Goal: Task Accomplishment & Management: Manage account settings

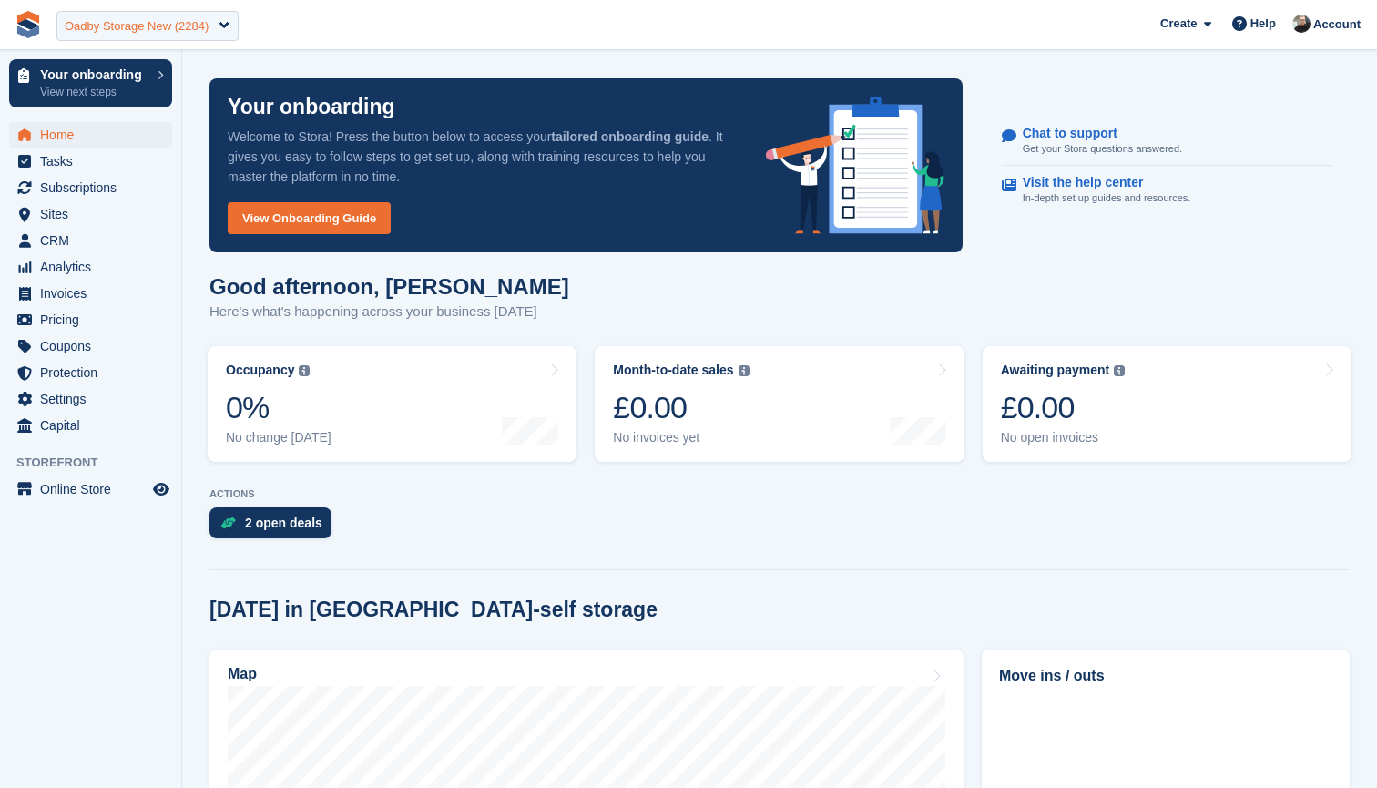
click at [149, 23] on div "Oadby Storage New (2284)" at bounding box center [137, 26] width 144 height 18
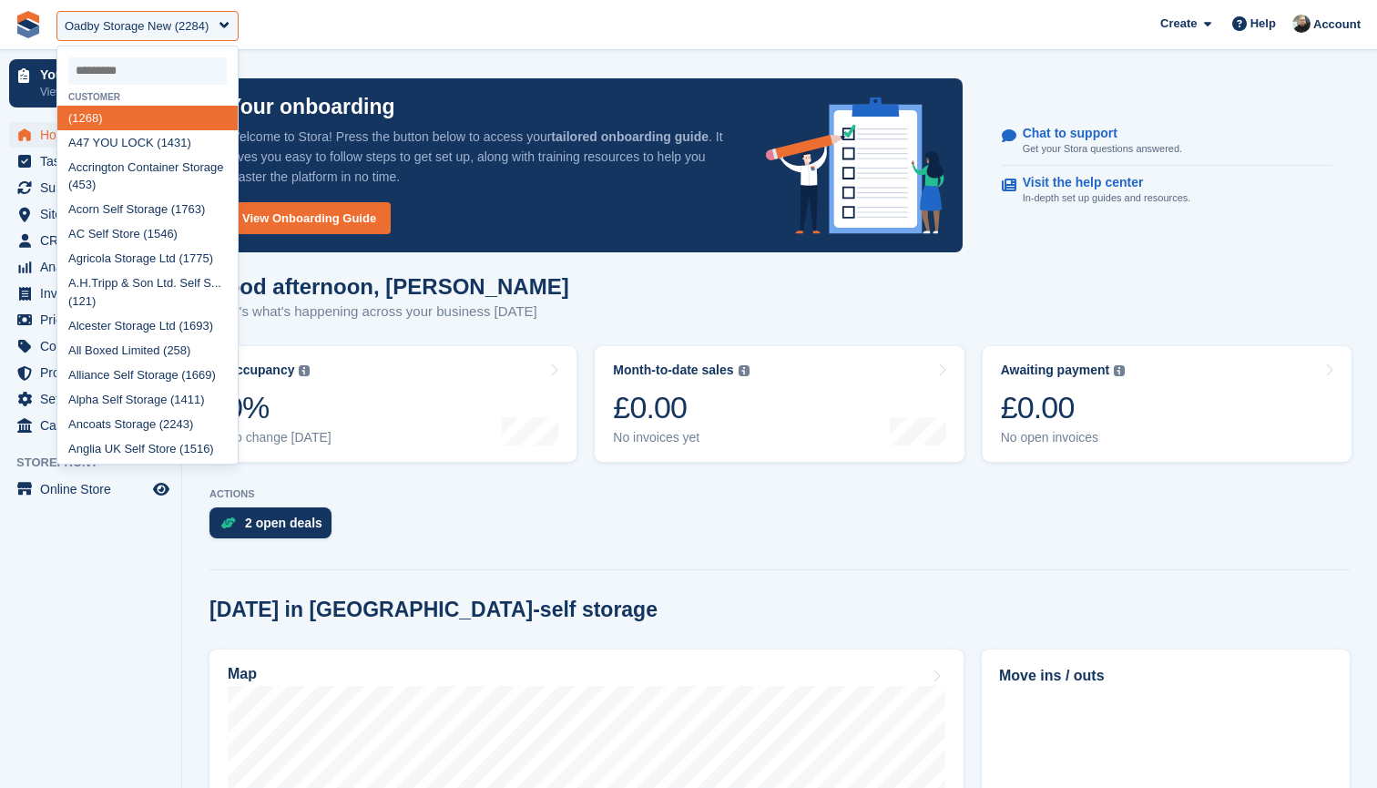
click at [148, 59] on input "select-one" at bounding box center [147, 70] width 158 height 27
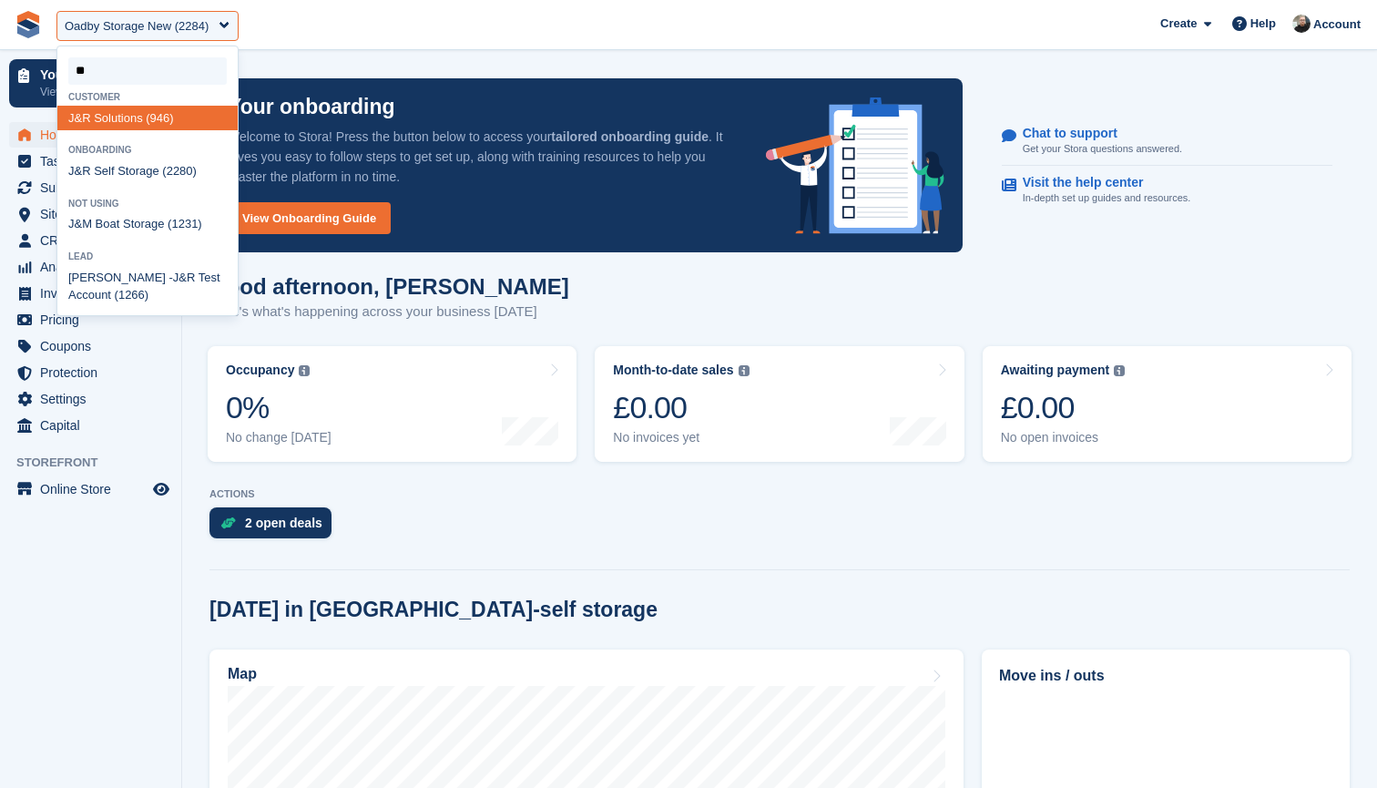
type input "***"
click at [129, 167] on div "J&R Self Storage (2280)" at bounding box center [147, 171] width 180 height 25
select select "****"
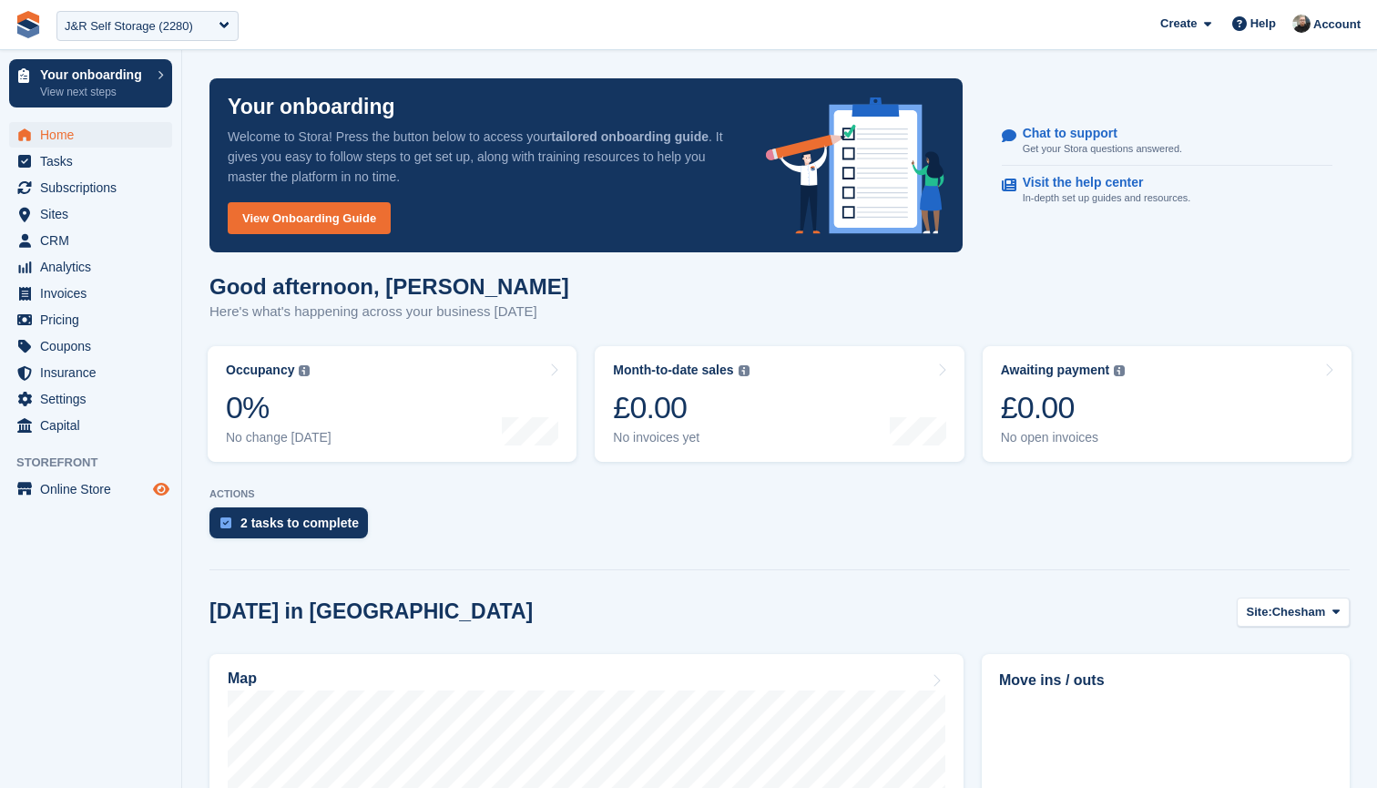
click at [157, 484] on icon "Preview store" at bounding box center [161, 489] width 16 height 15
click at [132, 32] on div "J&R Self Storage (2280)" at bounding box center [129, 26] width 128 height 18
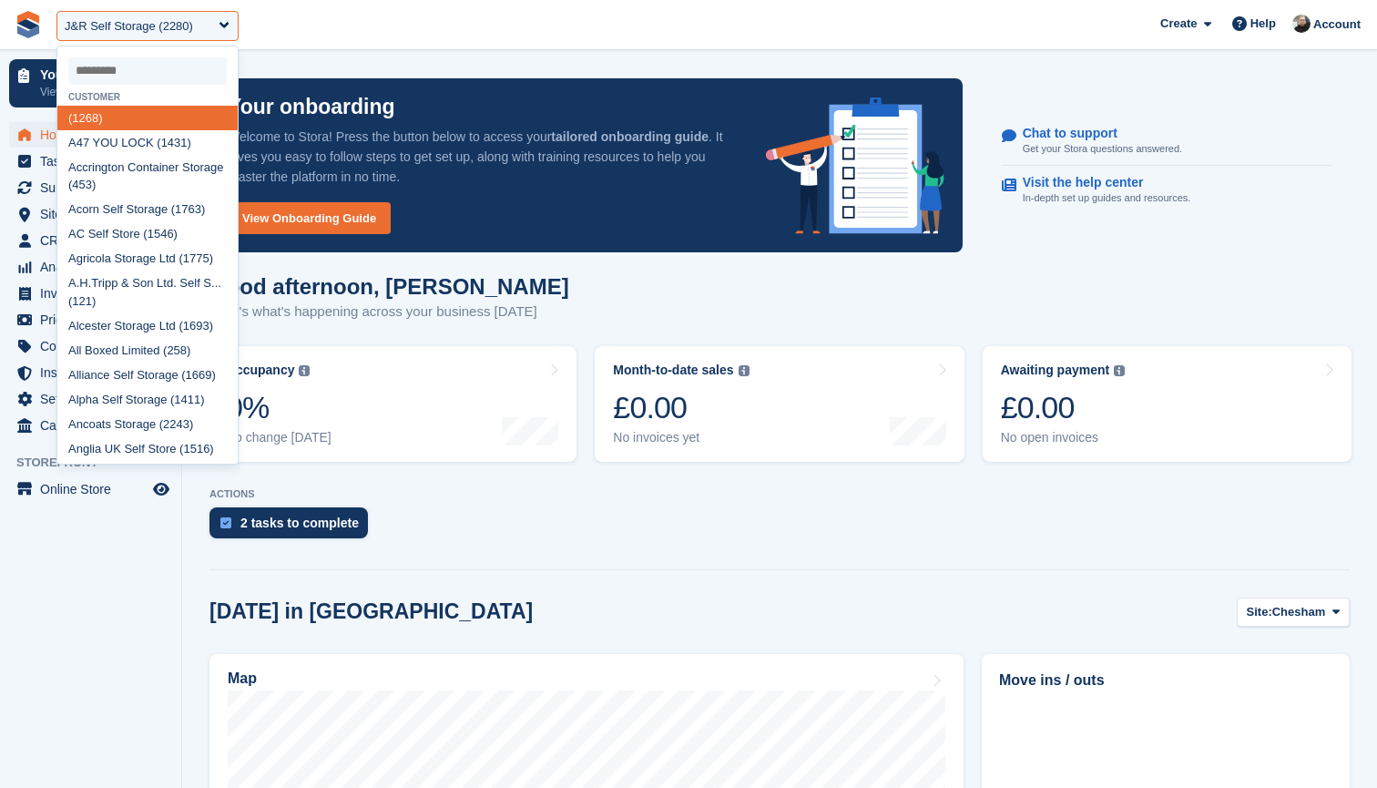
click at [117, 63] on input "select-one" at bounding box center [147, 70] width 158 height 27
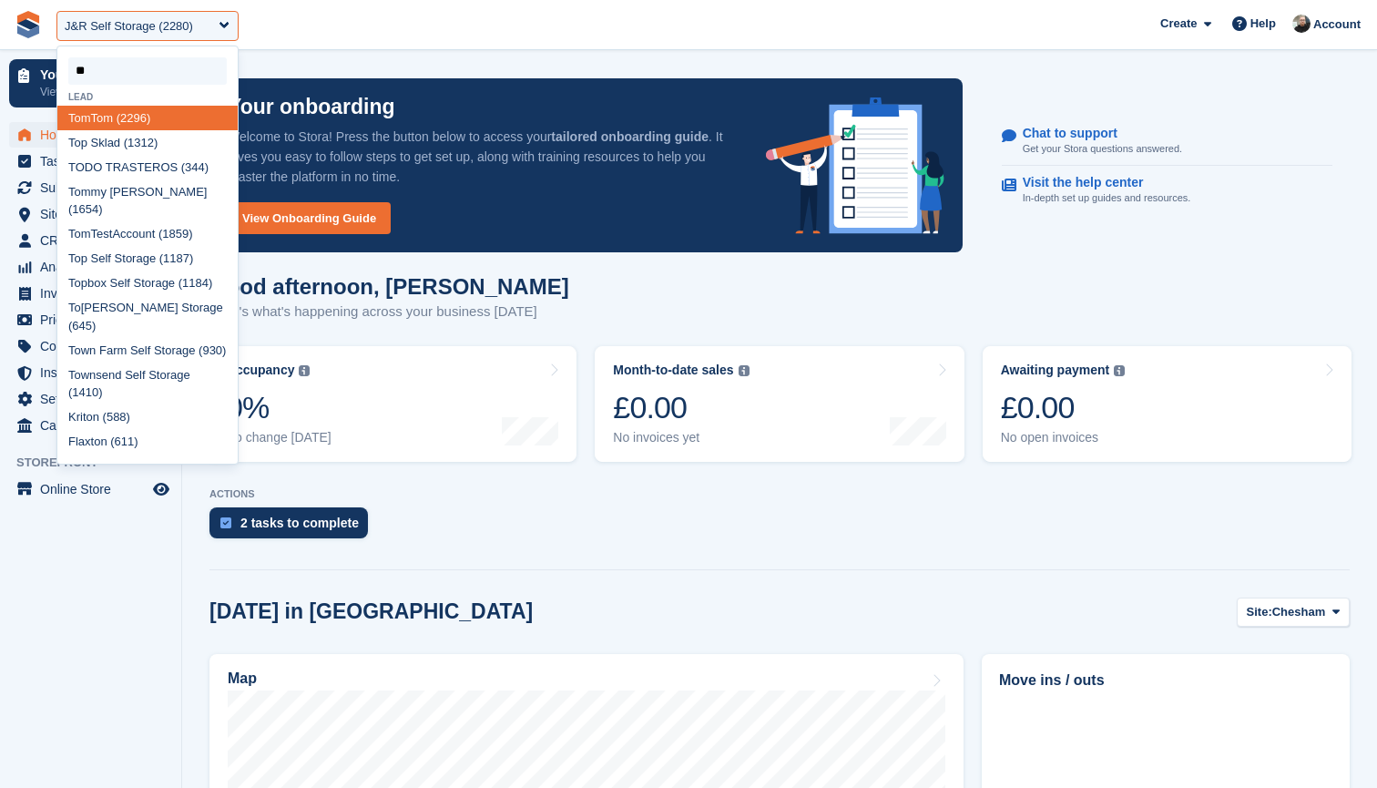
type input "***"
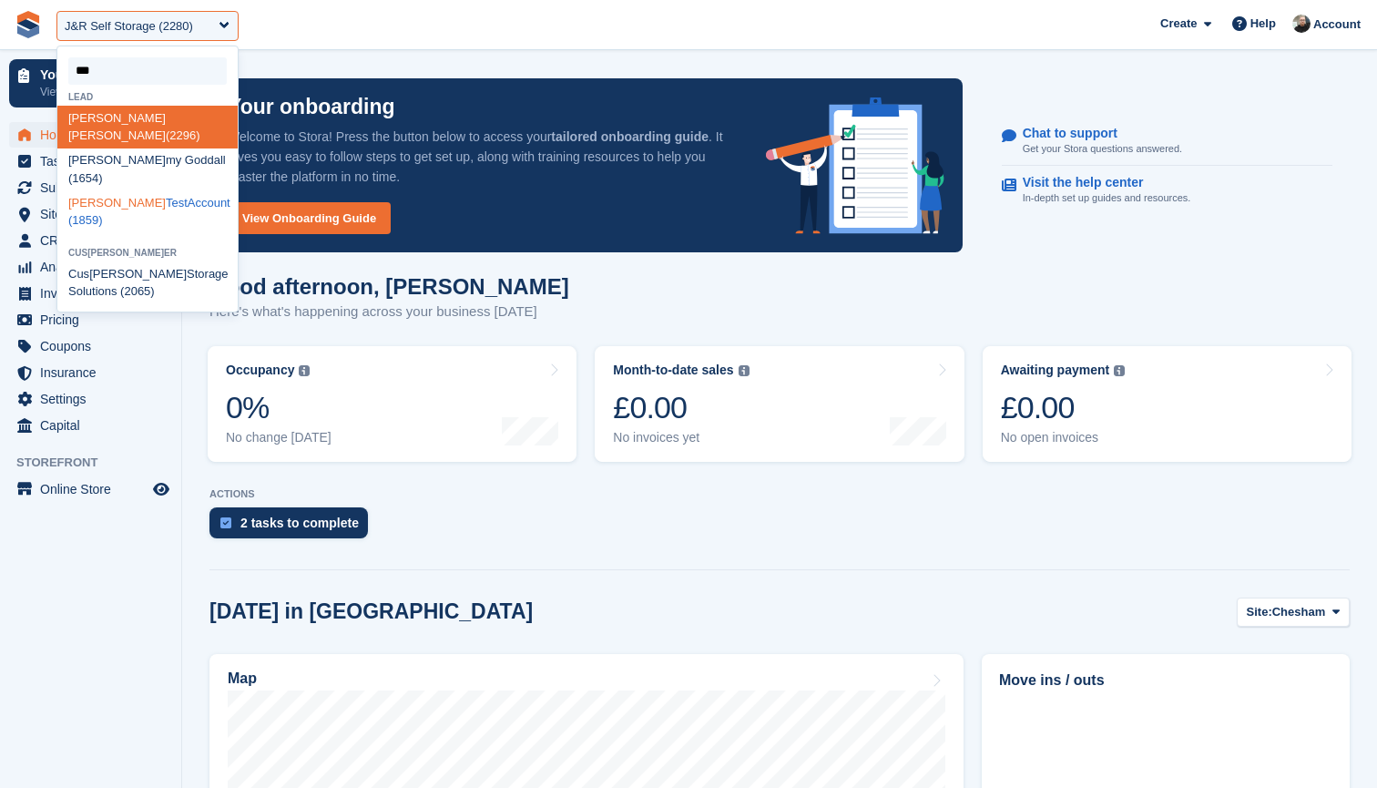
click at [119, 190] on div "Tom TestAccount (1859)" at bounding box center [147, 211] width 180 height 43
select select "****"
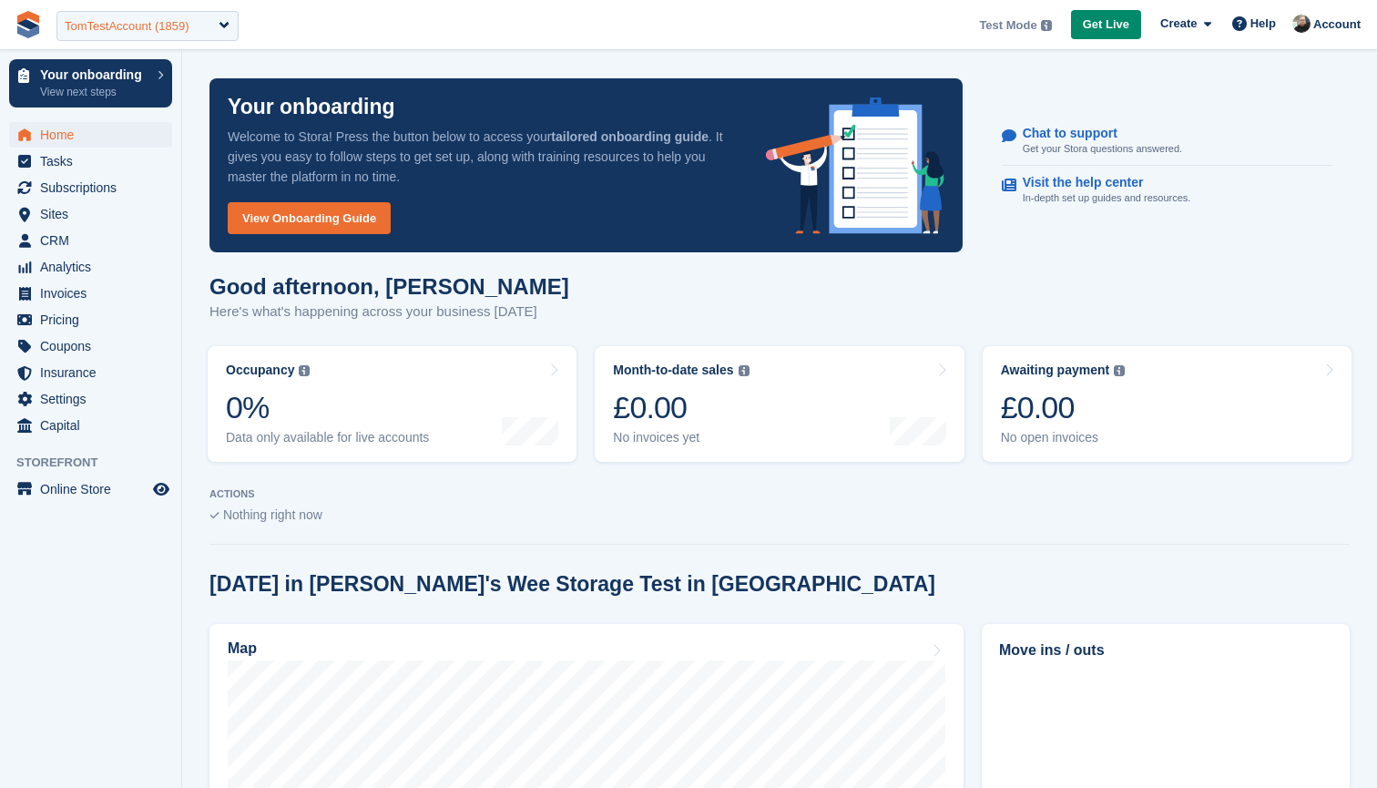
click at [162, 27] on div "TomTestAccount (1859)" at bounding box center [127, 26] width 125 height 18
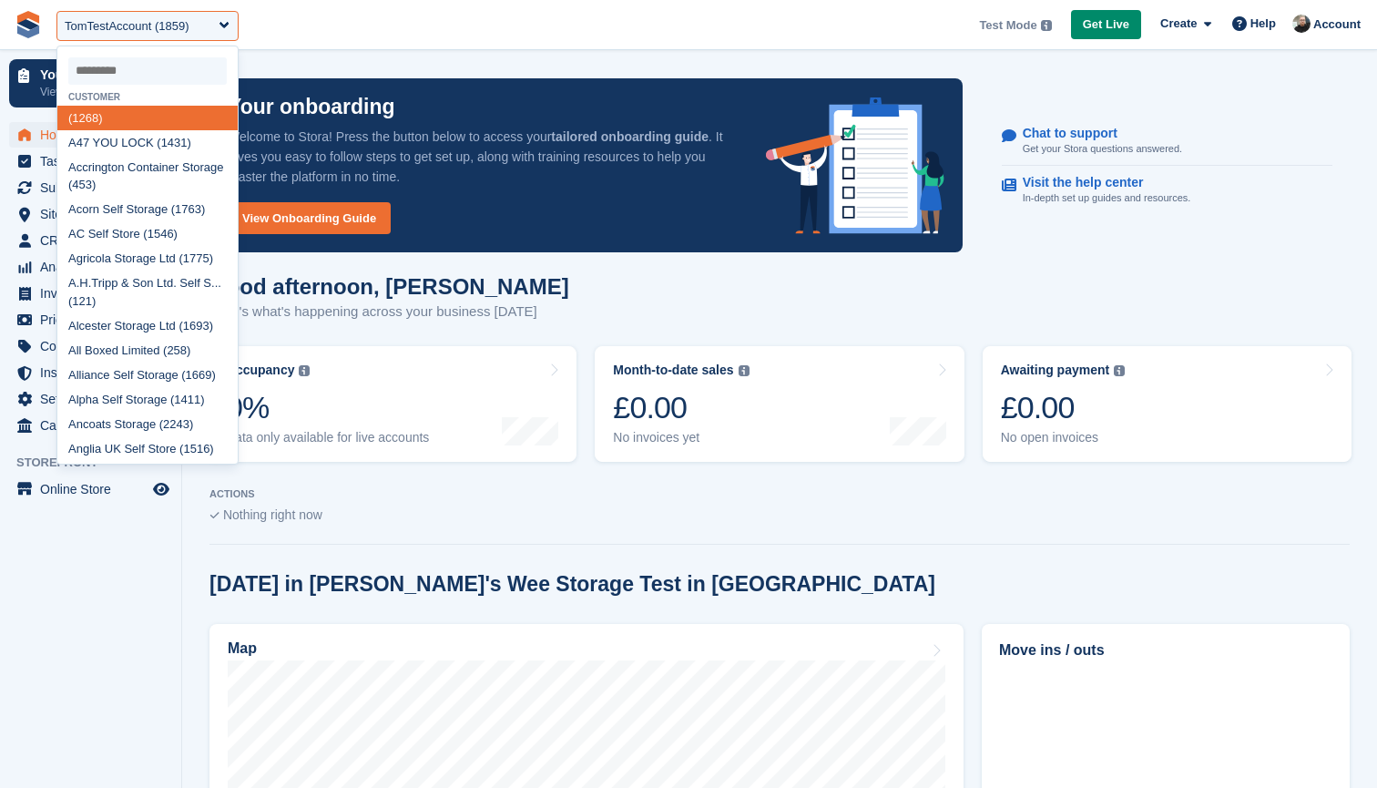
click at [161, 77] on input "select-one" at bounding box center [147, 70] width 158 height 27
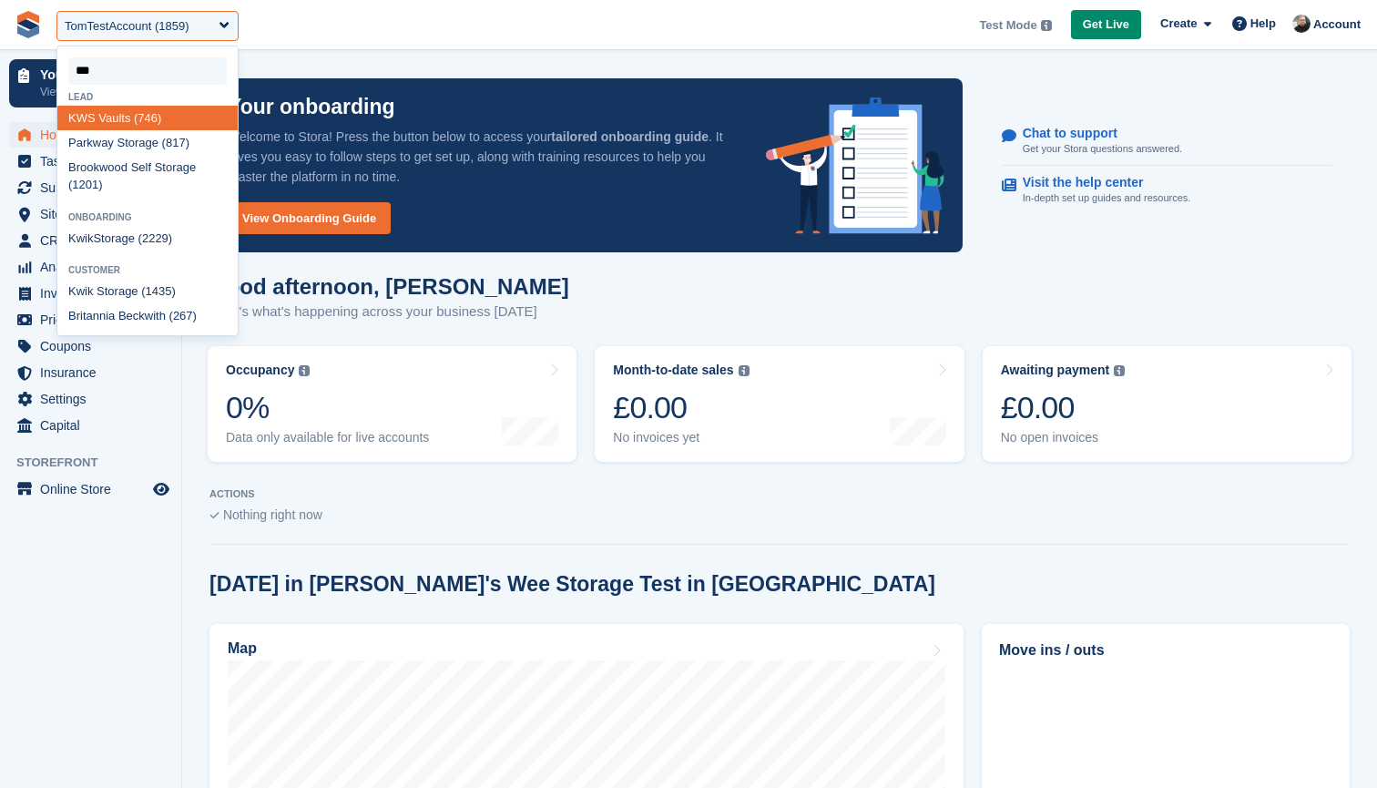
type input "****"
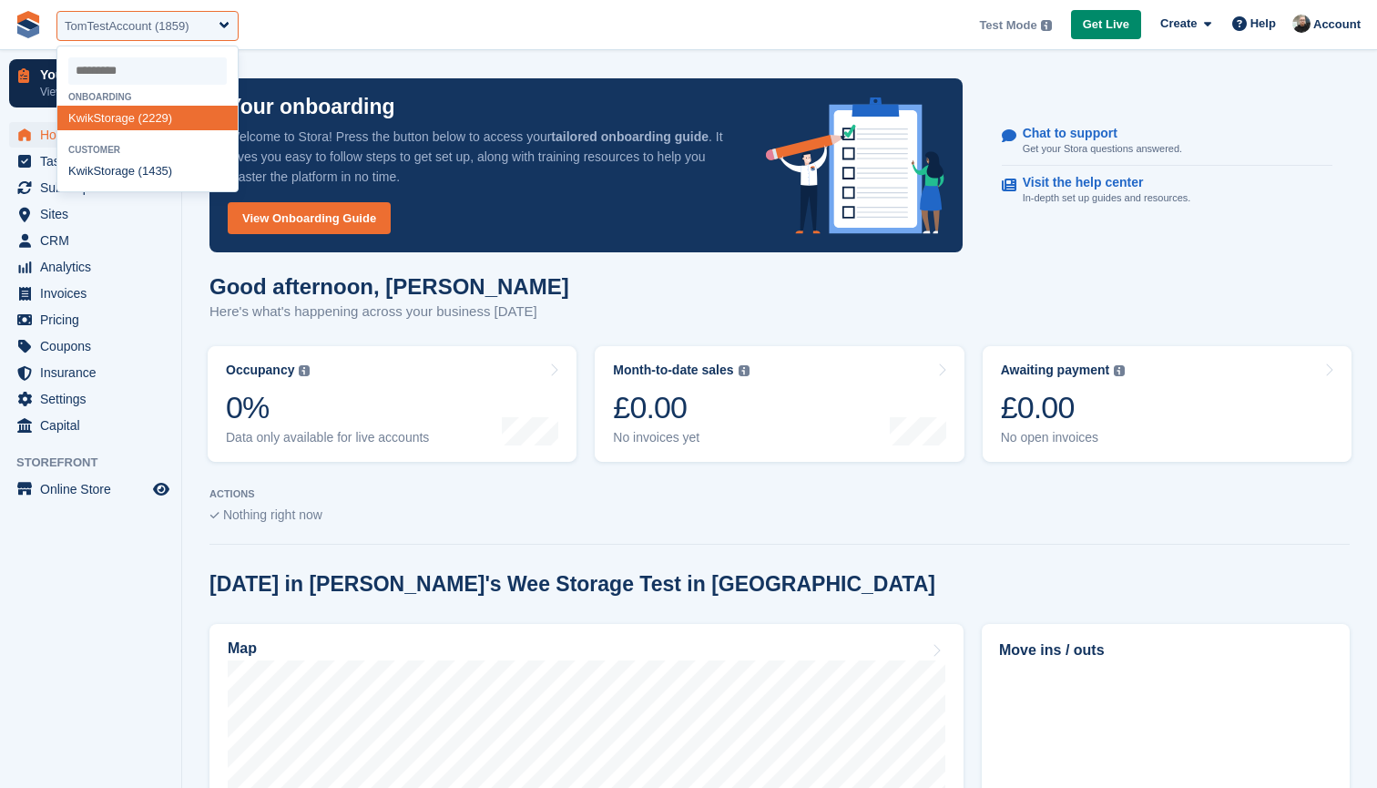
select select "****"
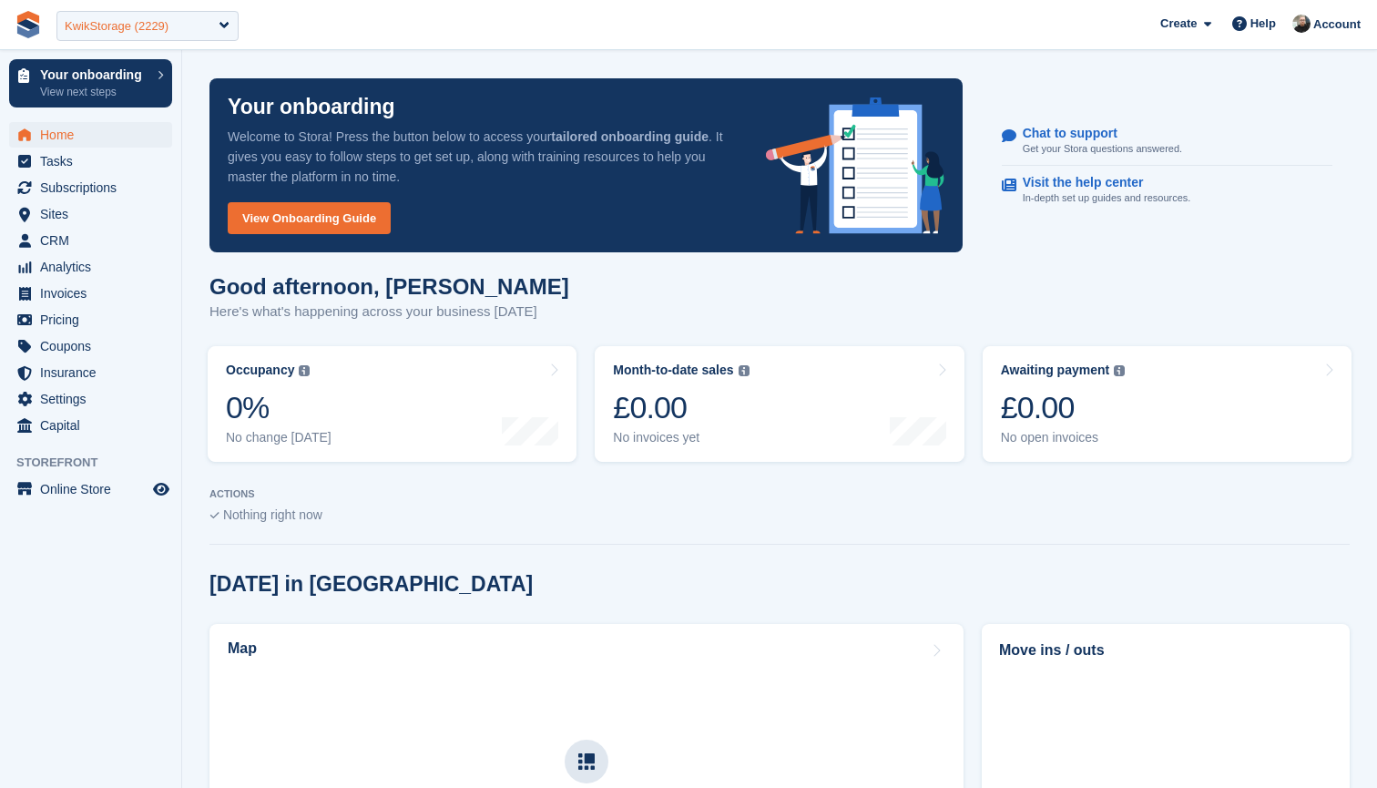
click at [168, 21] on div "KwikStorage (2229)" at bounding box center [117, 26] width 104 height 18
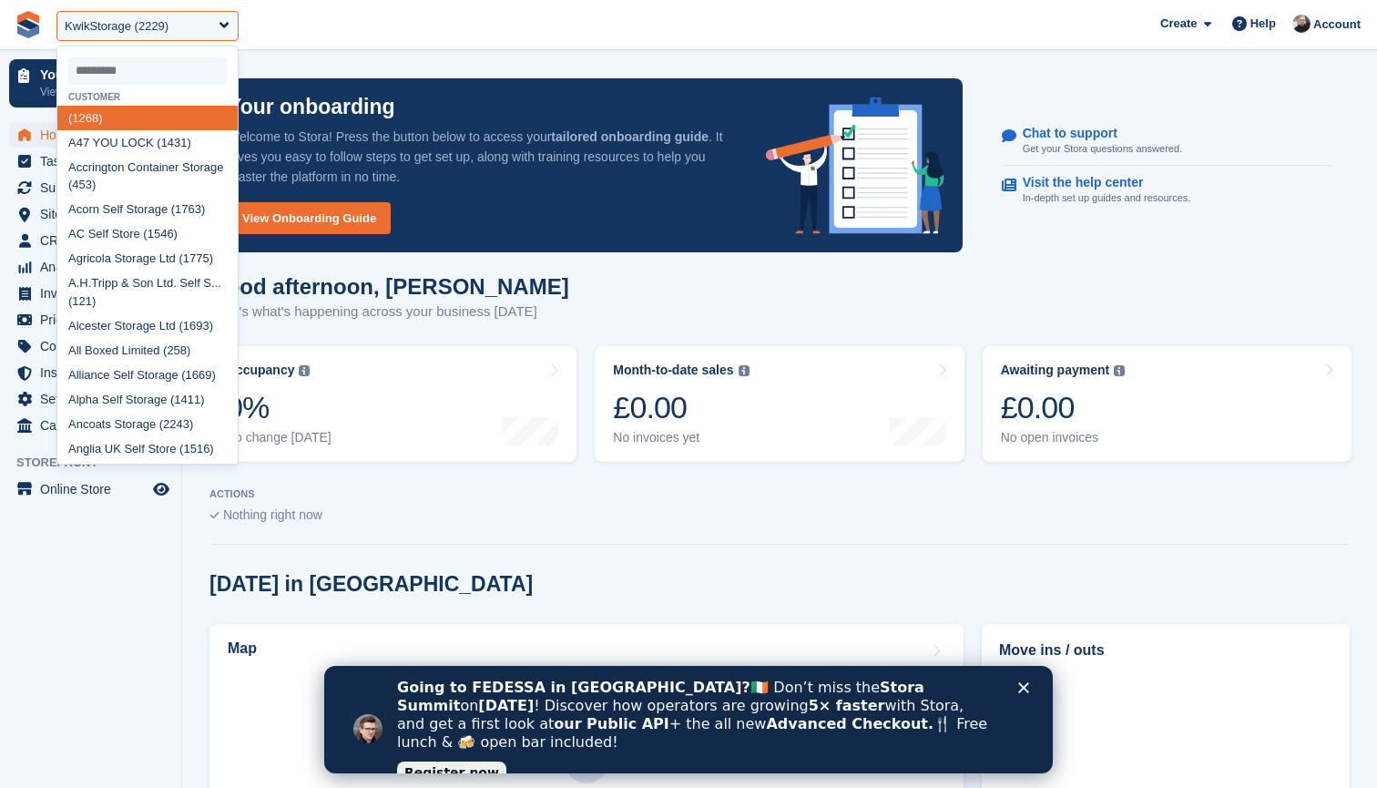
click at [134, 70] on input "select-one" at bounding box center [147, 70] width 158 height 27
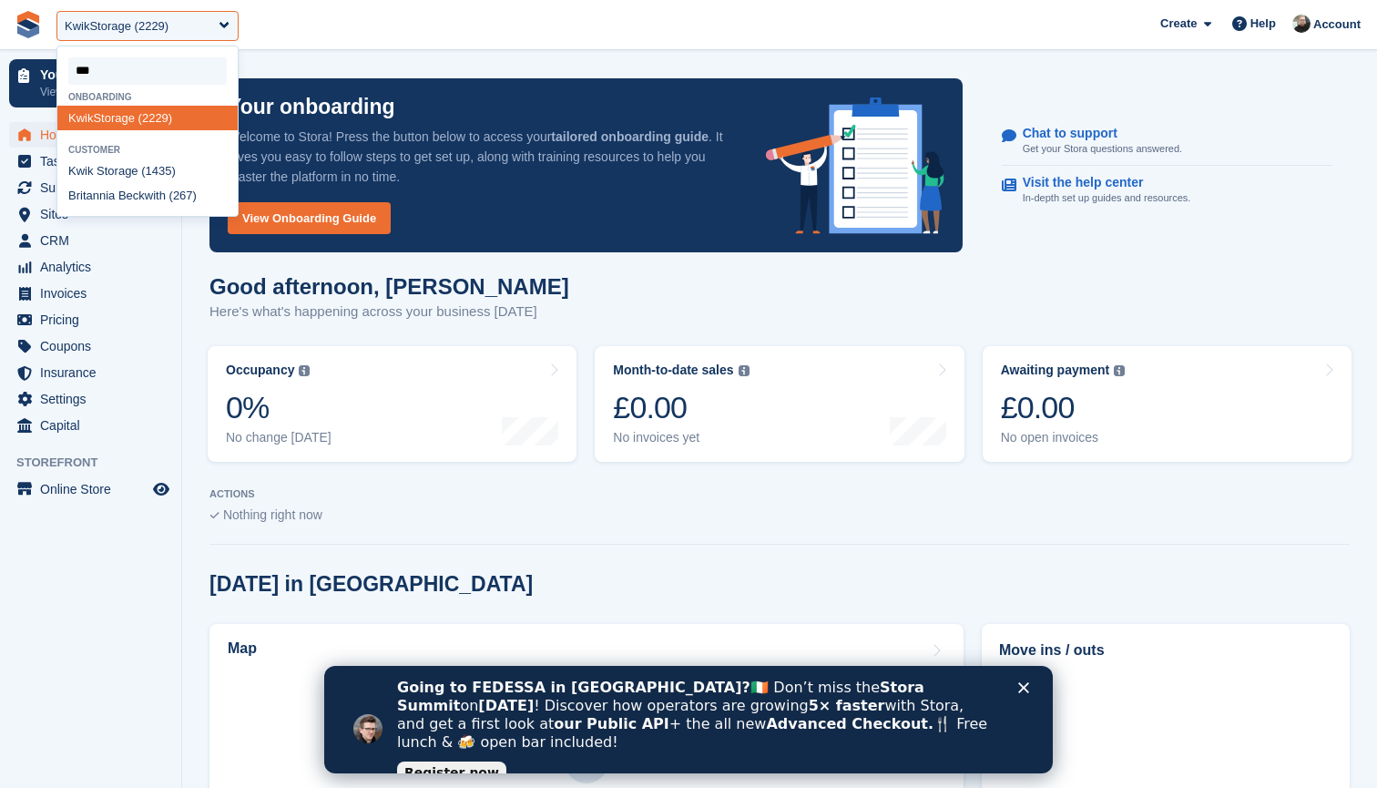
type input "****"
click at [117, 169] on div "Kwik Storage (1435)" at bounding box center [147, 171] width 180 height 25
select select "****"
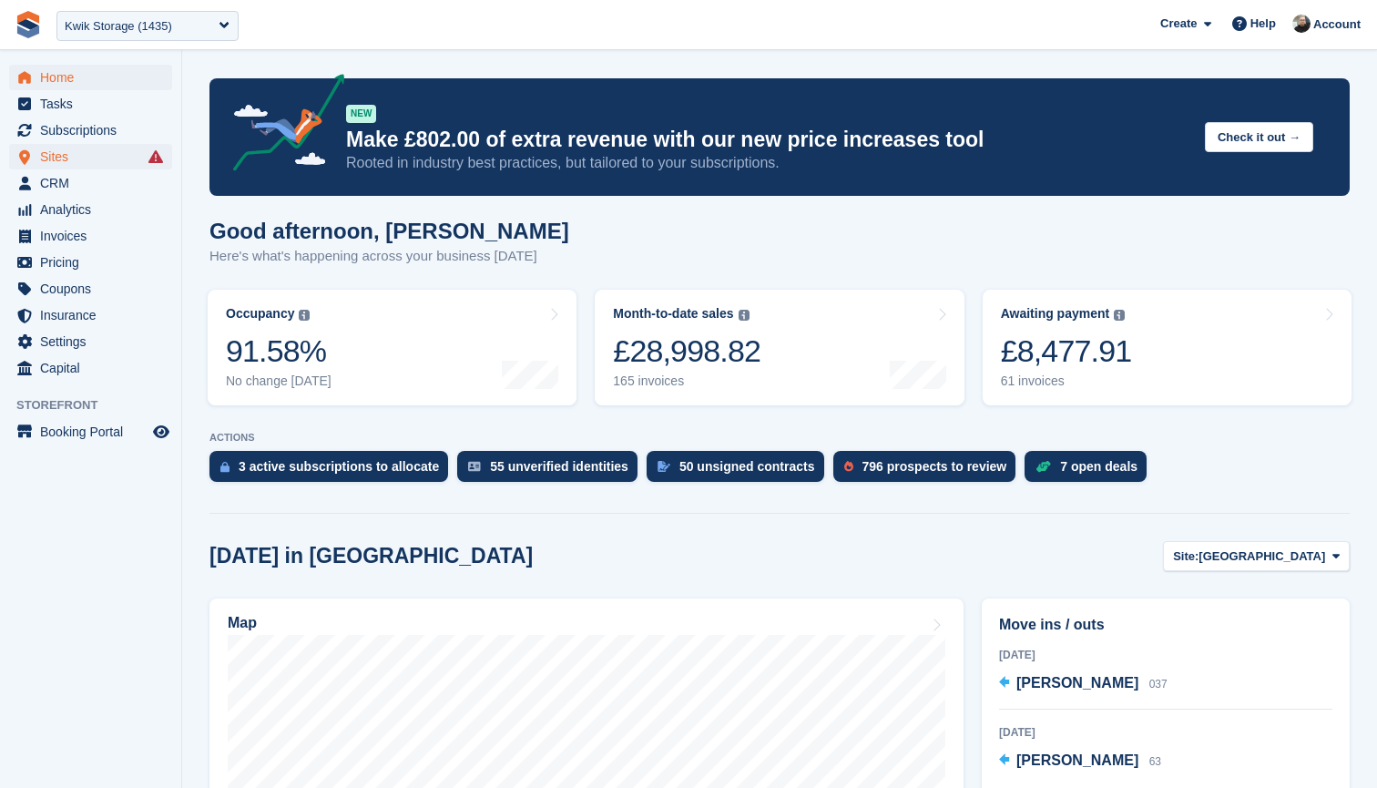
click at [77, 152] on span "Sites" at bounding box center [94, 157] width 109 height 26
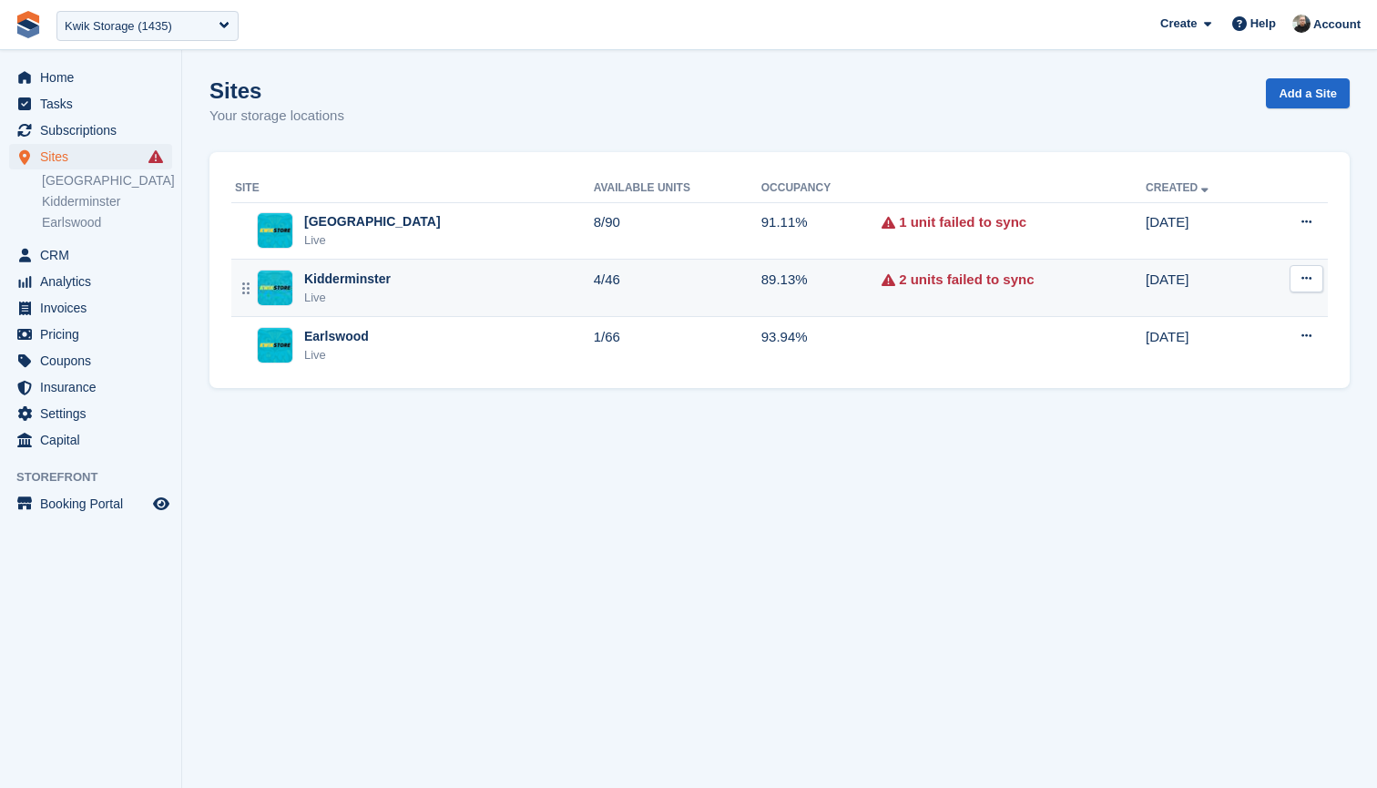
click at [611, 281] on td "4/46" at bounding box center [678, 288] width 168 height 57
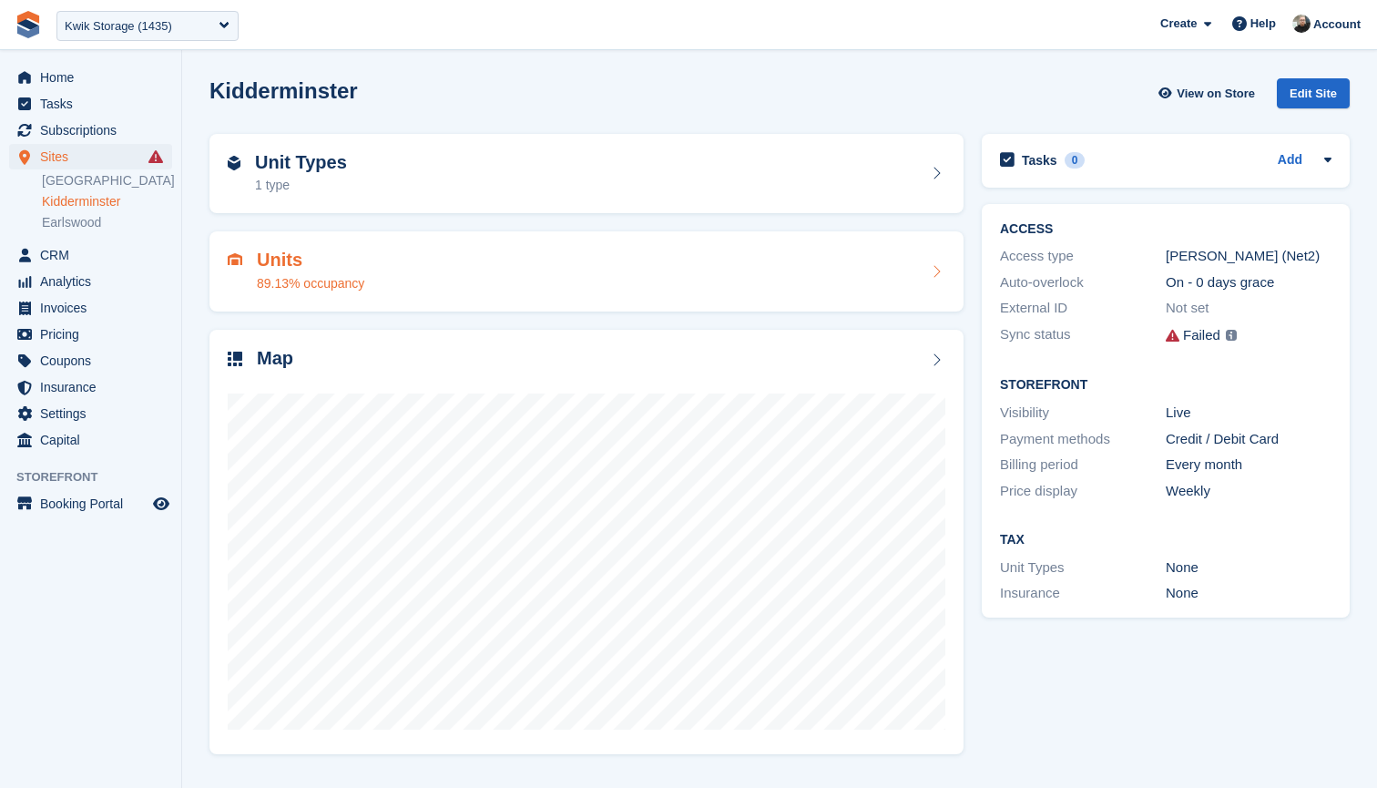
click at [576, 260] on div "Units 89.13% occupancy" at bounding box center [587, 272] width 718 height 44
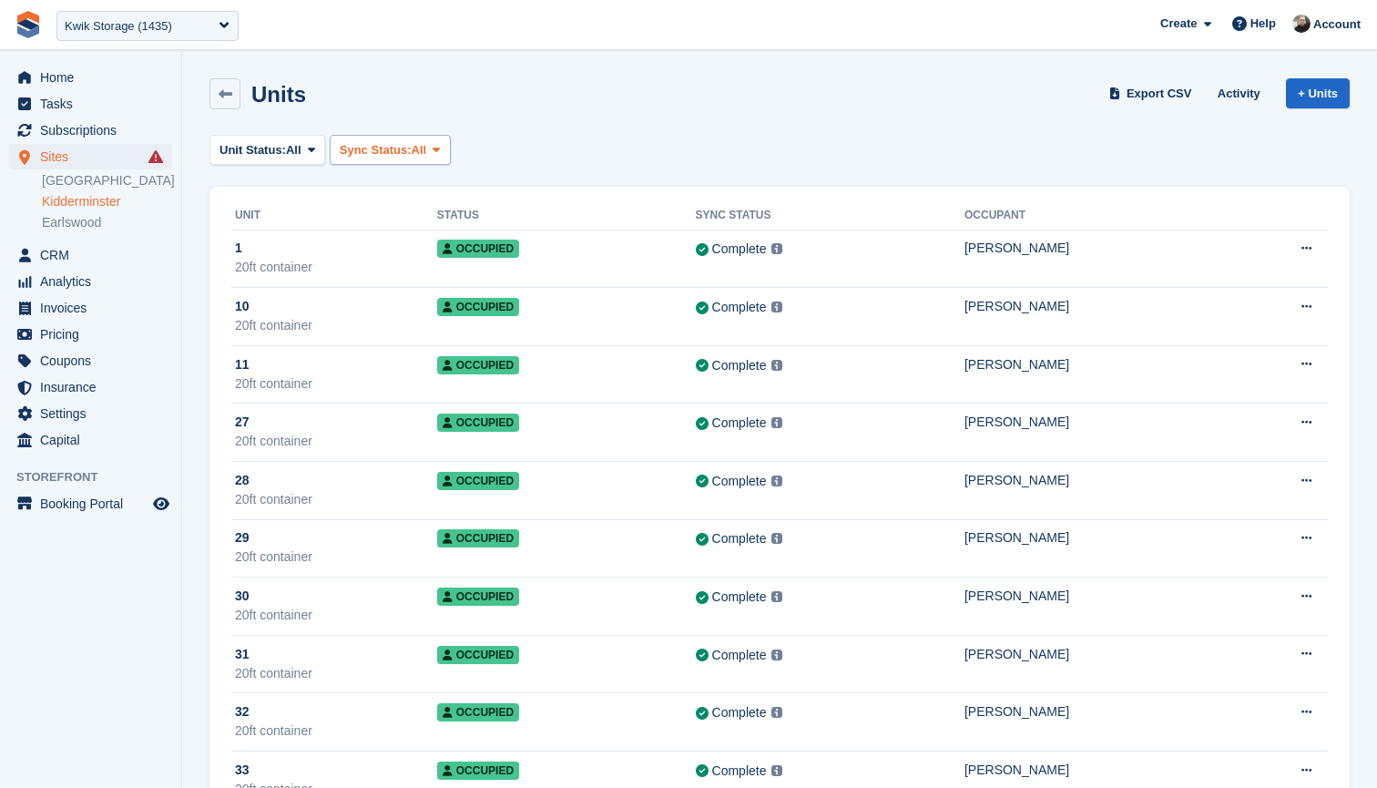
click at [427, 157] on span "All" at bounding box center [419, 150] width 15 height 18
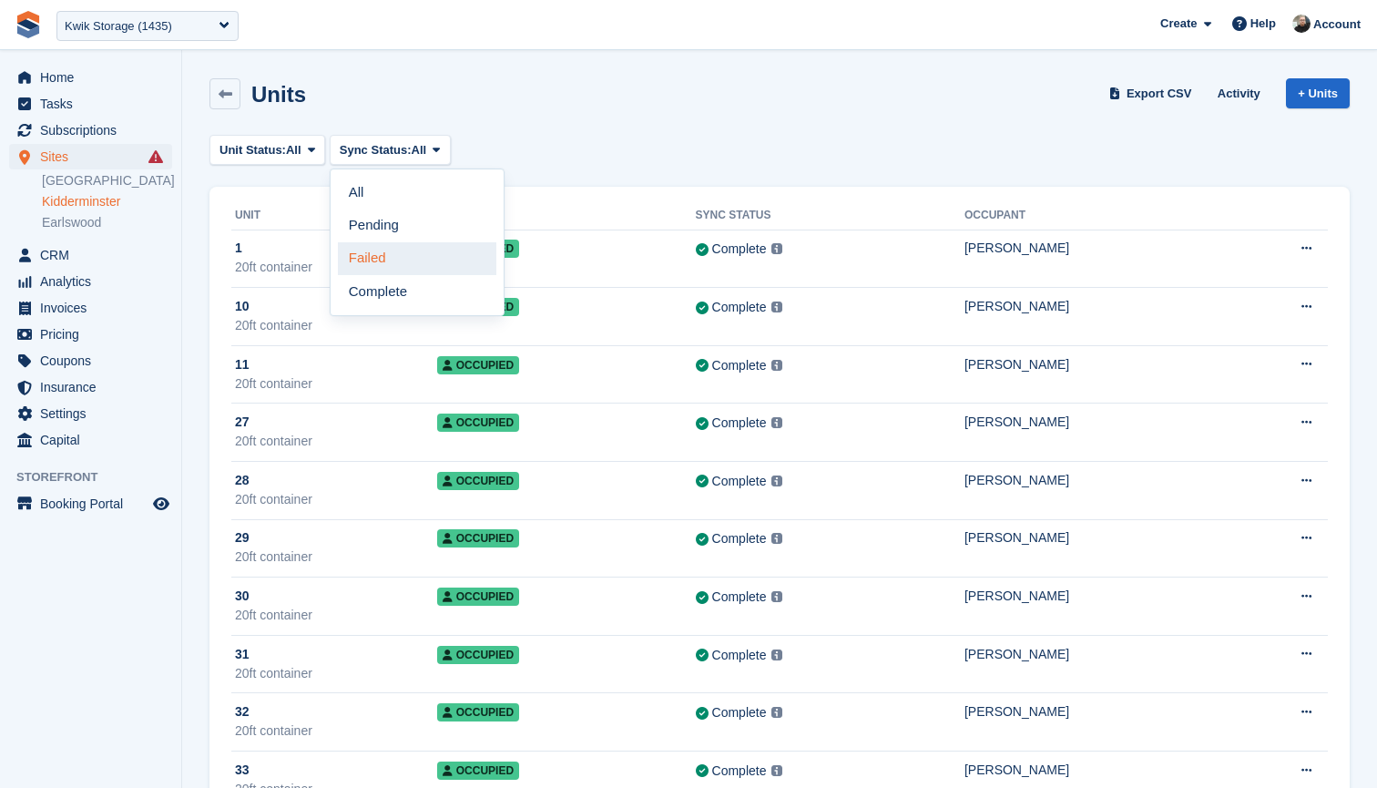
click at [395, 253] on link "Failed" at bounding box center [417, 258] width 158 height 33
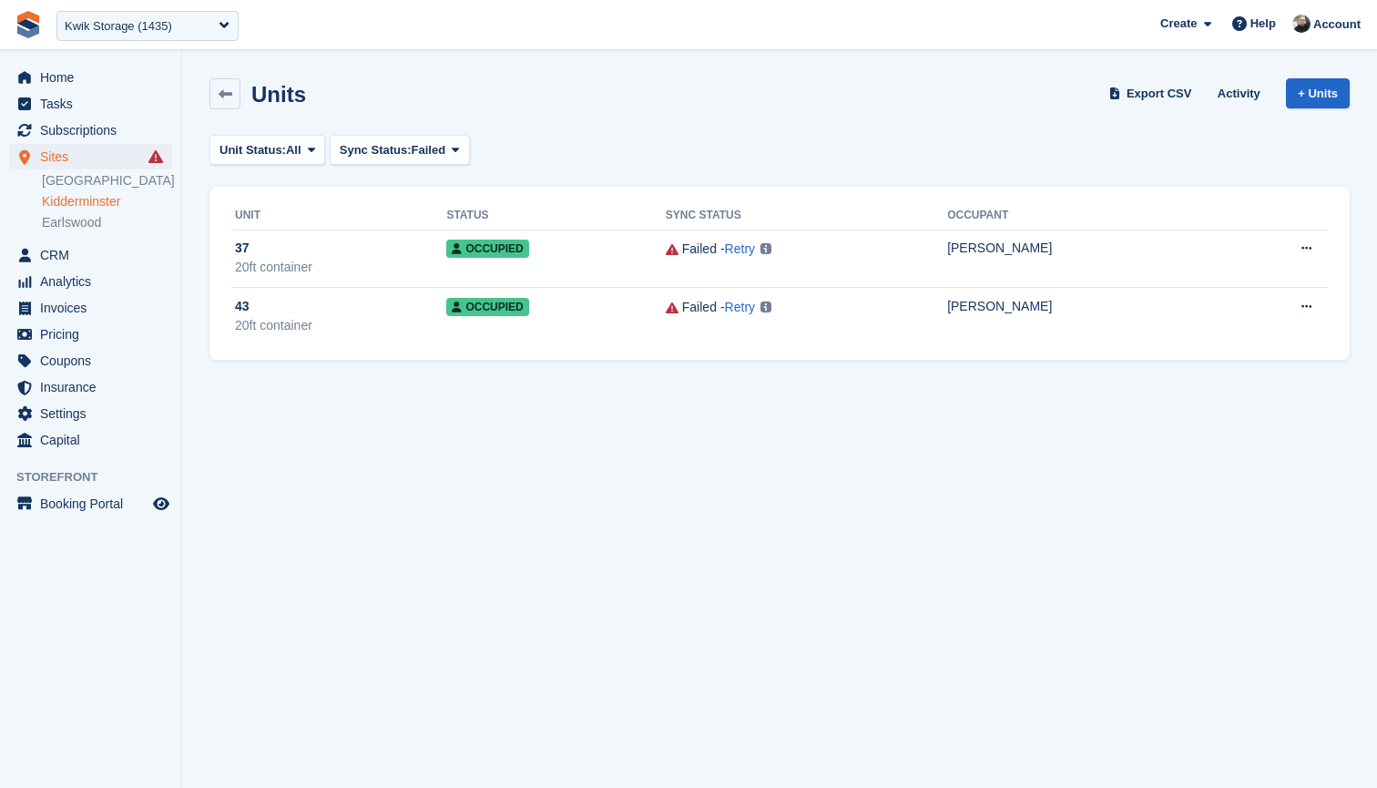
click at [77, 200] on link "Kidderminster" at bounding box center [107, 201] width 130 height 17
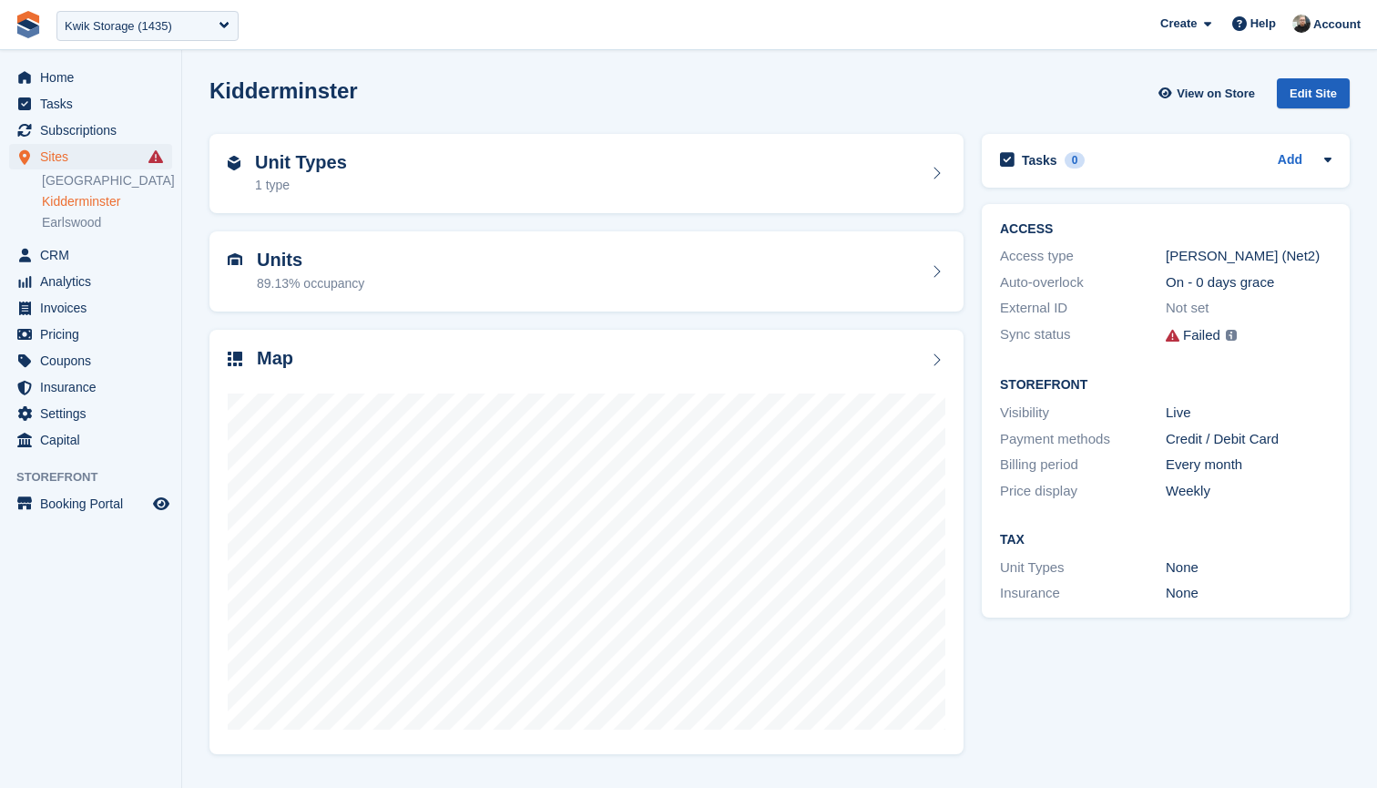
click at [1299, 96] on div "Edit Site" at bounding box center [1313, 93] width 73 height 30
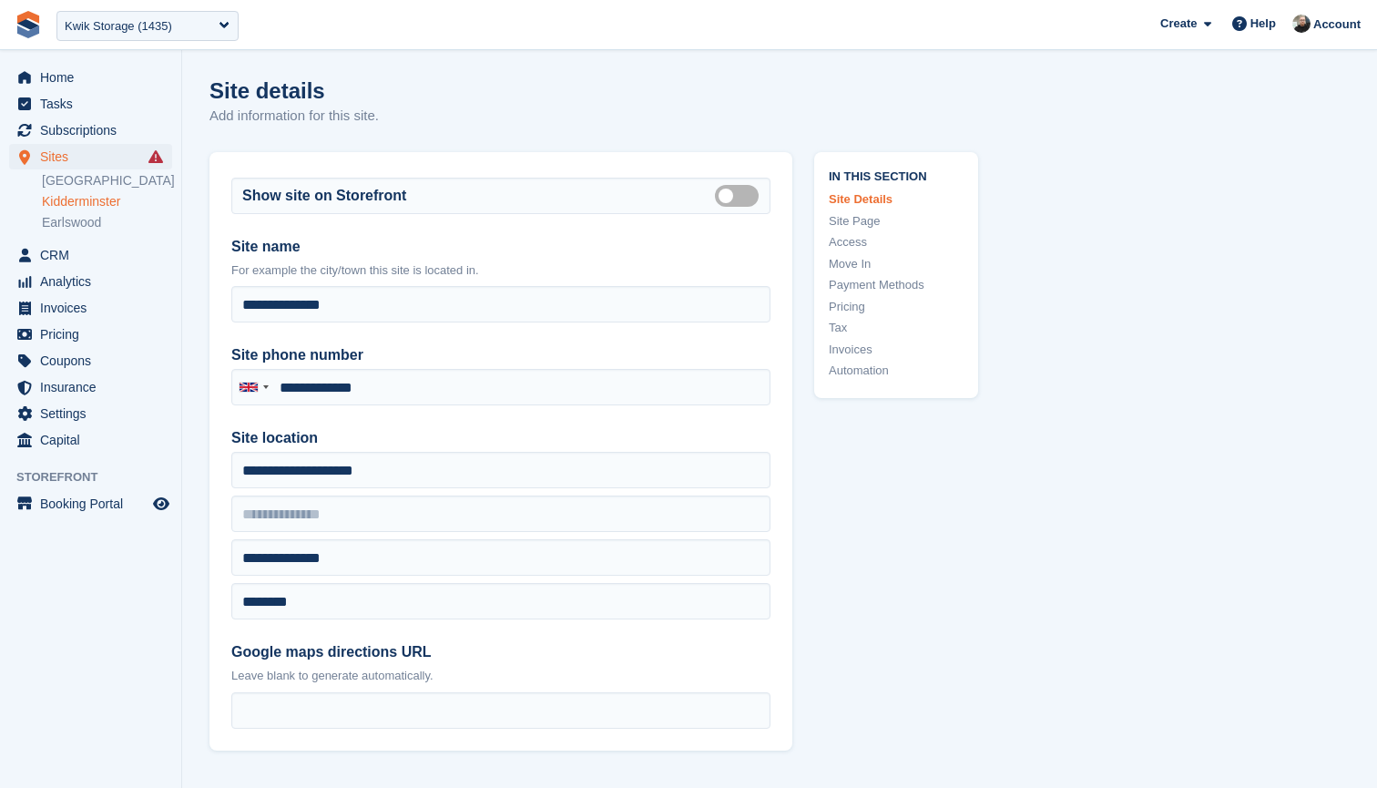
click at [863, 239] on link "Access" at bounding box center [896, 242] width 135 height 18
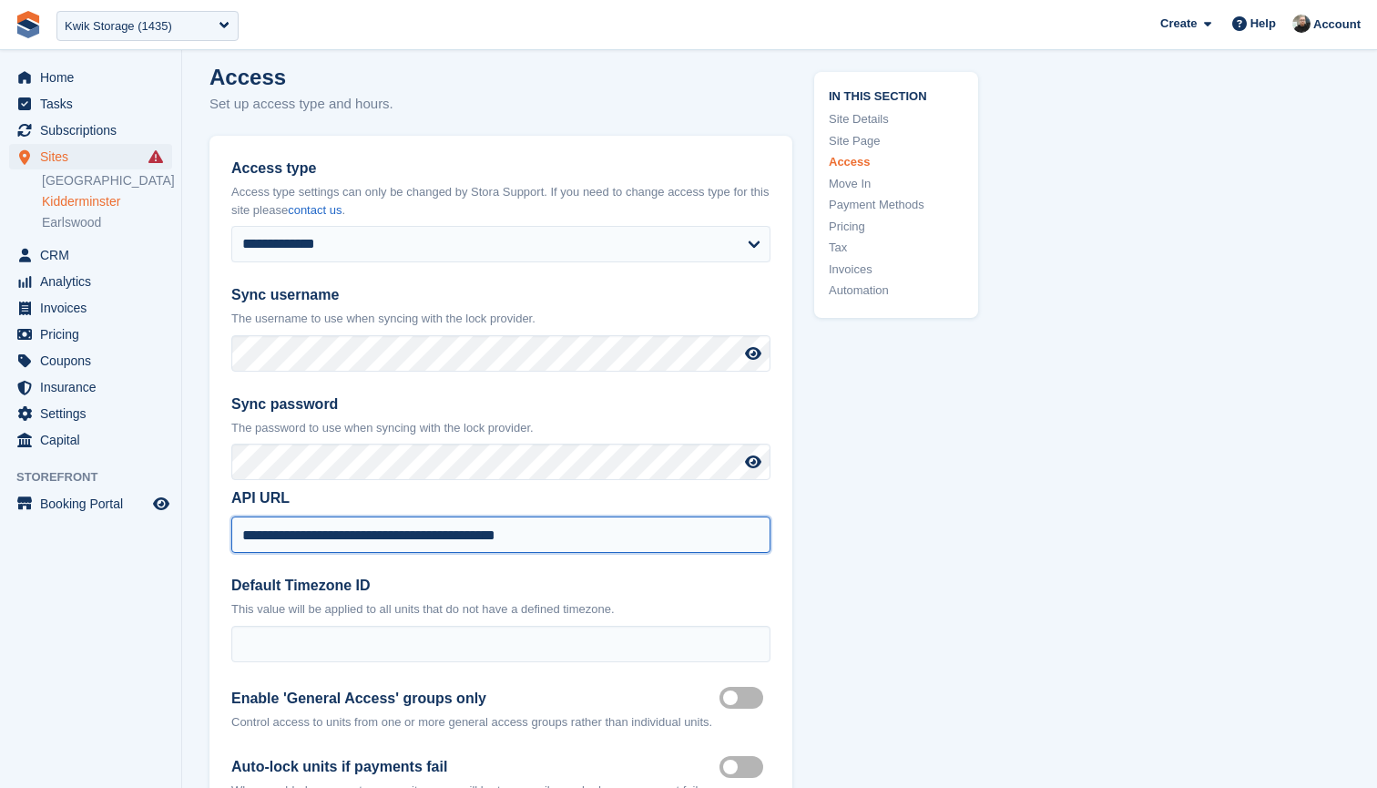
click at [626, 523] on input "**********" at bounding box center [500, 534] width 539 height 36
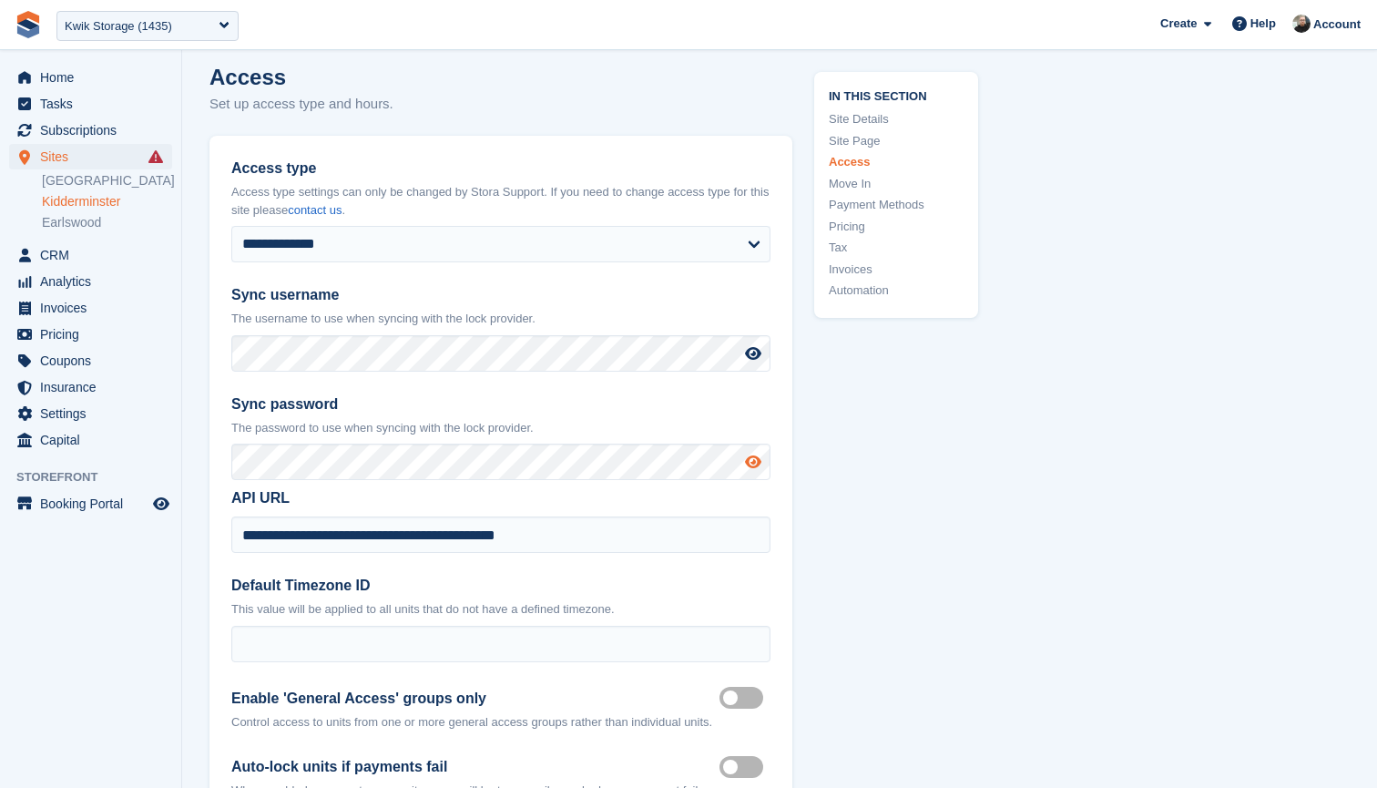
click at [751, 454] on icon at bounding box center [753, 461] width 16 height 15
click at [70, 205] on link "Kidderminster" at bounding box center [107, 201] width 130 height 17
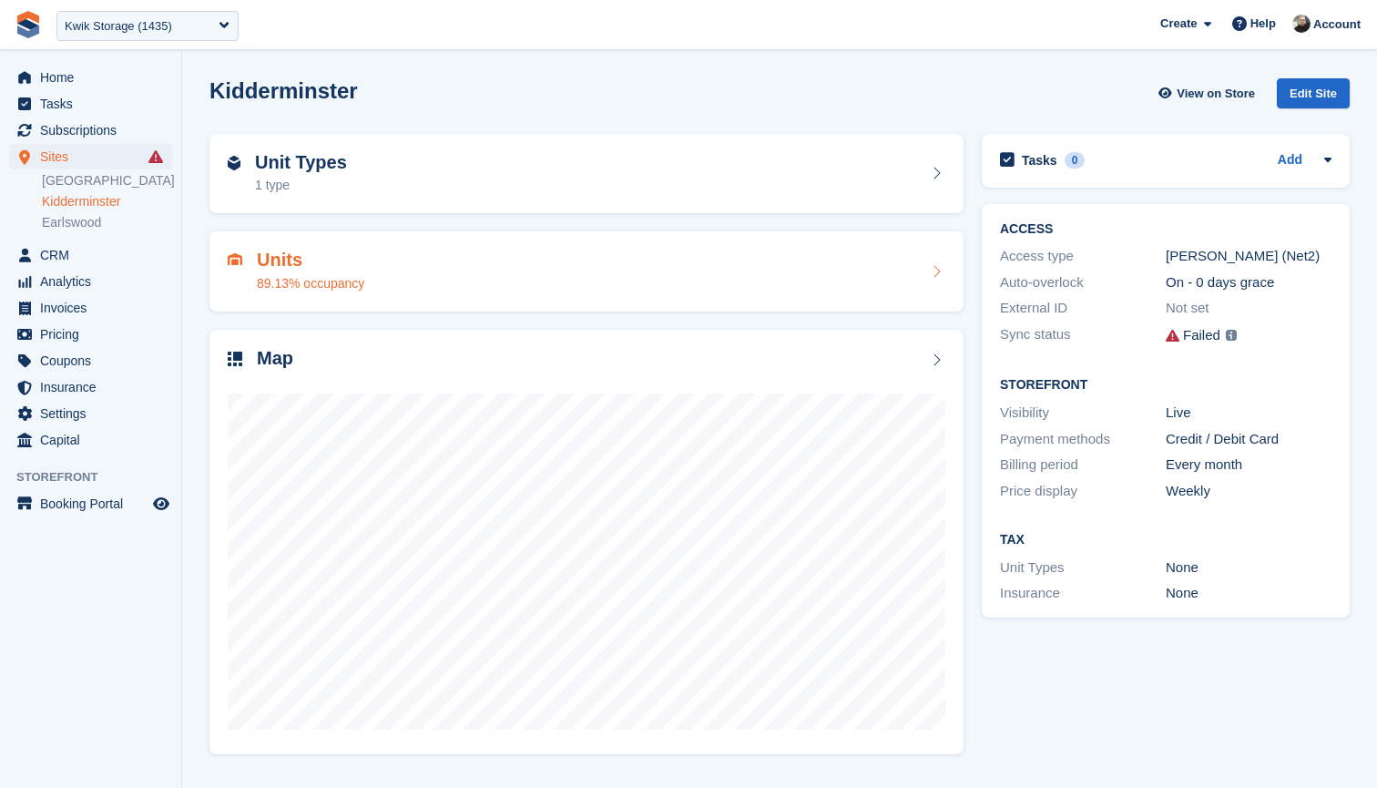
click at [649, 251] on div "Units 89.13% occupancy" at bounding box center [587, 272] width 718 height 44
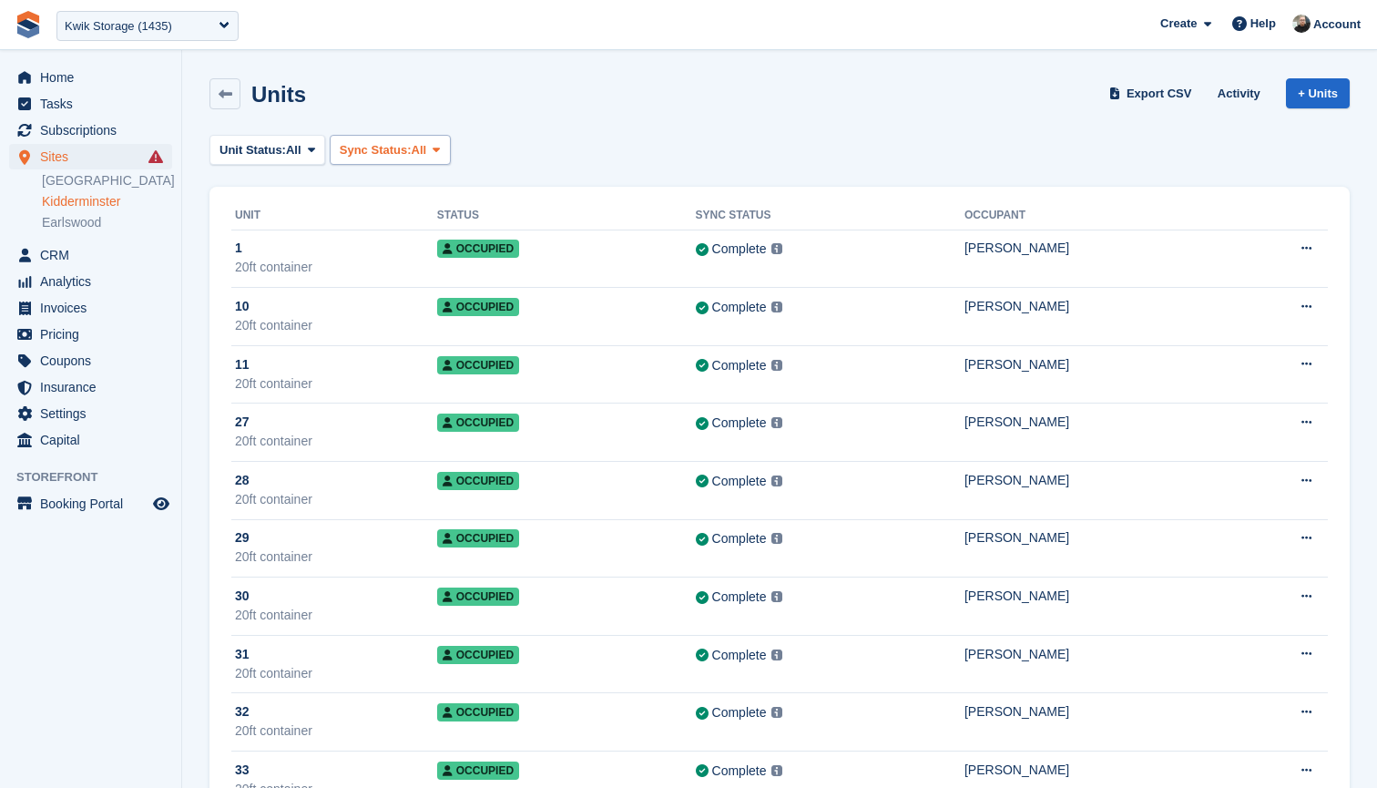
click at [444, 153] on span at bounding box center [436, 149] width 15 height 15
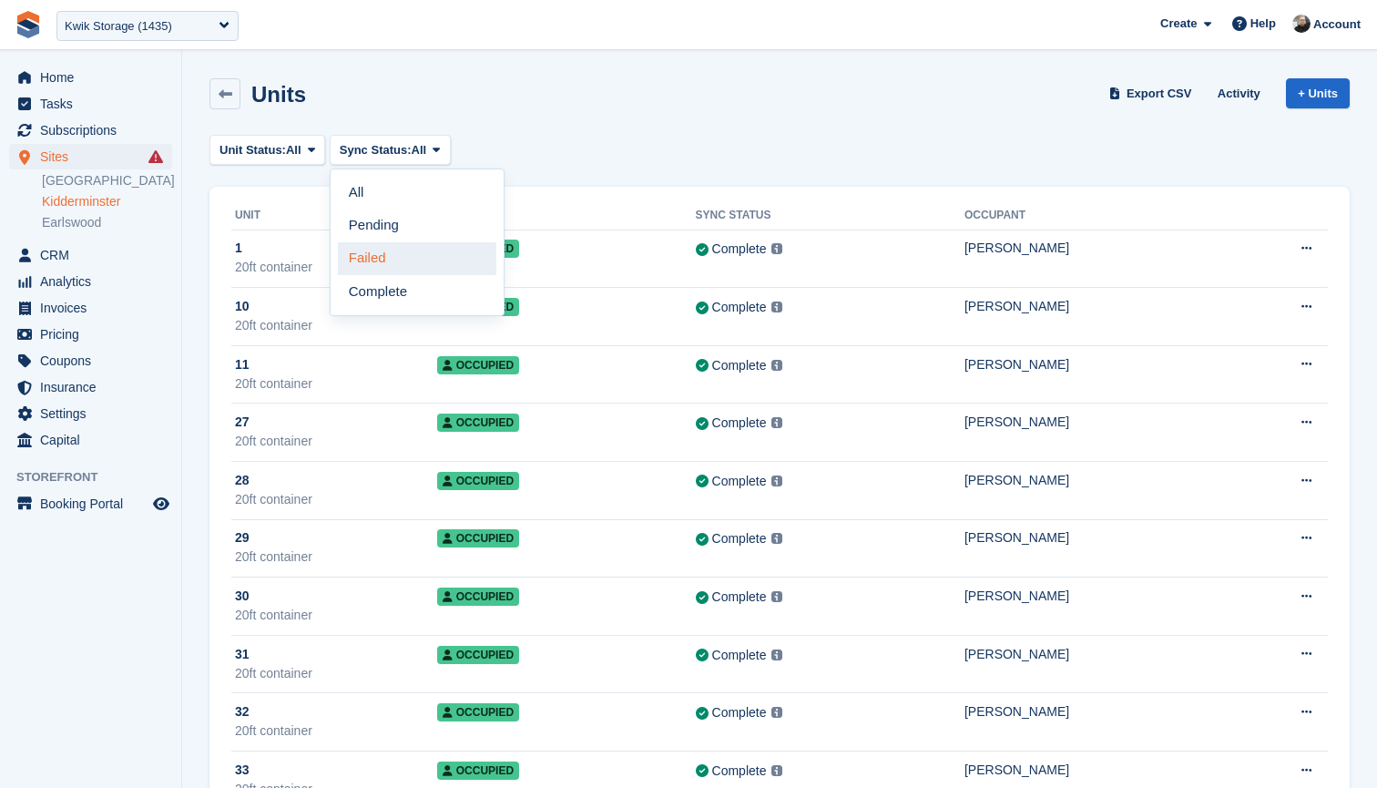
click at [419, 257] on link "Failed" at bounding box center [417, 258] width 158 height 33
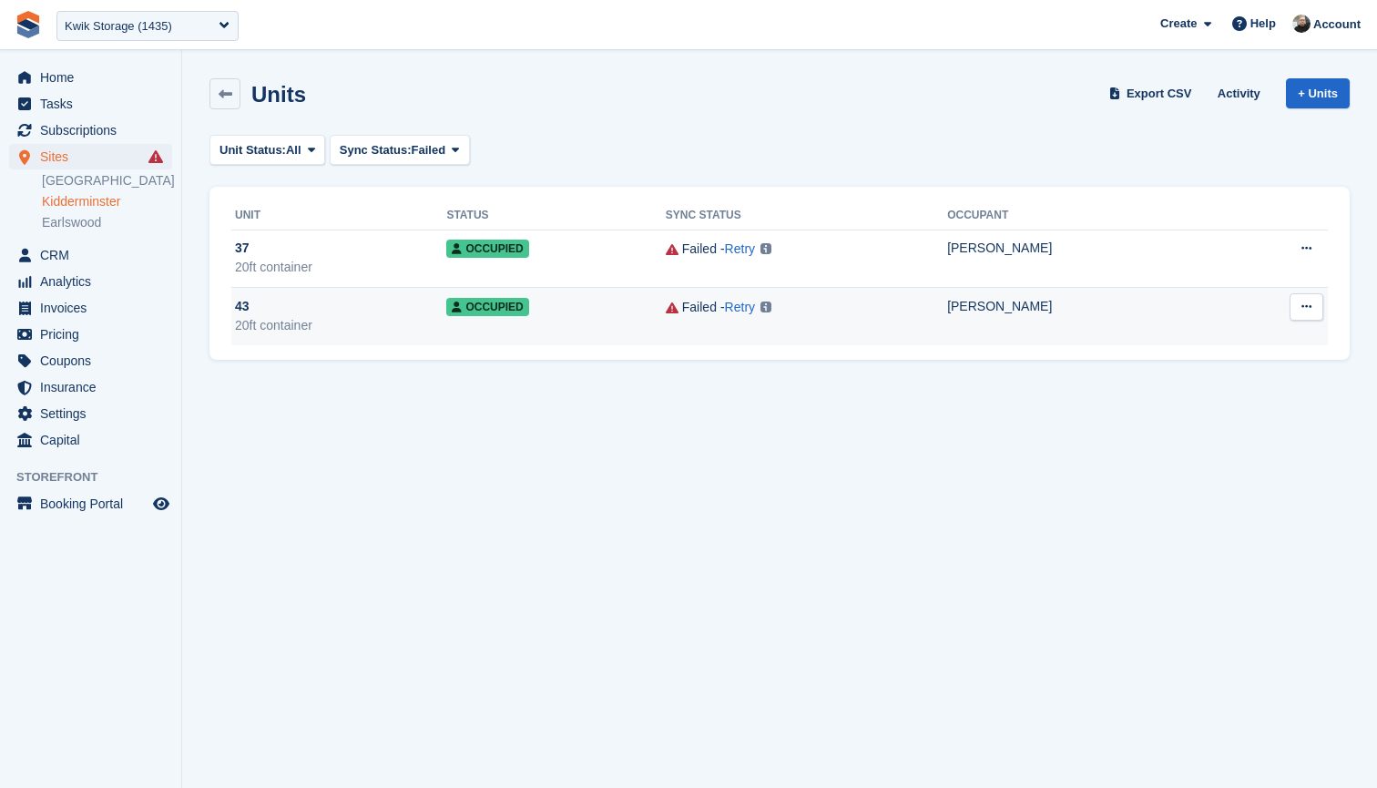
click at [1044, 321] on td "[PERSON_NAME]" at bounding box center [1086, 316] width 279 height 57
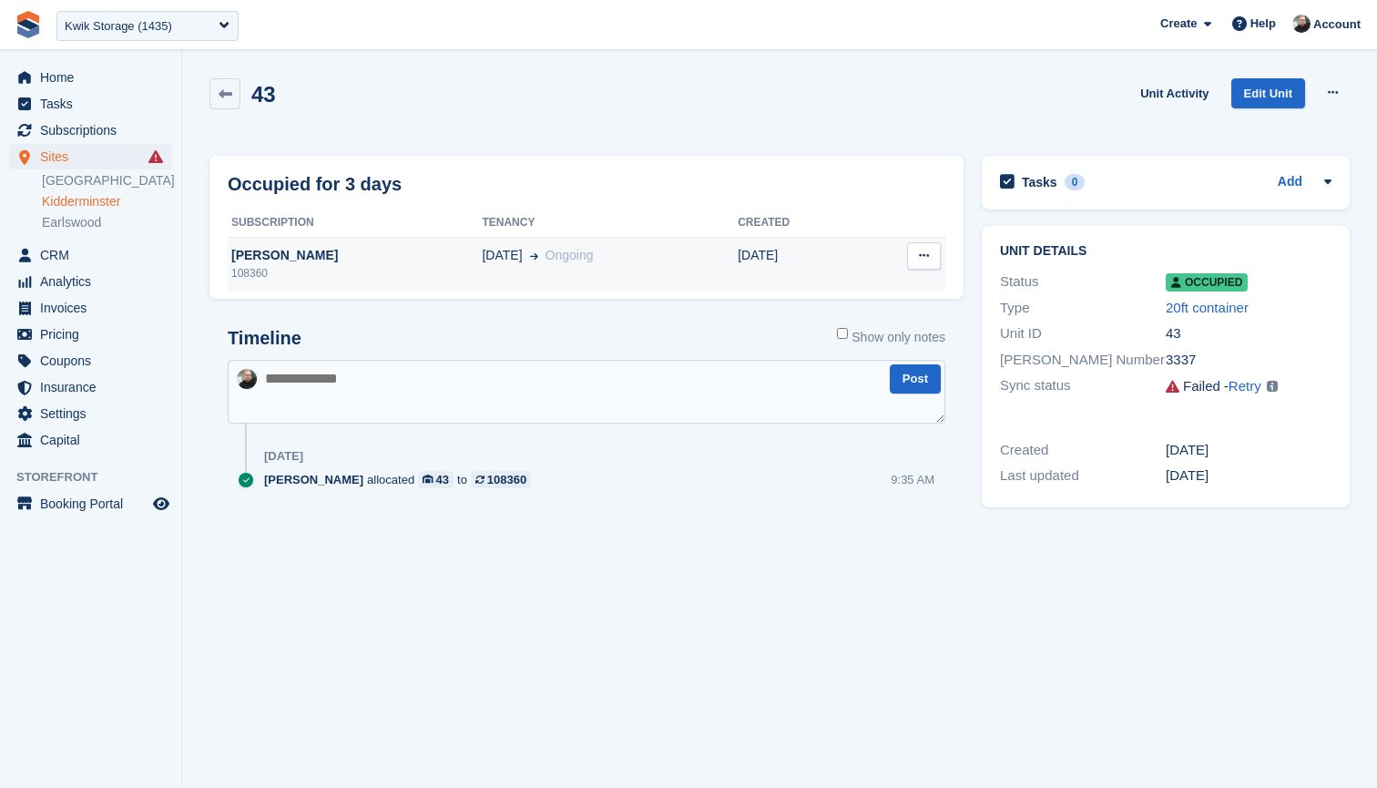
click at [373, 256] on div "Martin hill" at bounding box center [355, 255] width 254 height 19
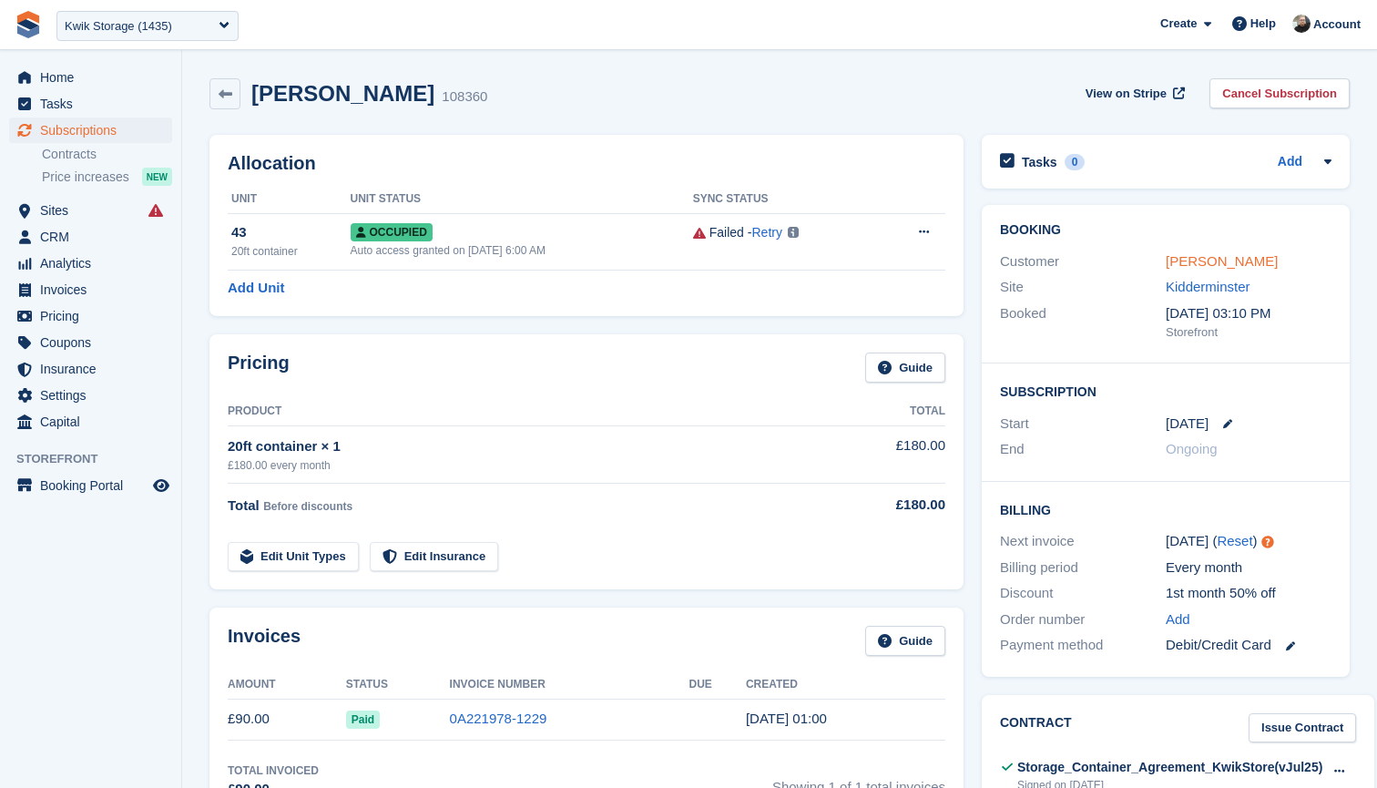
click at [1181, 259] on link "Martin hill" at bounding box center [1222, 260] width 112 height 15
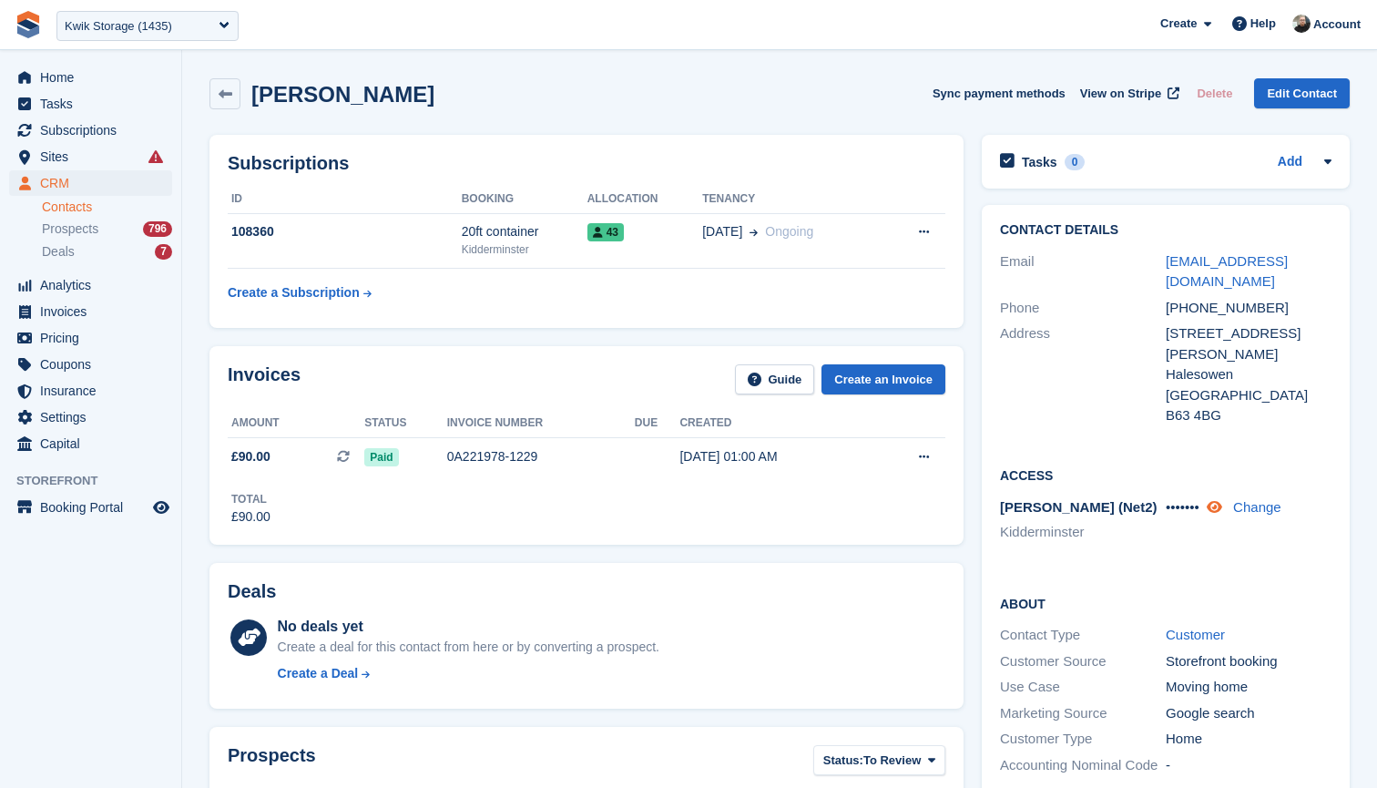
click at [1222, 500] on icon at bounding box center [1214, 507] width 15 height 14
click at [87, 158] on span "Sites" at bounding box center [94, 157] width 109 height 26
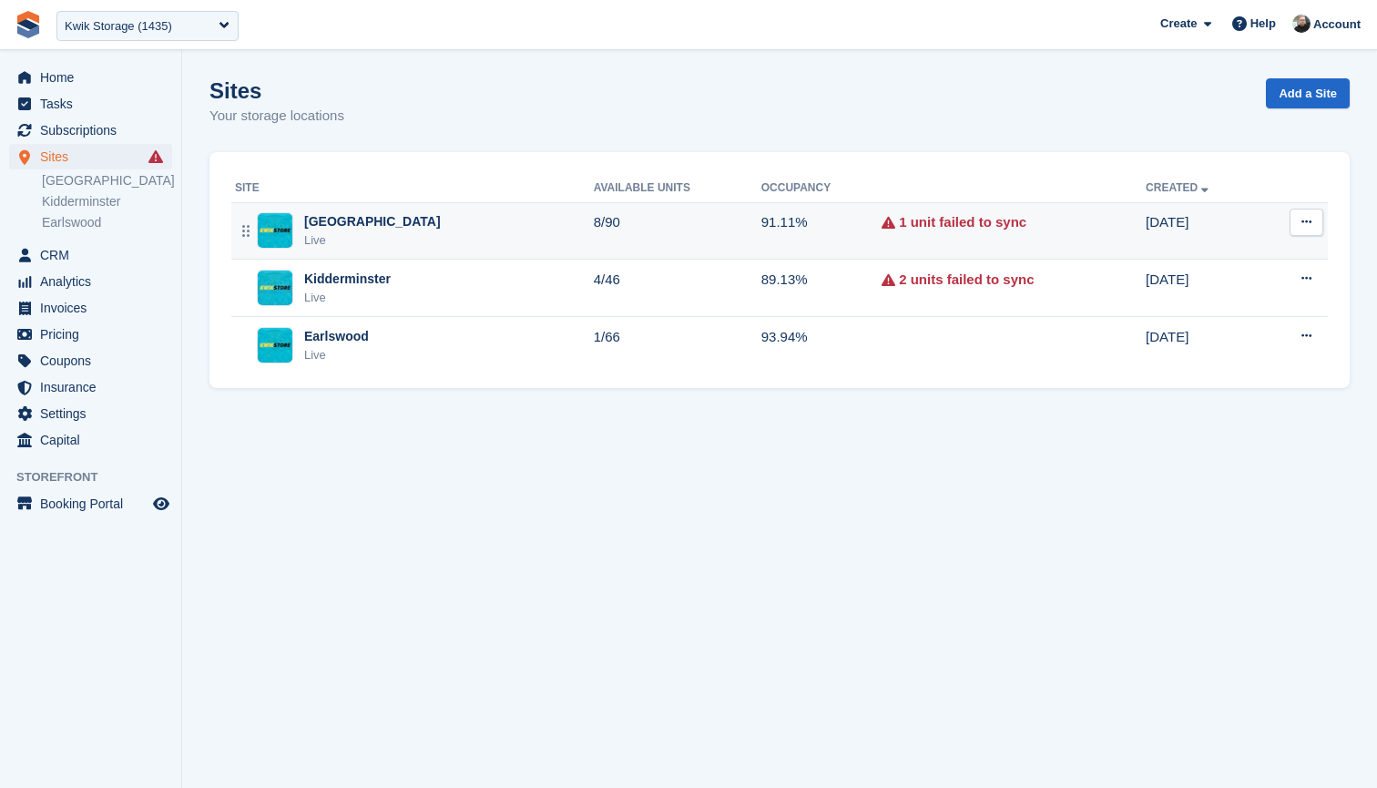
click at [625, 241] on td "8/90" at bounding box center [678, 230] width 168 height 57
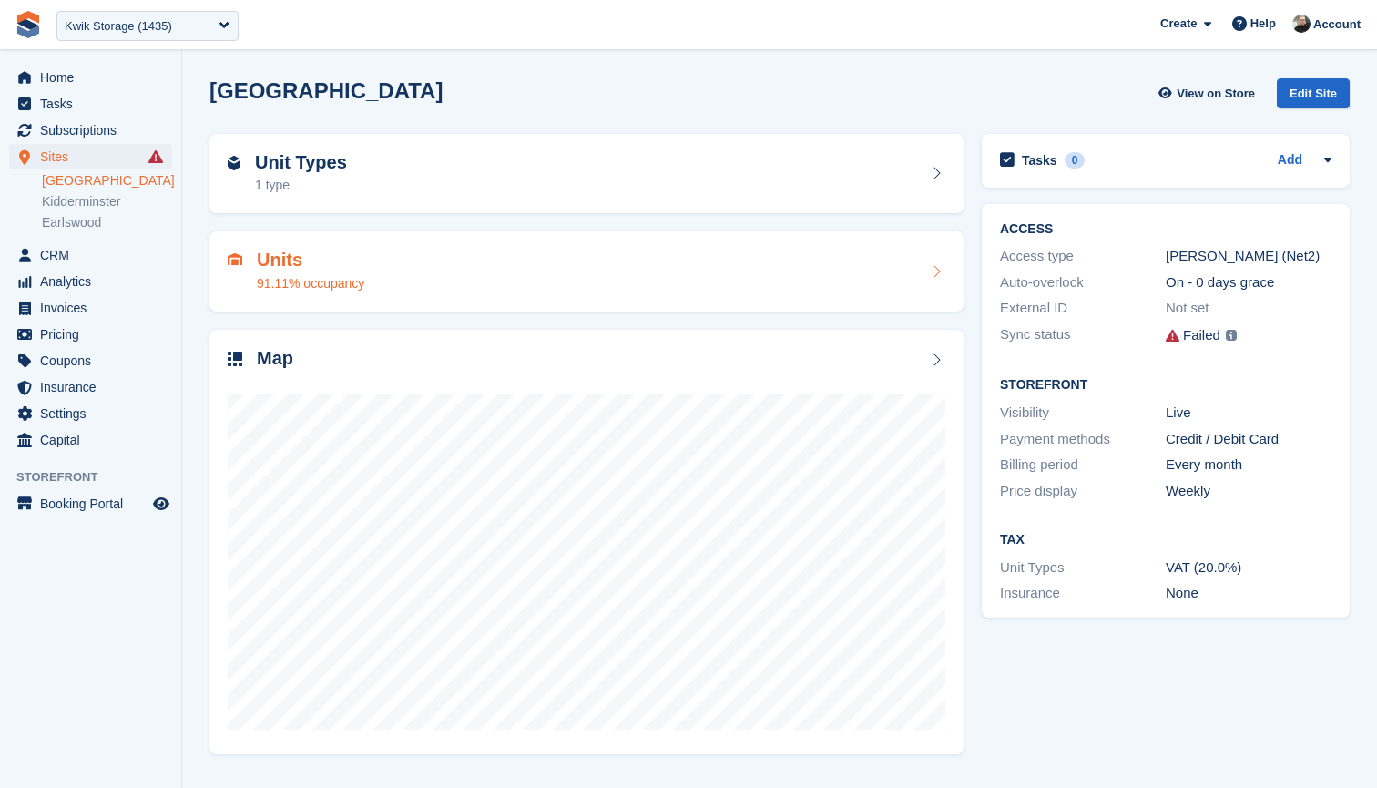
click at [507, 273] on div "Units 91.11% occupancy" at bounding box center [587, 272] width 718 height 44
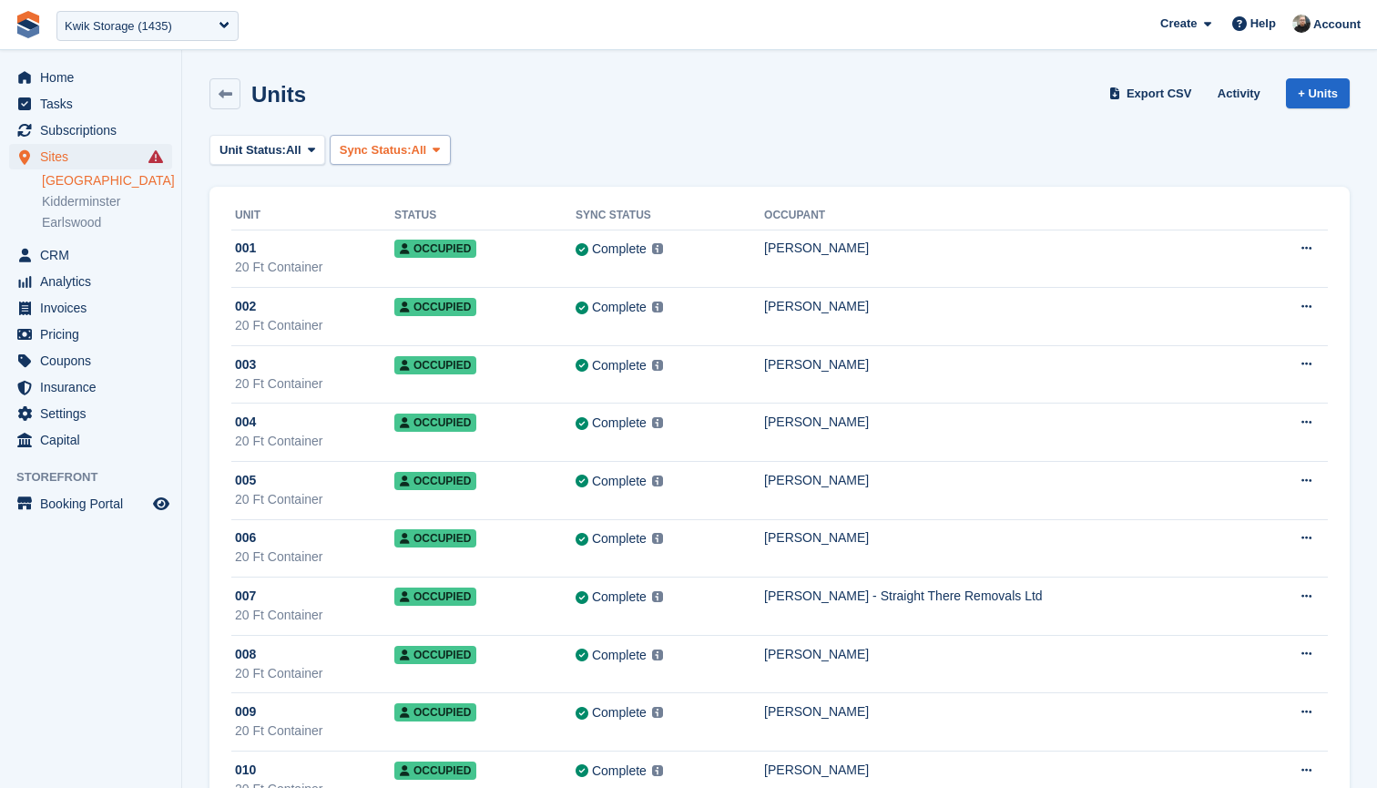
click at [405, 150] on span "Sync Status:" at bounding box center [376, 150] width 72 height 18
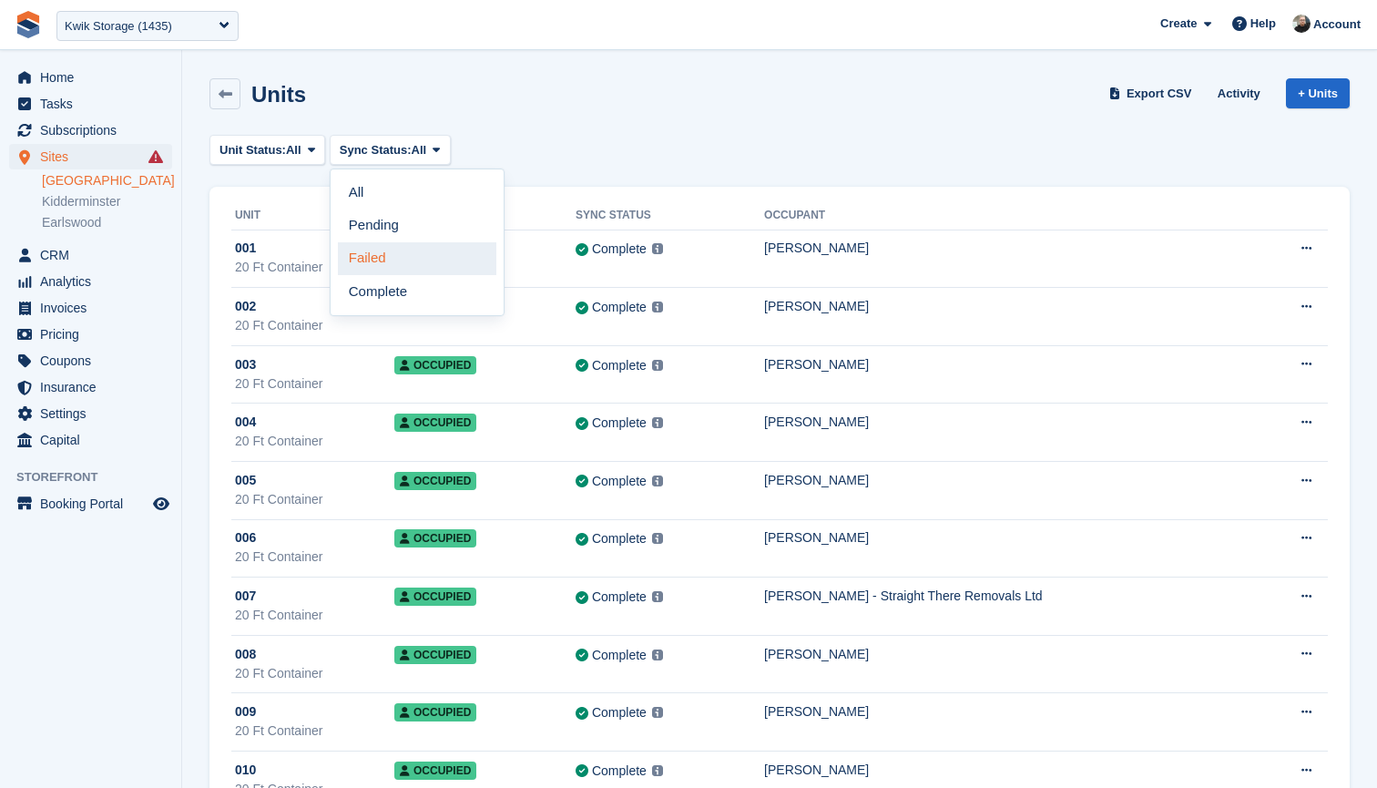
click at [378, 258] on link "Failed" at bounding box center [417, 258] width 158 height 33
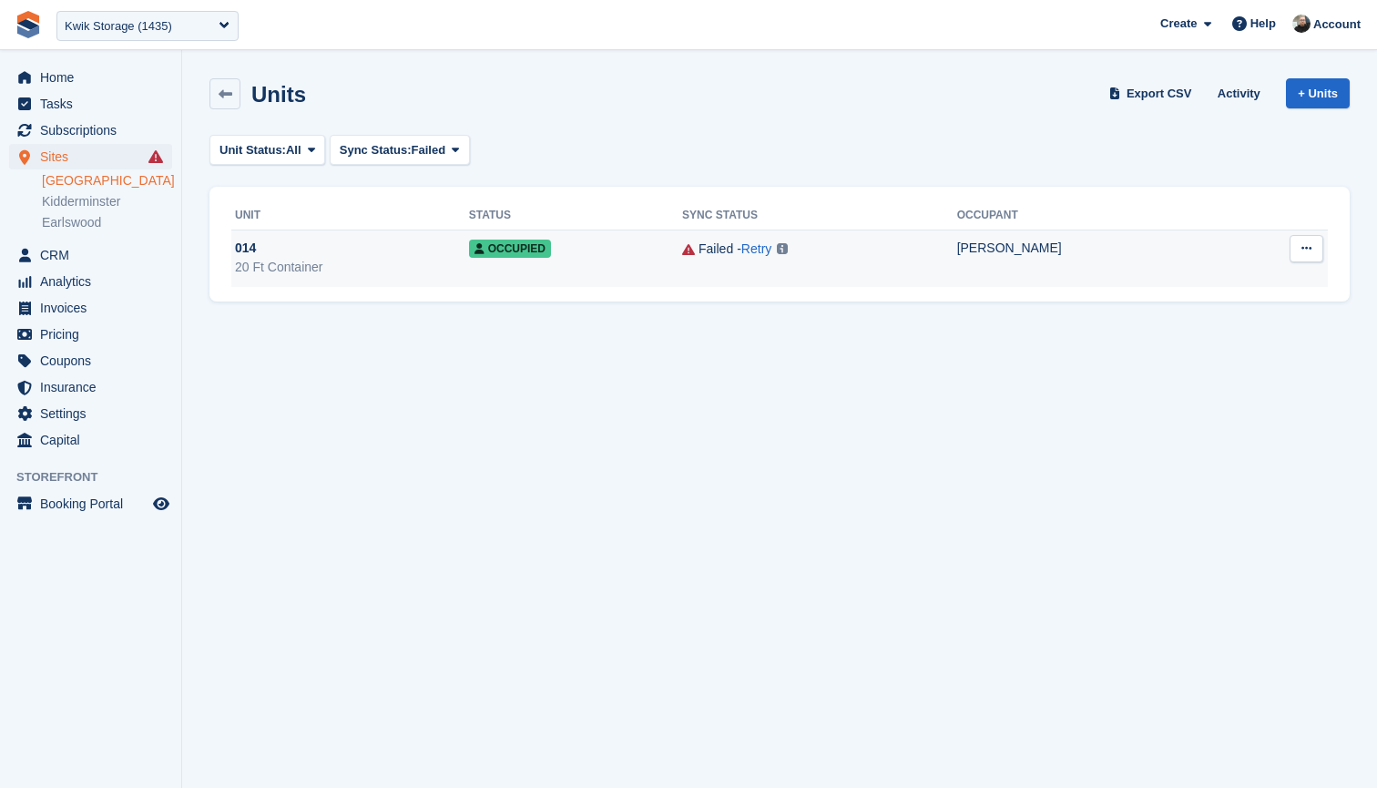
click at [445, 260] on div "20 Ft Container" at bounding box center [352, 267] width 234 height 19
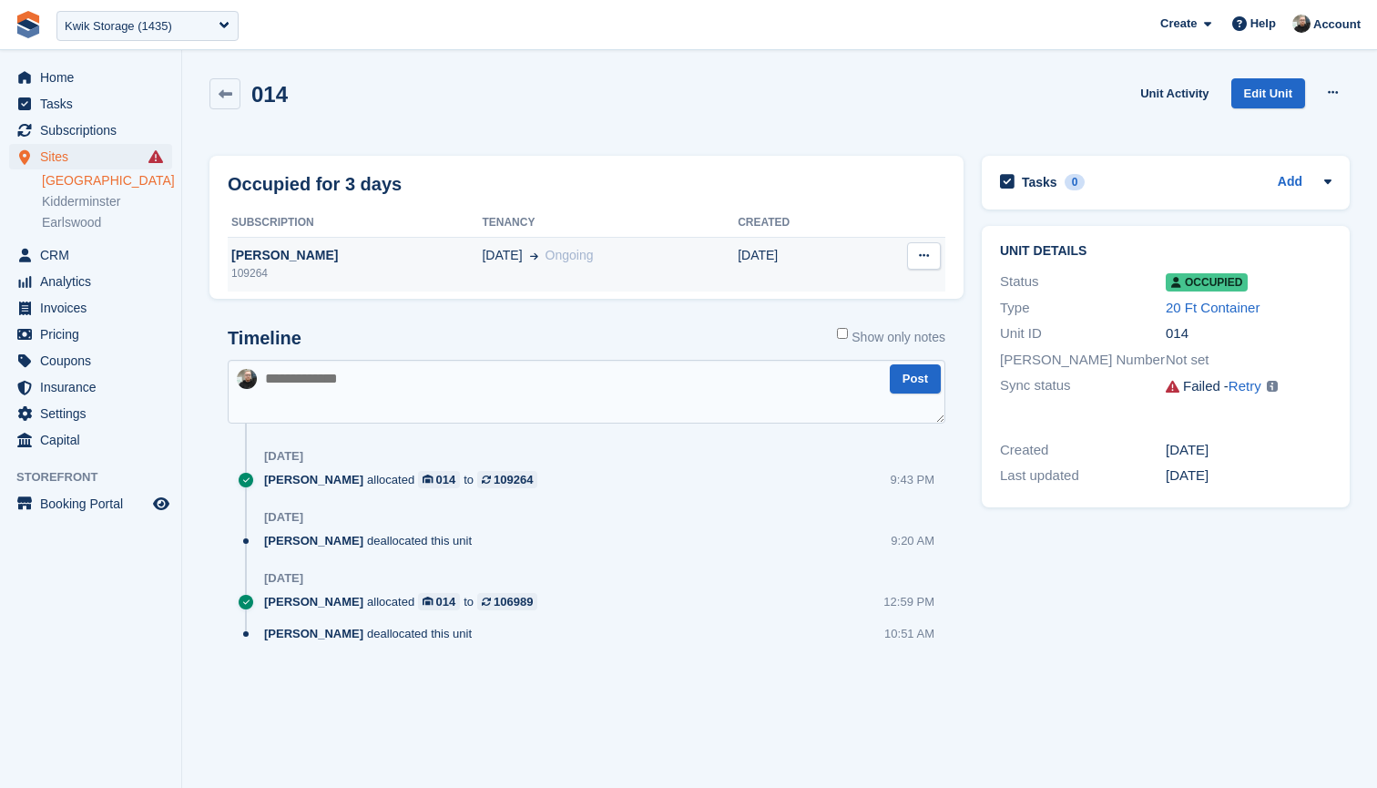
click at [378, 258] on div "[PERSON_NAME]" at bounding box center [355, 255] width 254 height 19
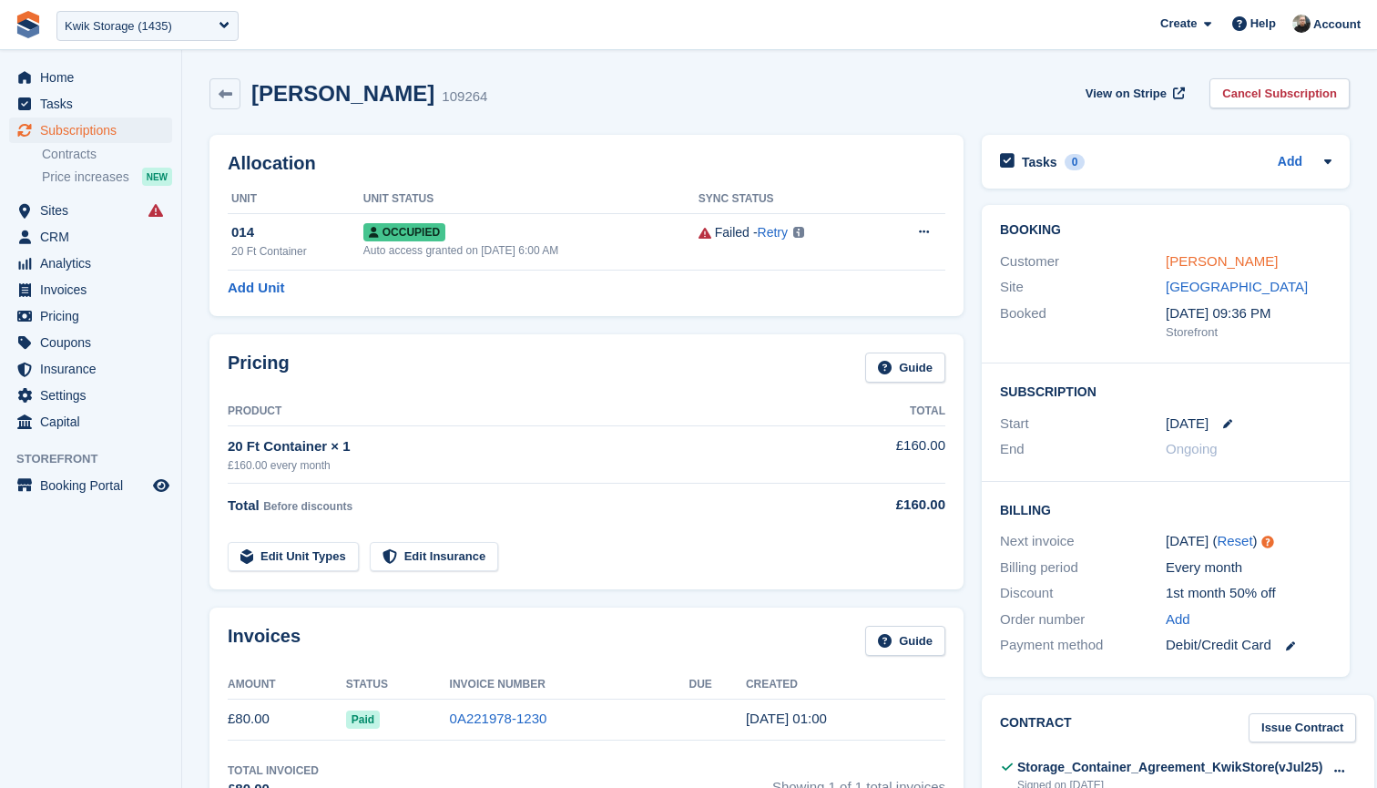
click at [1179, 260] on link "Ashok kumar" at bounding box center [1222, 260] width 112 height 15
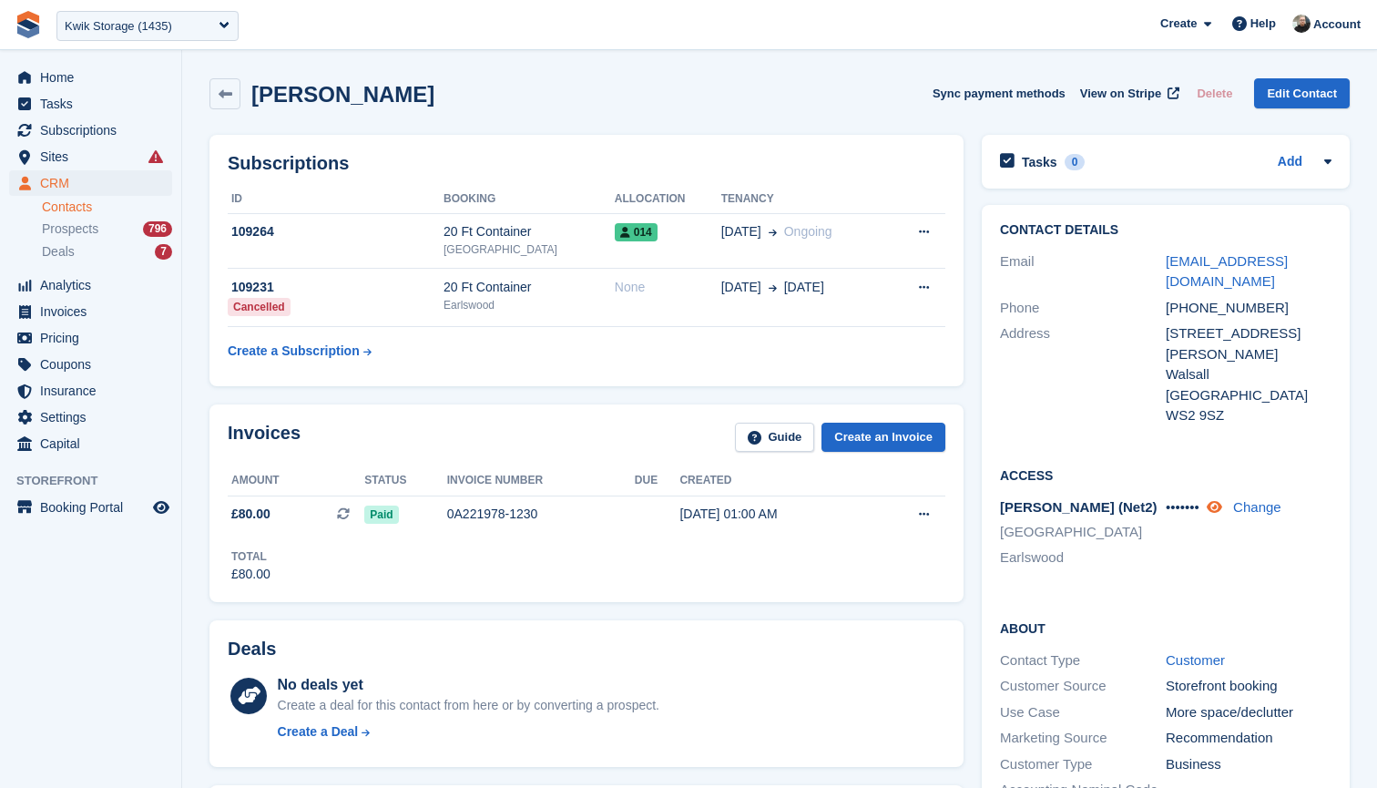
click at [1226, 499] on link at bounding box center [1216, 506] width 19 height 15
click at [62, 153] on span "Sites" at bounding box center [94, 157] width 109 height 26
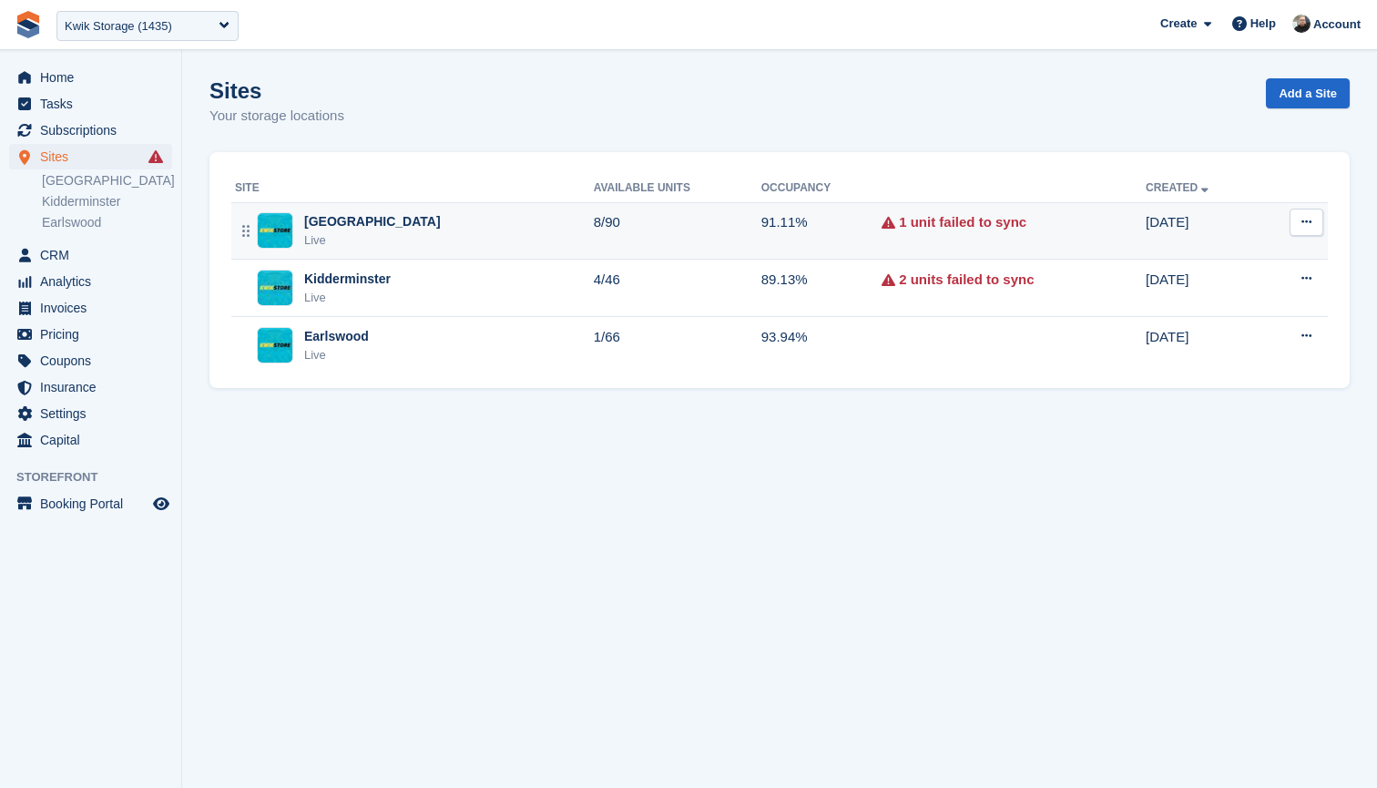
click at [1309, 224] on icon at bounding box center [1307, 222] width 10 height 12
click at [1204, 251] on p "Edit site" at bounding box center [1236, 258] width 158 height 24
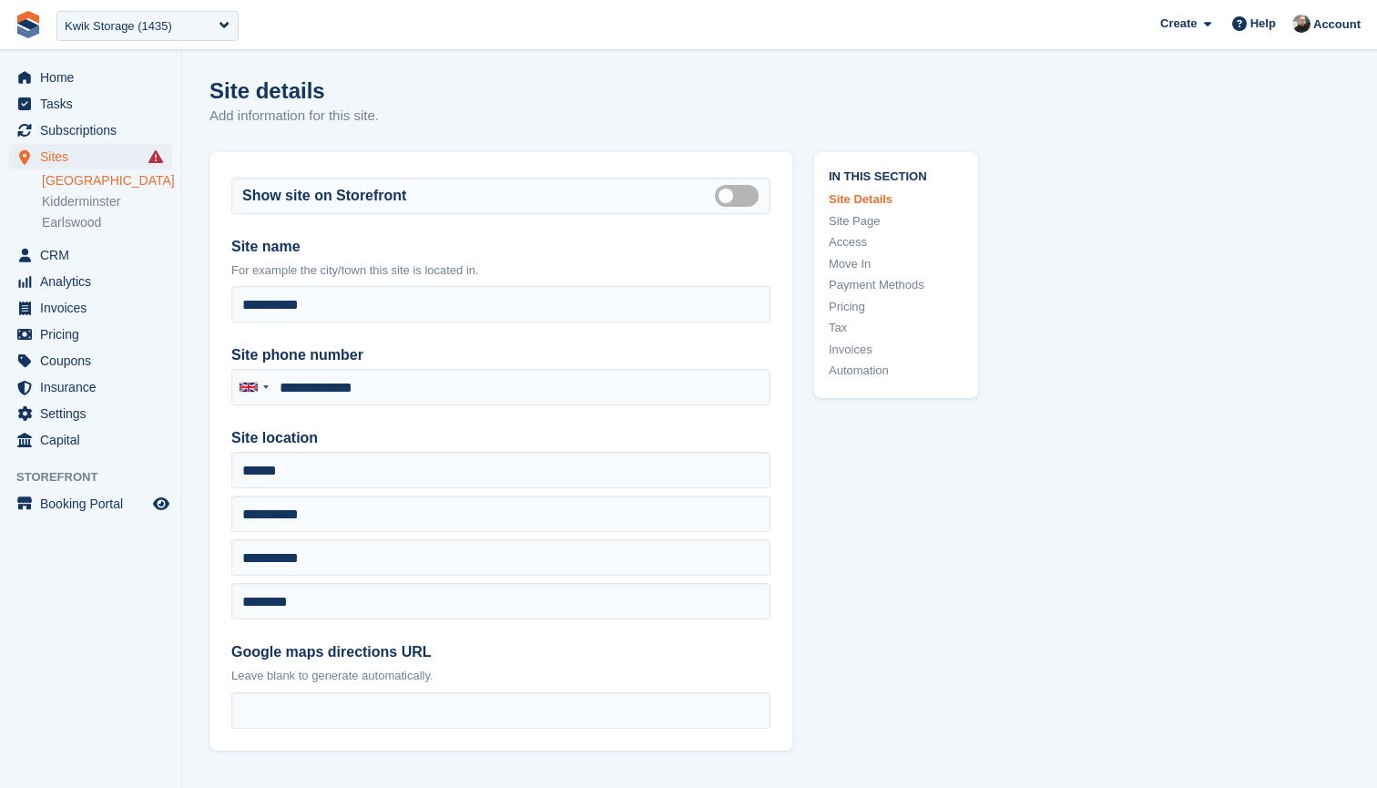
click at [862, 233] on link "Access" at bounding box center [896, 242] width 135 height 18
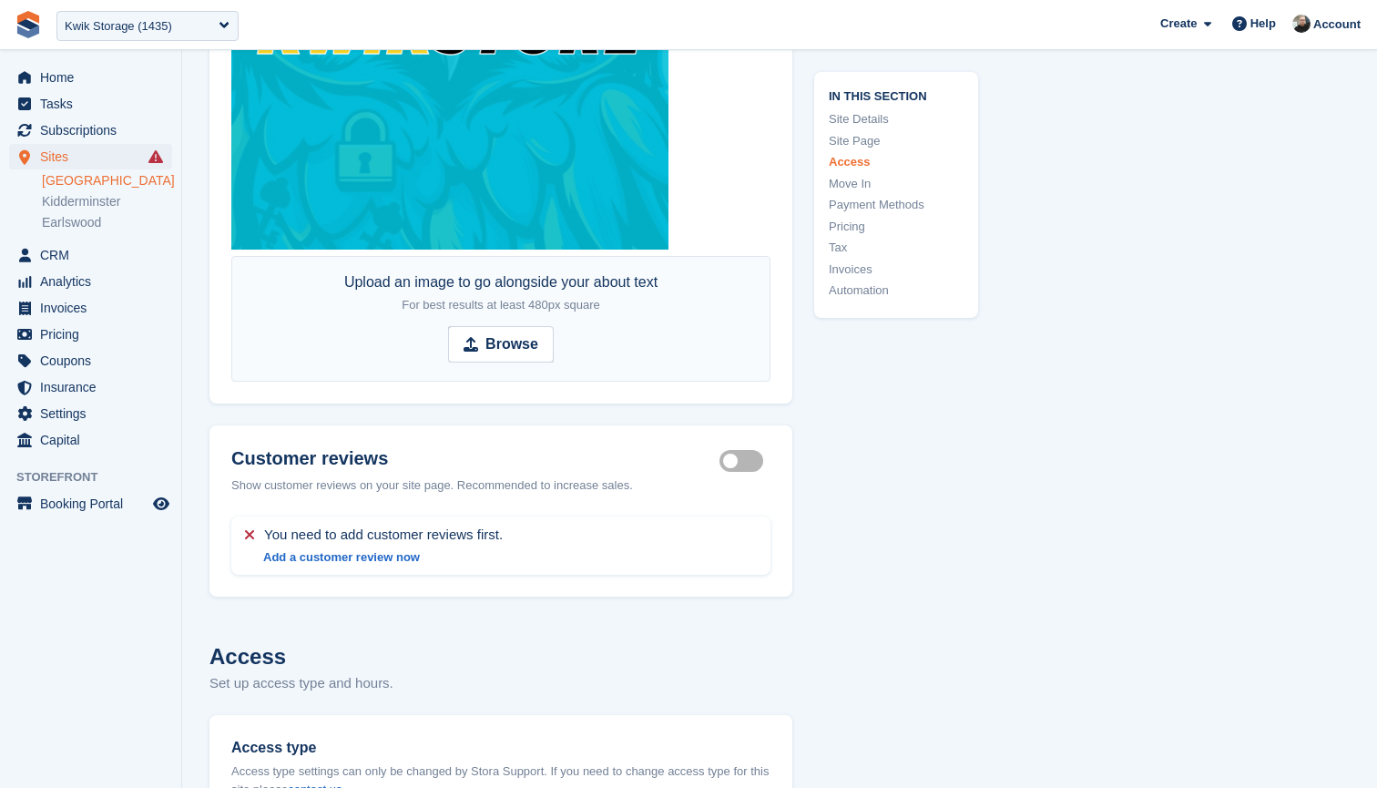
scroll to position [4049, 0]
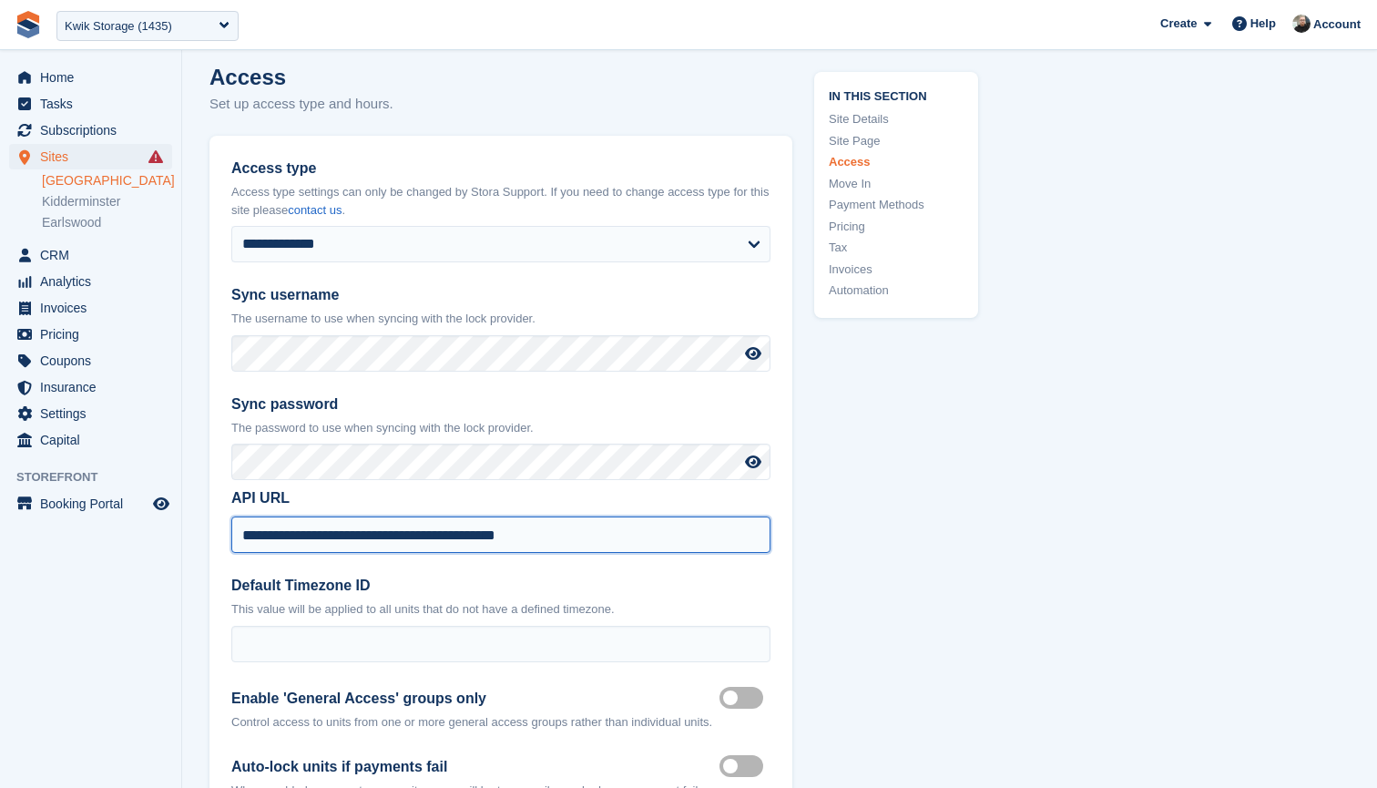
click at [567, 521] on input "**********" at bounding box center [500, 534] width 539 height 36
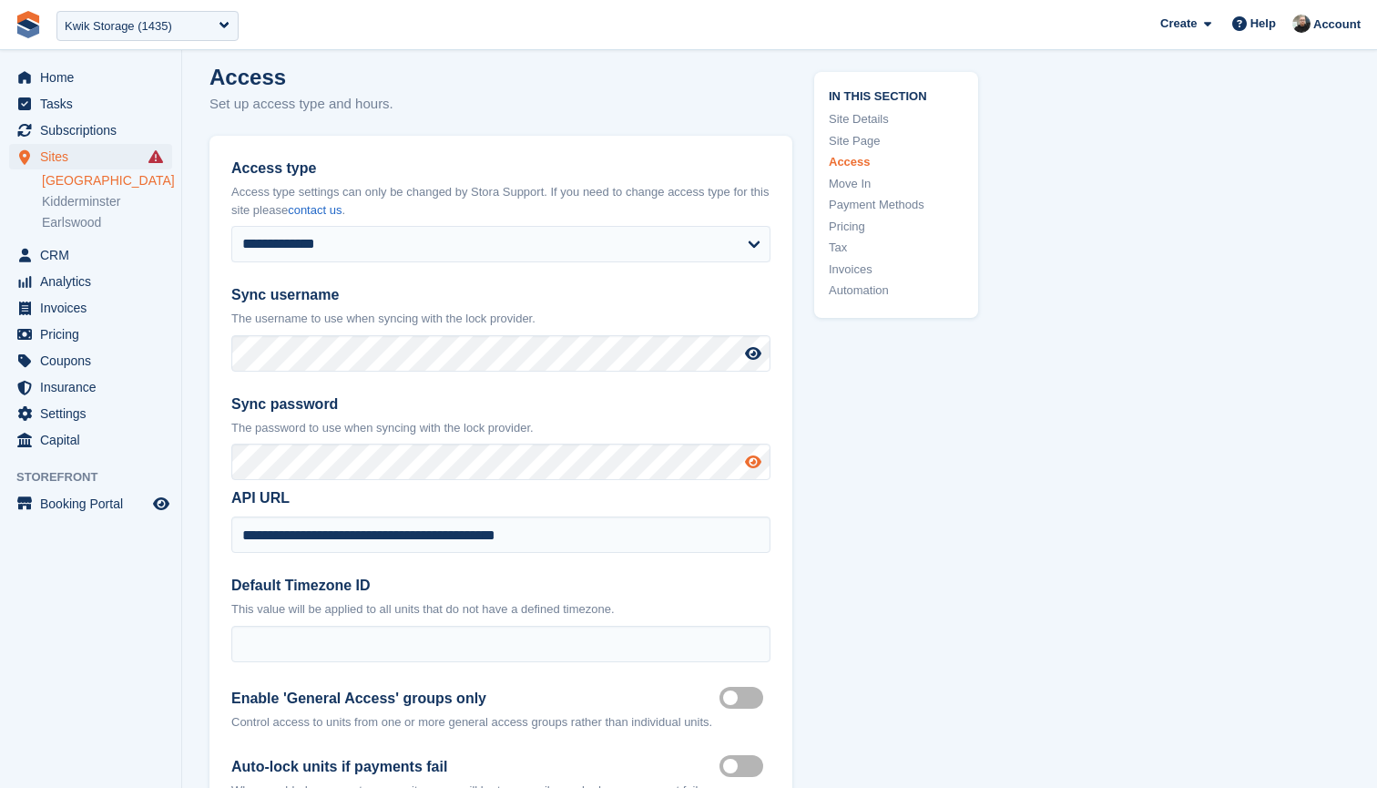
click at [756, 454] on icon at bounding box center [753, 461] width 16 height 15
click at [71, 153] on span "Sites" at bounding box center [94, 157] width 109 height 26
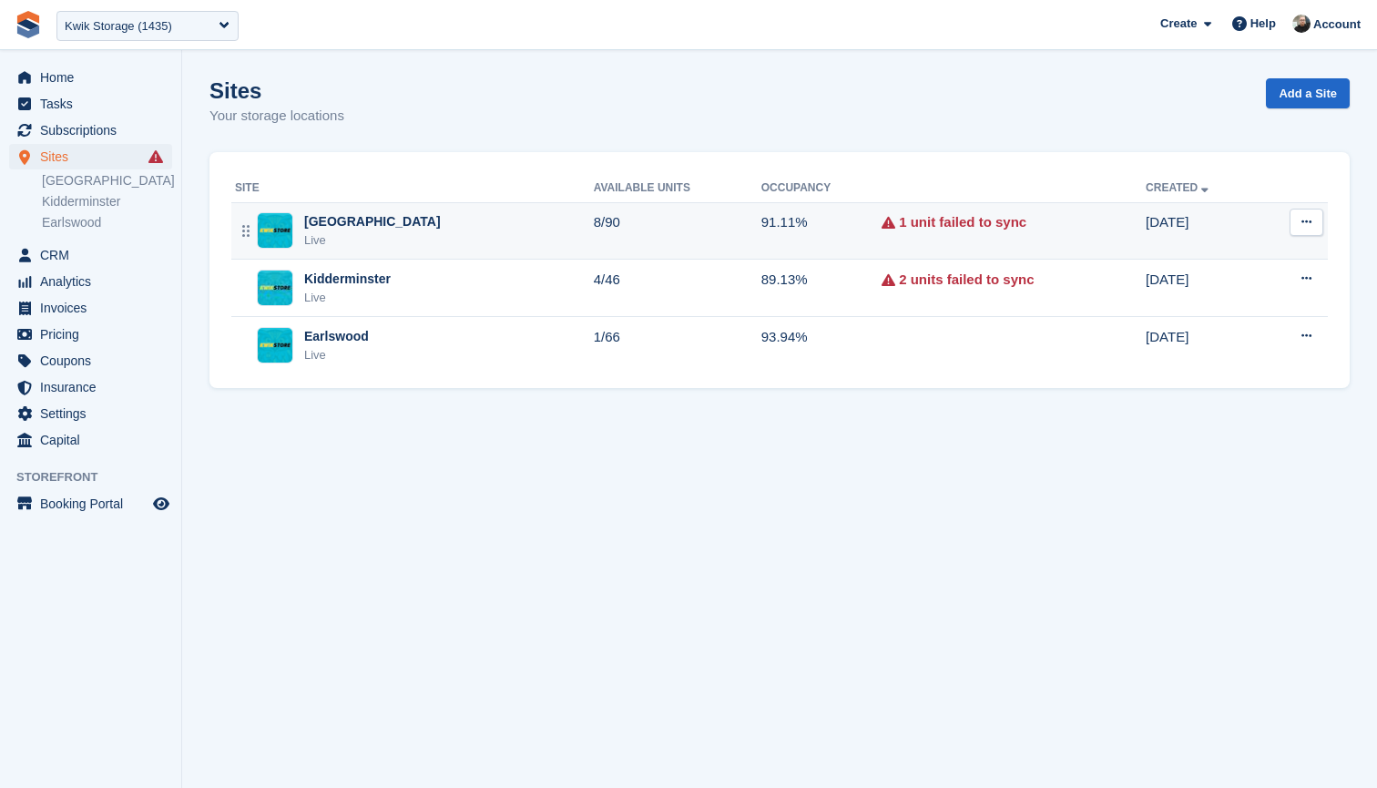
click at [643, 212] on td "8/90" at bounding box center [678, 230] width 168 height 57
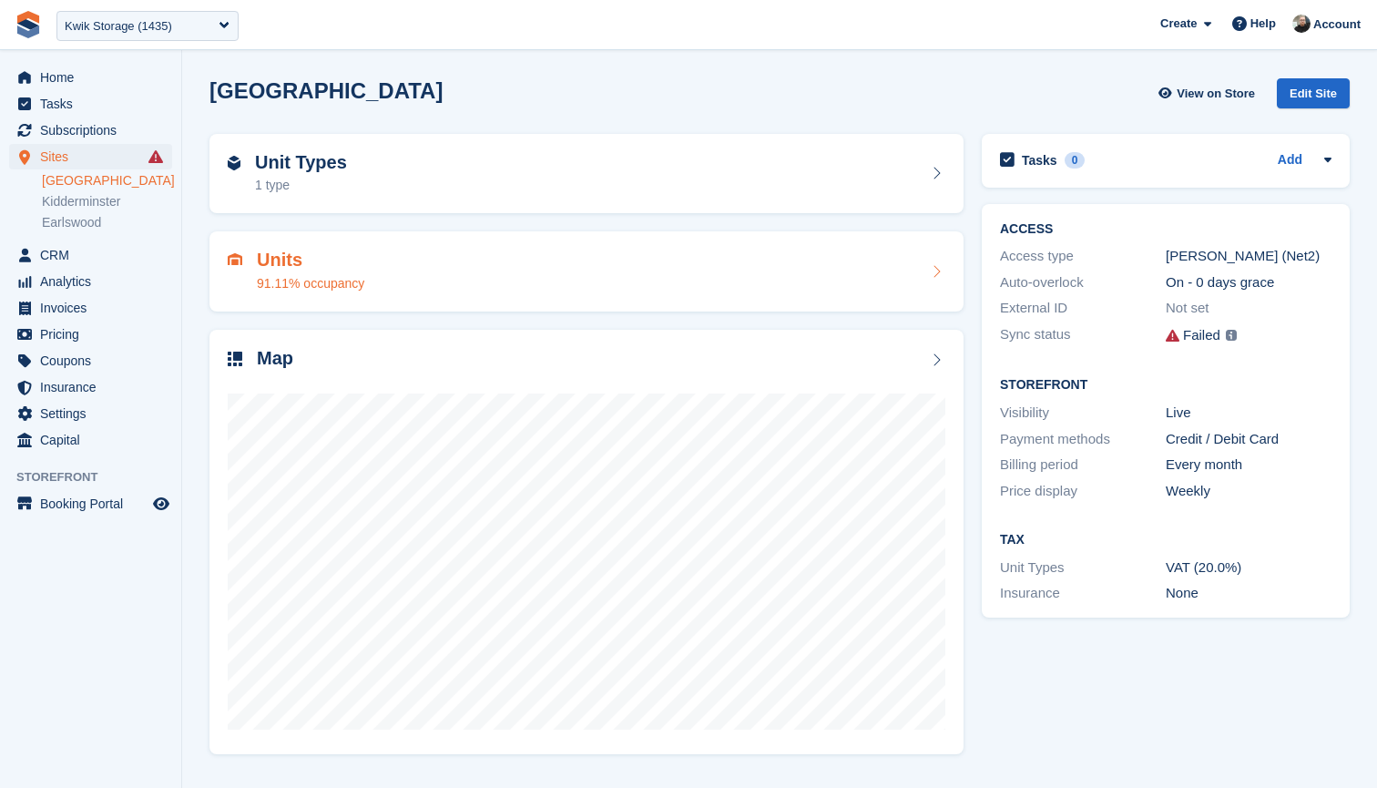
click at [577, 280] on div "Units 91.11% occupancy" at bounding box center [587, 272] width 718 height 44
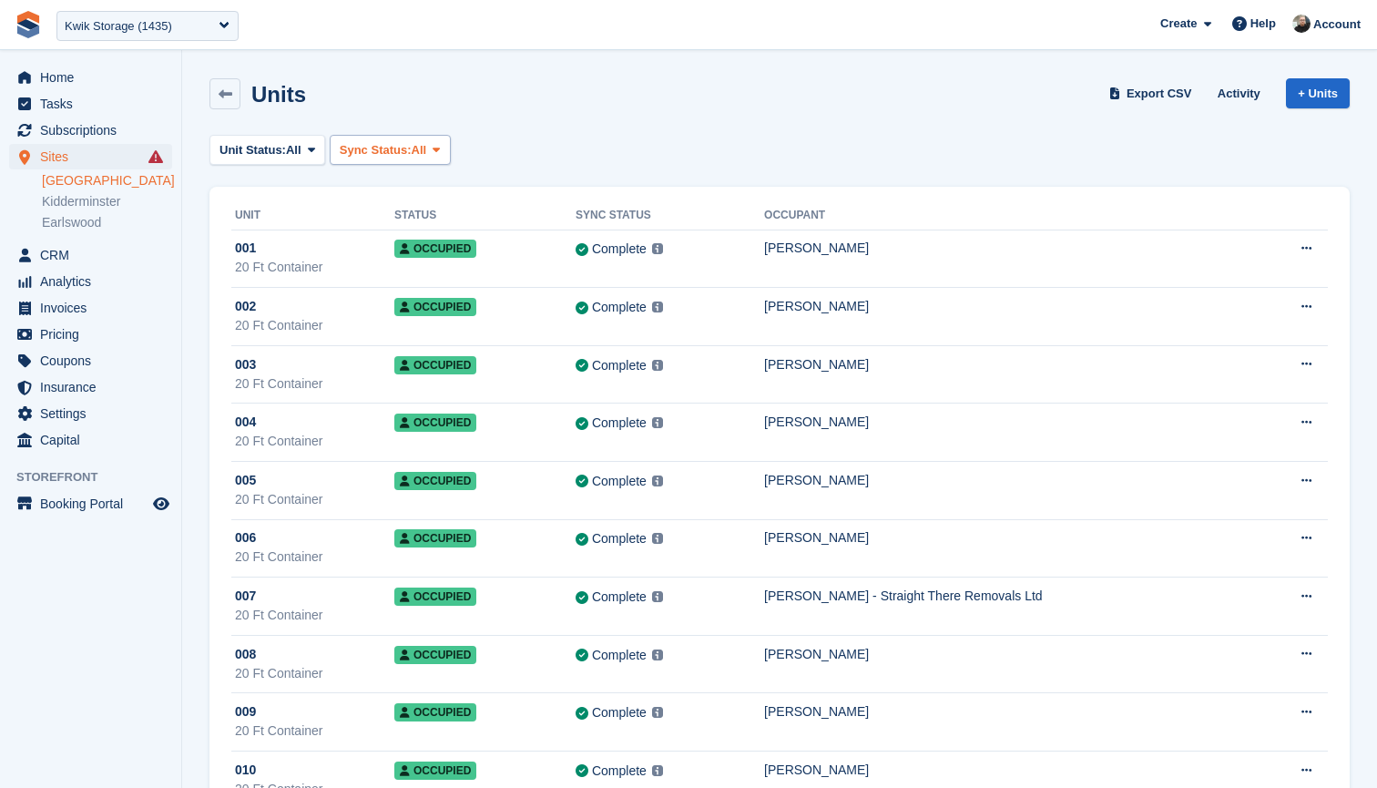
click at [412, 150] on span "Sync Status:" at bounding box center [376, 150] width 72 height 18
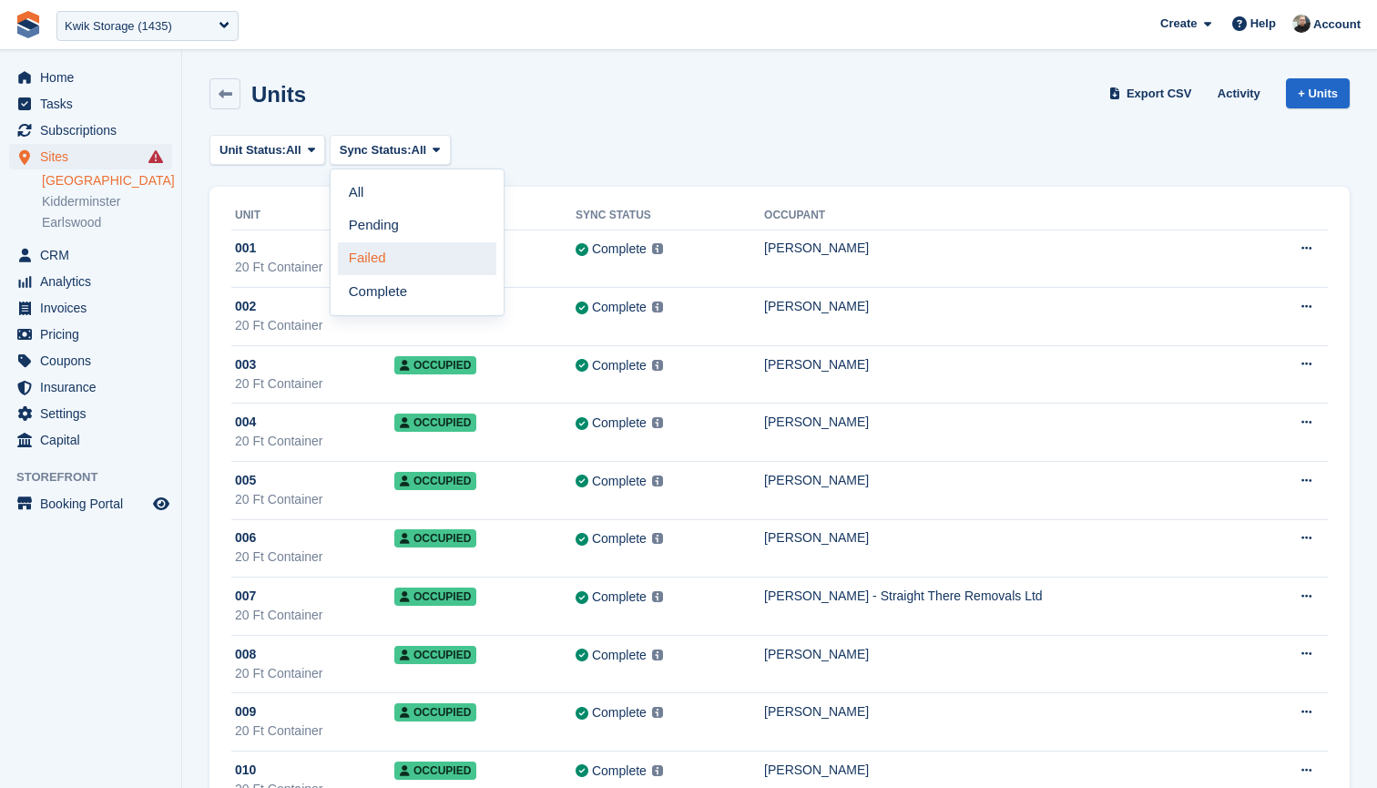
click at [395, 256] on link "Failed" at bounding box center [417, 258] width 158 height 33
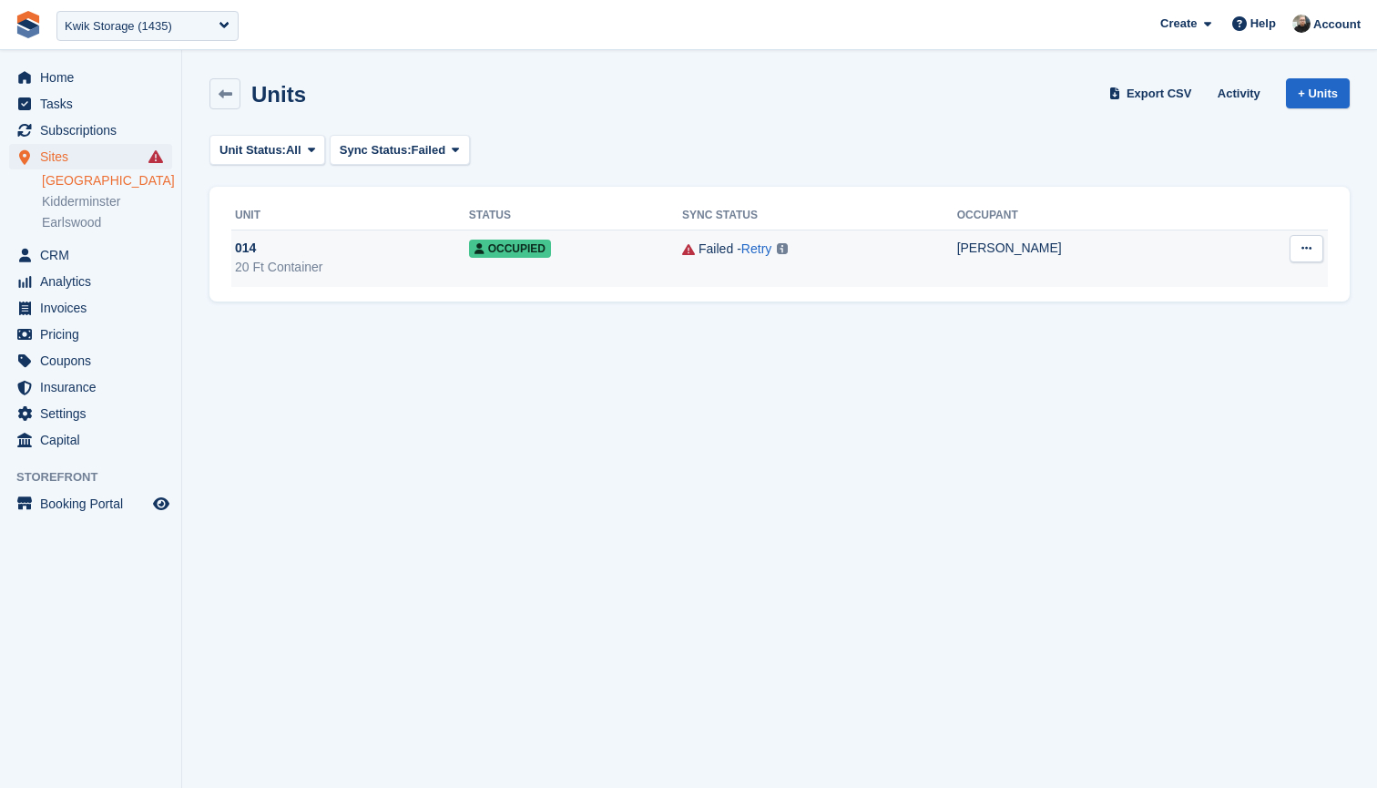
click at [369, 251] on div "014" at bounding box center [352, 248] width 234 height 19
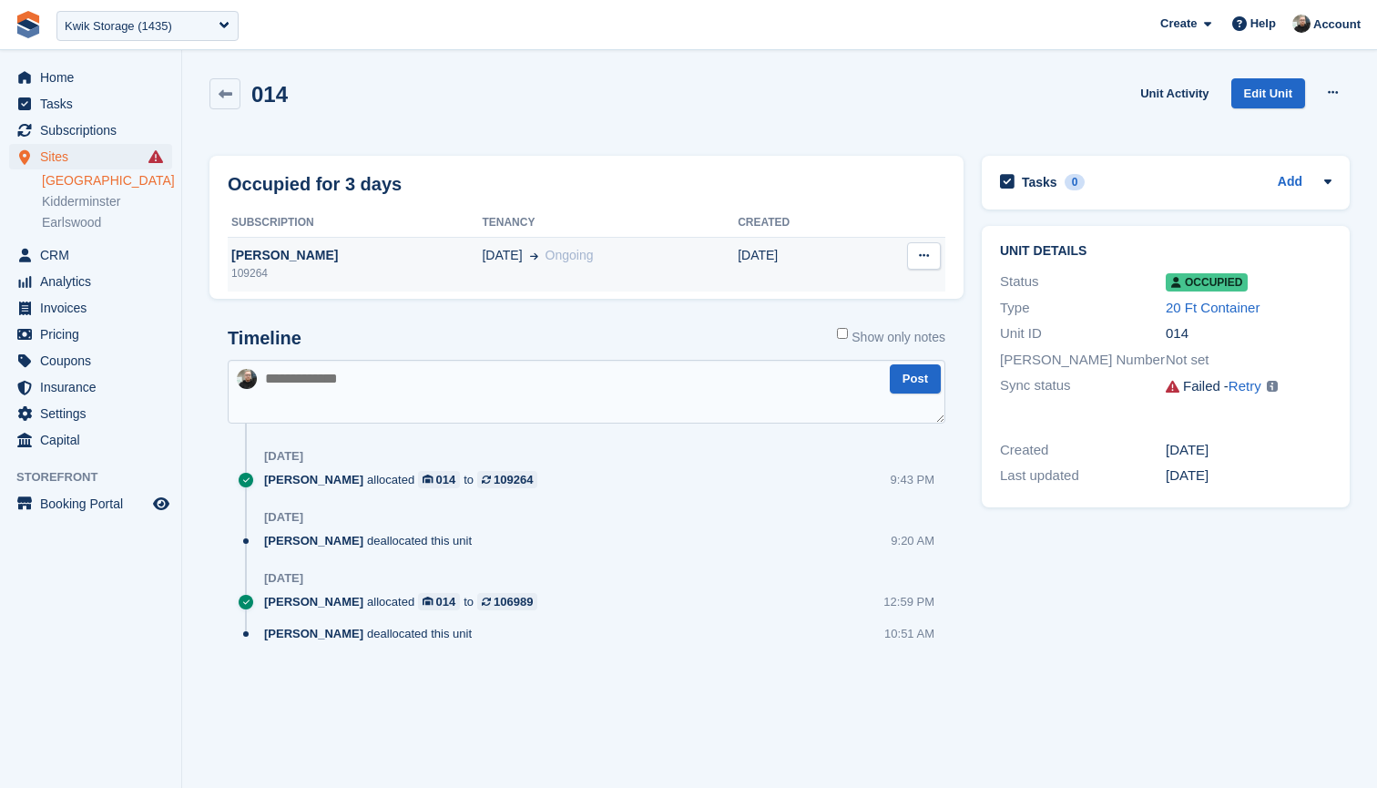
click at [391, 260] on div "Ashok kumar" at bounding box center [355, 255] width 254 height 19
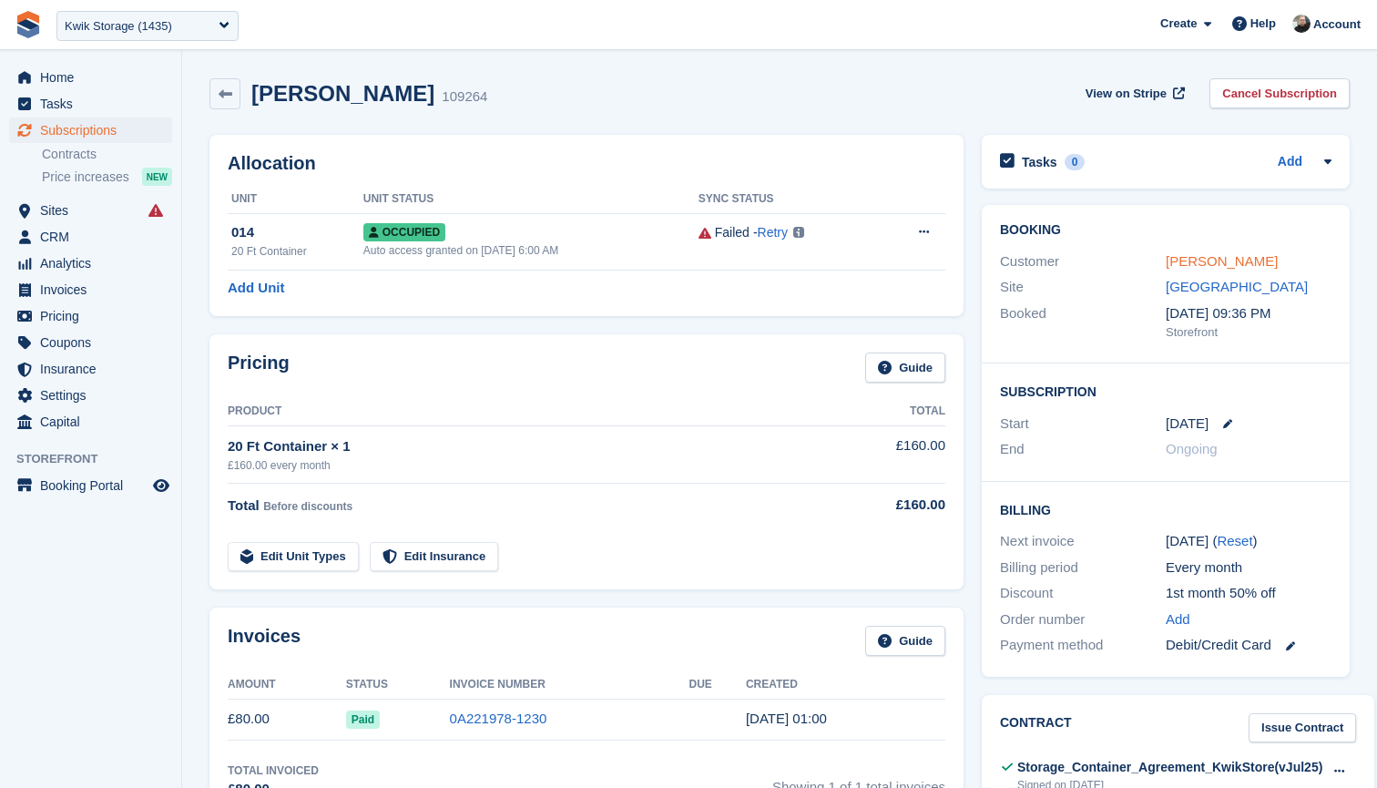
click at [1225, 259] on link "[PERSON_NAME]" at bounding box center [1222, 260] width 112 height 15
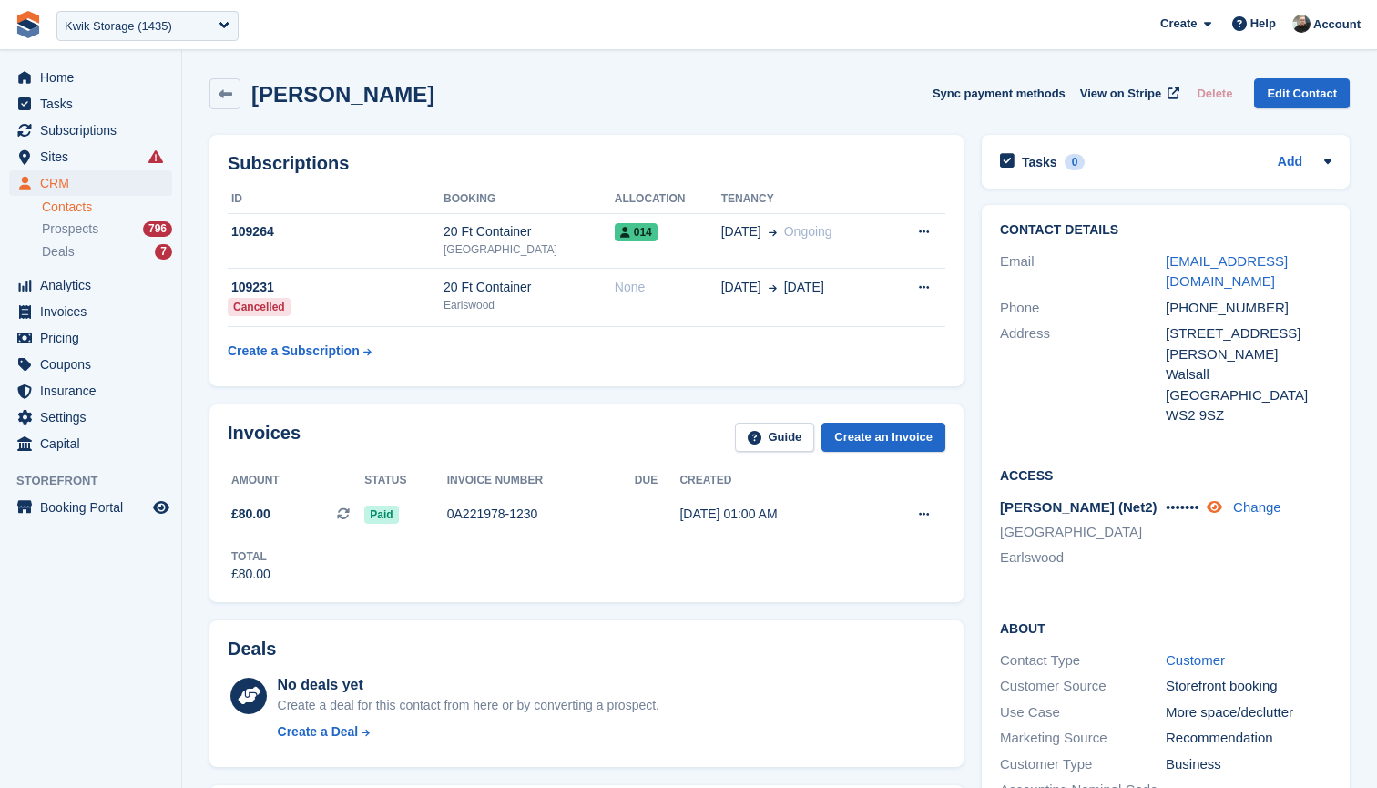
click at [1222, 500] on icon at bounding box center [1214, 507] width 15 height 14
click at [636, 95] on div "[PERSON_NAME] Sync payment methods View on Stripe Delete Edit Contact" at bounding box center [779, 93] width 1140 height 31
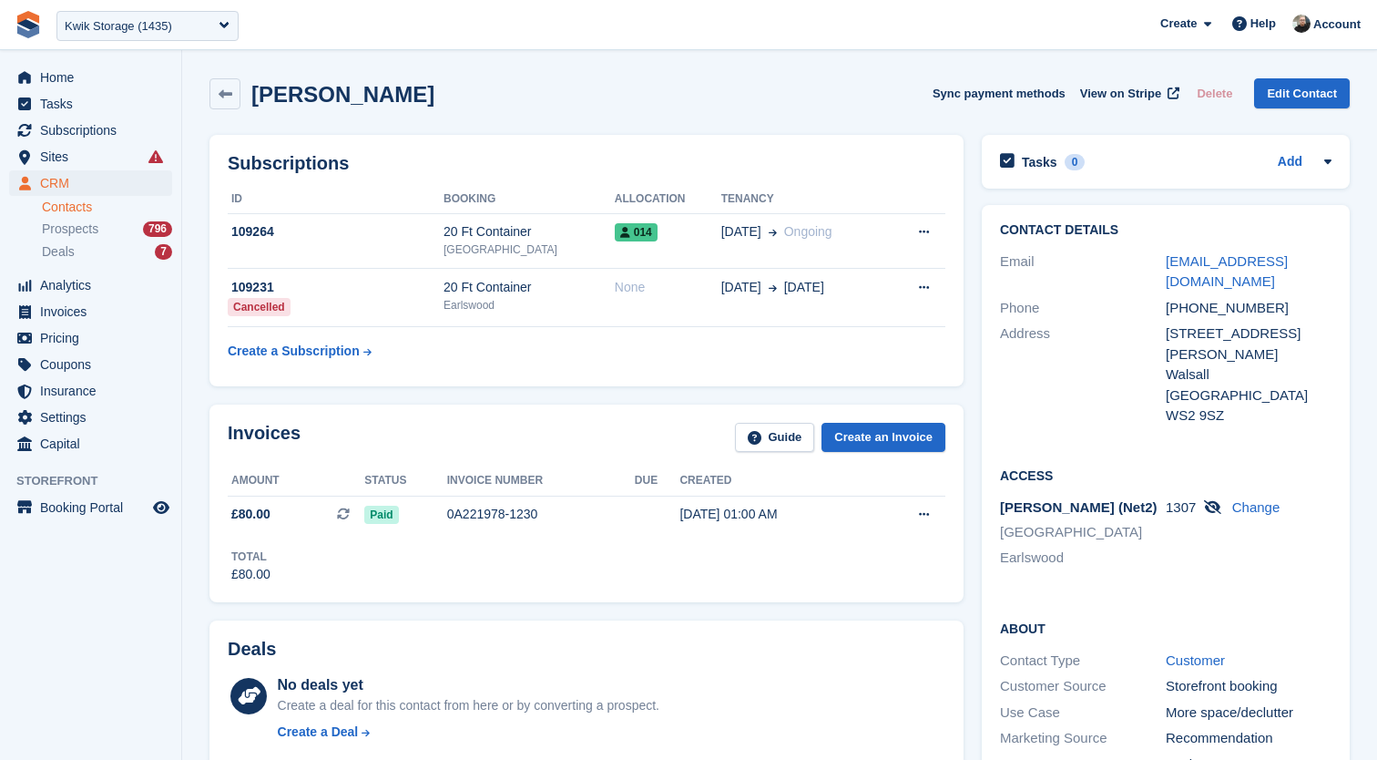
click at [863, 48] on span "**********" at bounding box center [688, 24] width 1377 height 49
click at [230, 92] on icon at bounding box center [226, 94] width 14 height 14
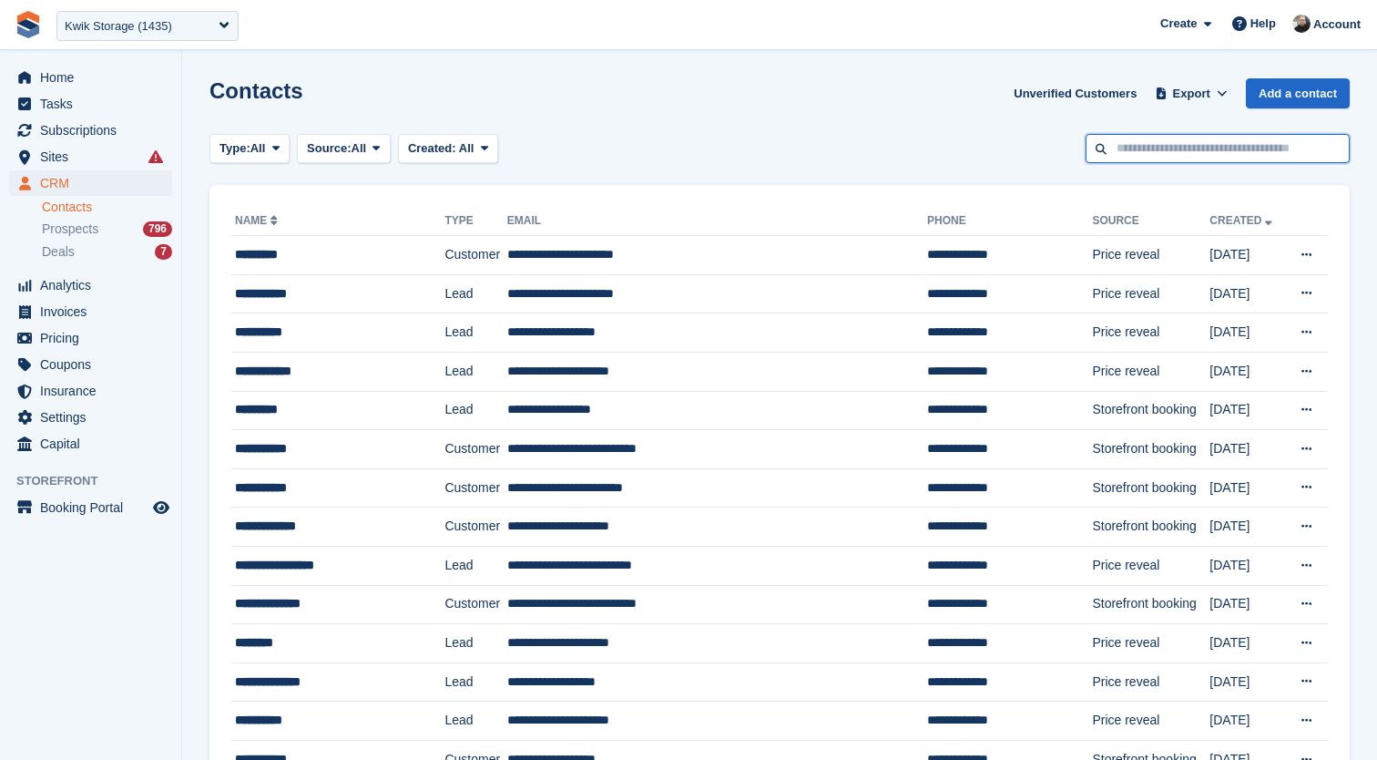
click at [1148, 149] on input "text" at bounding box center [1218, 149] width 264 height 30
type input "***"
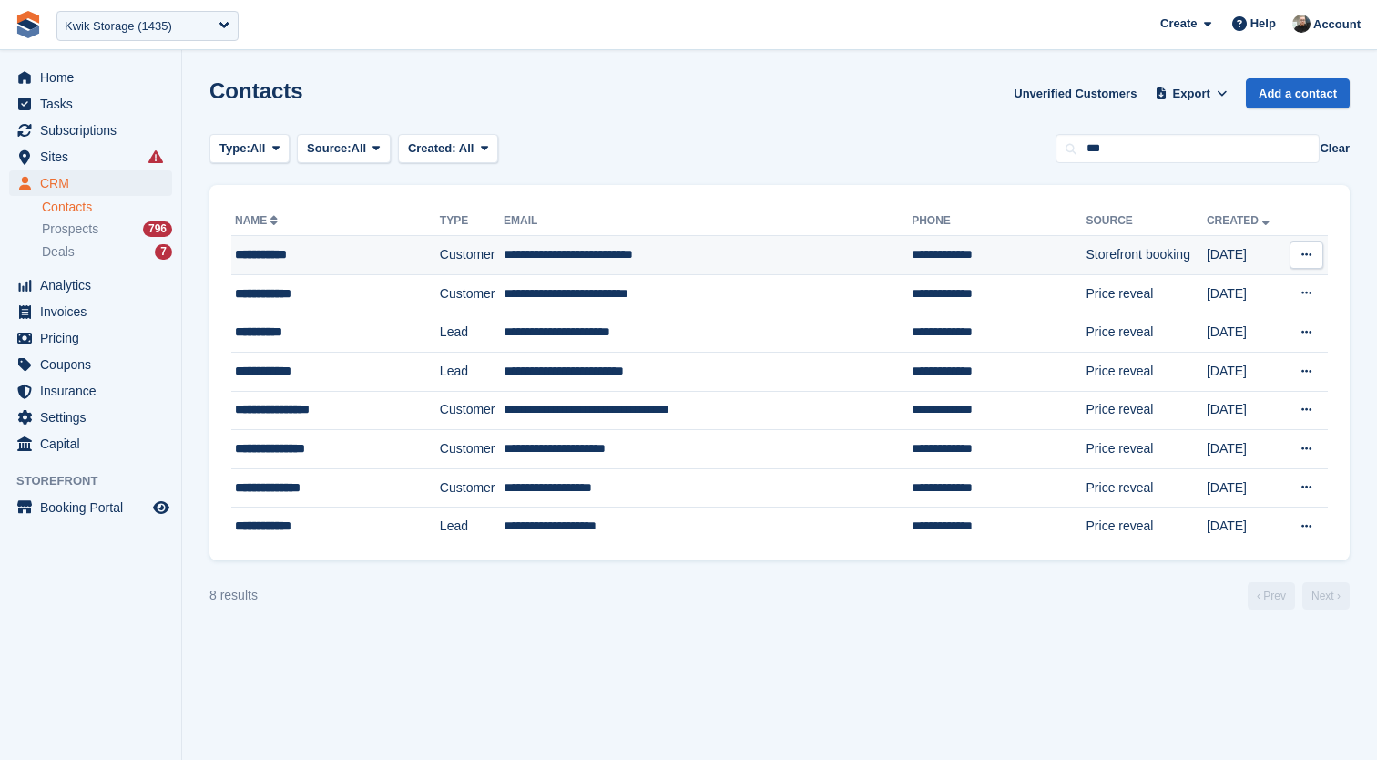
click at [369, 254] on div "**********" at bounding box center [323, 254] width 177 height 19
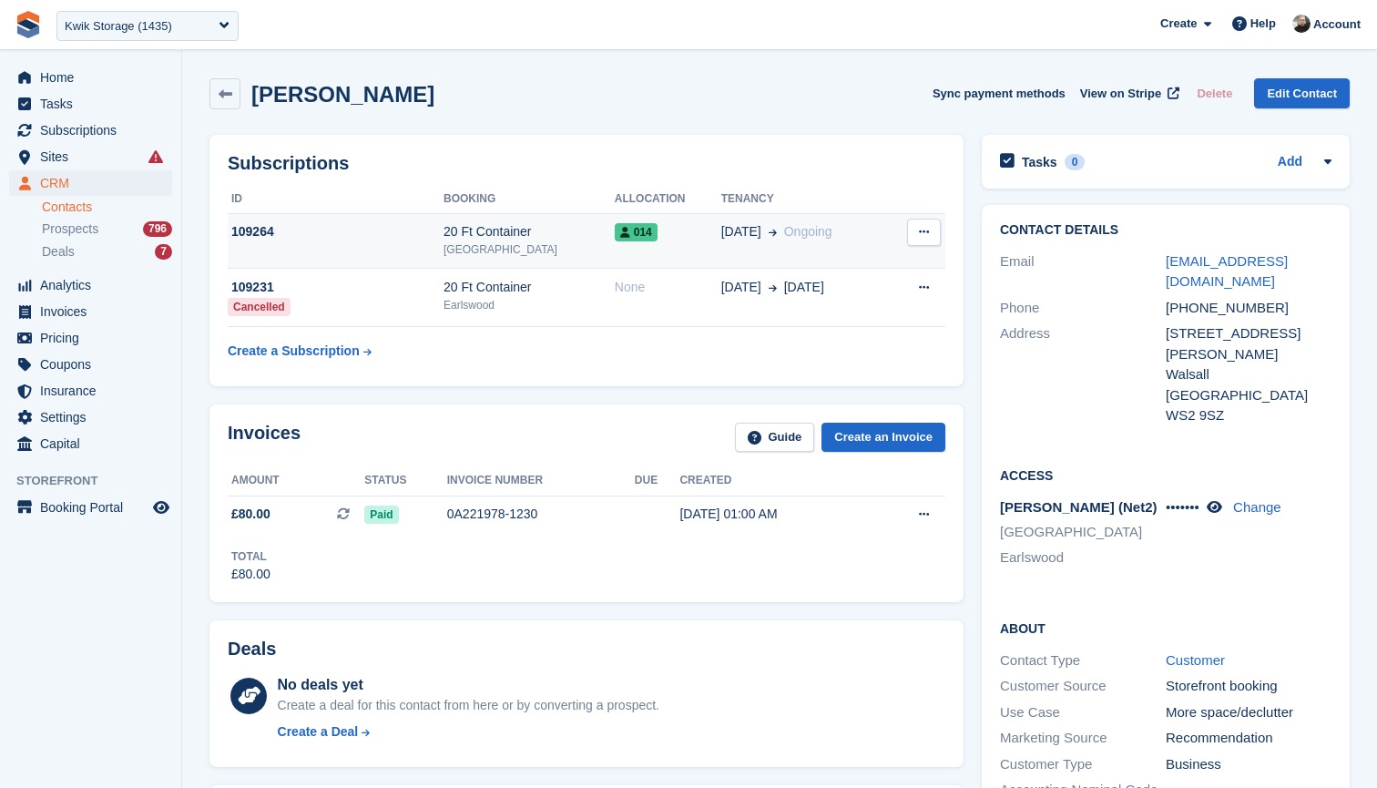
click at [927, 236] on icon at bounding box center [924, 232] width 10 height 12
click at [352, 233] on div "109264" at bounding box center [336, 231] width 216 height 19
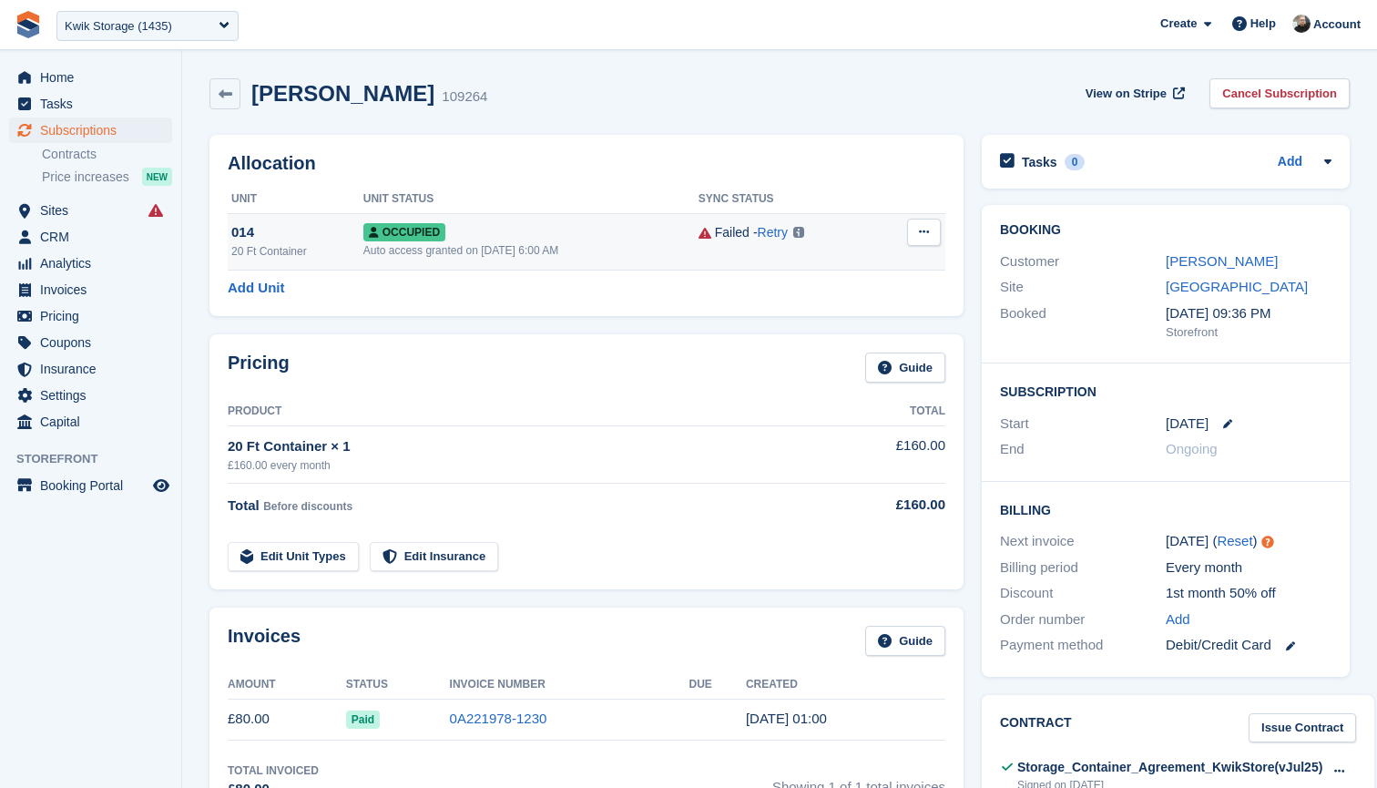
click at [919, 234] on icon at bounding box center [924, 232] width 10 height 12
click at [822, 331] on p "Deallocate" at bounding box center [853, 331] width 158 height 24
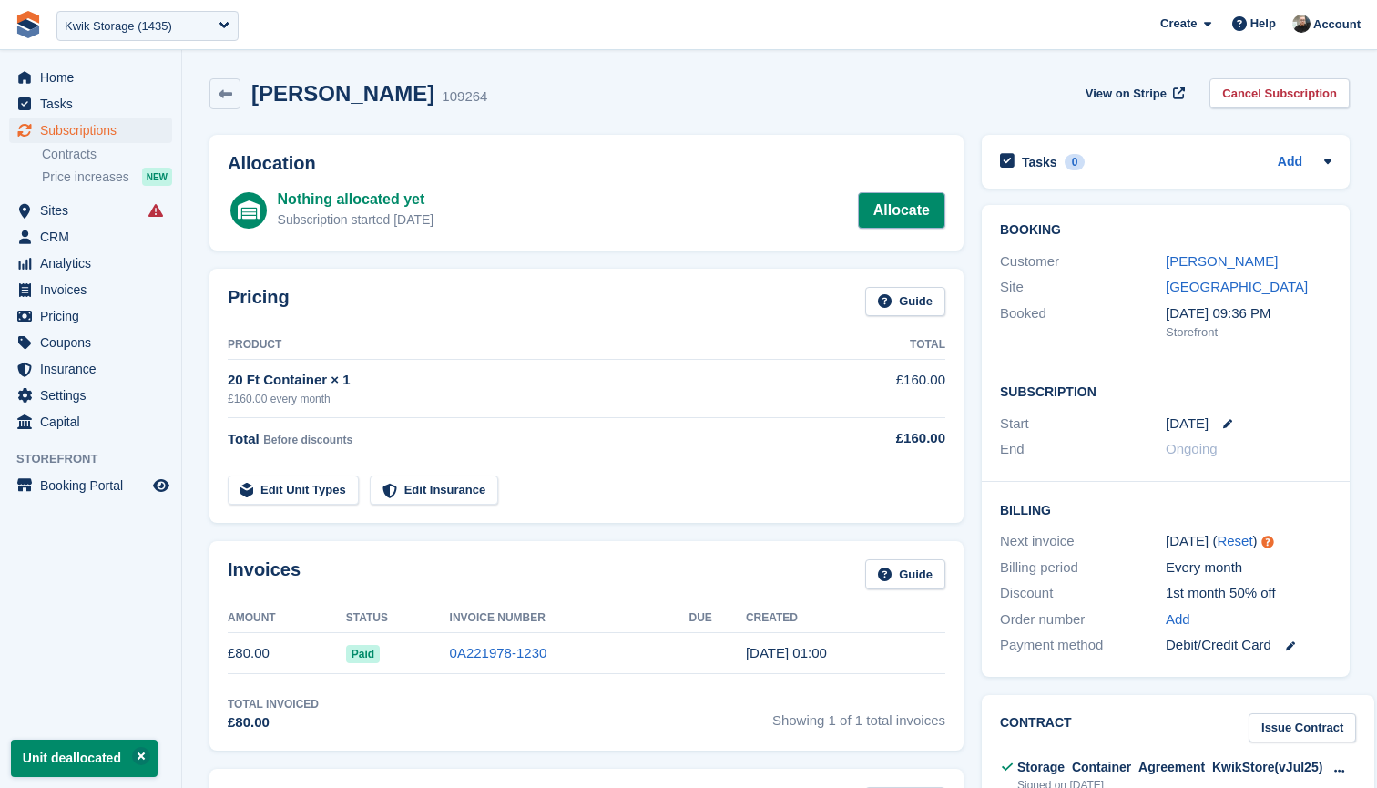
click at [904, 203] on link "Allocate" at bounding box center [901, 210] width 87 height 36
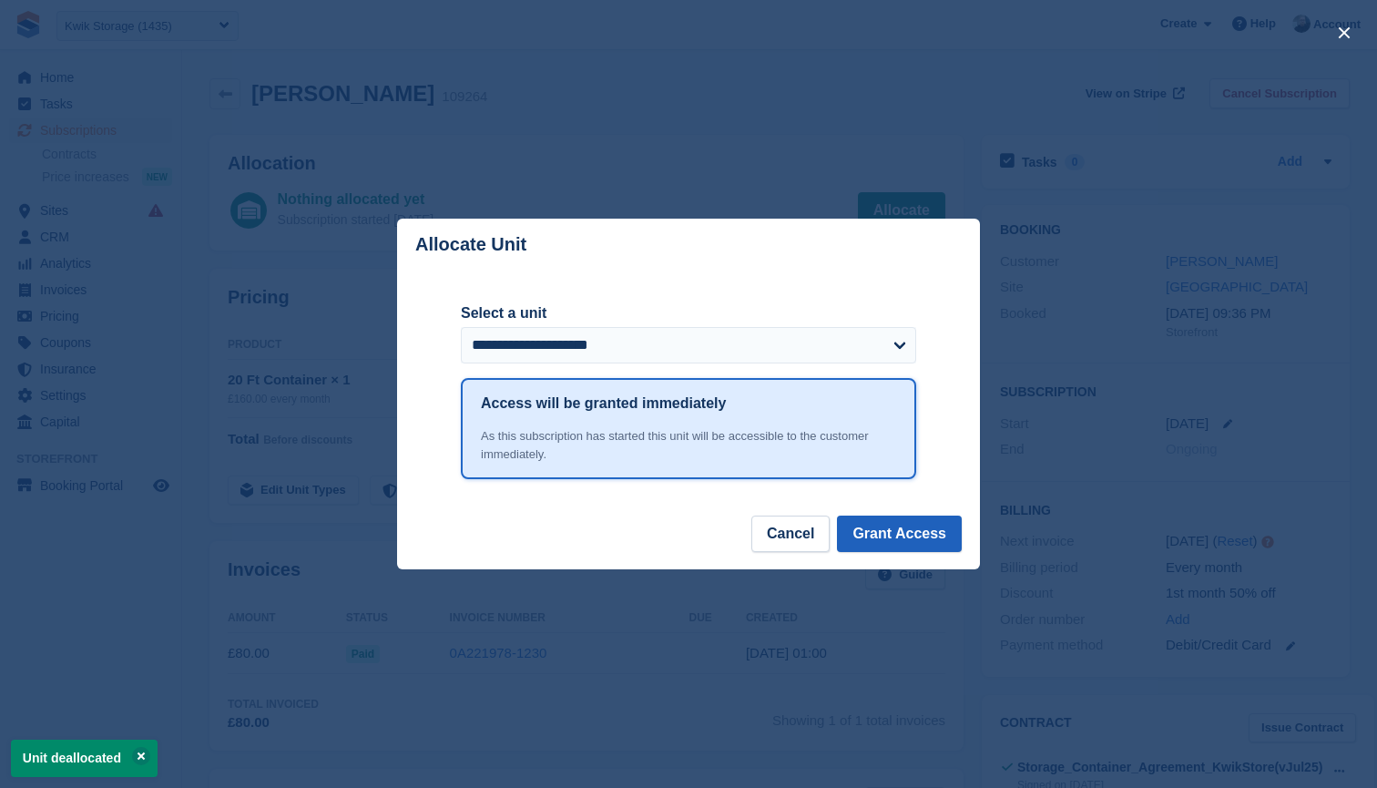
click at [886, 536] on button "Grant Access" at bounding box center [899, 534] width 125 height 36
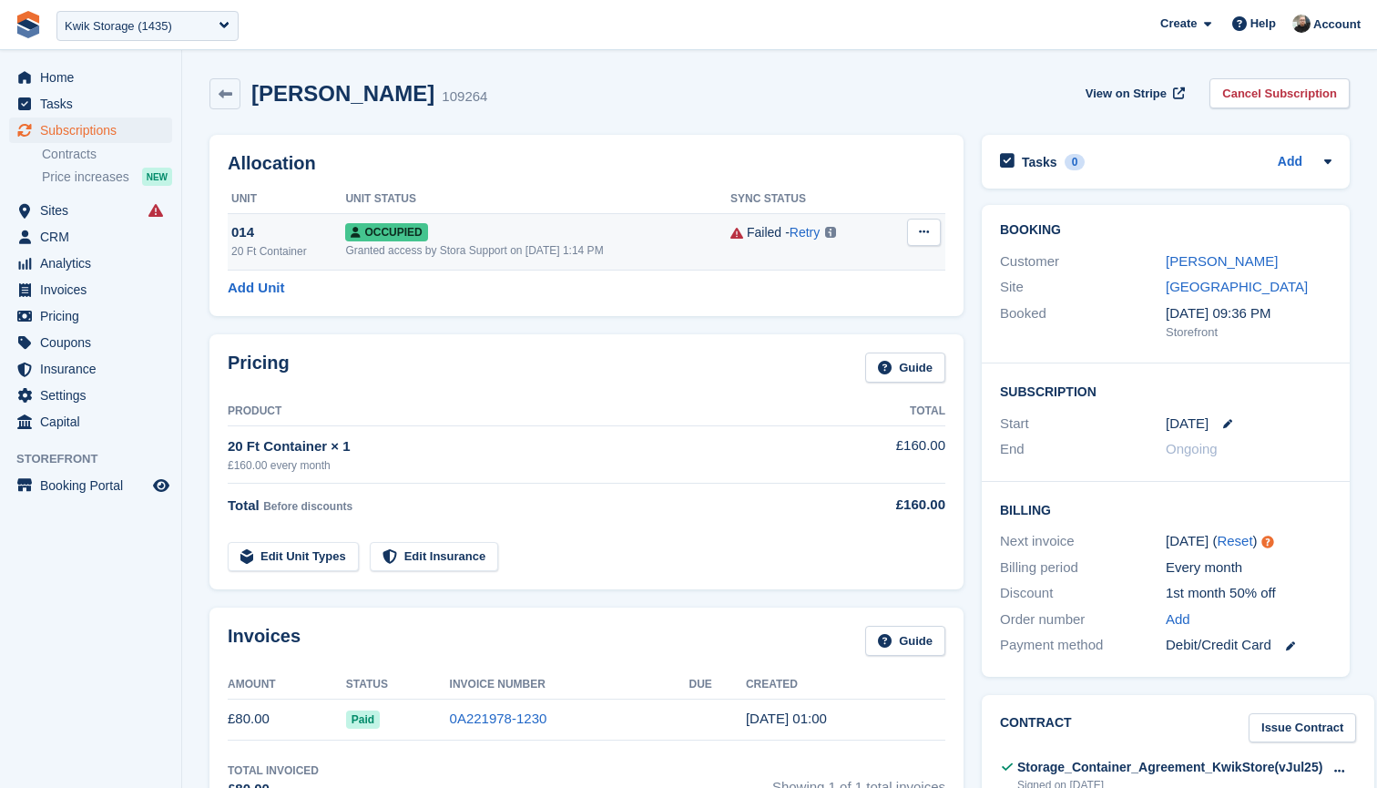
click at [485, 230] on div "Occupied" at bounding box center [537, 231] width 385 height 19
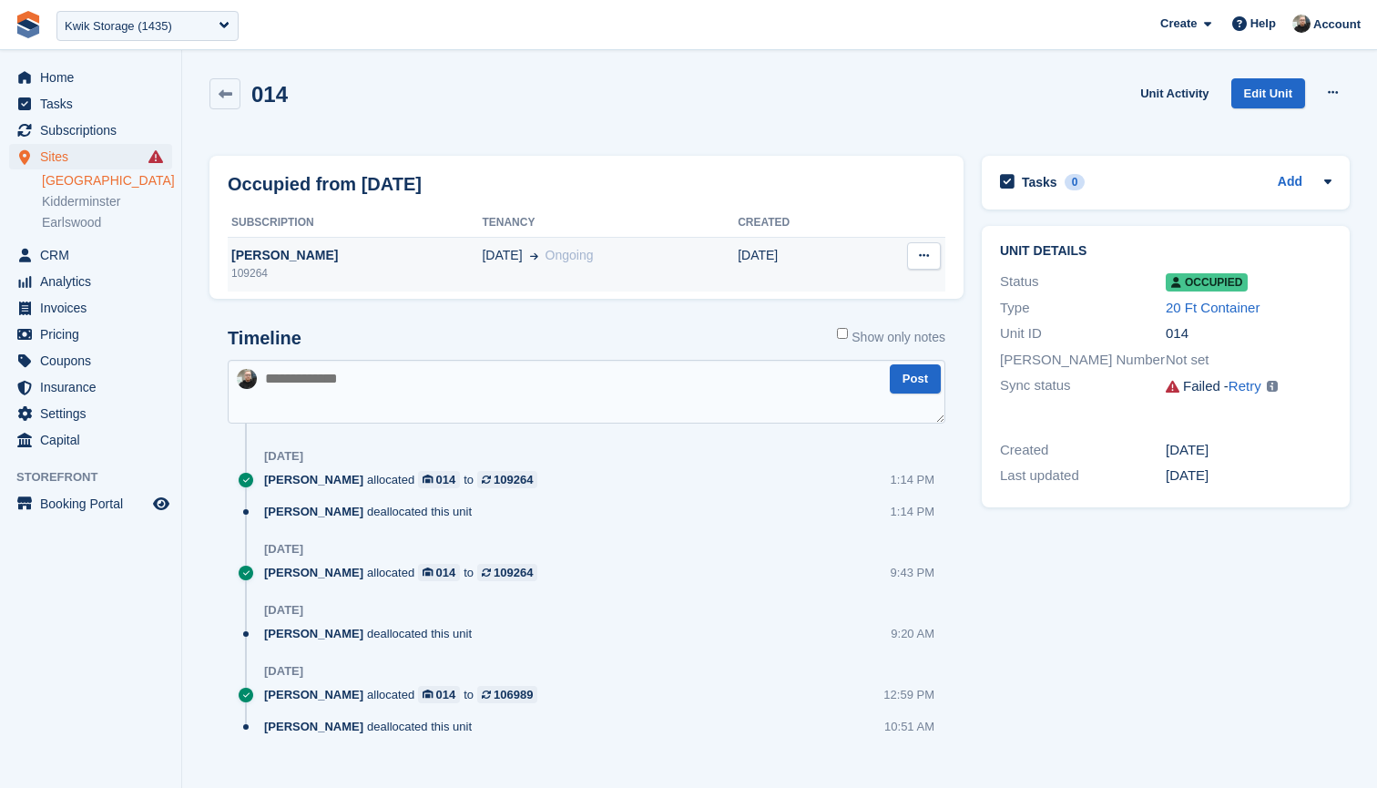
click at [924, 257] on icon at bounding box center [924, 256] width 10 height 12
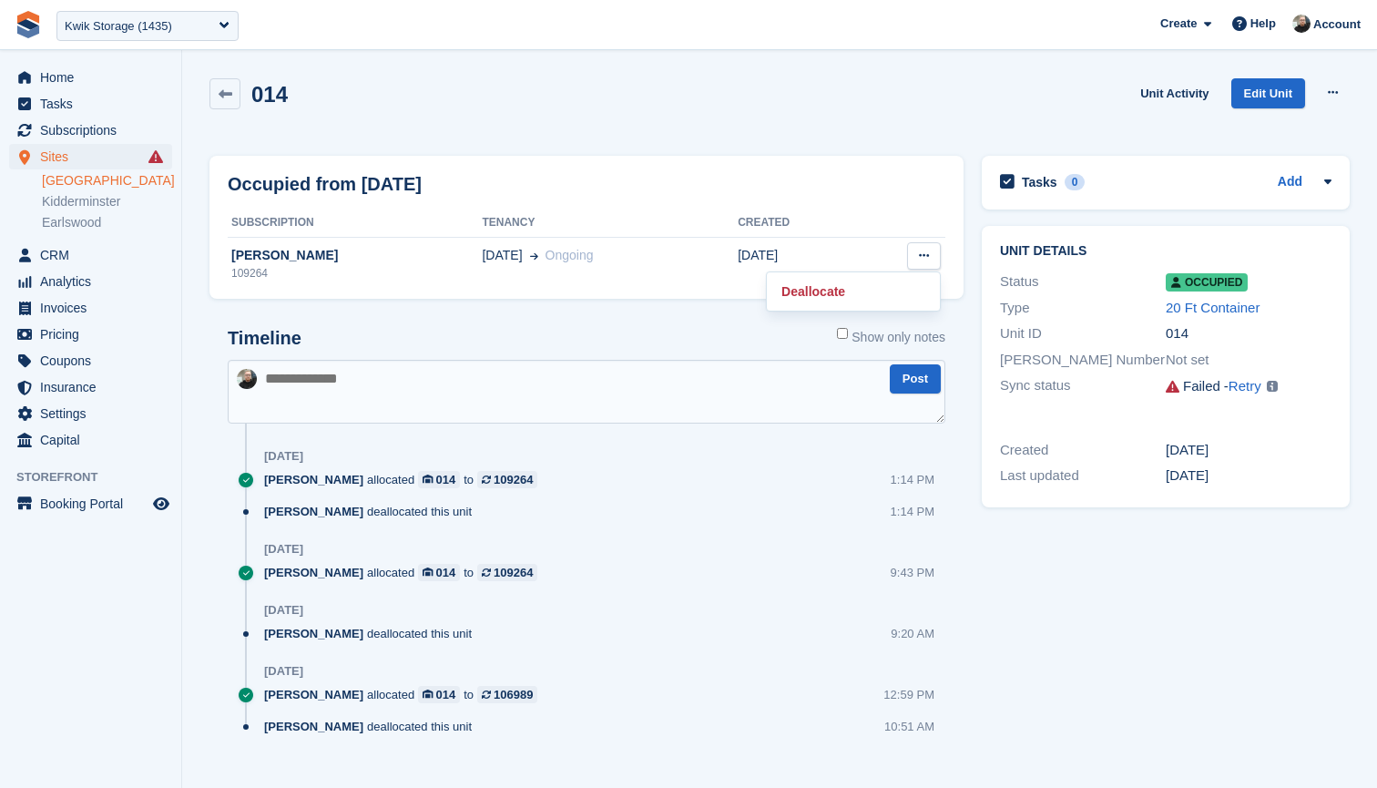
click at [888, 168] on div "Occupied from [DATE] Subscription Tenancy Created [PERSON_NAME] 109264 [DATE] O…" at bounding box center [586, 228] width 754 height 144
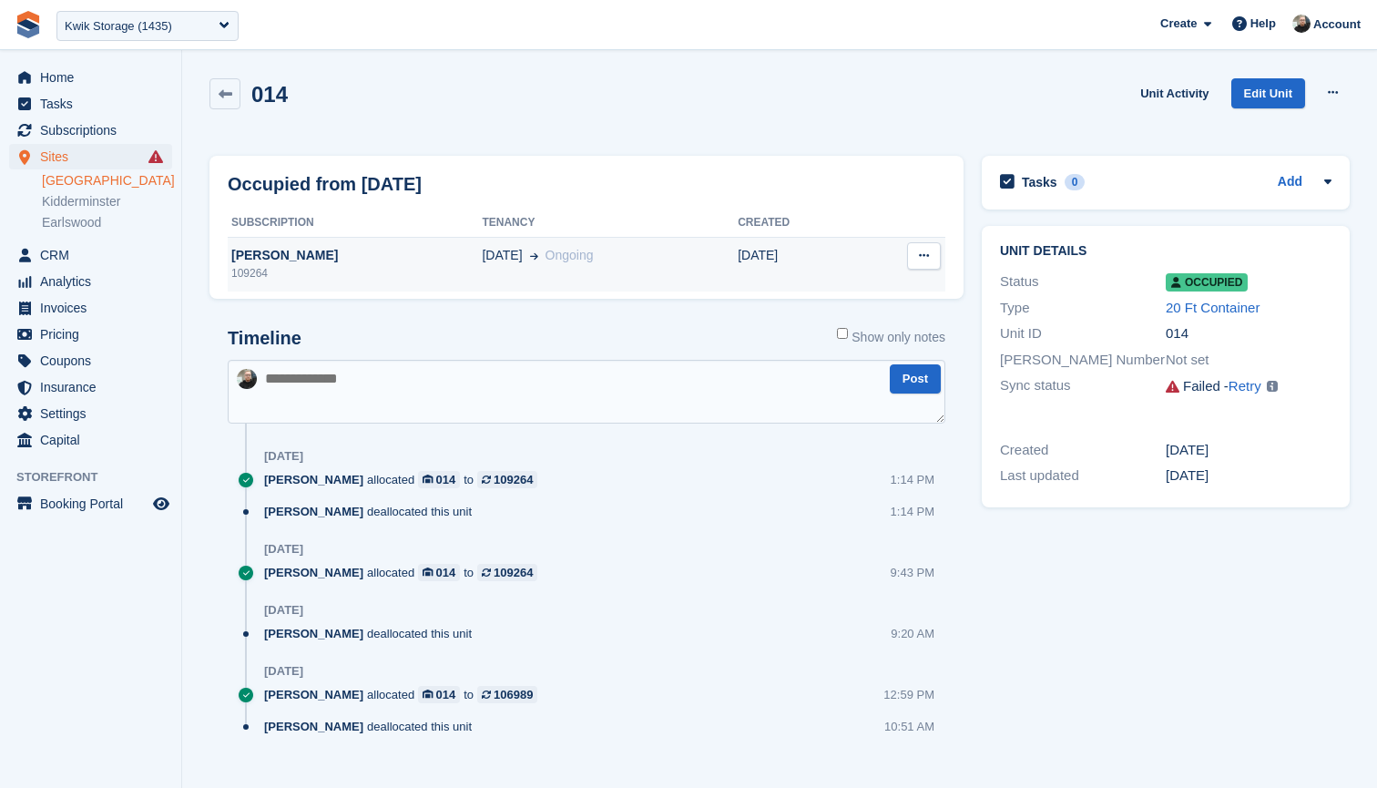
click at [325, 253] on div "[PERSON_NAME]" at bounding box center [355, 255] width 254 height 19
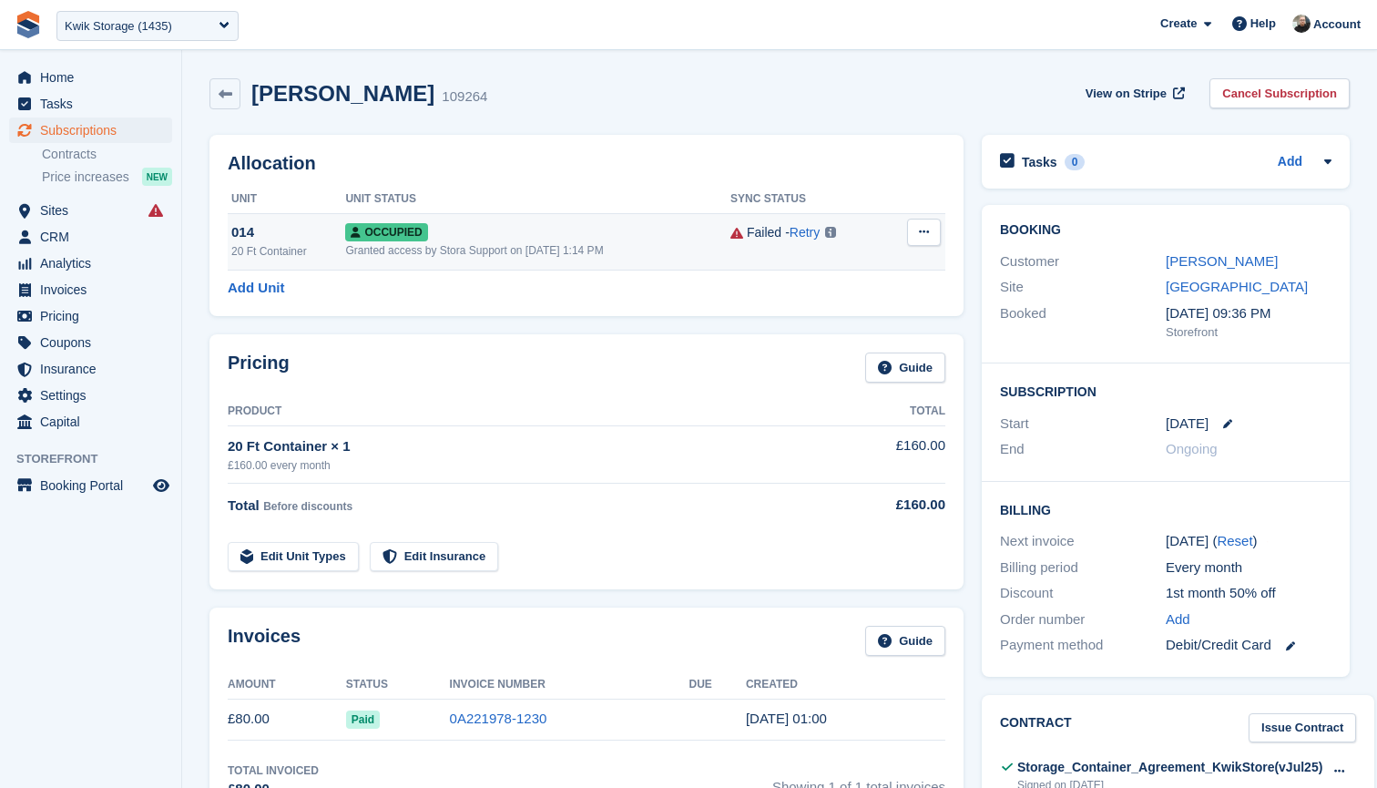
click at [929, 230] on button at bounding box center [924, 232] width 34 height 27
click at [245, 225] on div "014" at bounding box center [288, 232] width 114 height 21
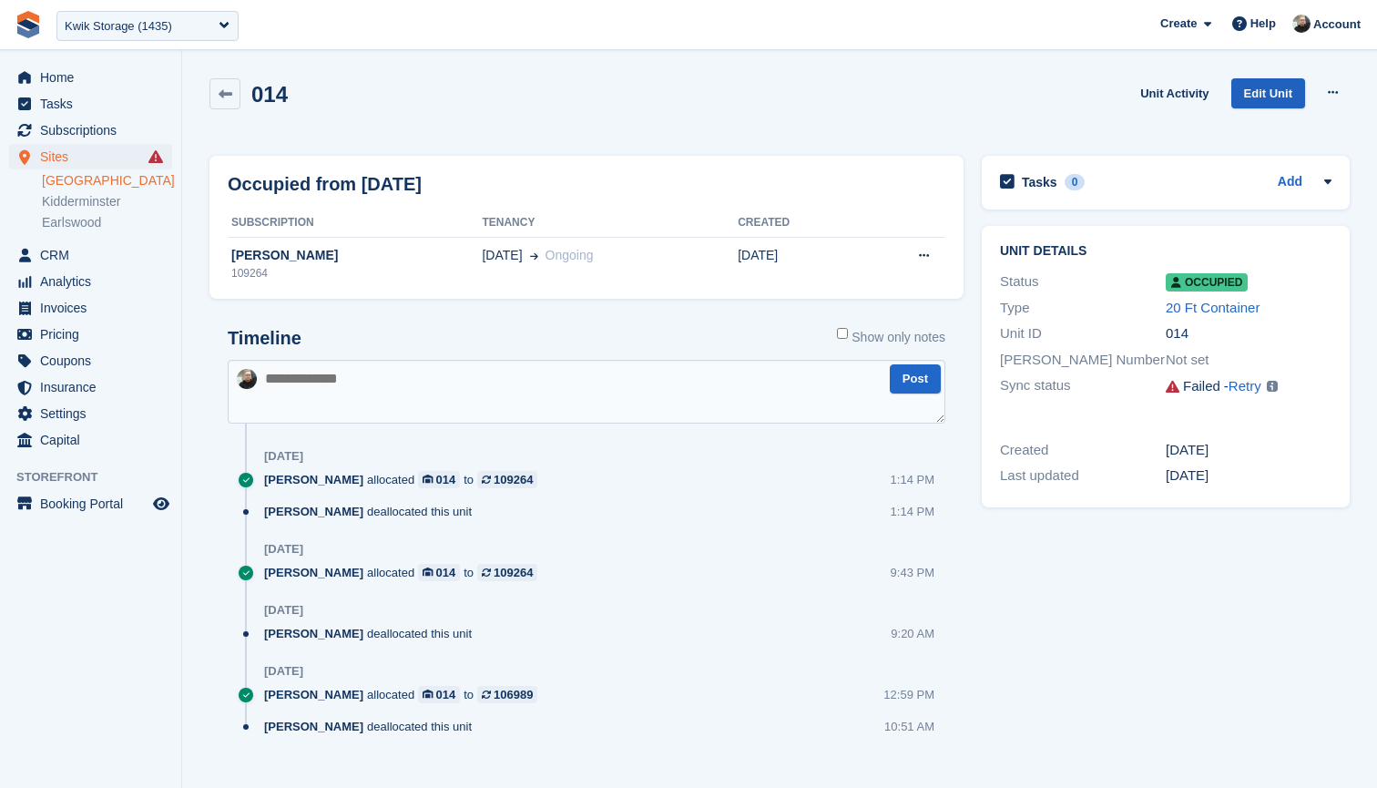
click at [1252, 91] on link "Edit Unit" at bounding box center [1268, 93] width 74 height 30
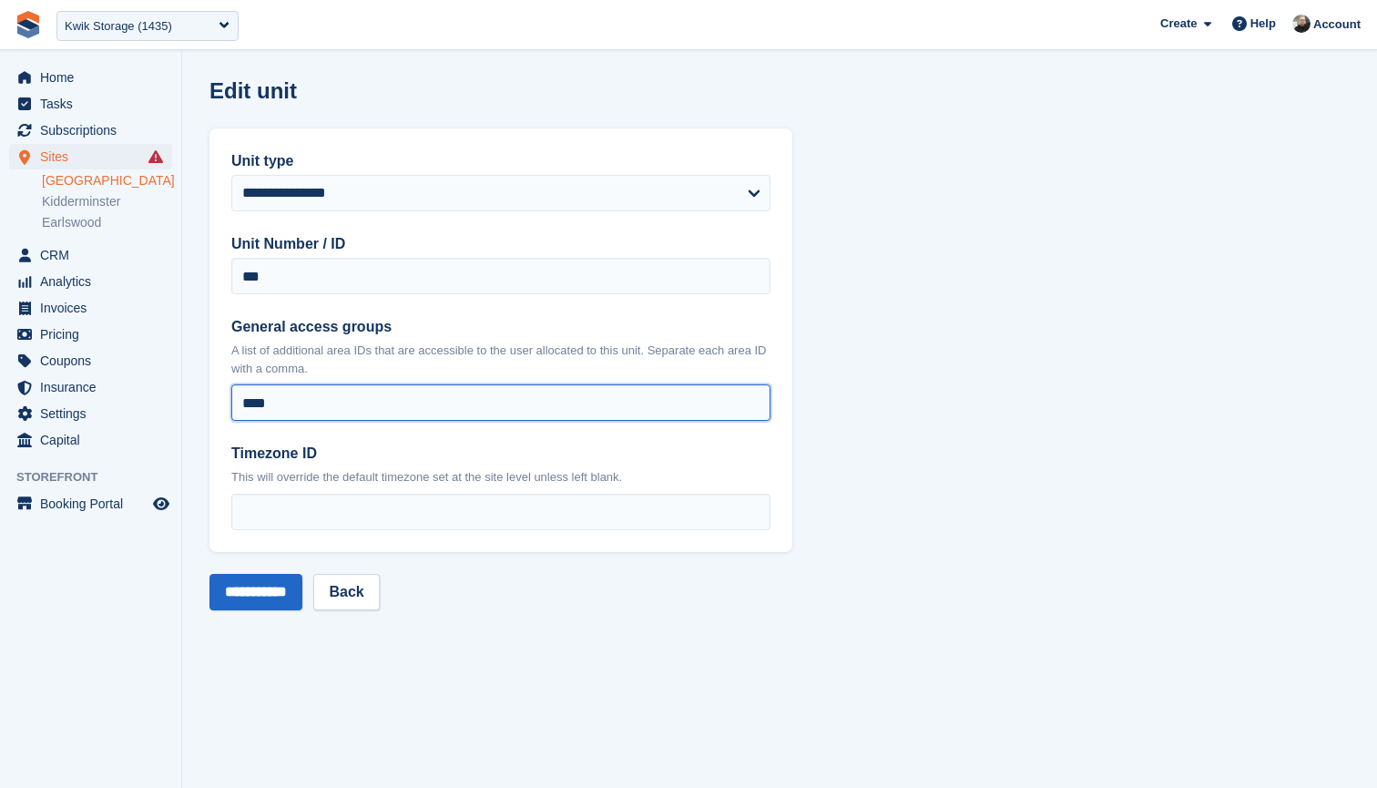
click at [308, 396] on input "****" at bounding box center [500, 402] width 539 height 36
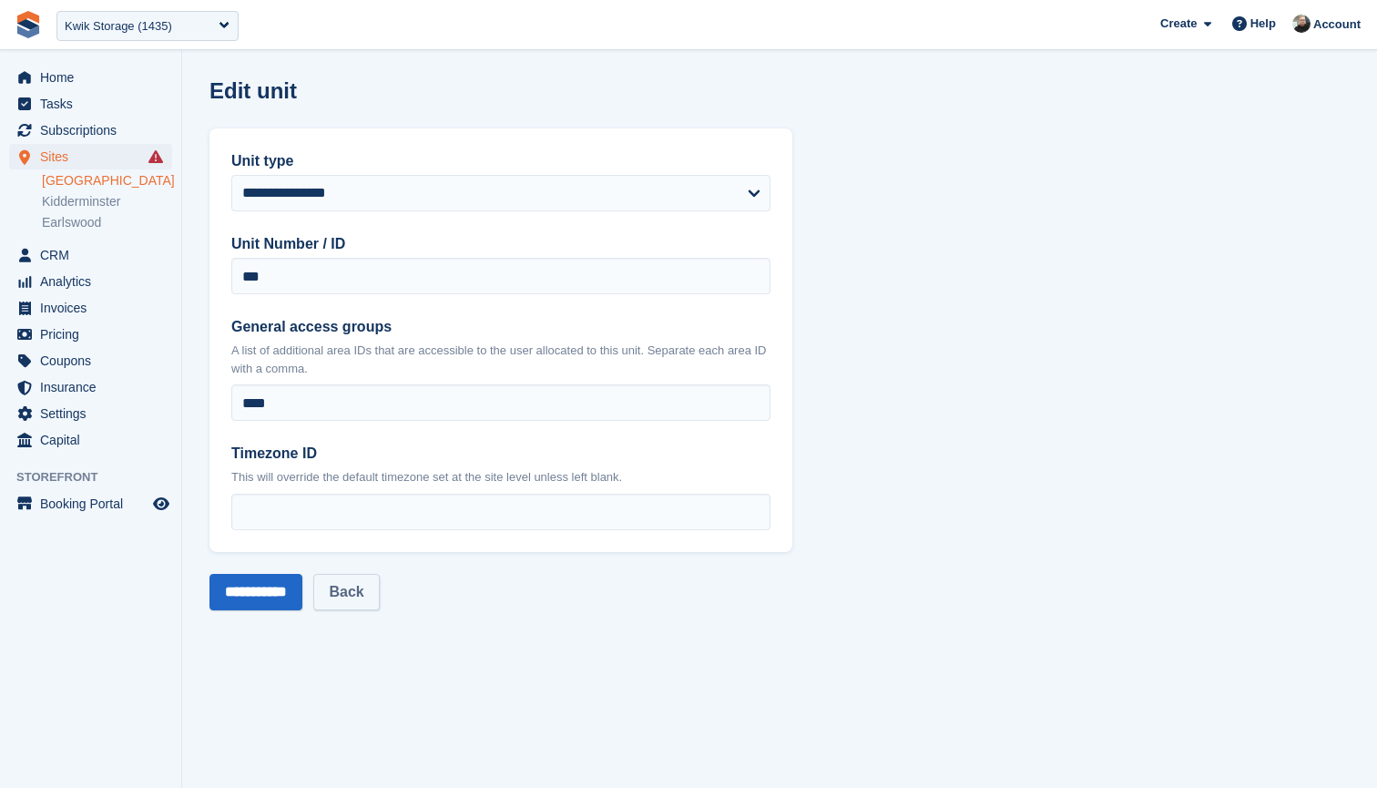
click at [363, 593] on link "Back" at bounding box center [346, 592] width 66 height 36
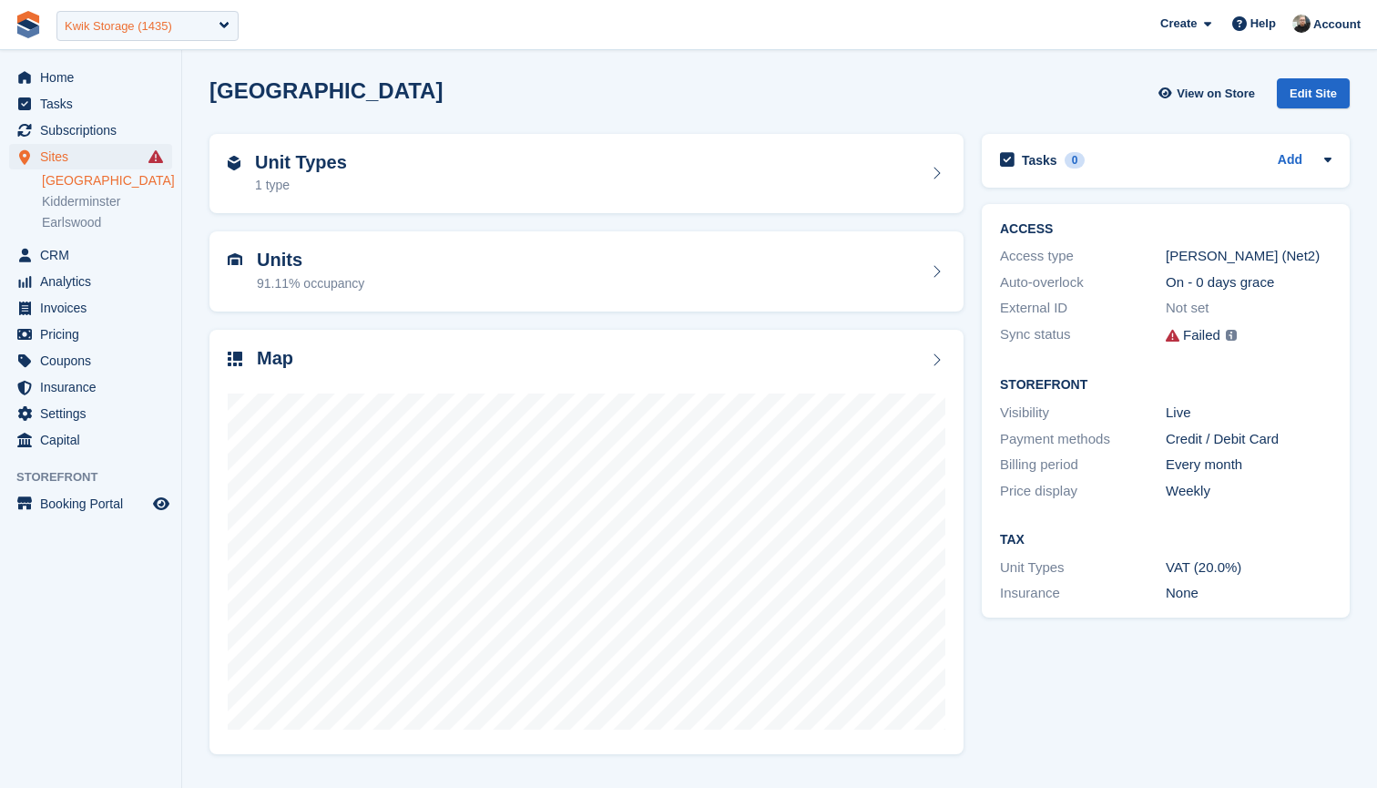
click at [172, 26] on div "Kwik Storage (1435)" at bounding box center [118, 26] width 107 height 18
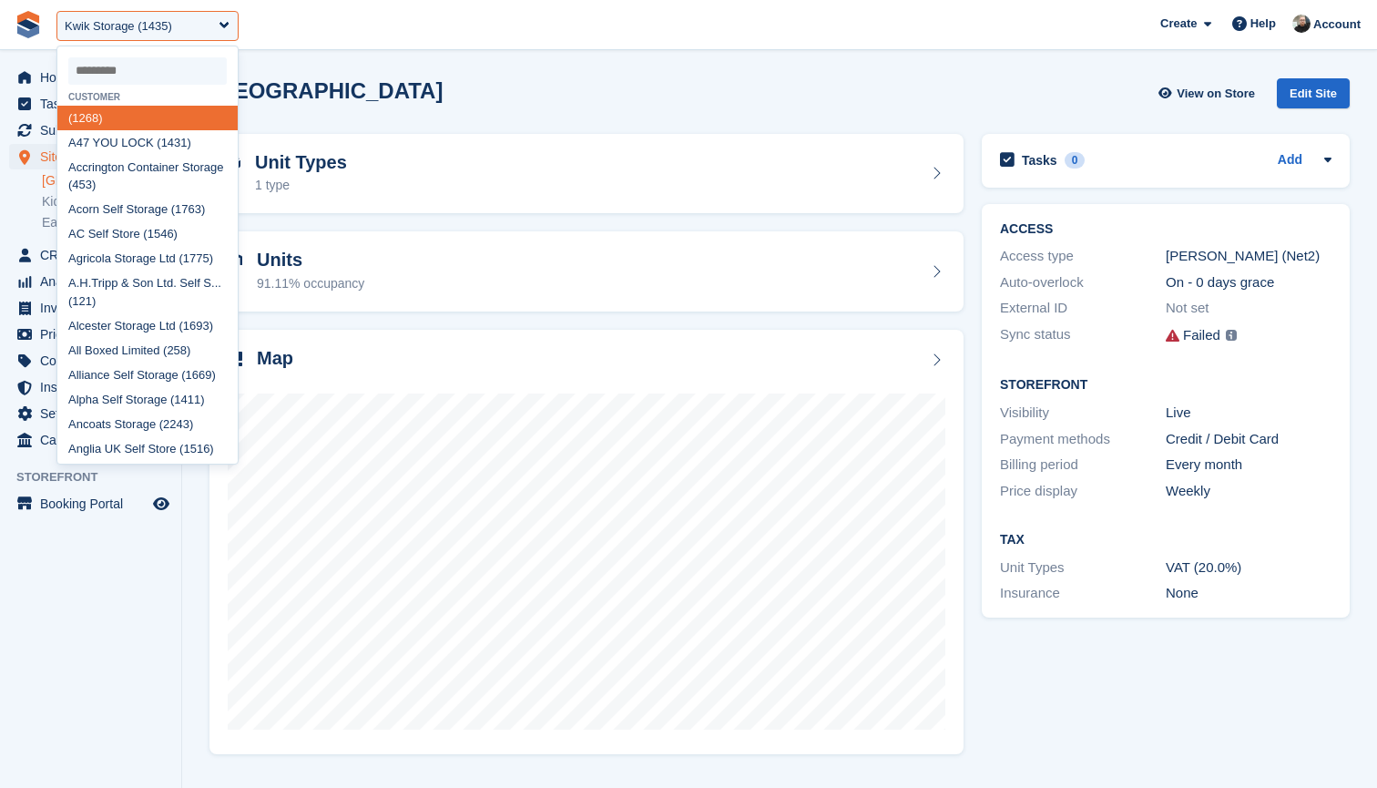
click at [171, 73] on input "select-one" at bounding box center [147, 70] width 158 height 27
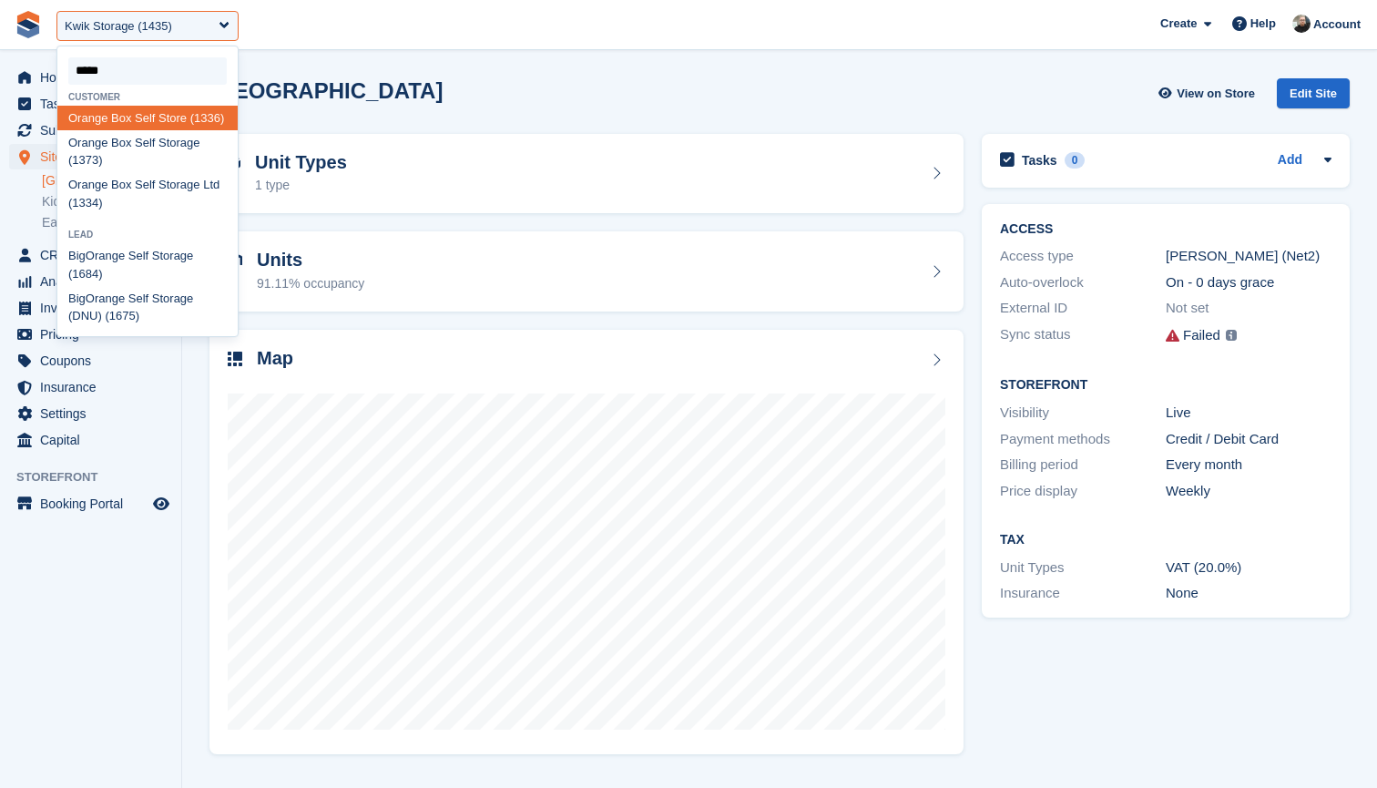
type input "******"
click at [140, 161] on div "Orange Box Self Storage (1373)" at bounding box center [147, 151] width 180 height 43
select select "****"
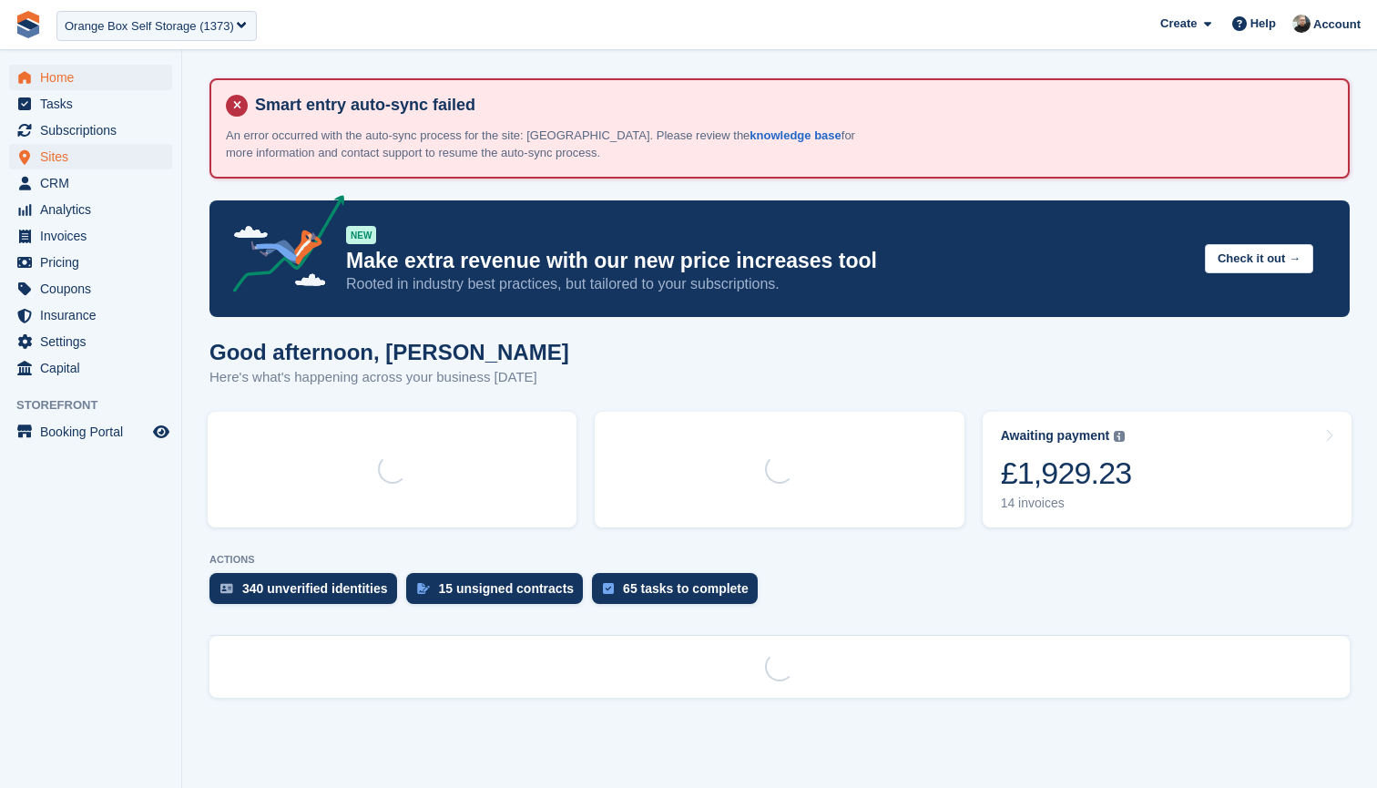
click at [102, 153] on span "Sites" at bounding box center [94, 157] width 109 height 26
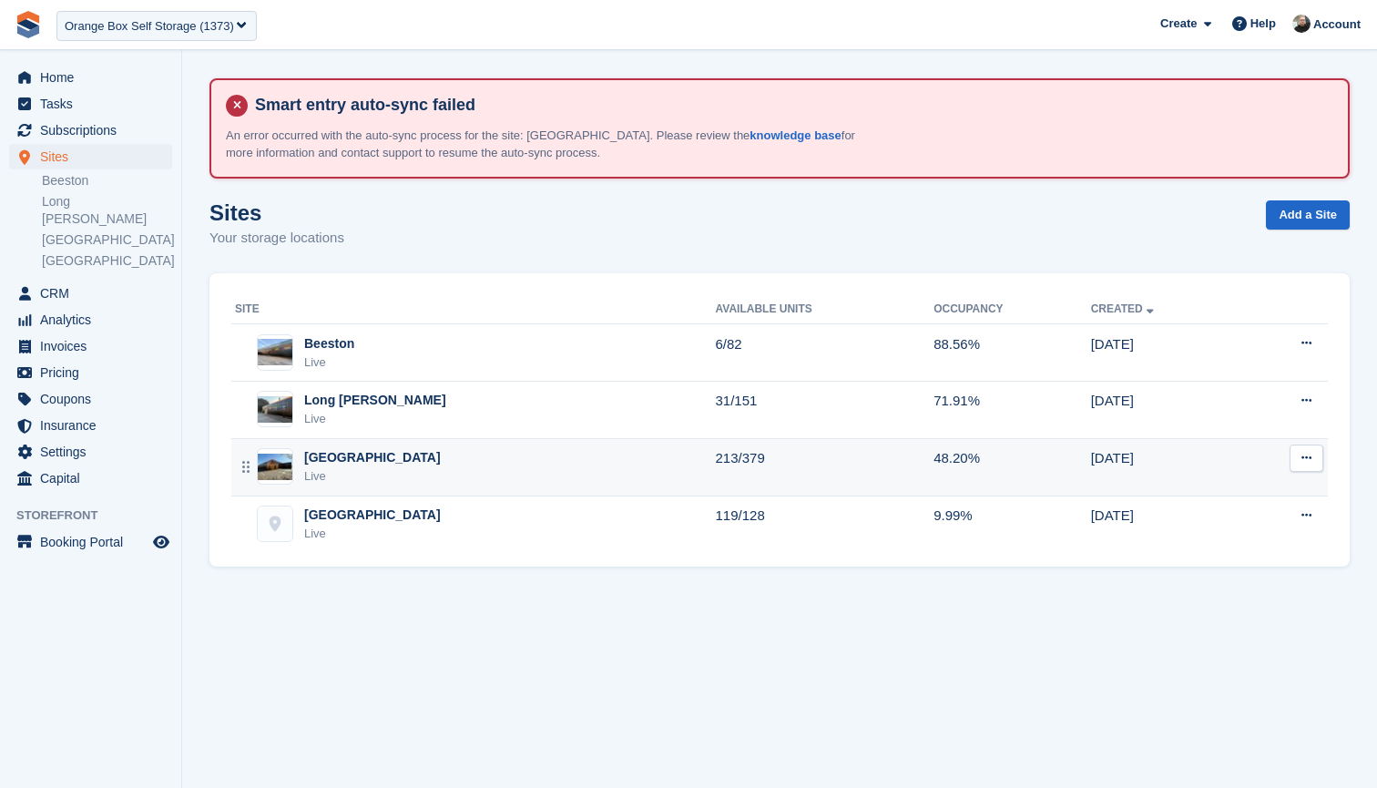
click at [577, 457] on div "Derby Live" at bounding box center [475, 466] width 481 height 37
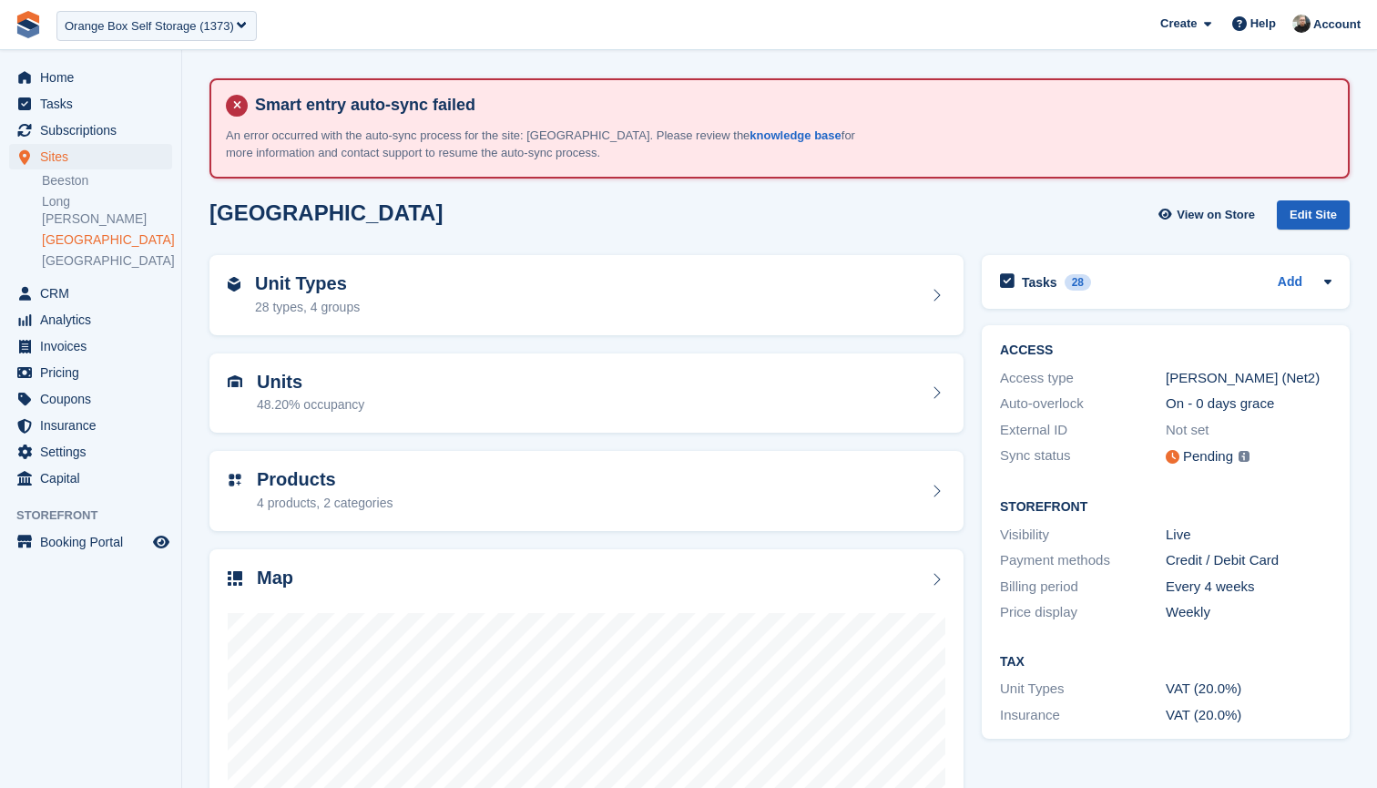
click at [1328, 217] on div "Edit Site" at bounding box center [1313, 215] width 73 height 30
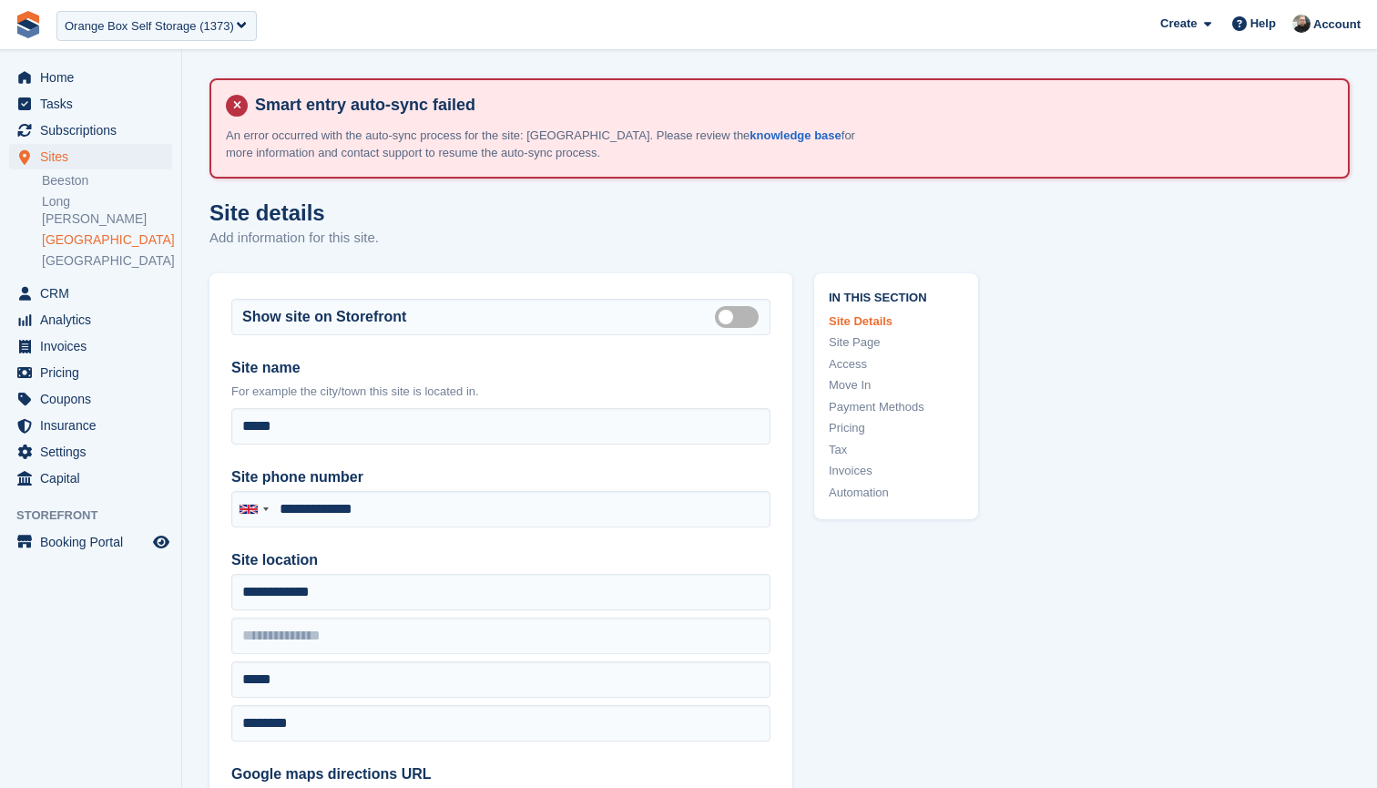
click at [853, 358] on link "Access" at bounding box center [896, 364] width 135 height 18
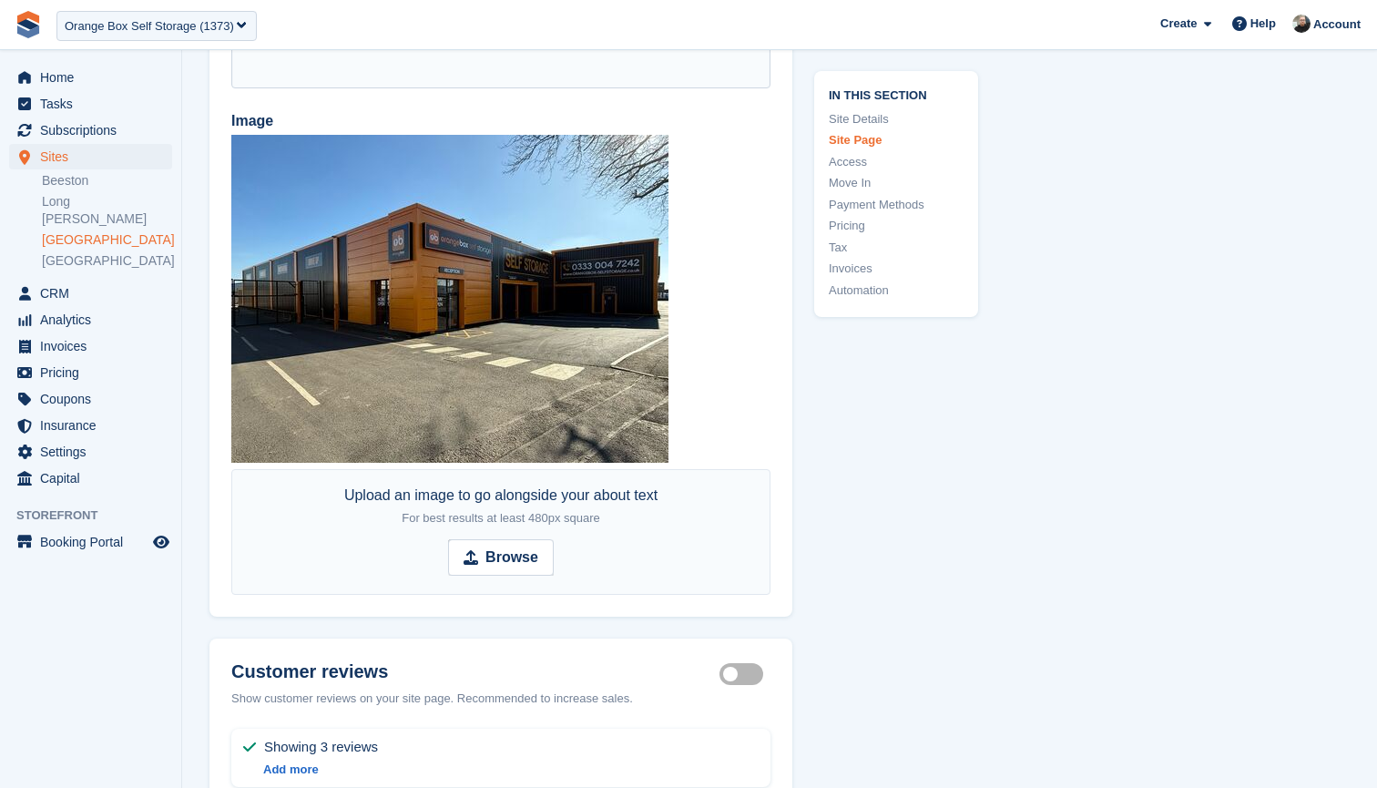
scroll to position [4064, 0]
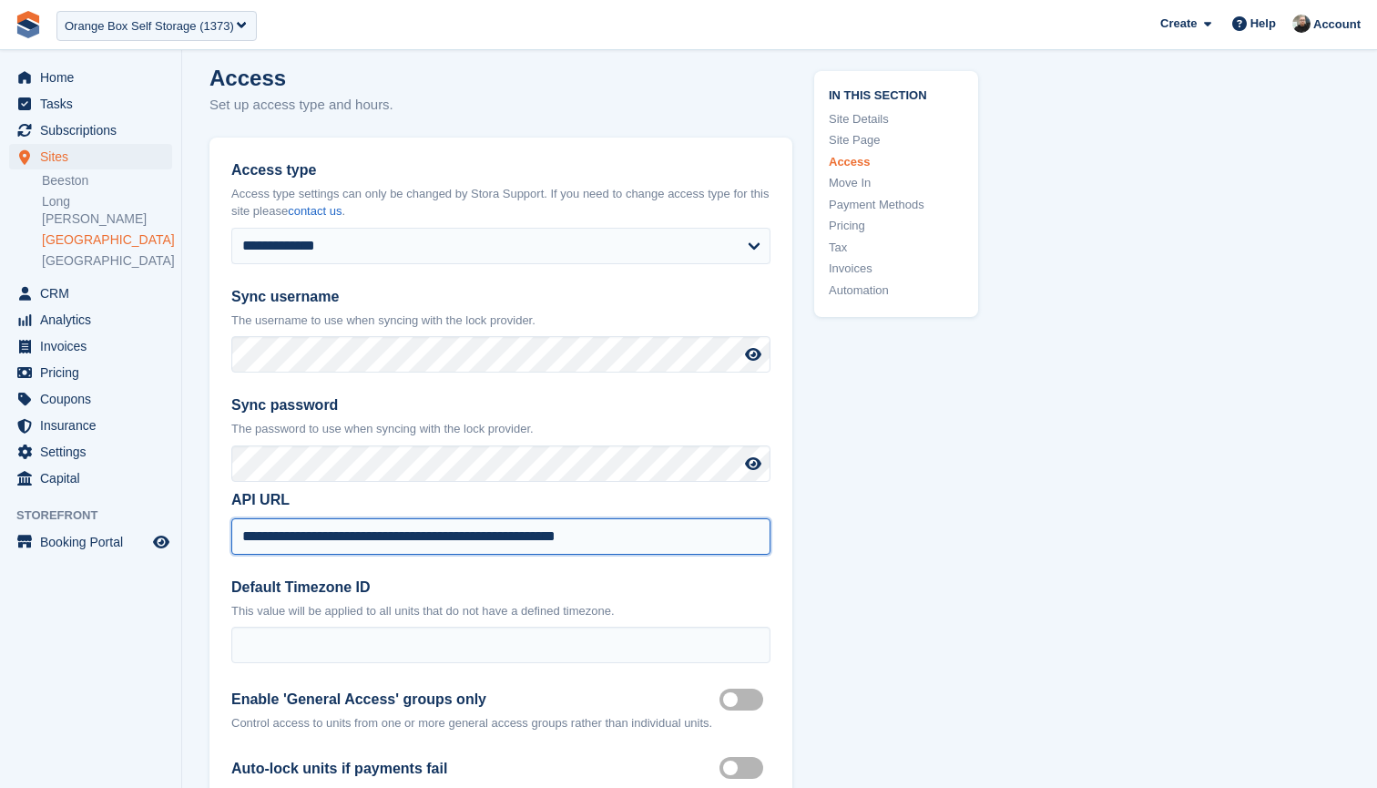
click at [649, 518] on input "**********" at bounding box center [500, 536] width 539 height 36
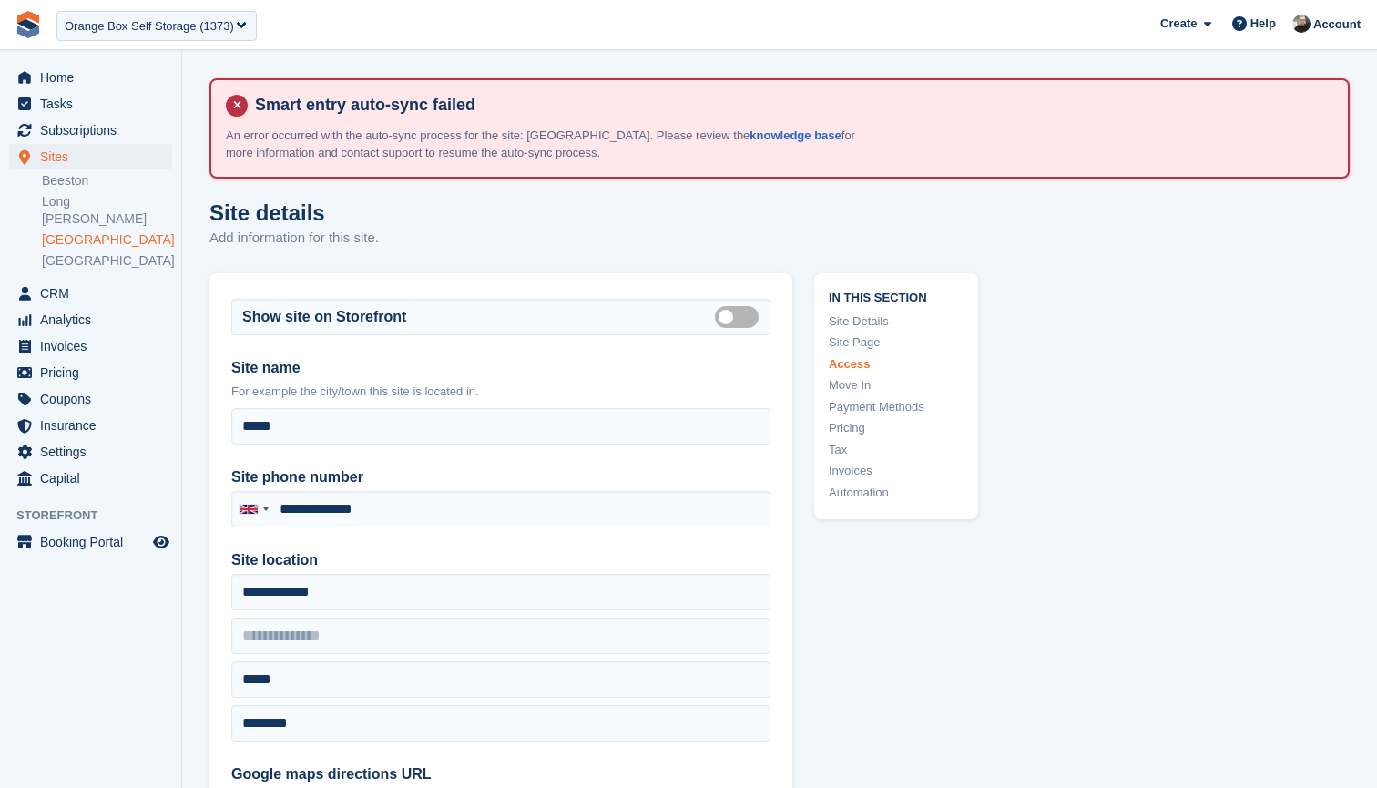
scroll to position [4064, 0]
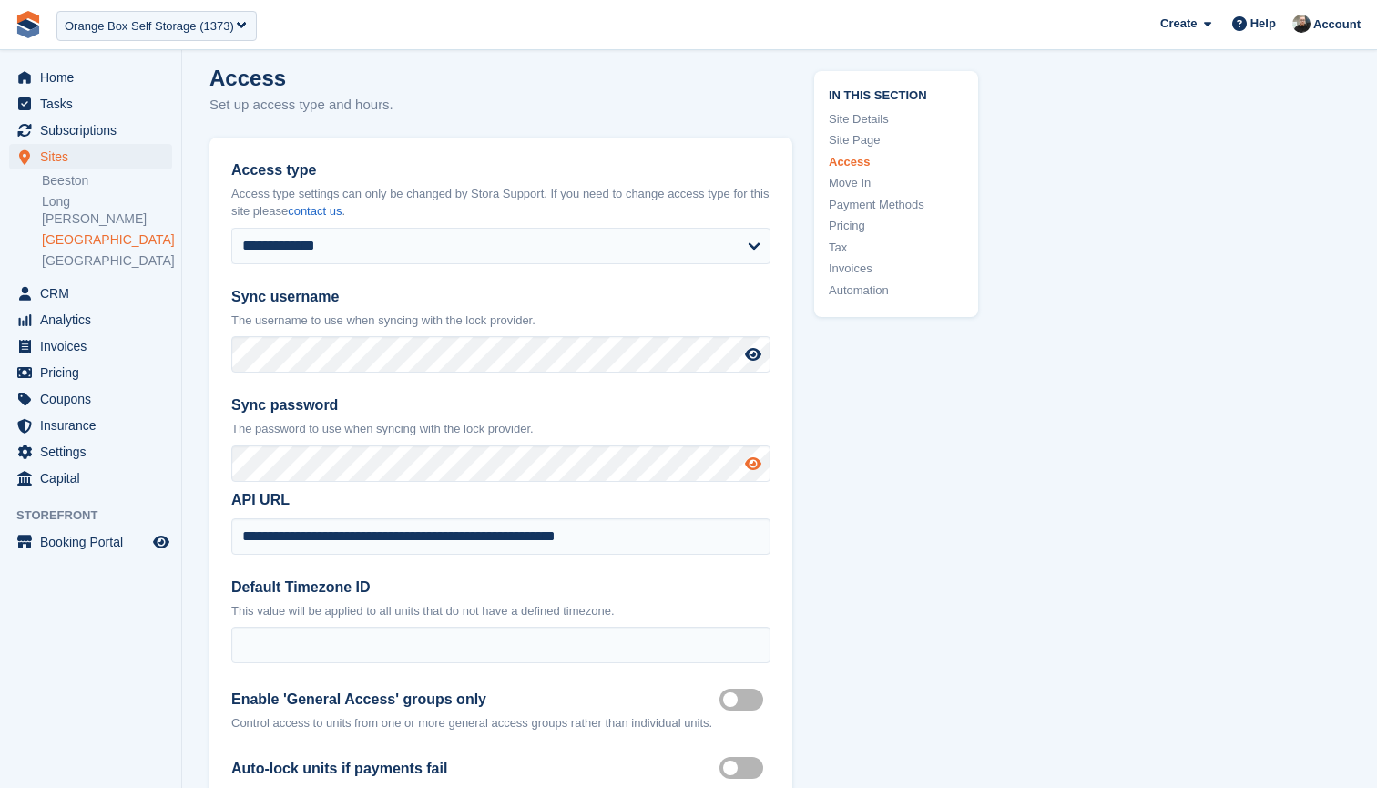
click at [757, 456] on icon at bounding box center [753, 463] width 16 height 15
click at [73, 281] on span "CRM" at bounding box center [94, 294] width 109 height 26
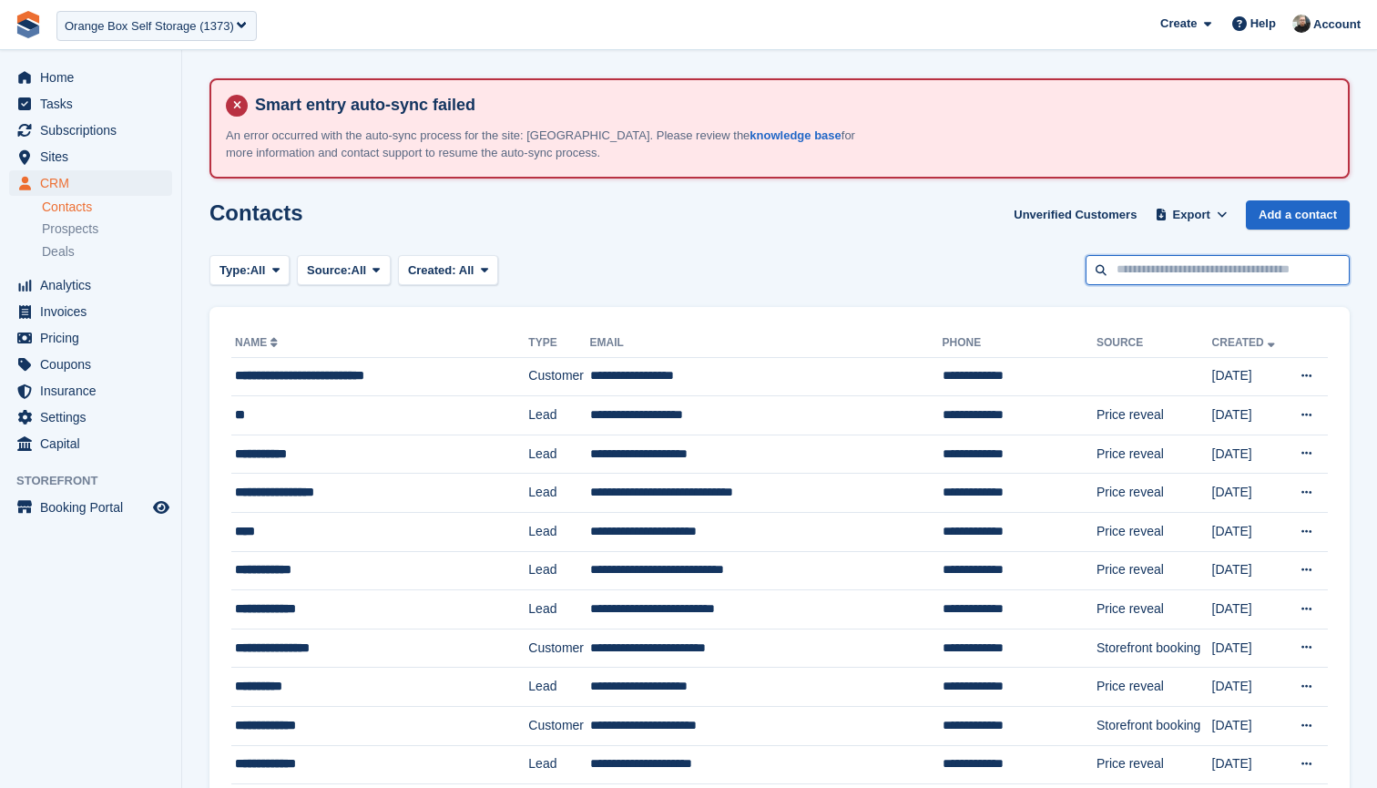
click at [1151, 273] on input "text" at bounding box center [1218, 270] width 264 height 30
type input "******"
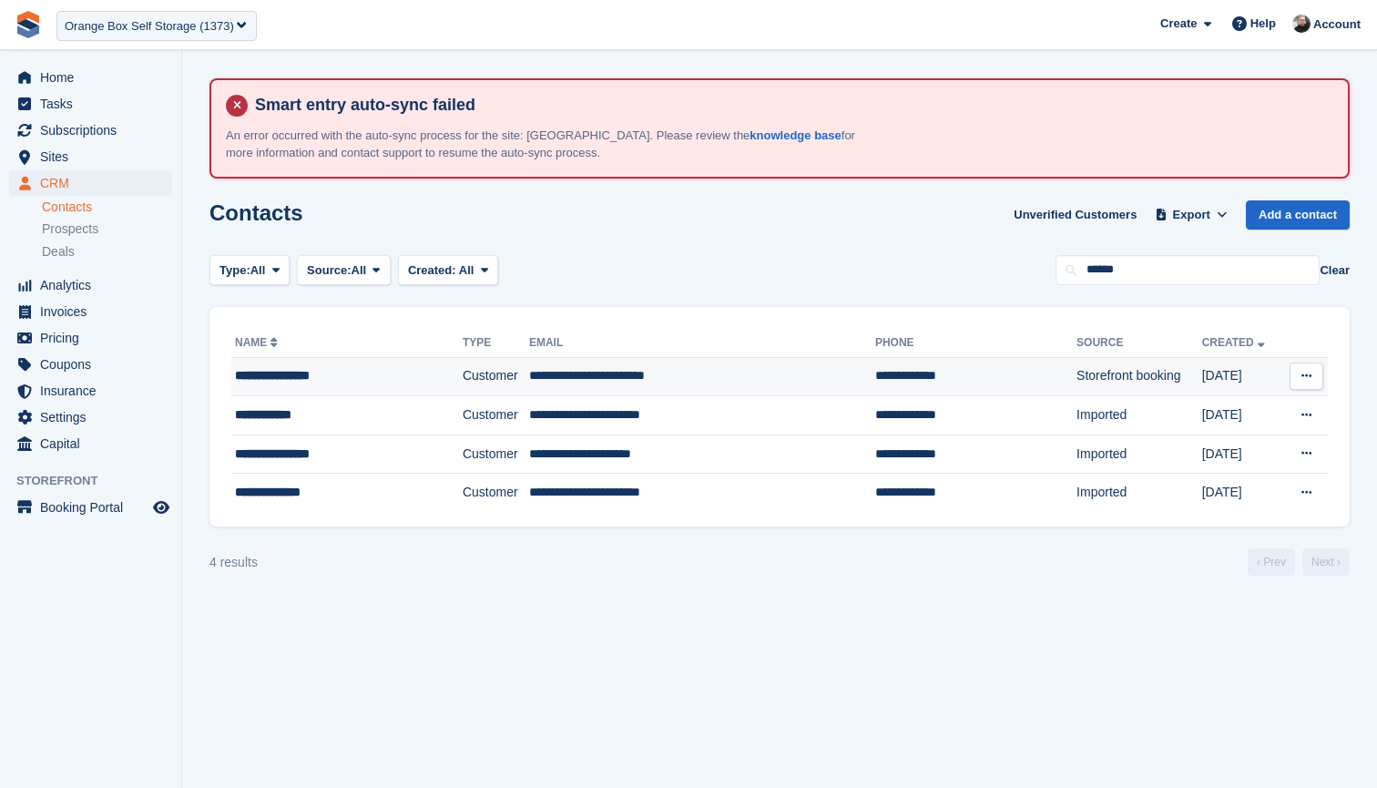
click at [341, 374] on div "**********" at bounding box center [329, 375] width 189 height 19
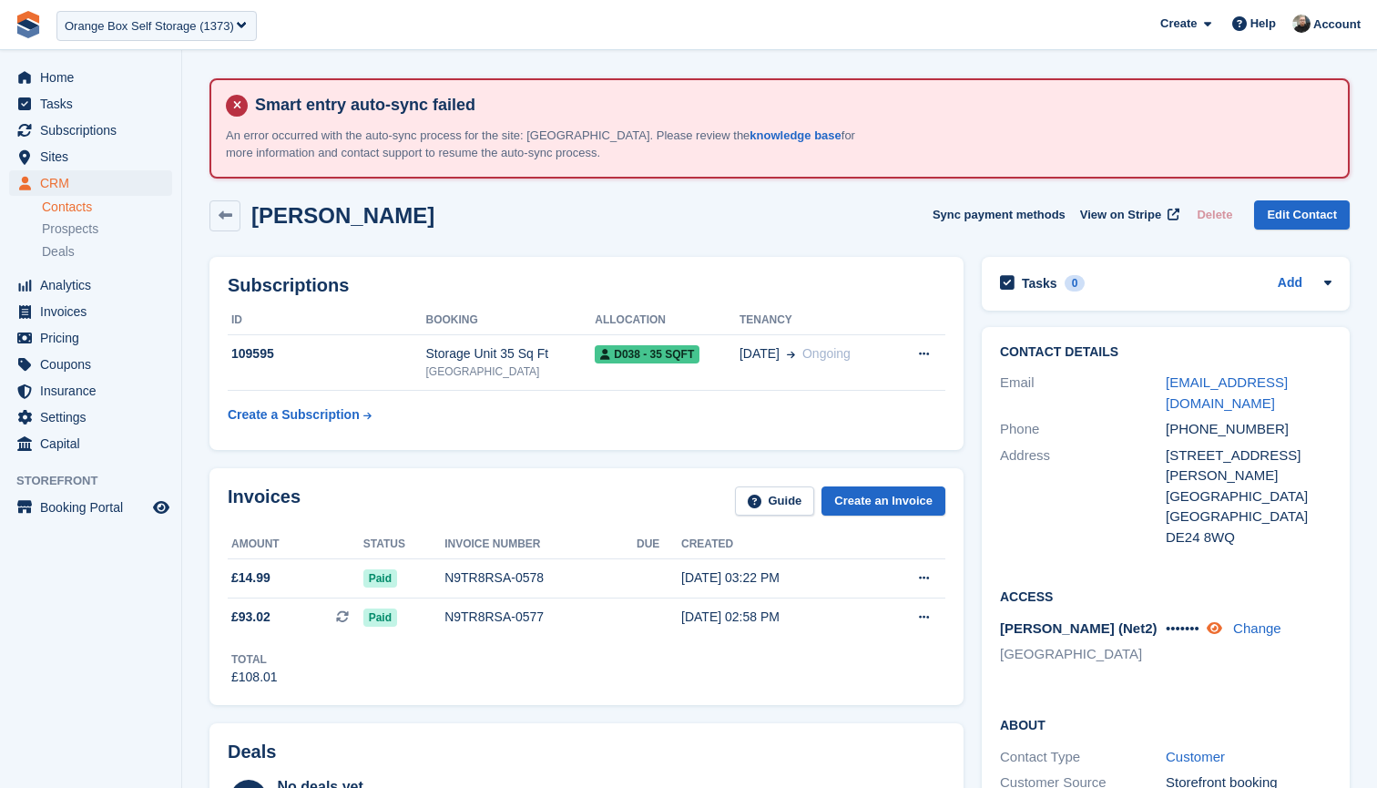
click at [1226, 623] on link at bounding box center [1216, 627] width 19 height 15
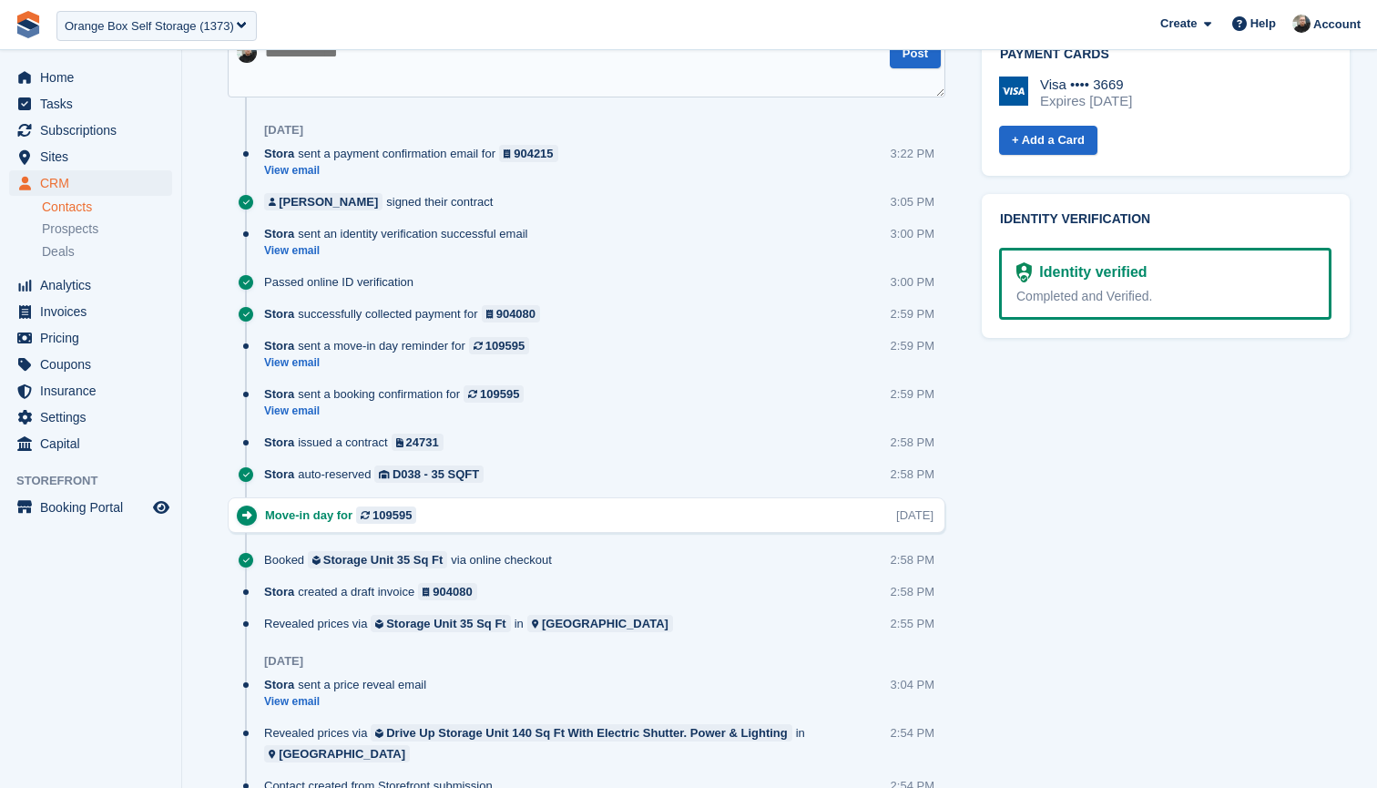
scroll to position [1102, 0]
click at [291, 363] on link "View email" at bounding box center [401, 362] width 274 height 15
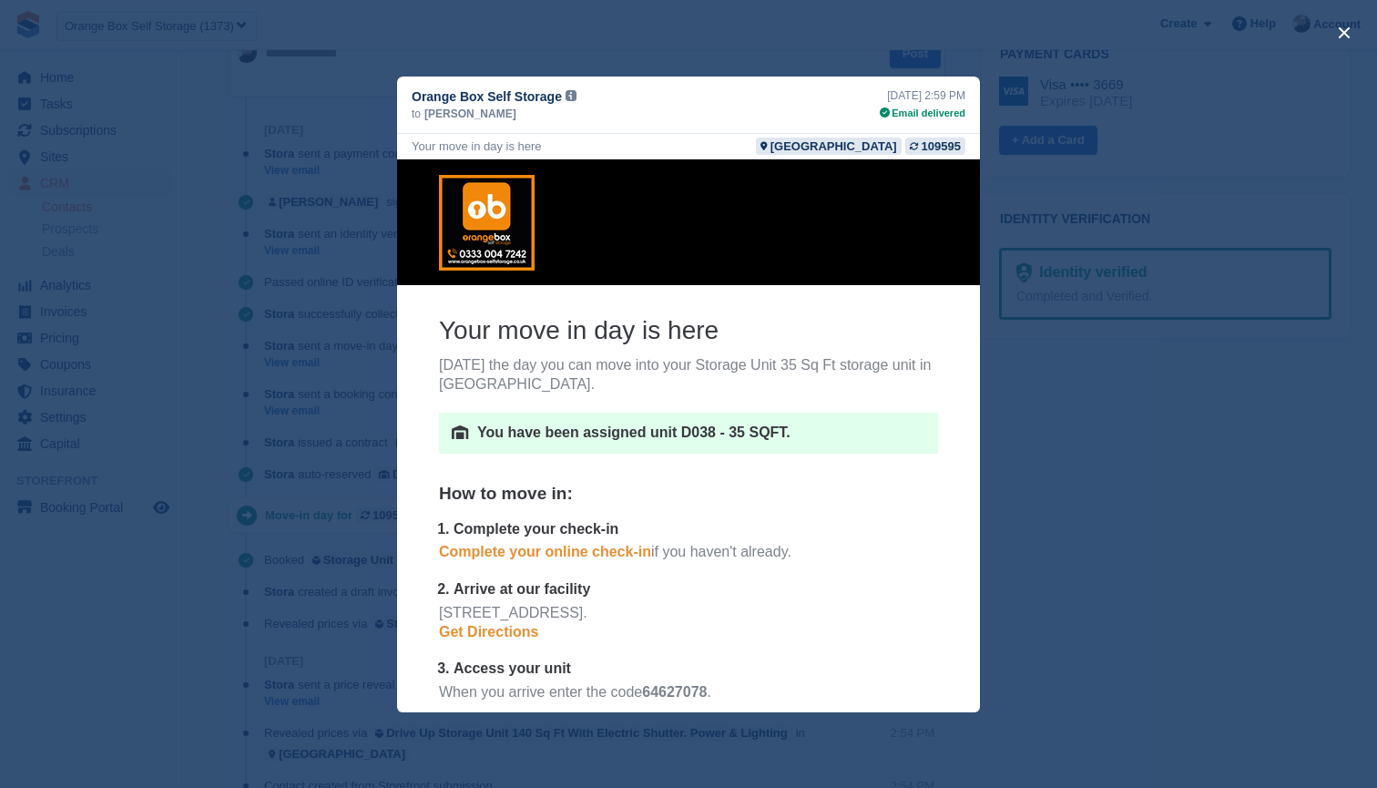
scroll to position [0, 0]
click at [638, 41] on div "close" at bounding box center [688, 394] width 1377 height 788
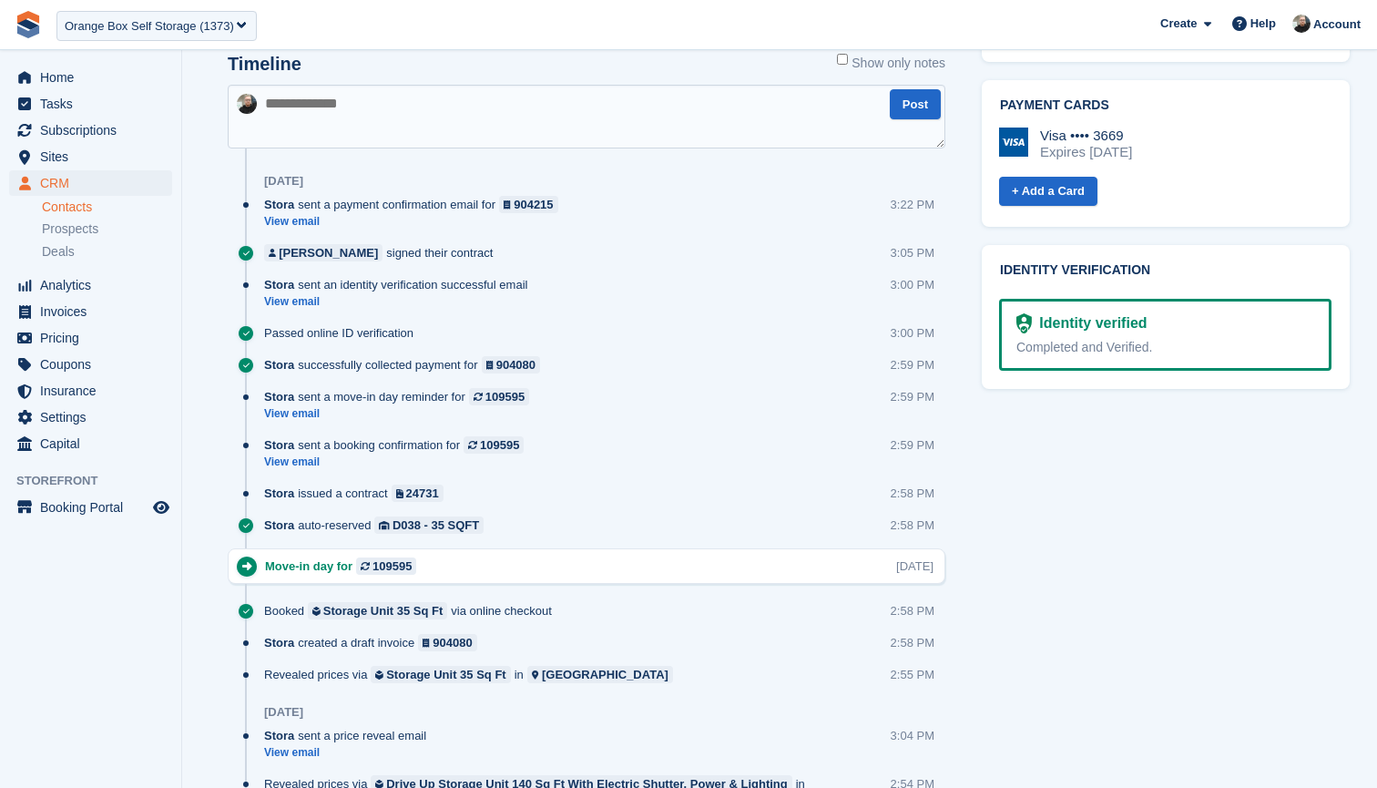
scroll to position [1049, 0]
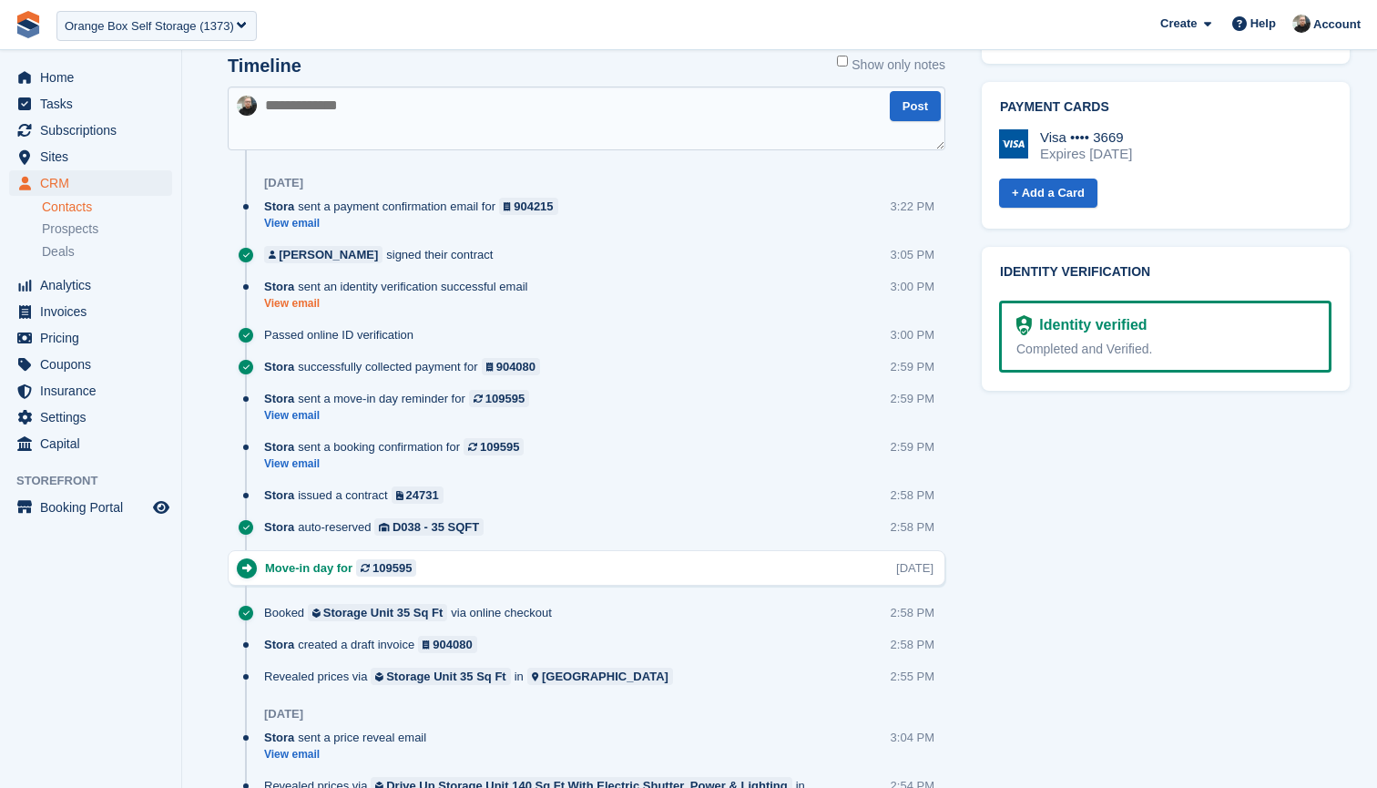
click at [284, 303] on link "View email" at bounding box center [400, 303] width 272 height 15
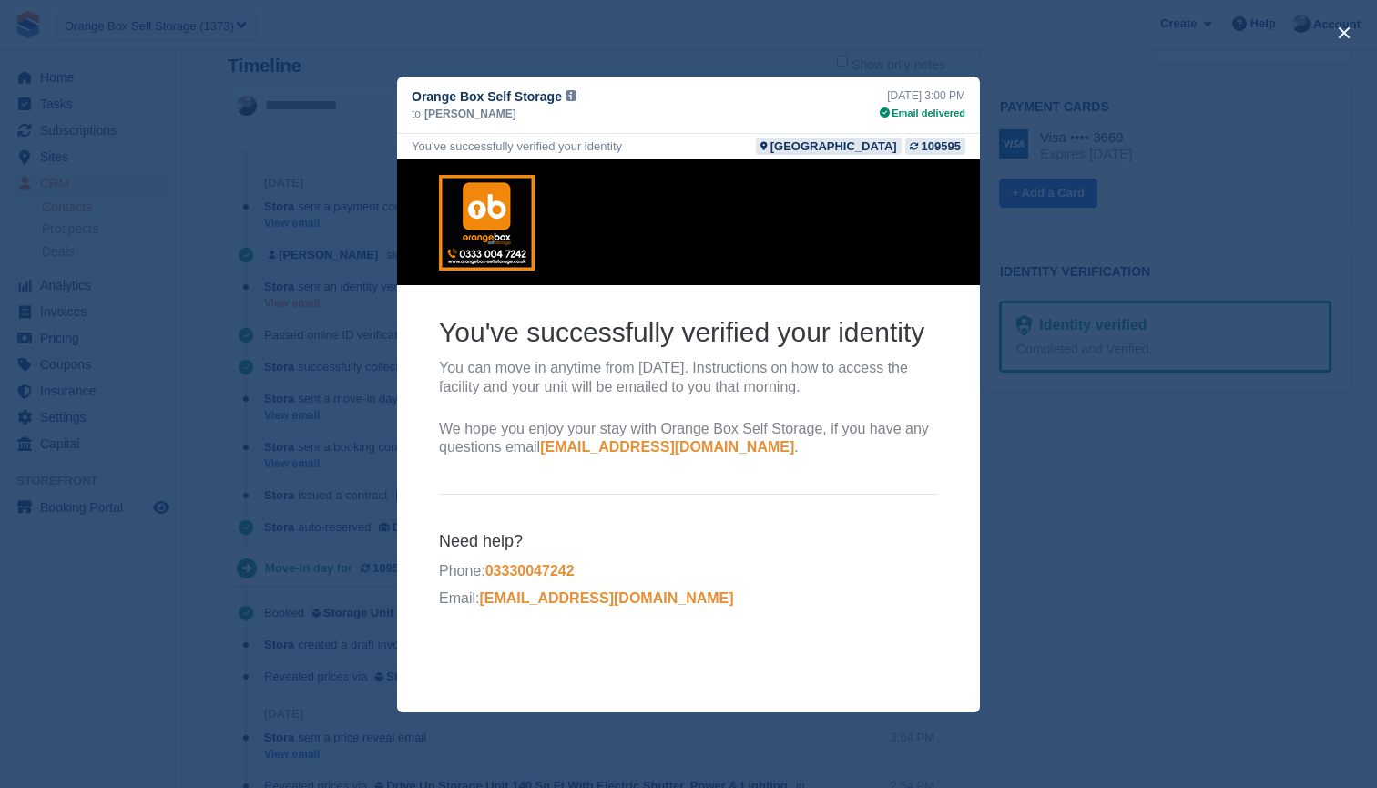
scroll to position [0, 0]
click at [690, 36] on div "close" at bounding box center [688, 394] width 1377 height 788
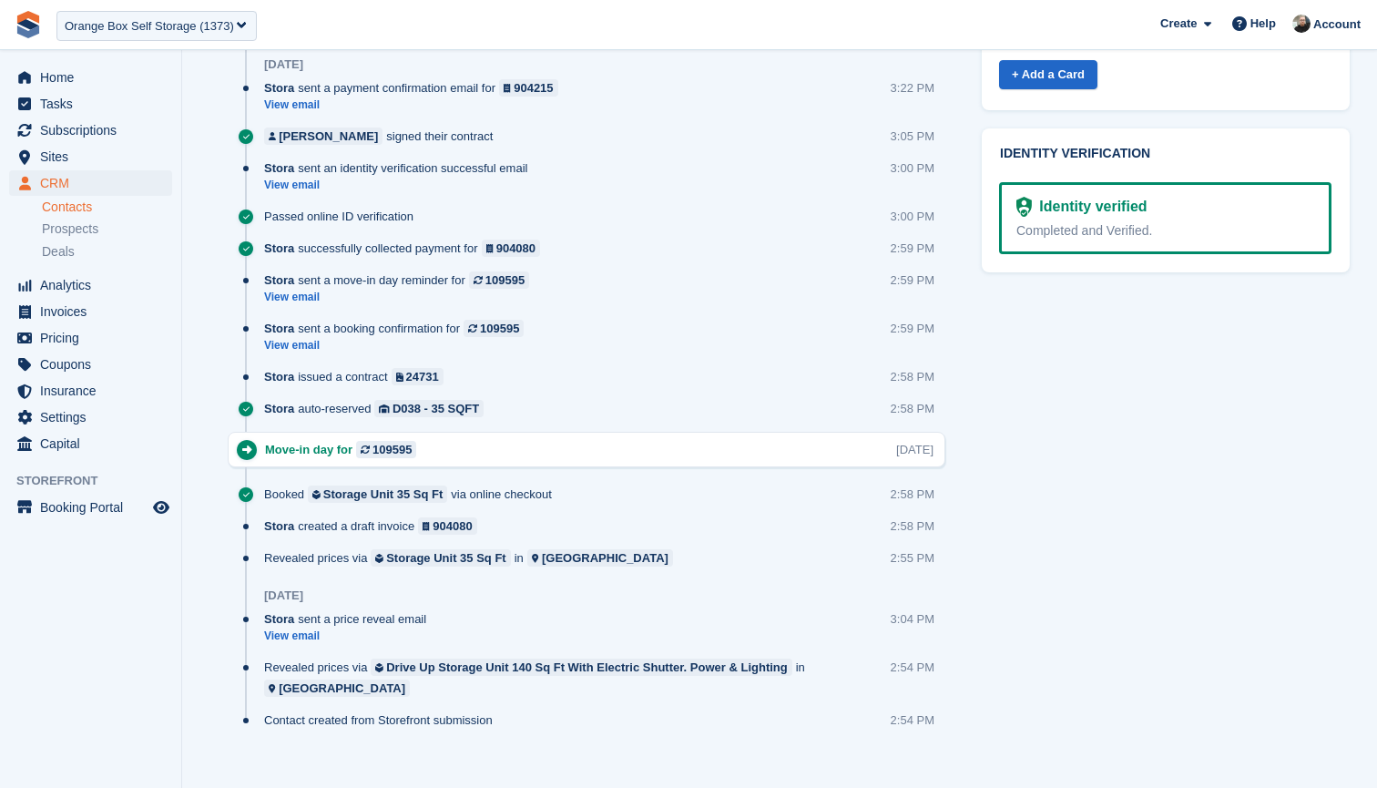
scroll to position [1167, 0]
click at [316, 346] on link "View email" at bounding box center [398, 346] width 269 height 15
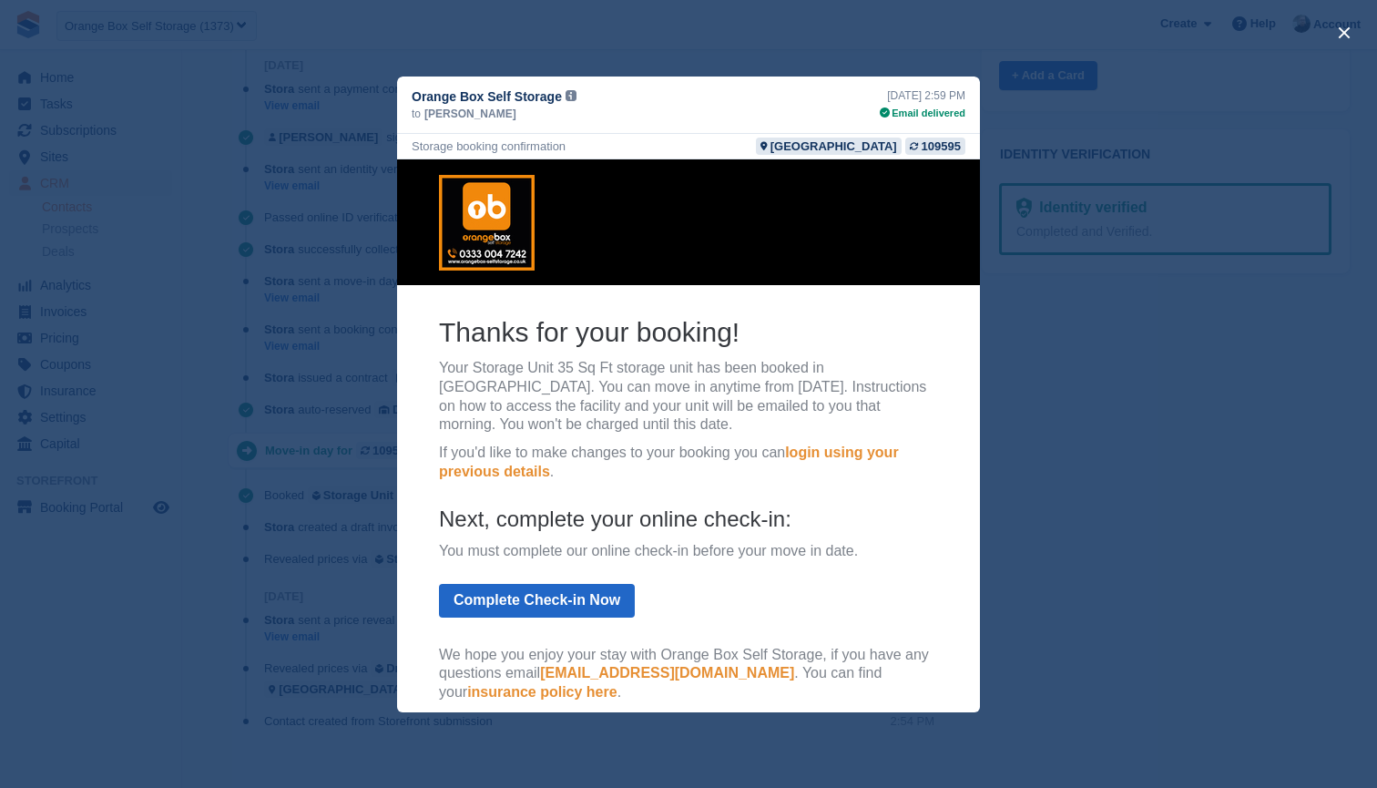
scroll to position [0, 0]
click at [725, 40] on div "close" at bounding box center [688, 394] width 1377 height 788
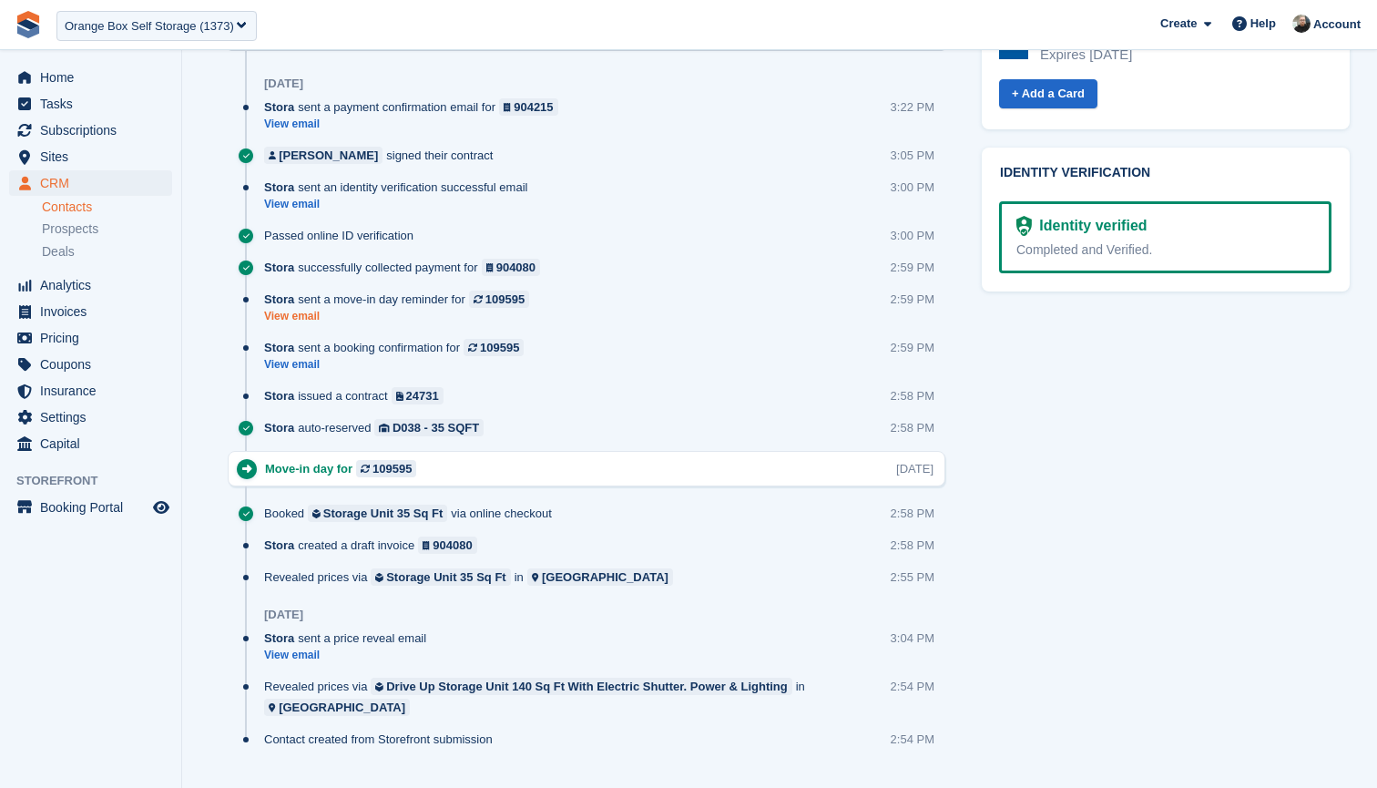
click at [304, 319] on link "View email" at bounding box center [401, 316] width 274 height 15
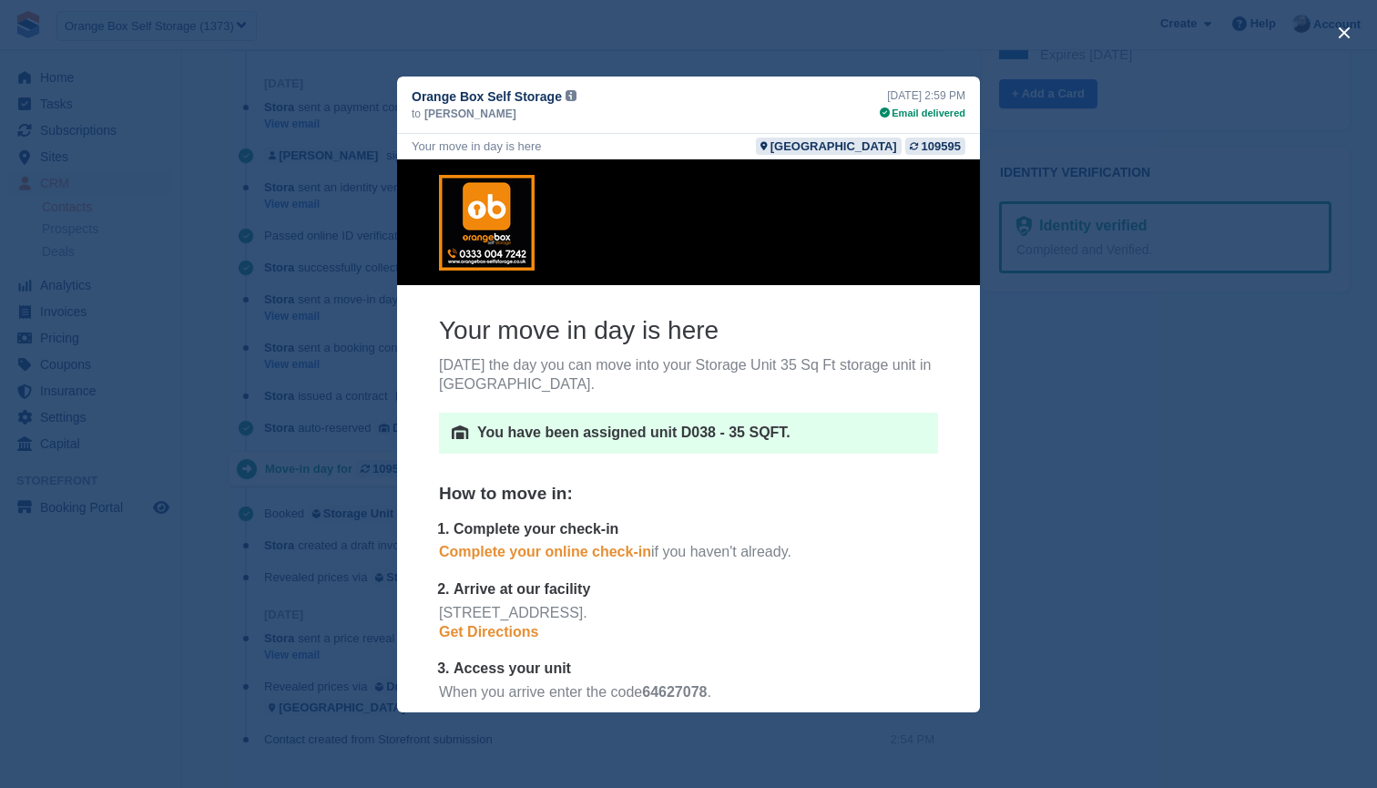
scroll to position [0, 0]
drag, startPoint x: 867, startPoint y: 87, endPoint x: 969, endPoint y: 97, distance: 102.6
click at [969, 97] on div "Orange Box Self Storage from: Orange Box Self Storage <noreply@mg.orangebox-sel…" at bounding box center [688, 105] width 583 height 57
copy div "22nd Sep, 2:59 PM"
click at [721, 24] on div "close" at bounding box center [688, 394] width 1377 height 788
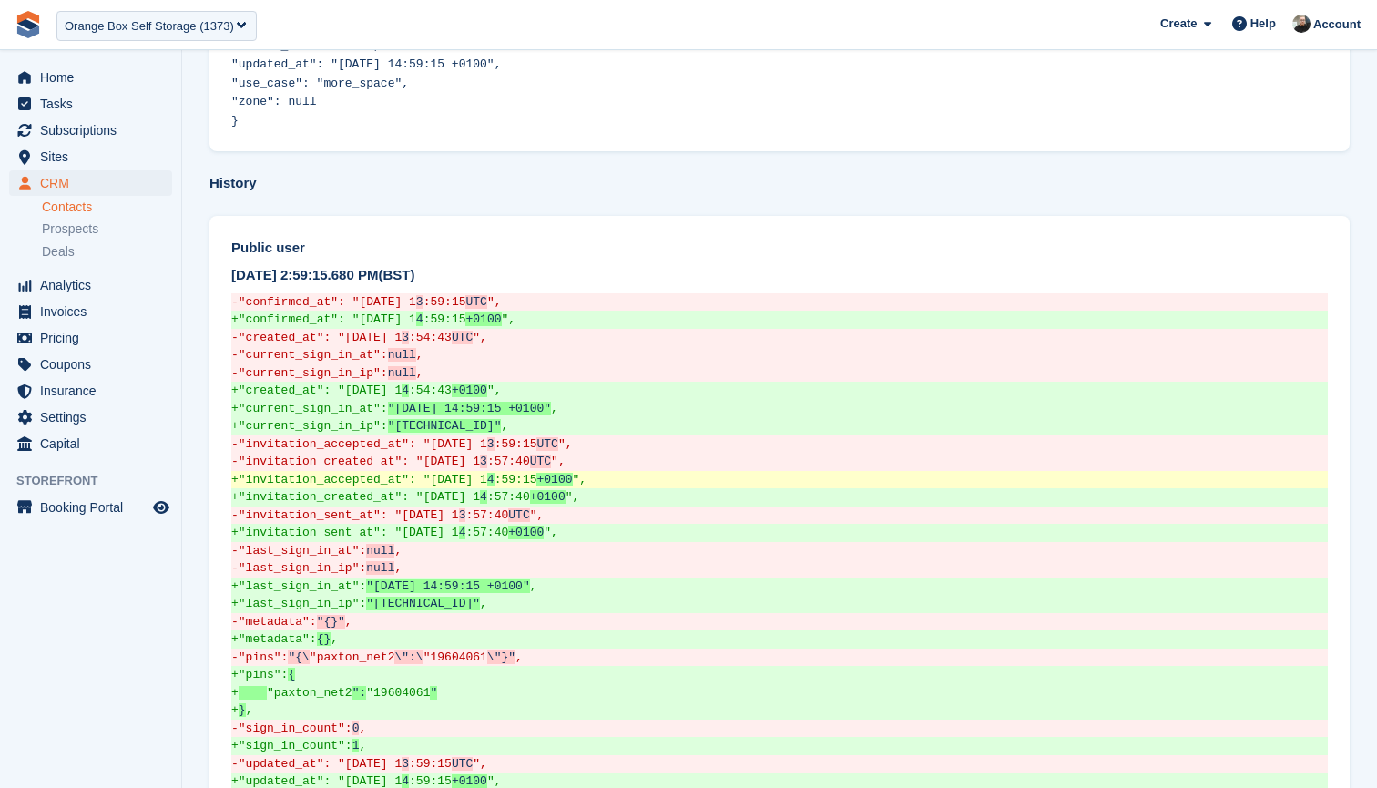
scroll to position [1295, 0]
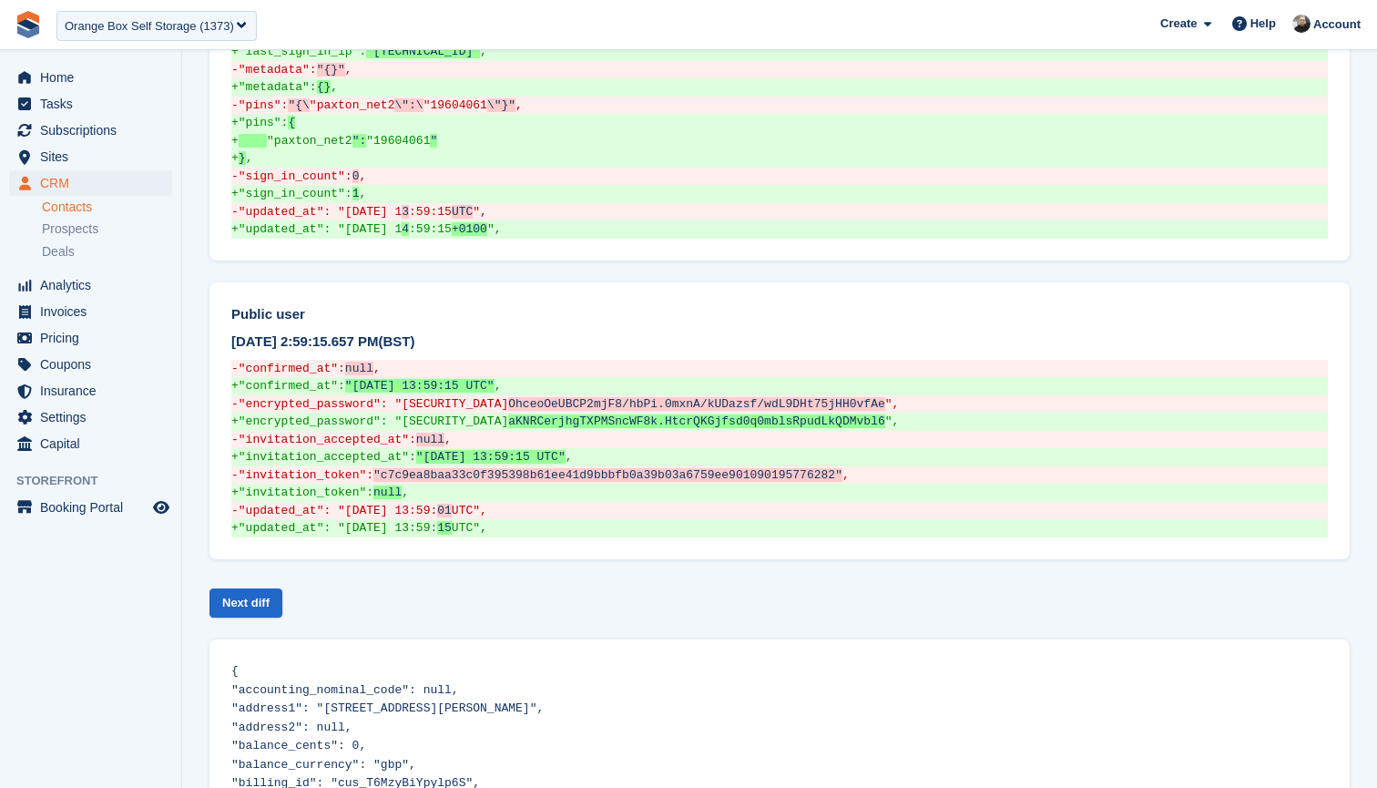
scroll to position [1840, 0]
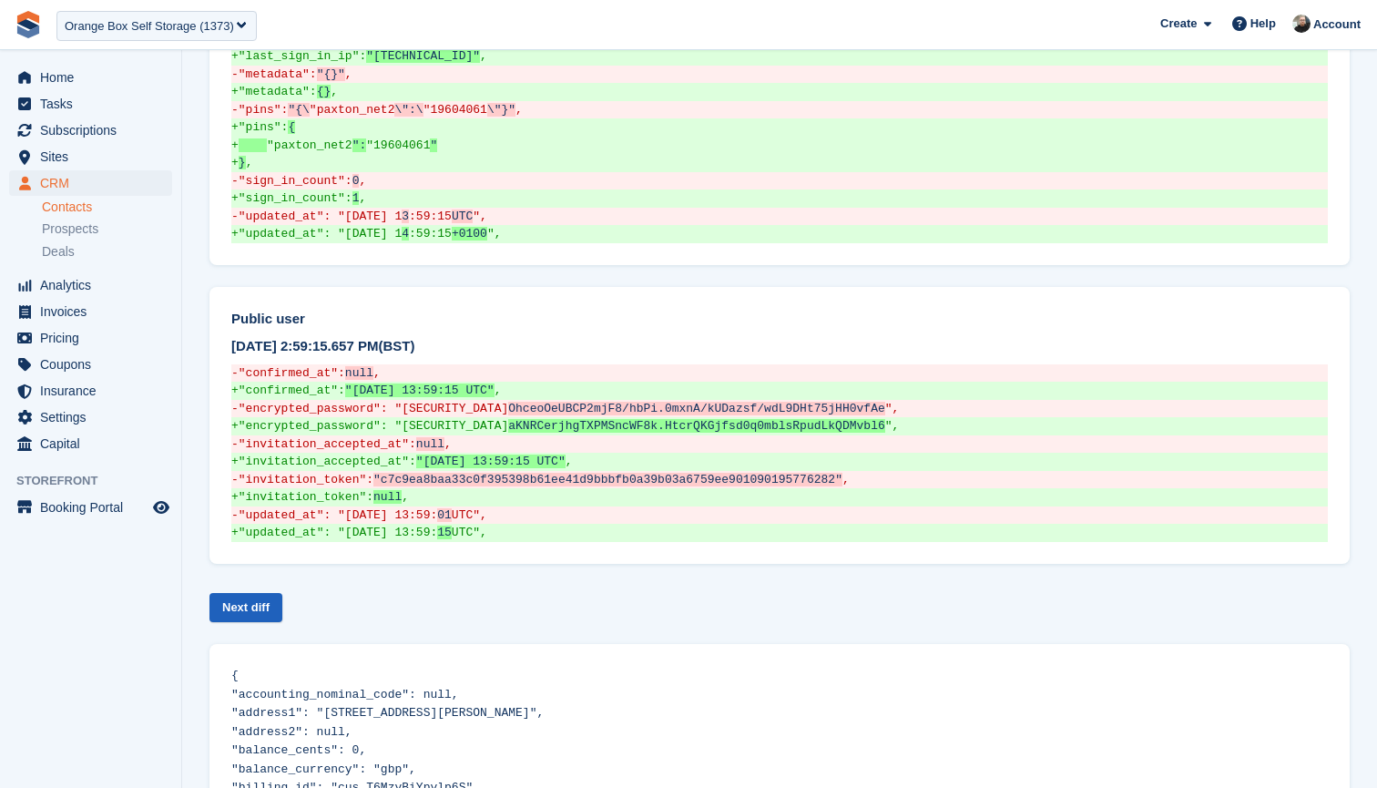
click at [255, 593] on link "Next diff" at bounding box center [245, 608] width 73 height 30
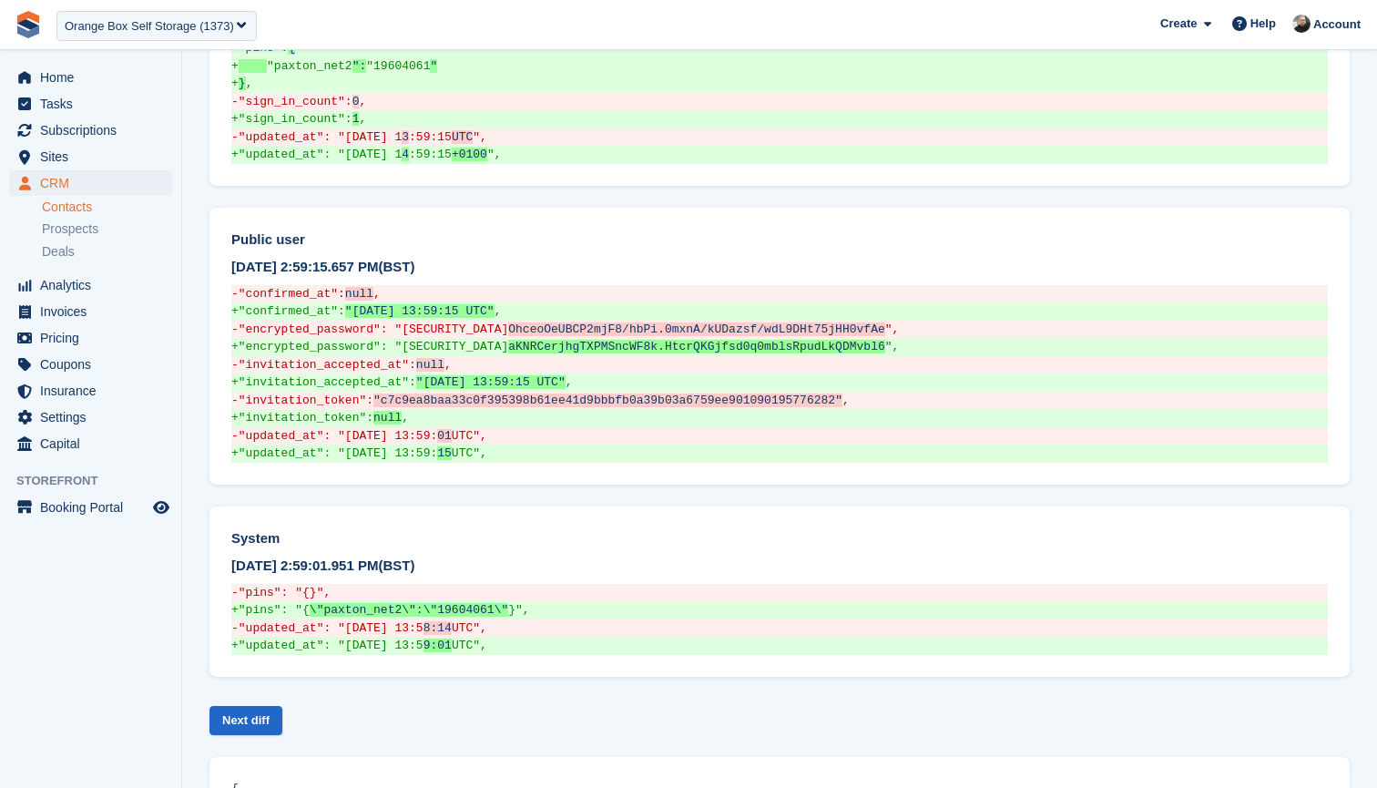
scroll to position [1919, 0]
click at [258, 586] on div "Current Version { "accounting_nominal_code": null, "address1": "91 Taylor Stree…" at bounding box center [779, 101] width 1140 height 3640
click at [264, 706] on link "Next diff" at bounding box center [245, 721] width 73 height 30
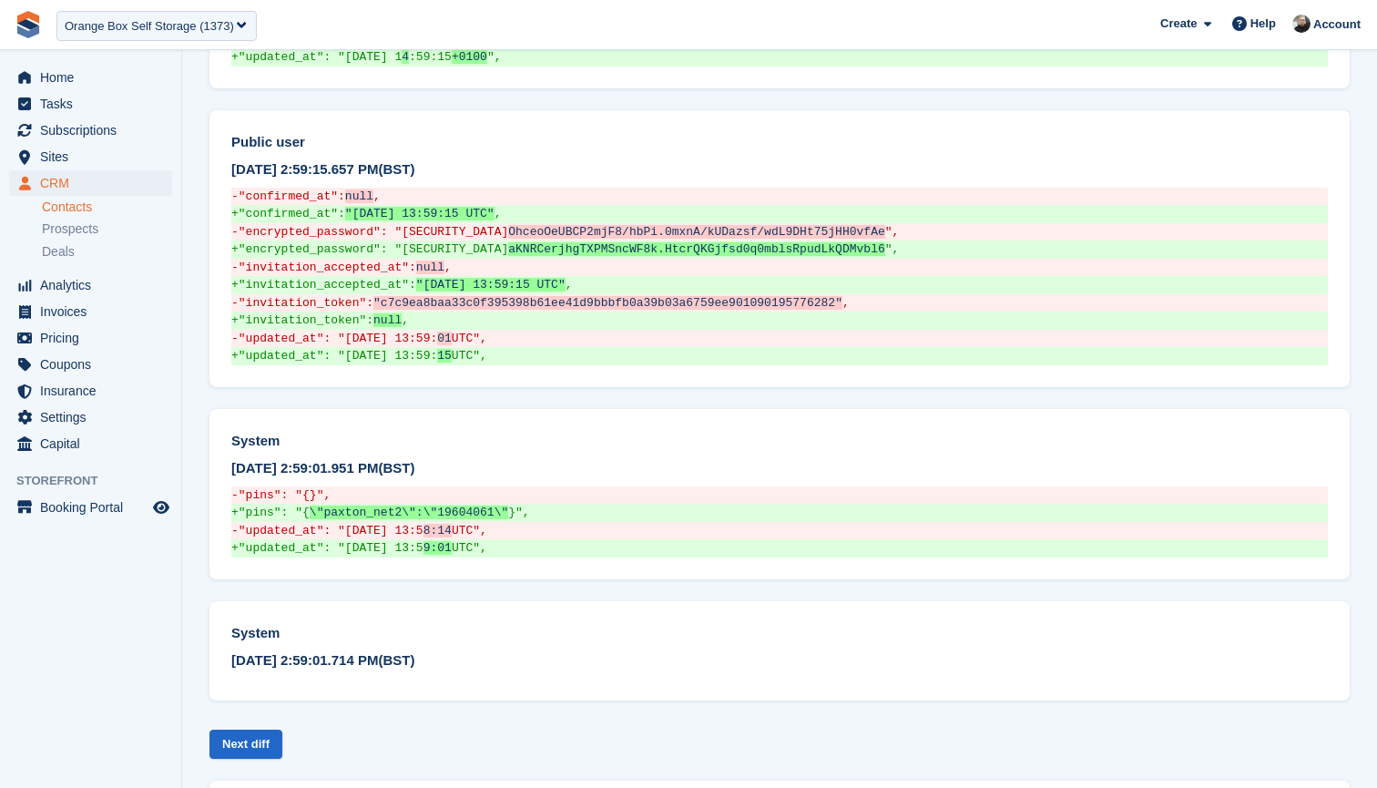
scroll to position [2038, 0]
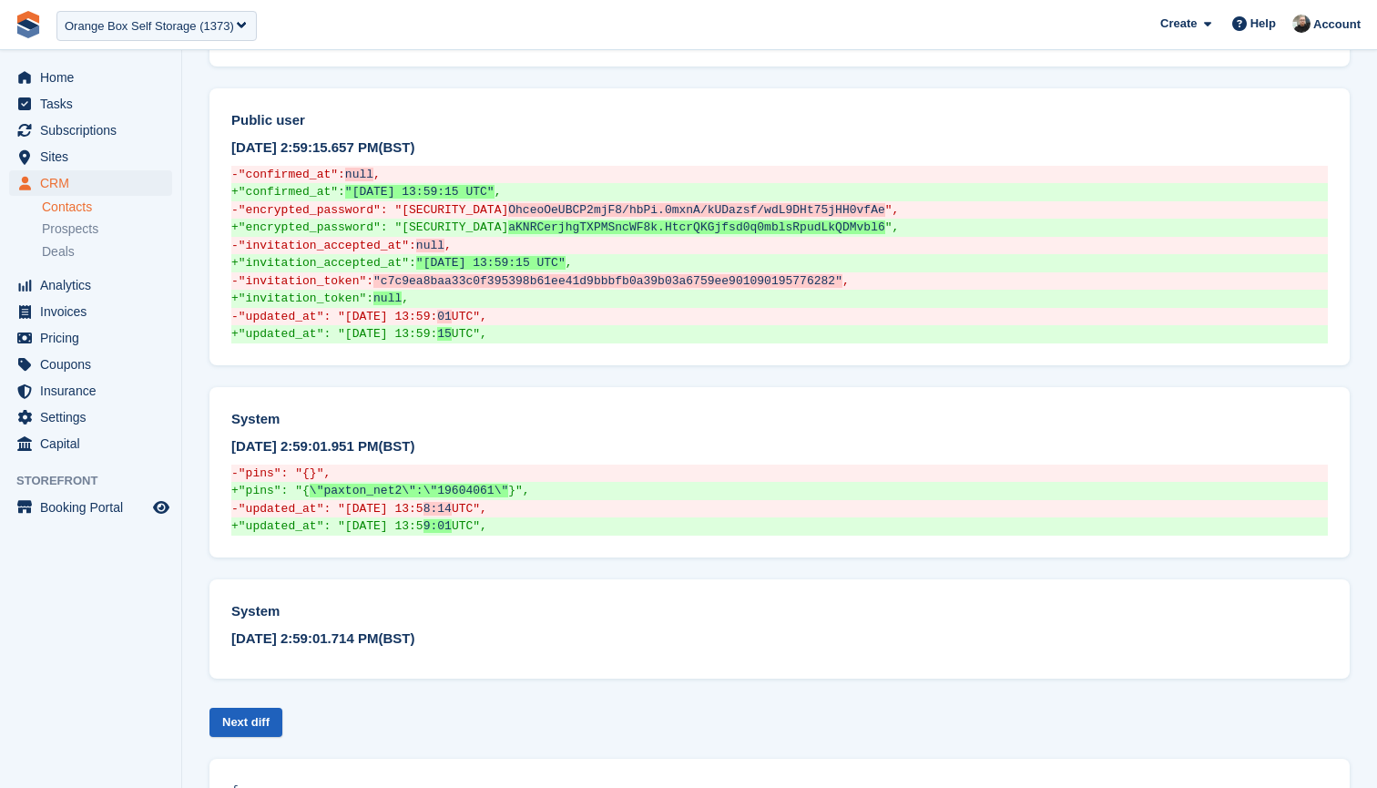
click at [247, 708] on link "Next diff" at bounding box center [245, 723] width 73 height 30
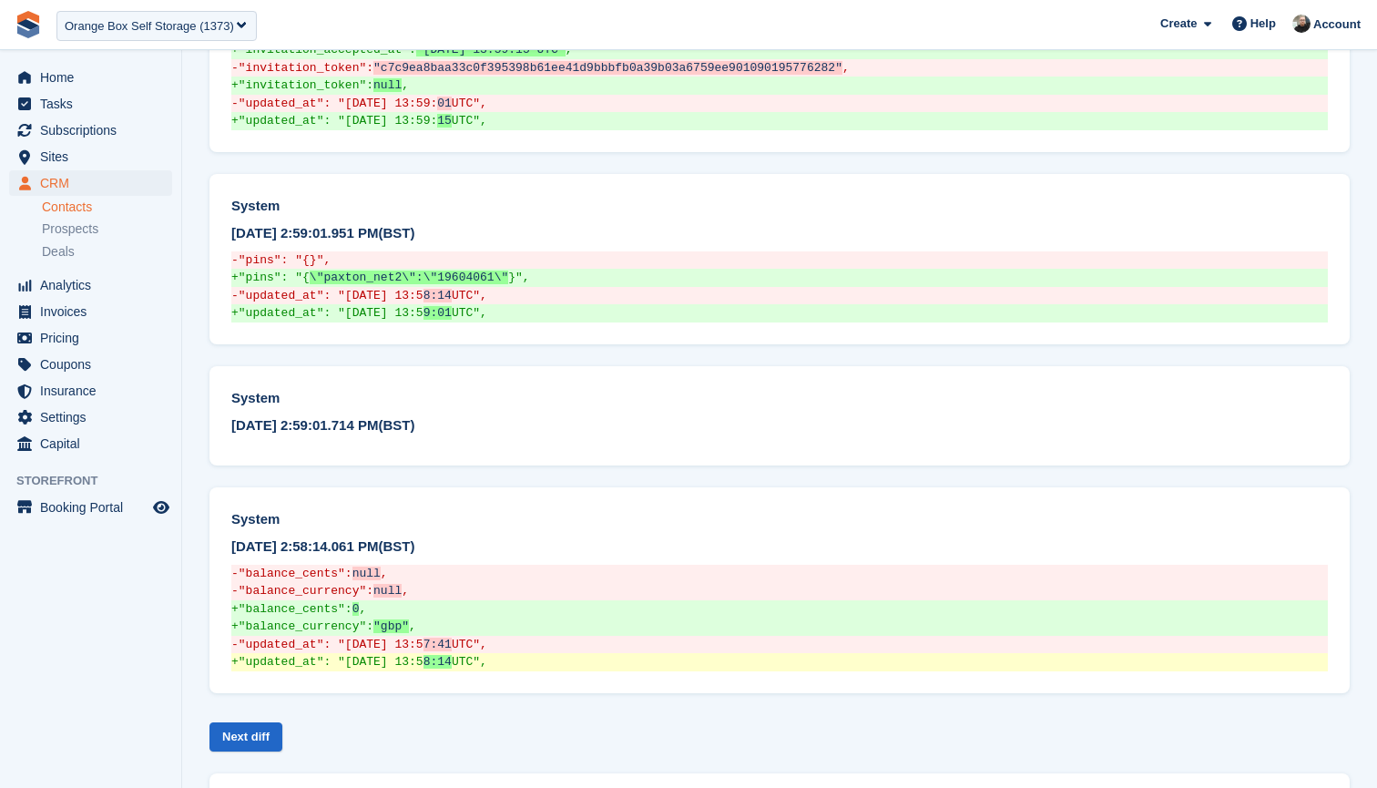
scroll to position [2253, 0]
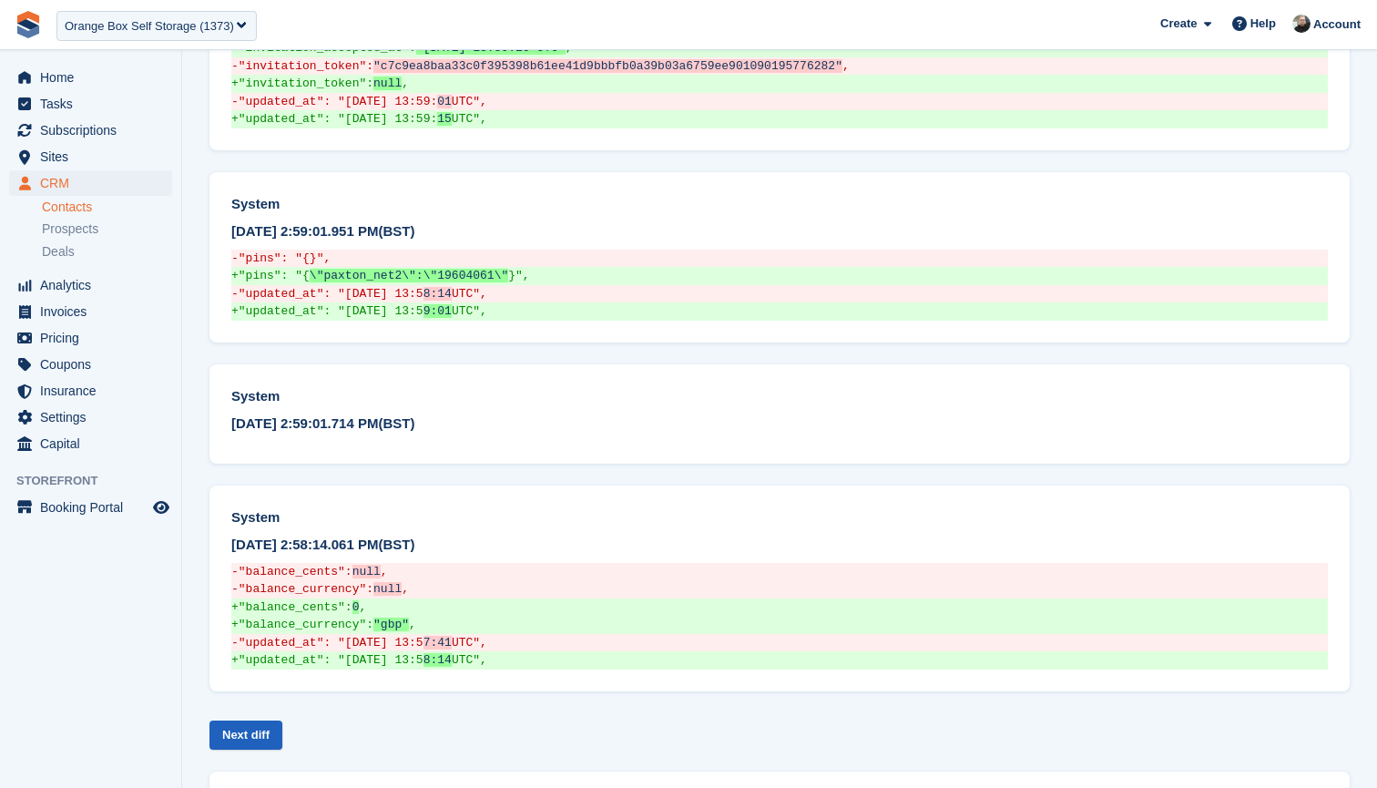
click at [256, 720] on link "Next diff" at bounding box center [245, 735] width 73 height 30
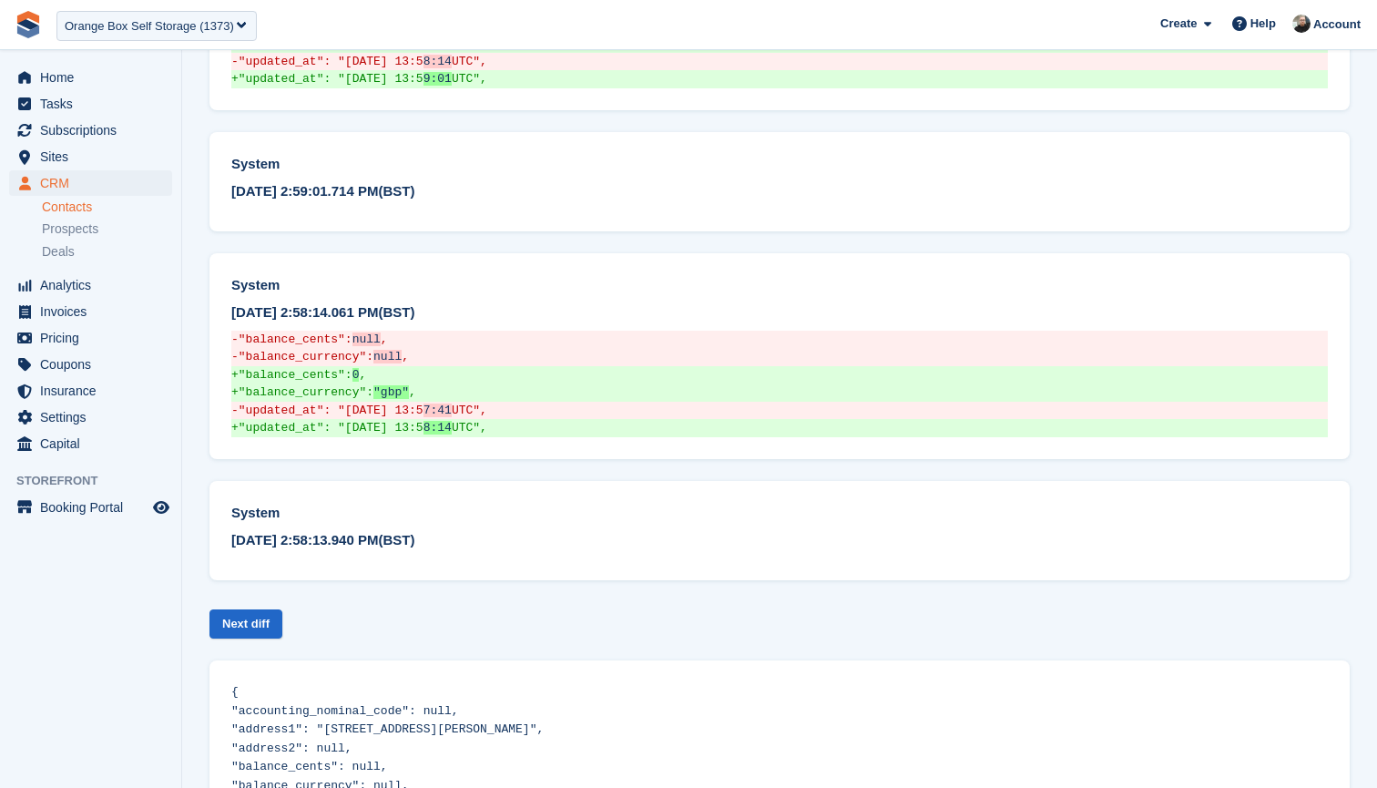
scroll to position [2497, 0]
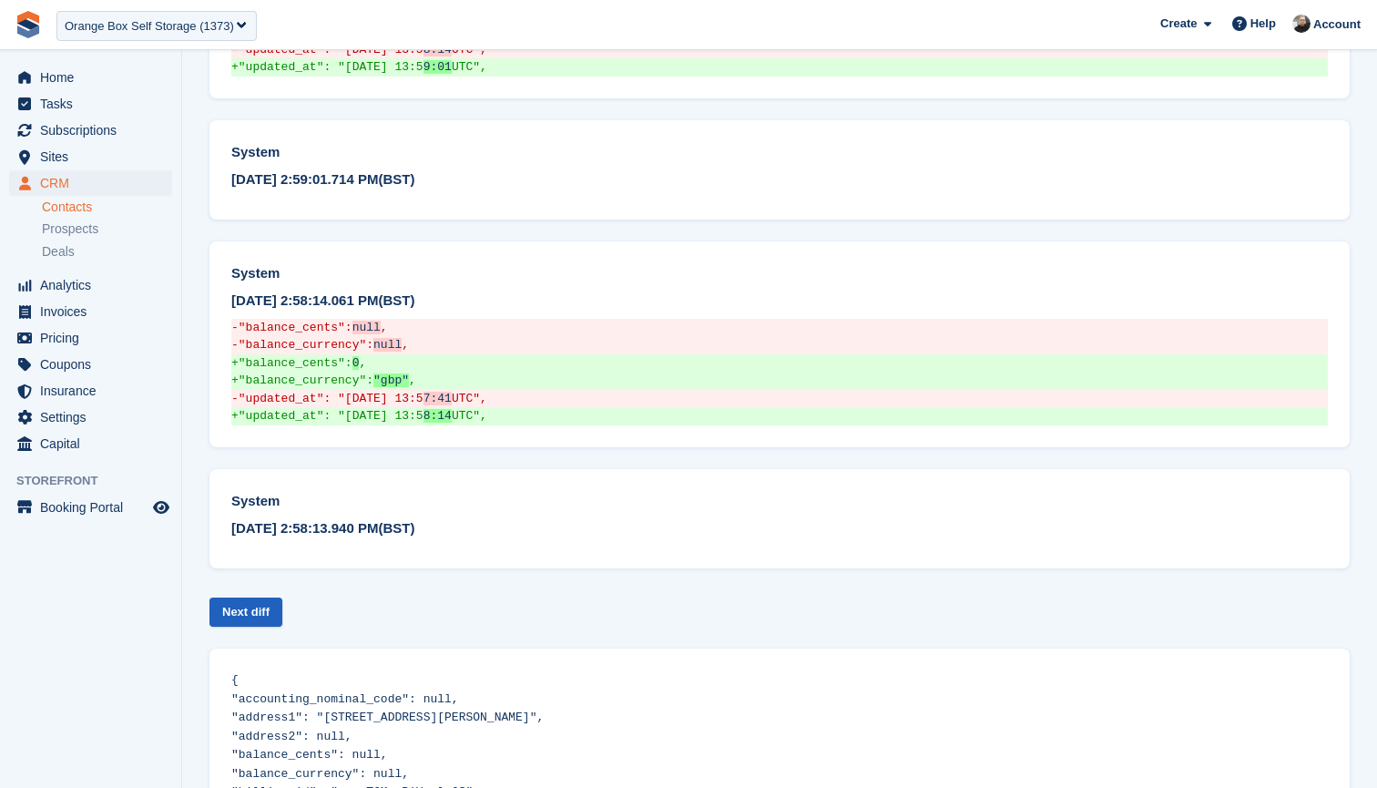
click at [266, 597] on link "Next diff" at bounding box center [245, 612] width 73 height 30
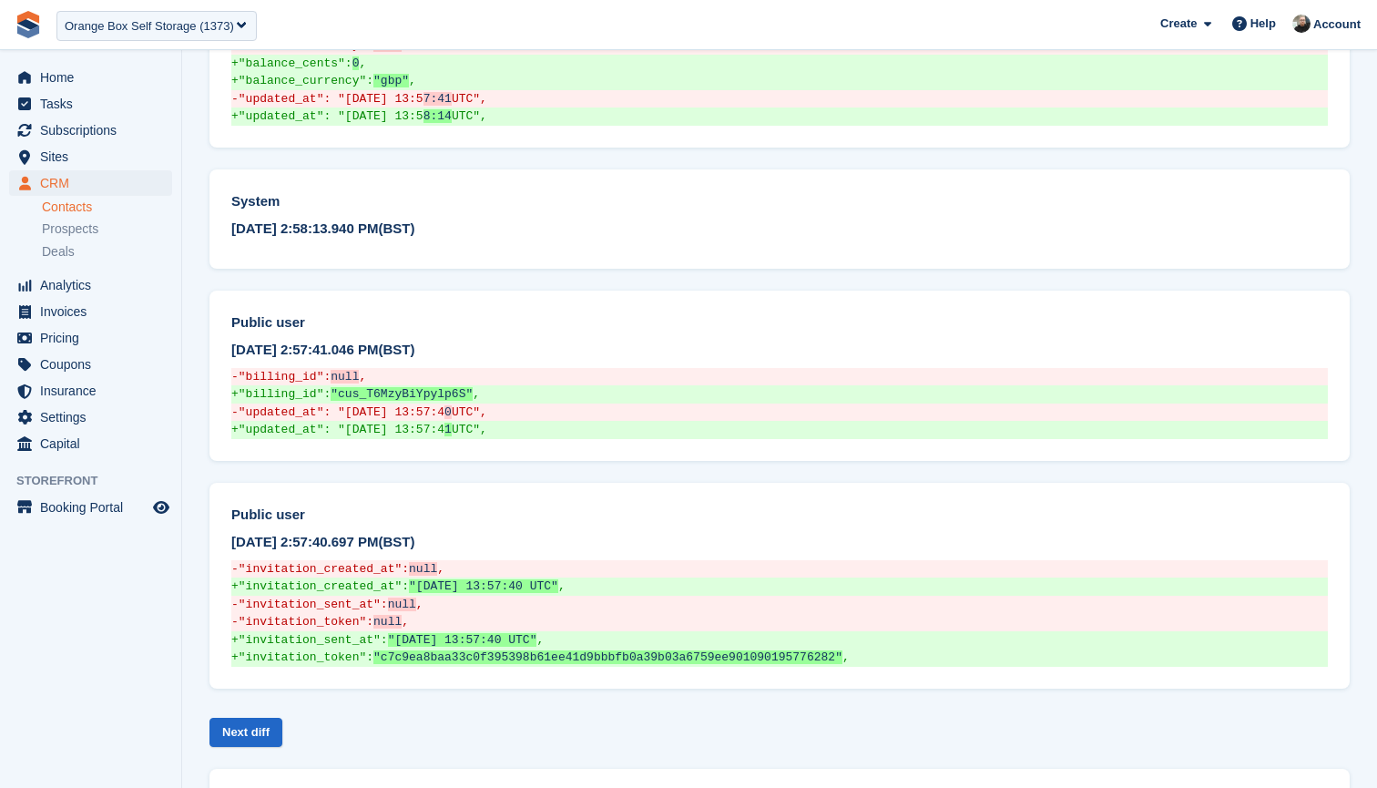
scroll to position [2826, 0]
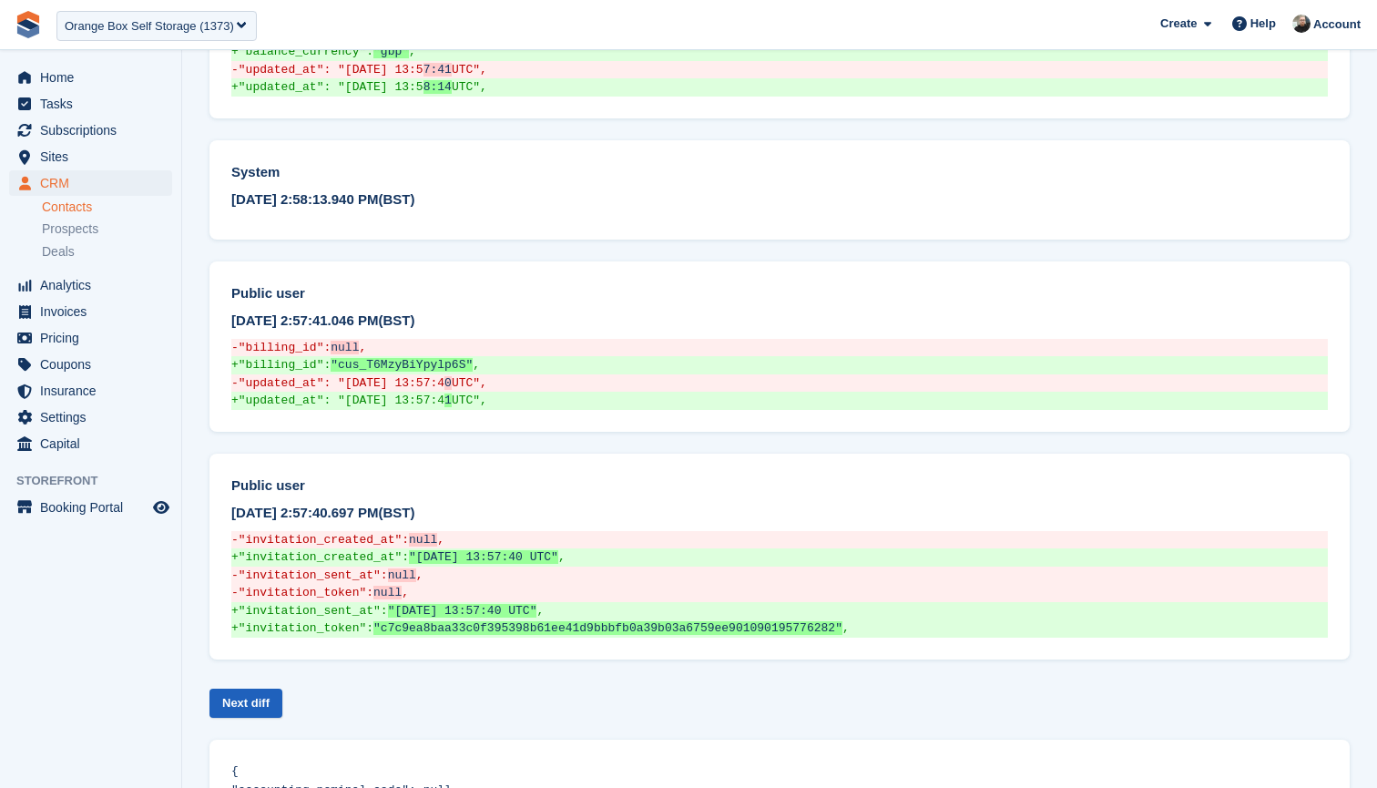
click at [246, 689] on link "Next diff" at bounding box center [245, 704] width 73 height 30
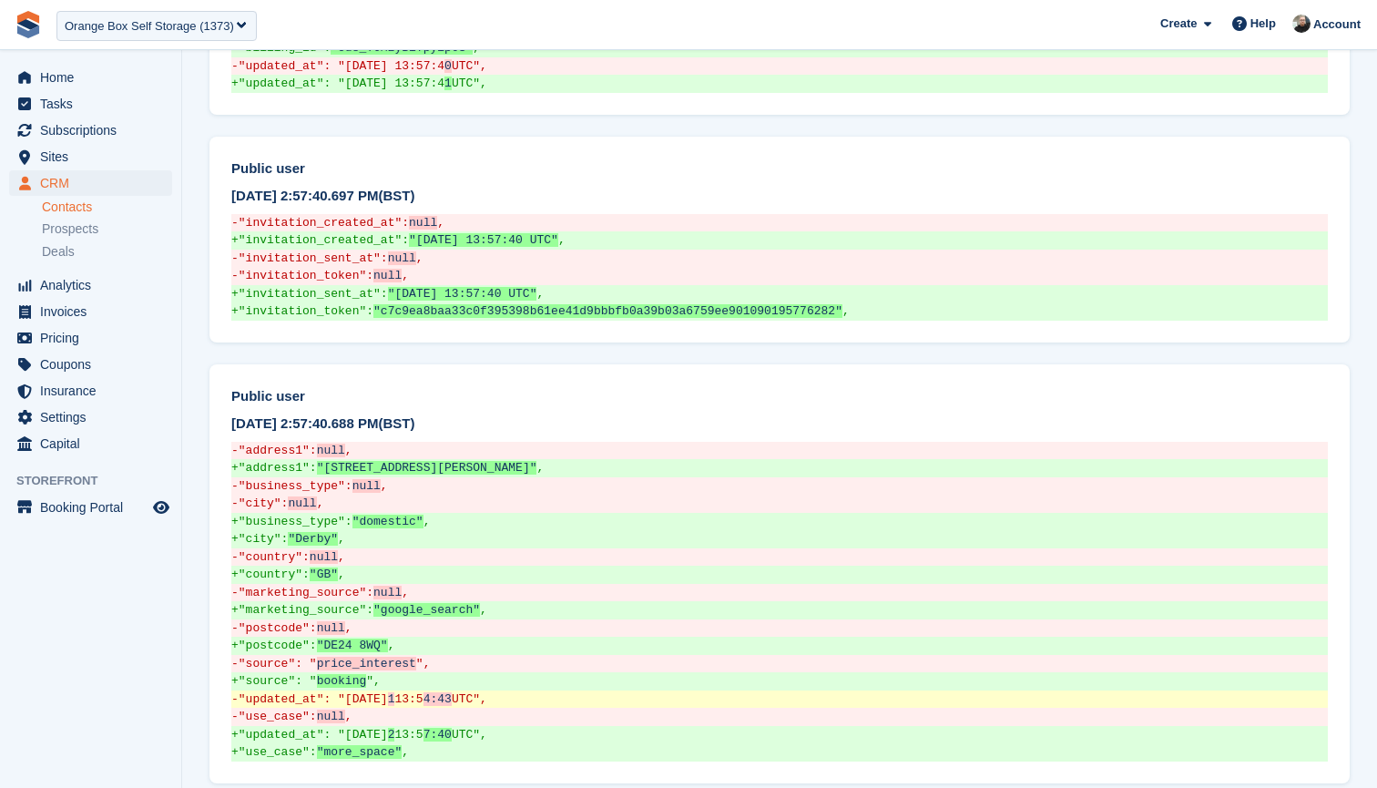
scroll to position [3155, 0]
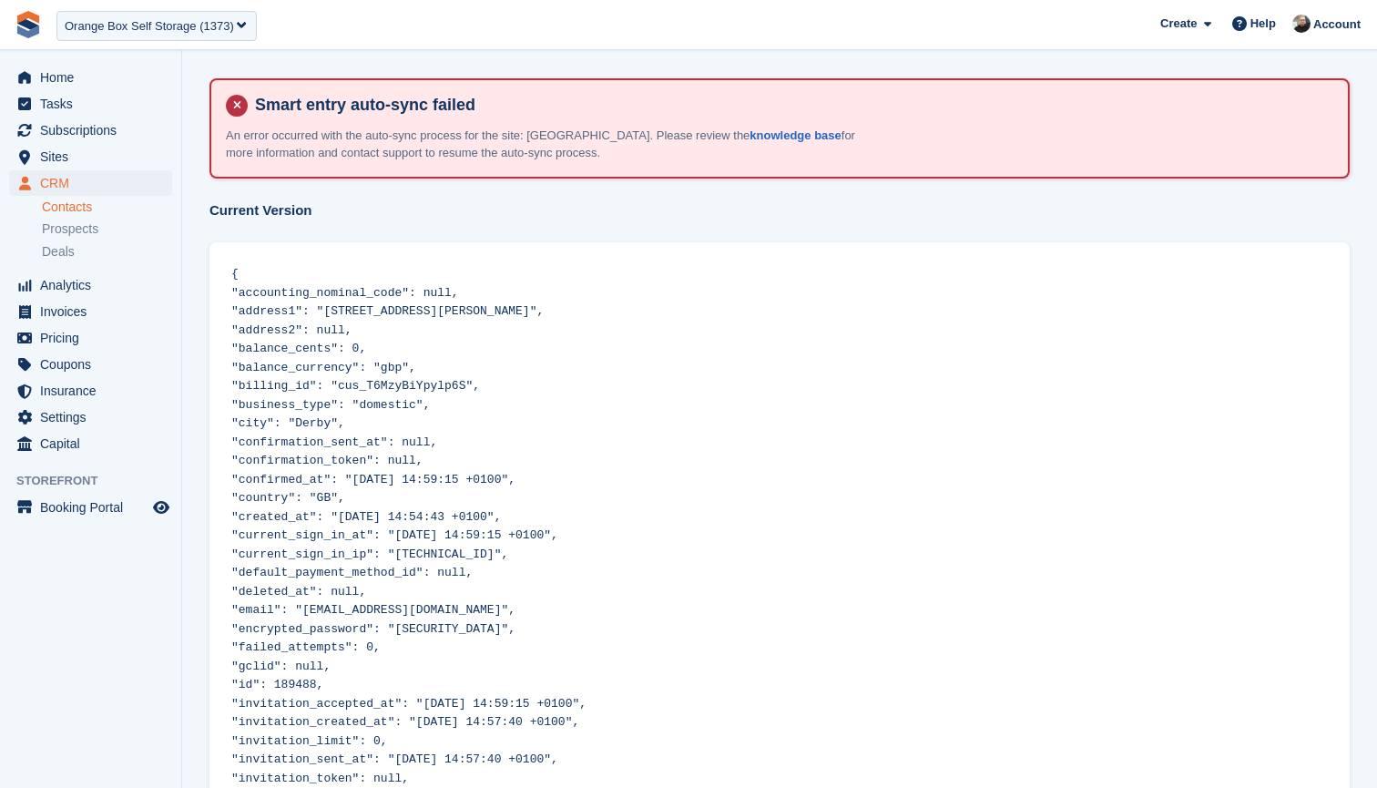
scroll to position [0, 0]
click at [85, 184] on span "CRM" at bounding box center [94, 183] width 109 height 26
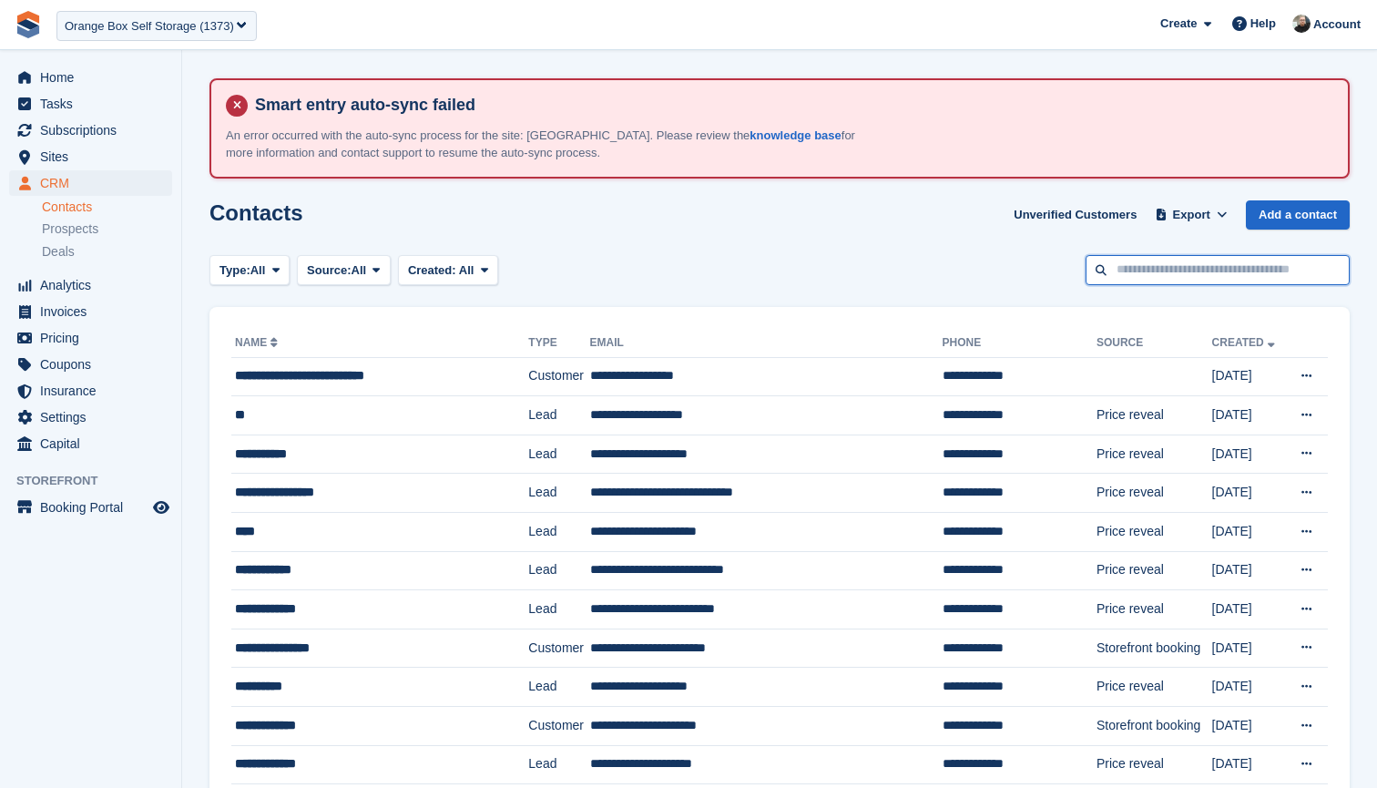
click at [1177, 264] on input "text" at bounding box center [1218, 270] width 264 height 30
type input "******"
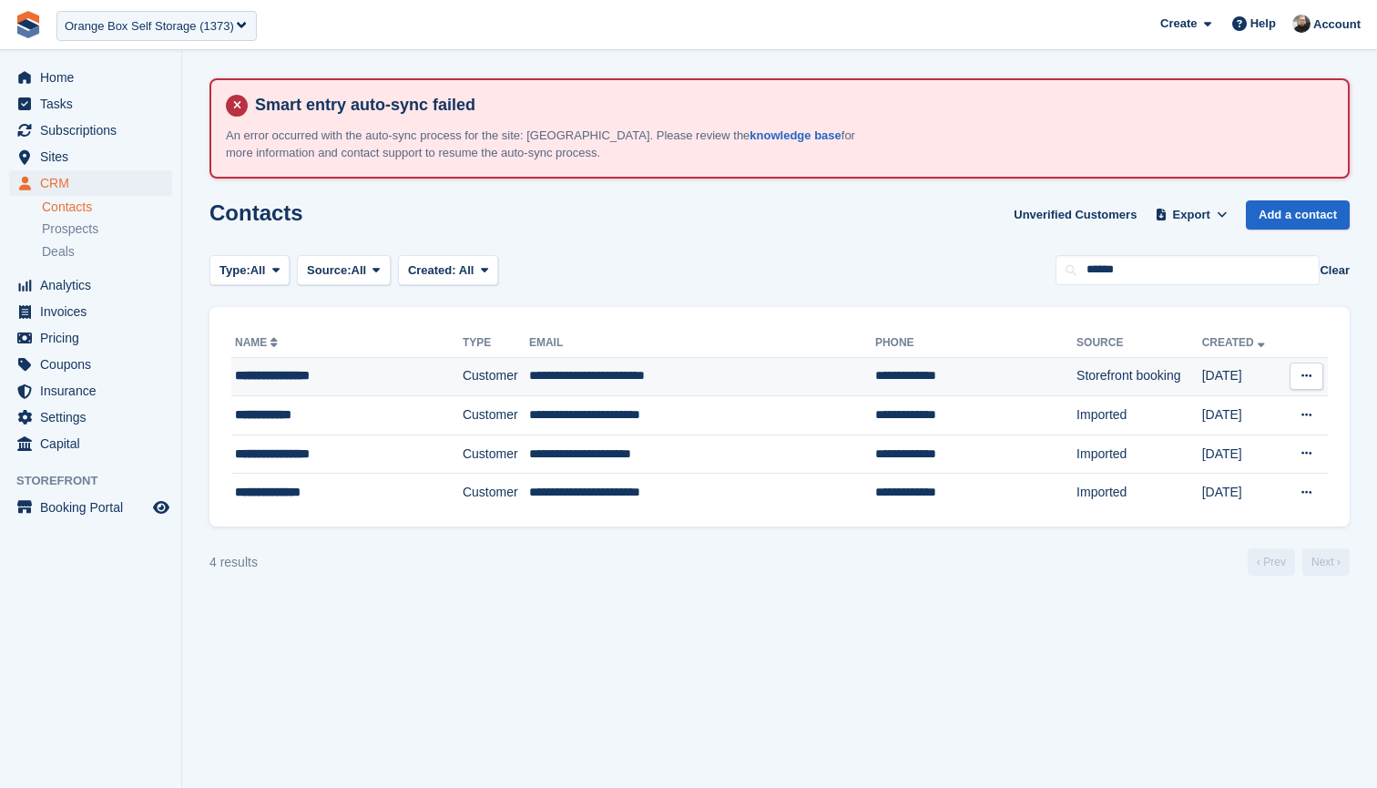
click at [352, 373] on div "**********" at bounding box center [329, 375] width 189 height 19
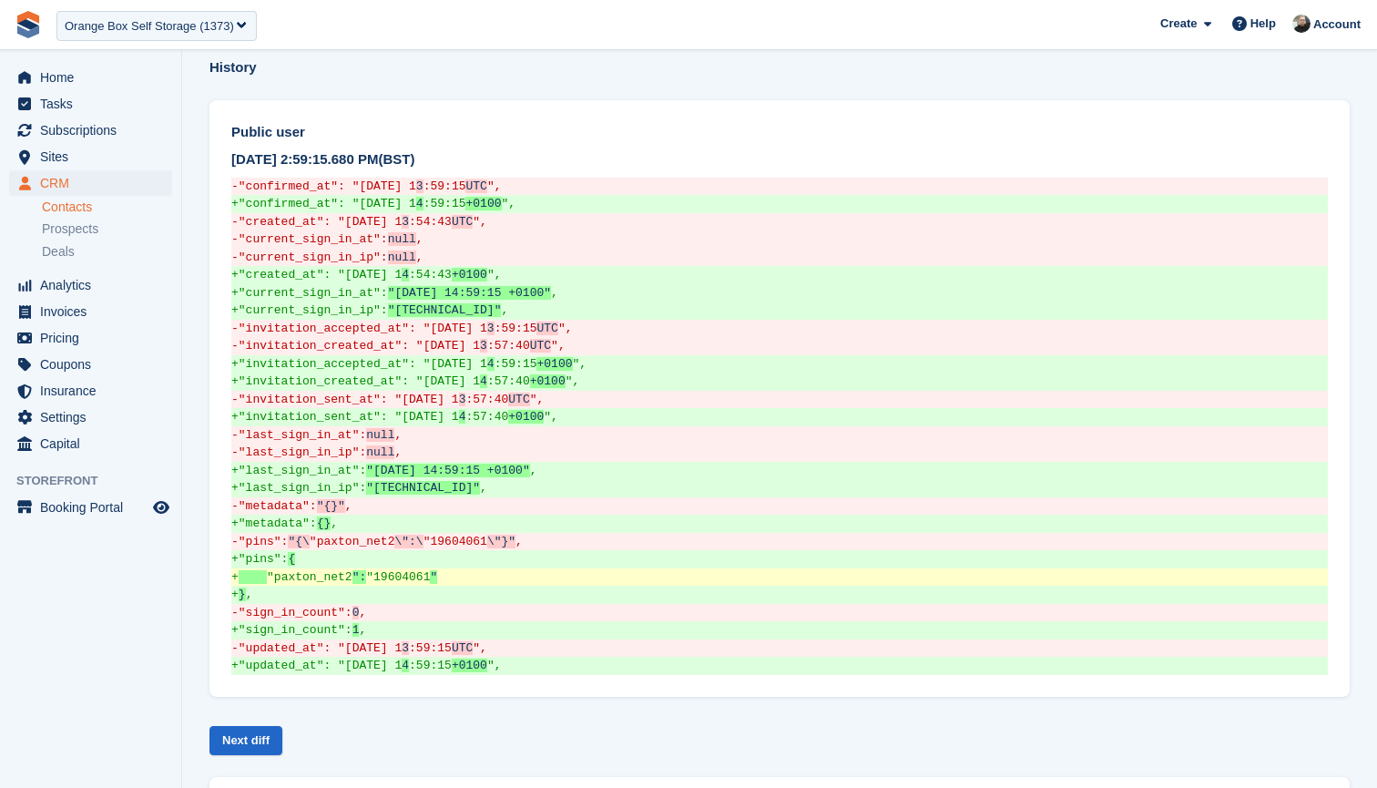
scroll to position [1425, 0]
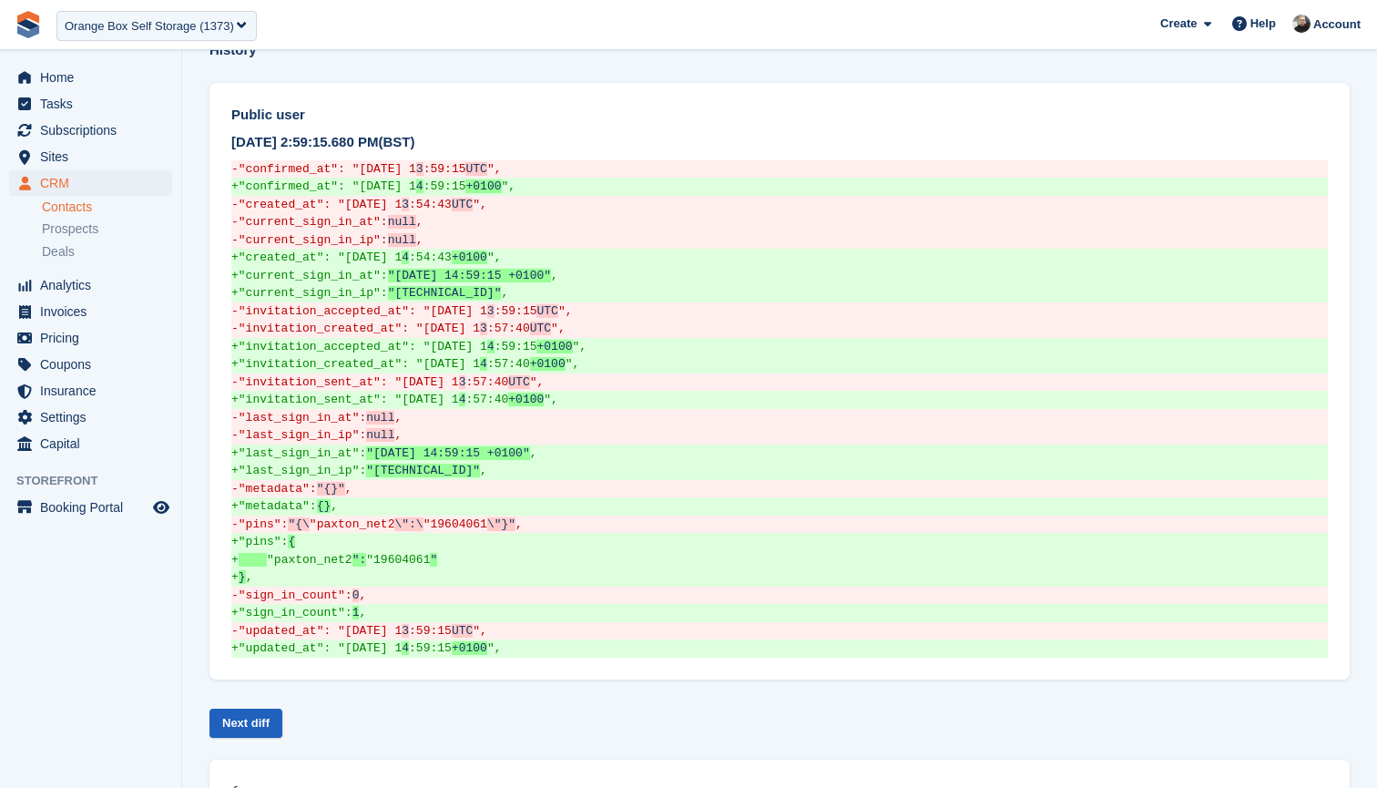
click at [246, 709] on link "Next diff" at bounding box center [245, 724] width 73 height 30
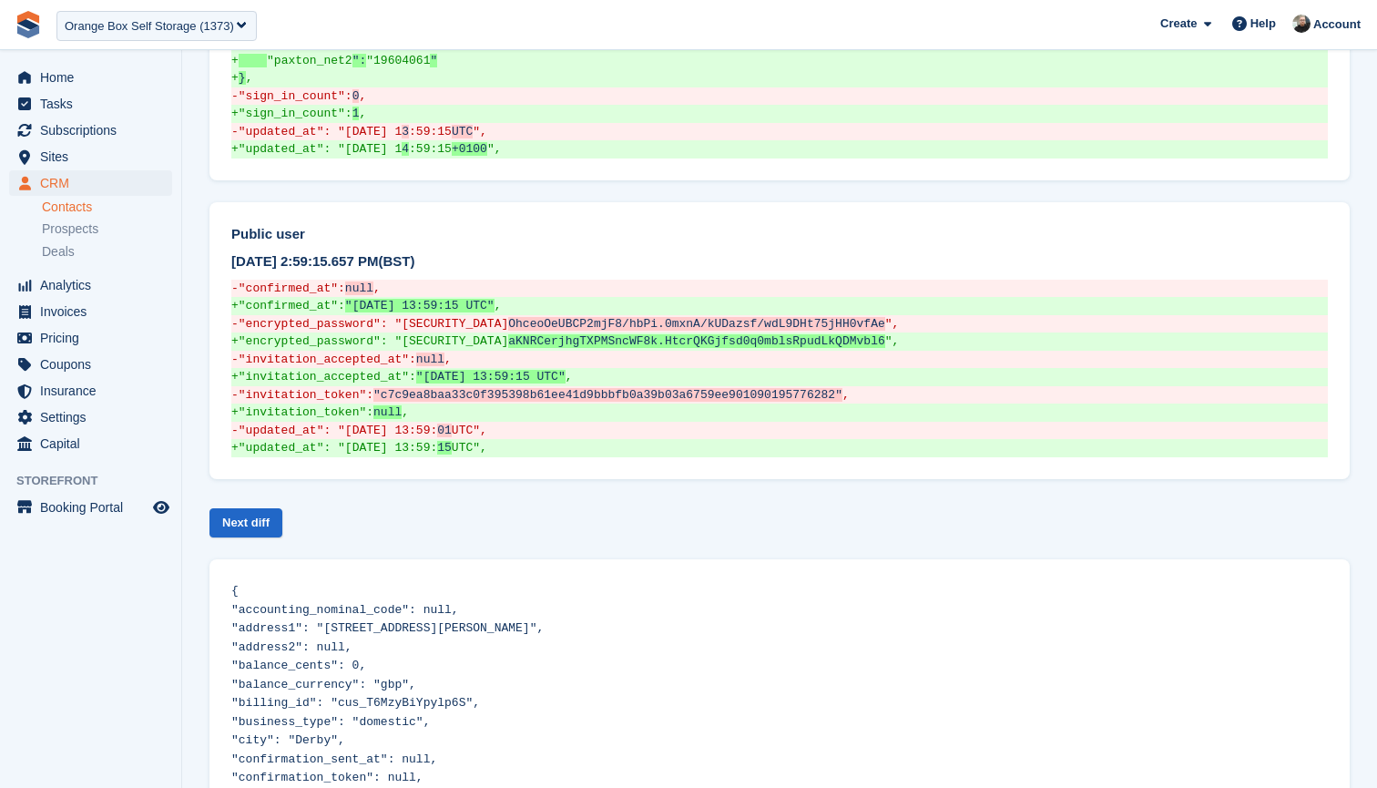
scroll to position [1925, 0]
click at [268, 501] on div "Next diff" at bounding box center [779, 523] width 1140 height 45
click at [246, 508] on link "Next diff" at bounding box center [245, 523] width 73 height 30
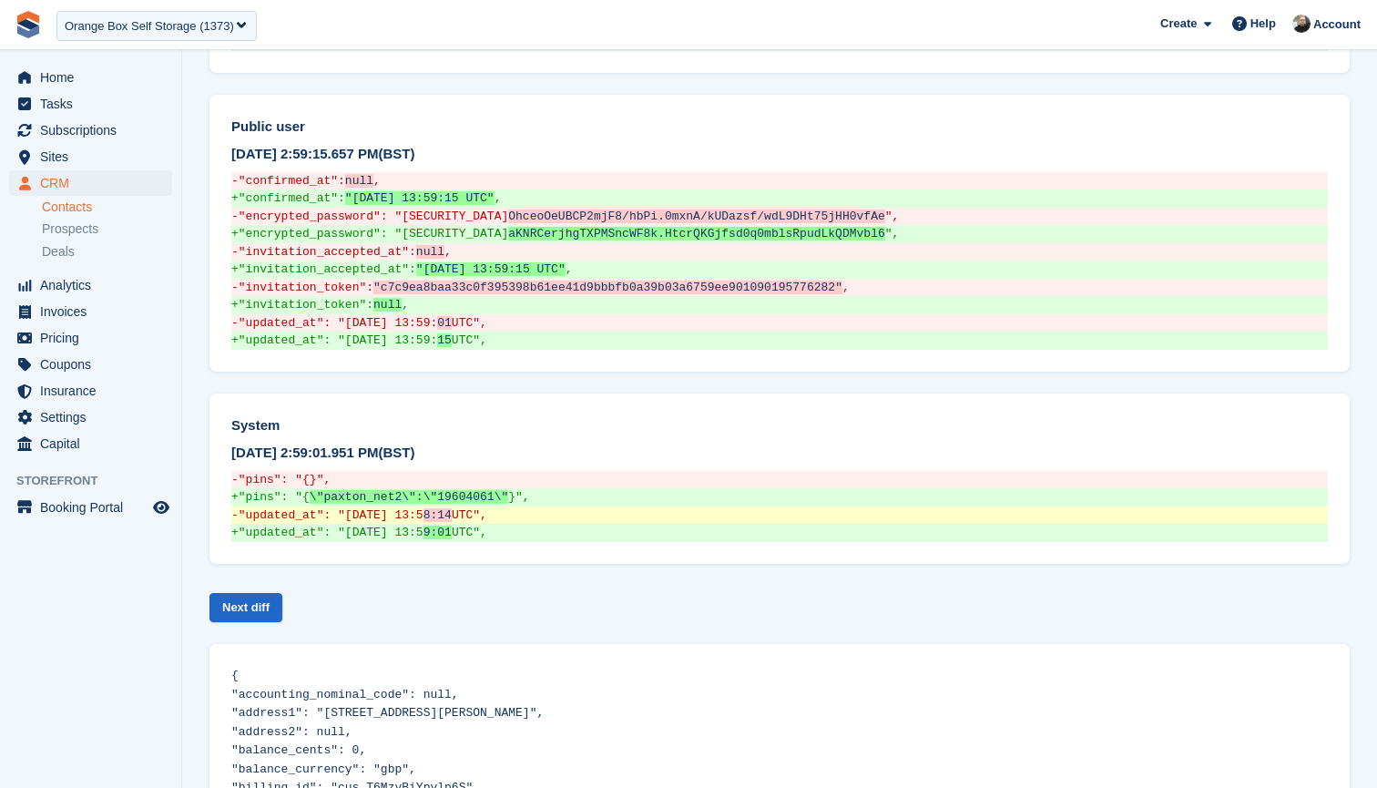
scroll to position [2061, 0]
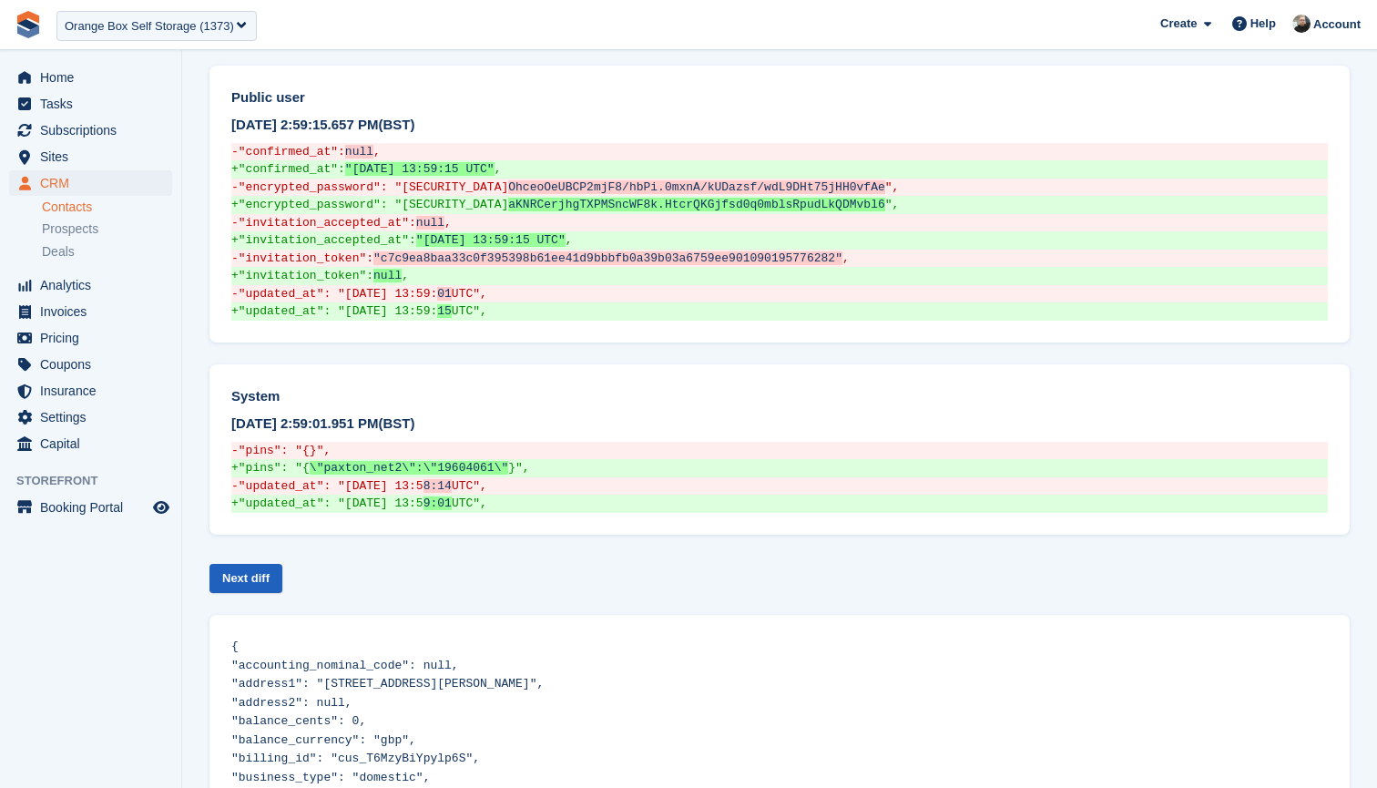
click at [261, 564] on link "Next diff" at bounding box center [245, 579] width 73 height 30
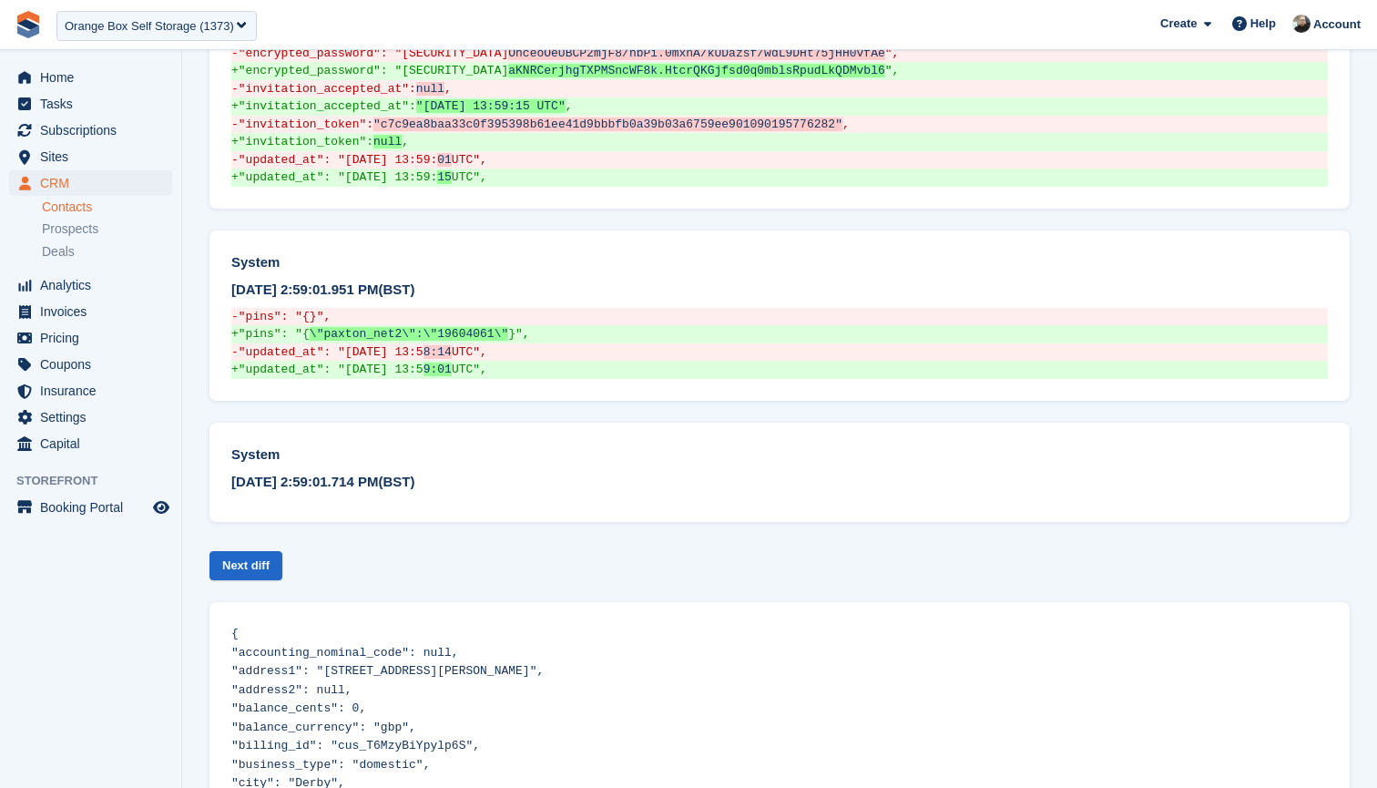
scroll to position [2248, 0]
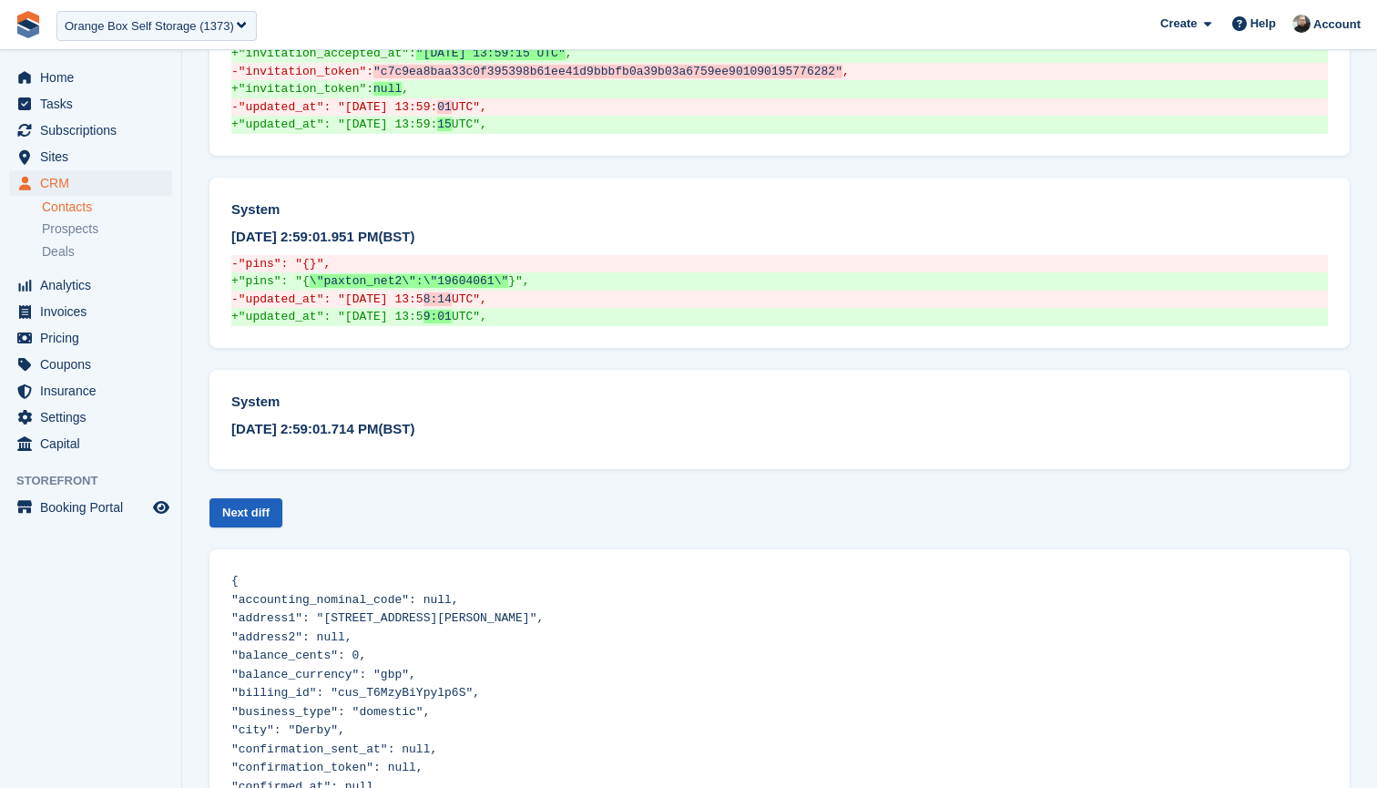
click at [257, 498] on link "Next diff" at bounding box center [245, 513] width 73 height 30
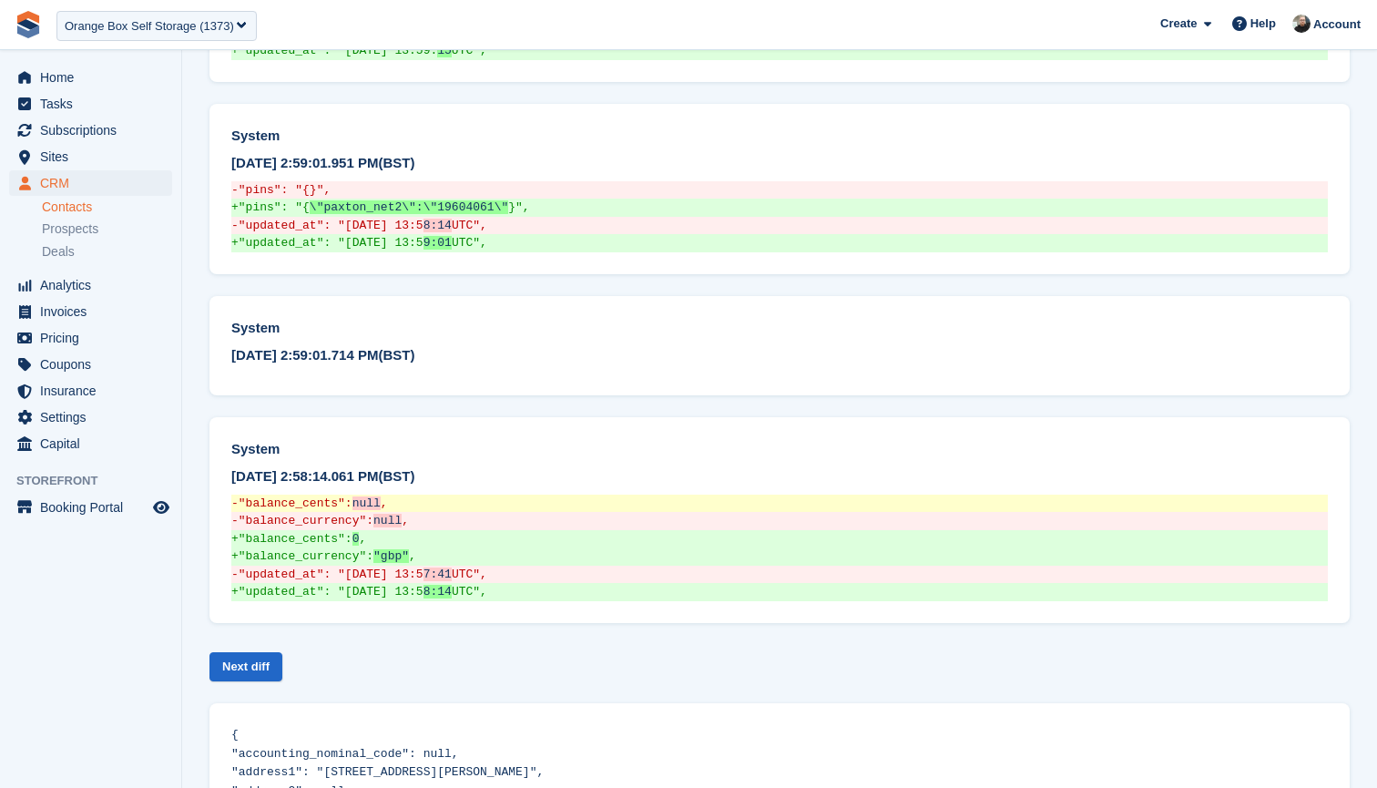
scroll to position [2324, 0]
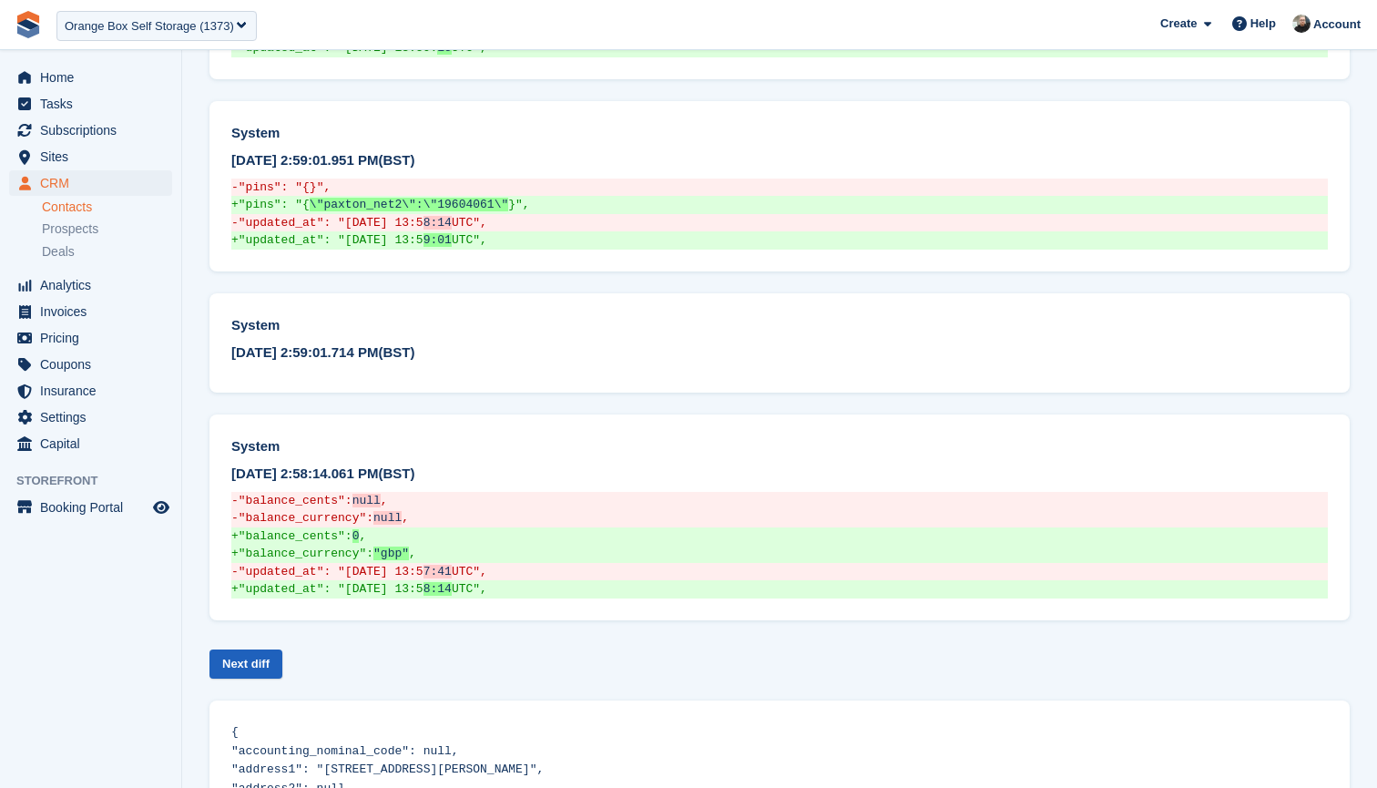
click at [250, 649] on link "Next diff" at bounding box center [245, 664] width 73 height 30
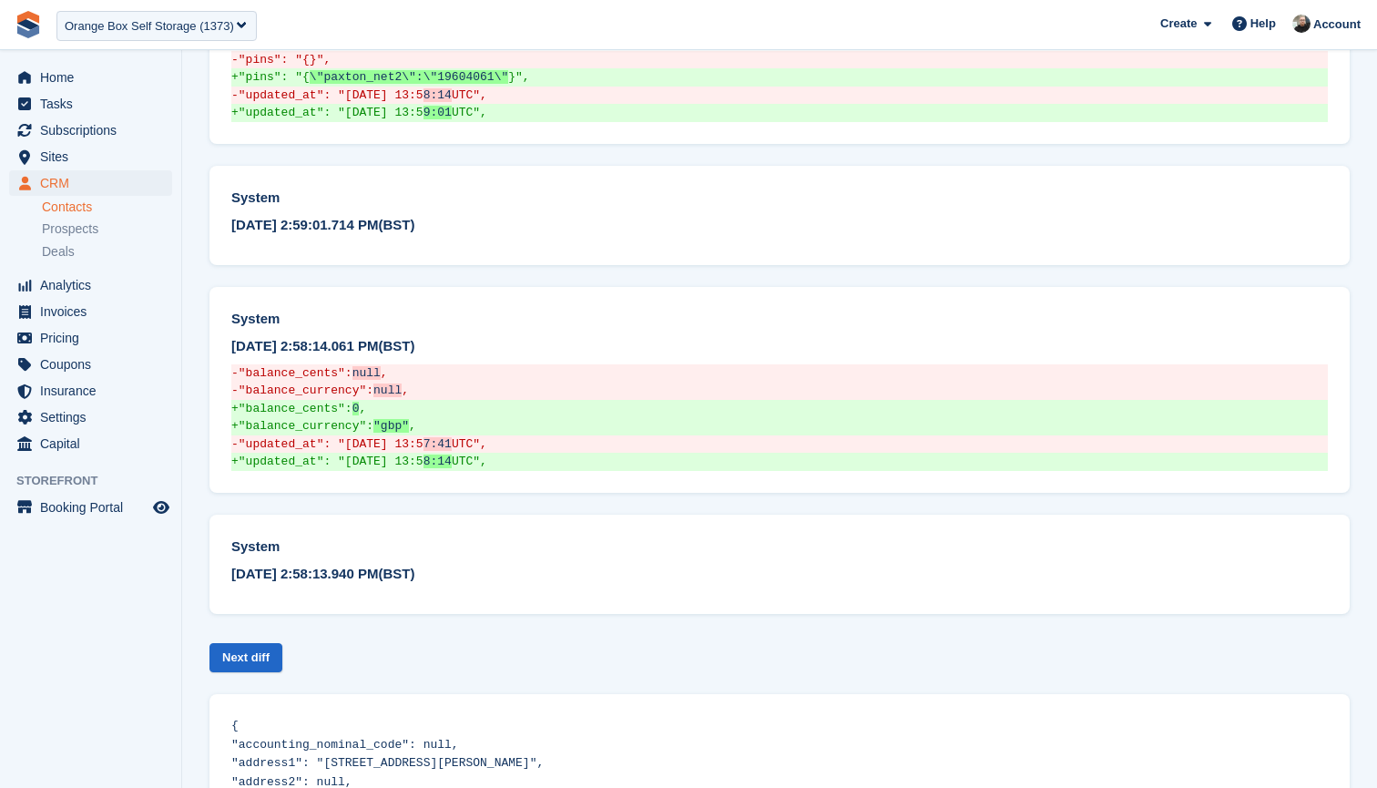
scroll to position [2488, 0]
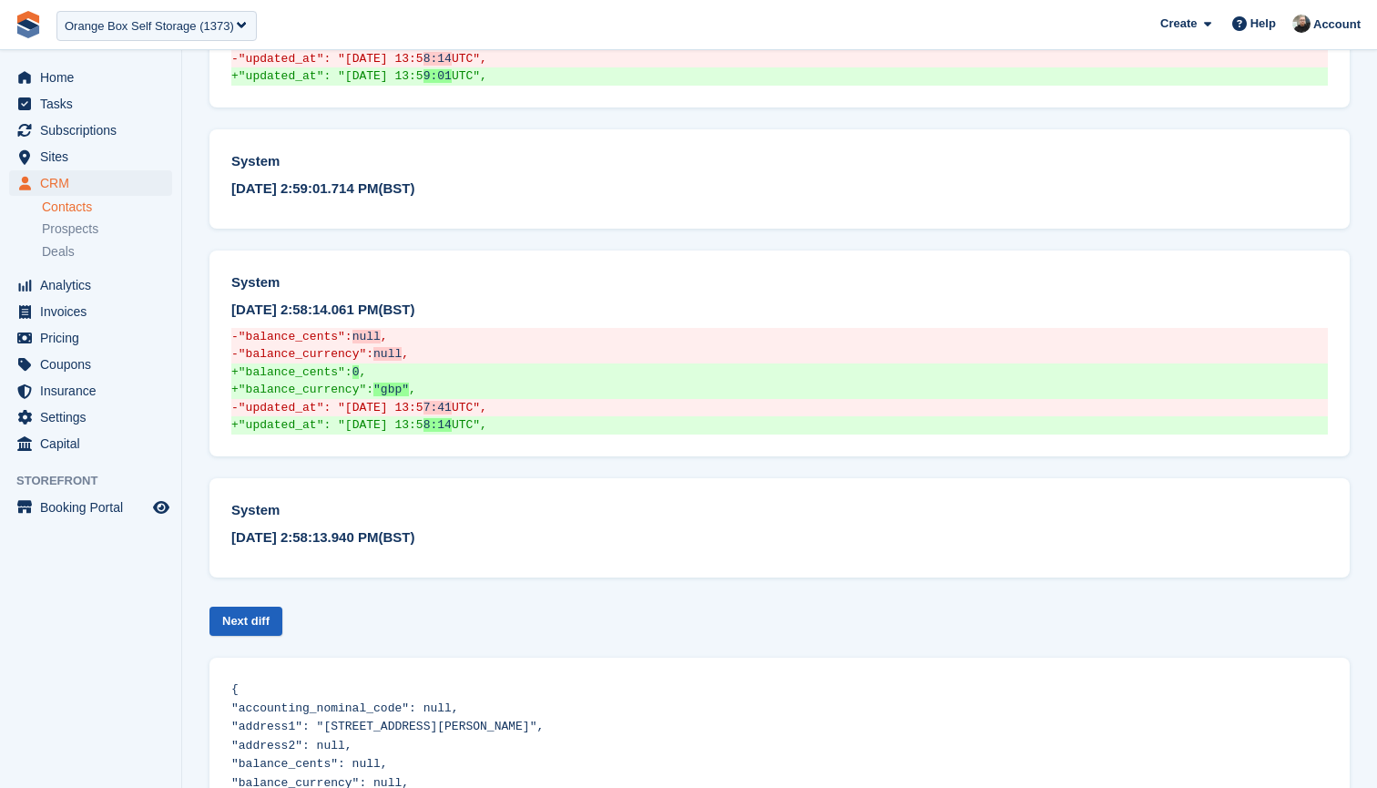
click at [263, 607] on link "Next diff" at bounding box center [245, 622] width 73 height 30
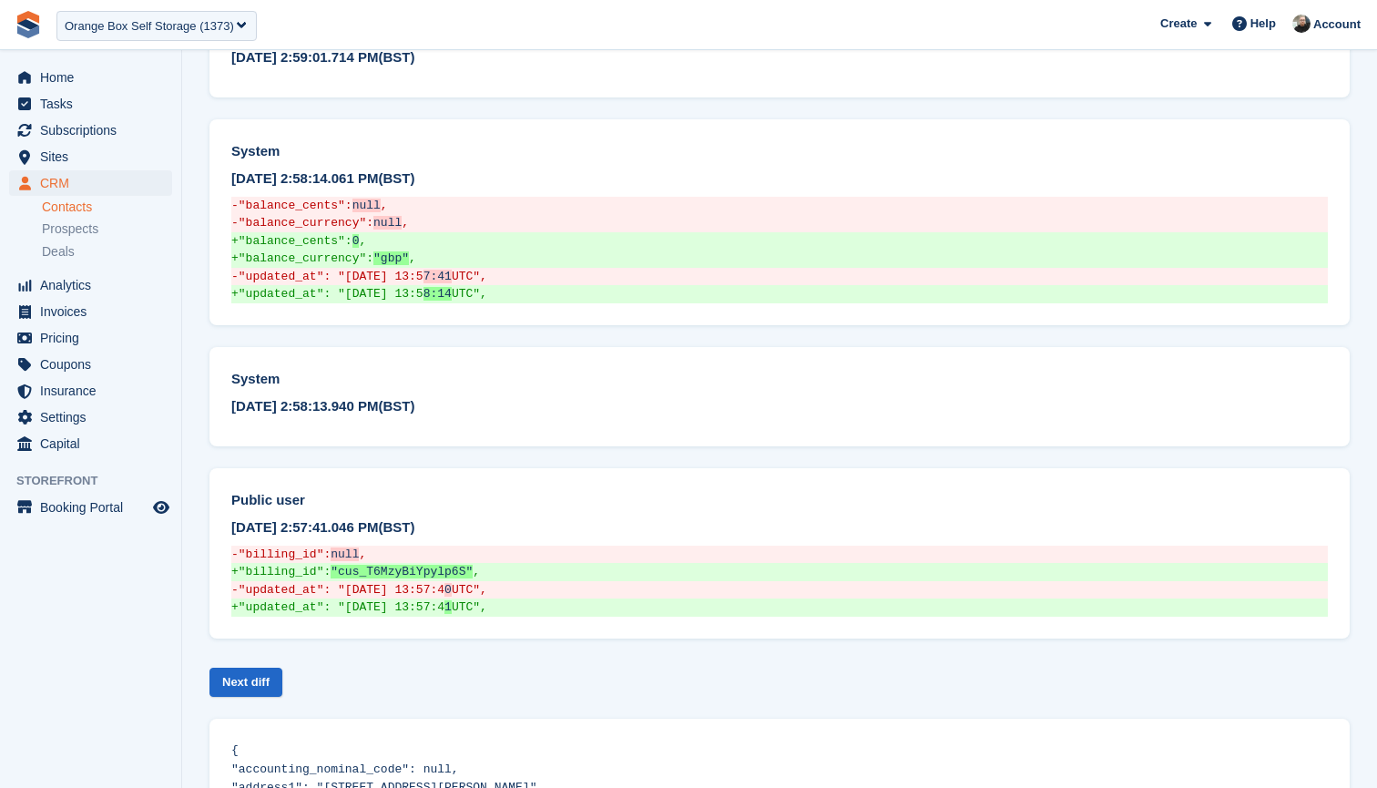
scroll to position [2633, 0]
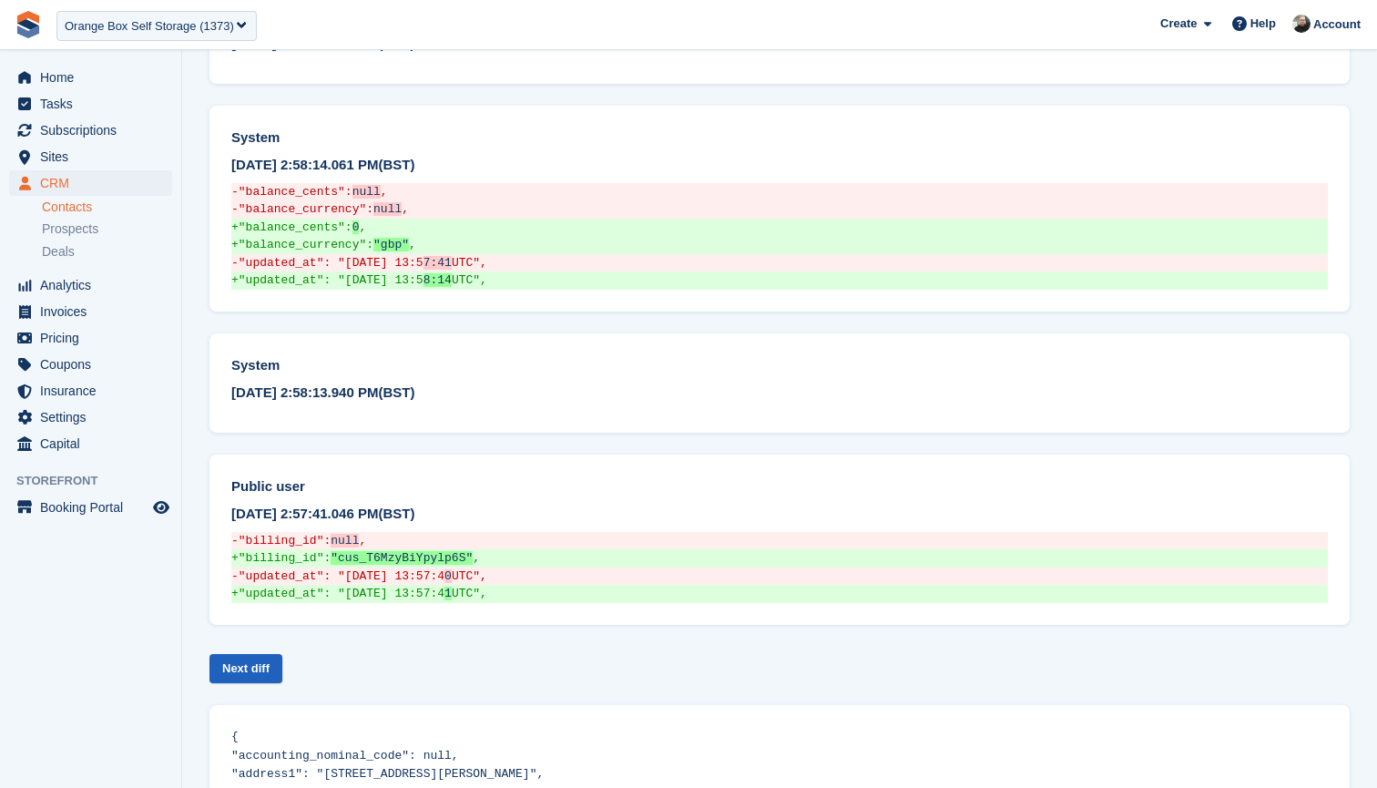
click at [247, 654] on link "Next diff" at bounding box center [245, 669] width 73 height 30
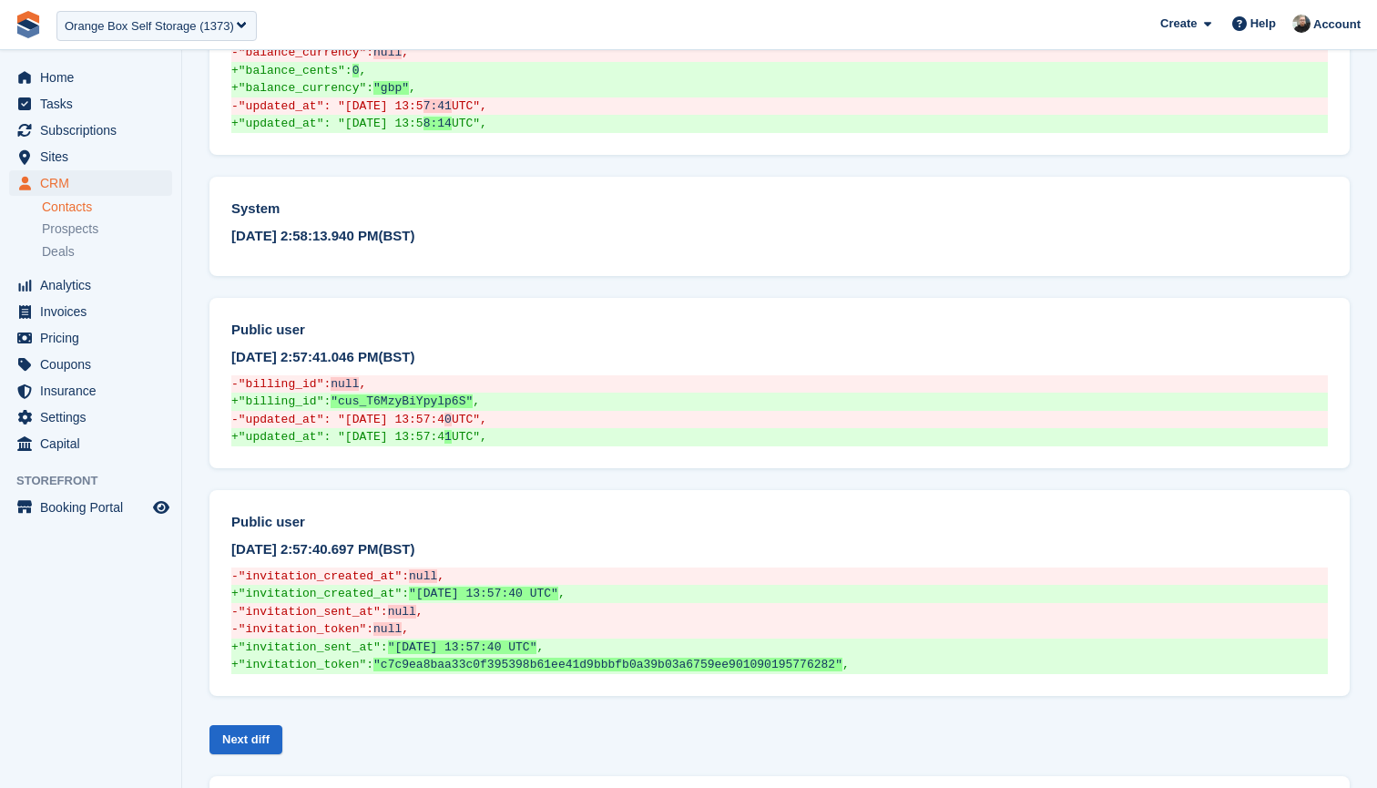
scroll to position [2806, 0]
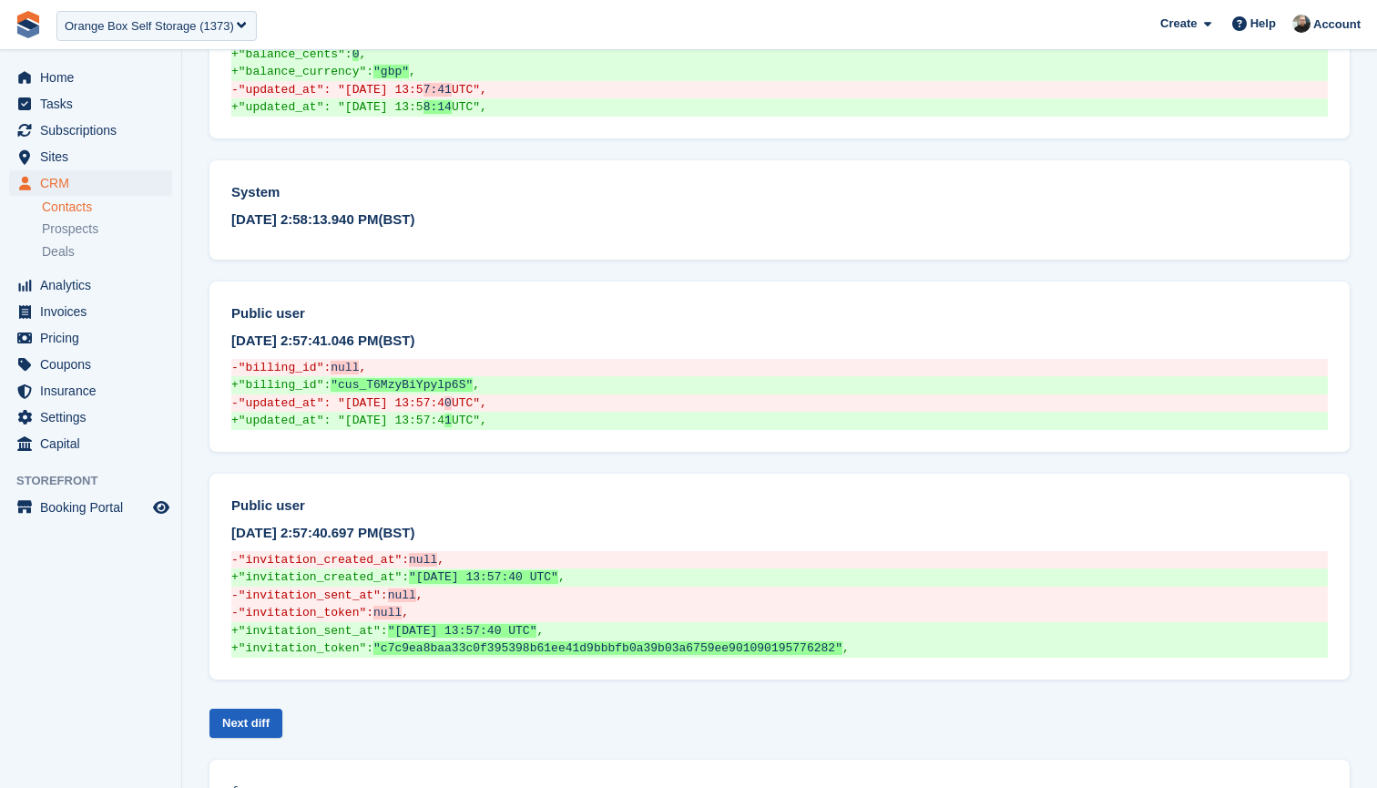
click at [252, 709] on link "Next diff" at bounding box center [245, 724] width 73 height 30
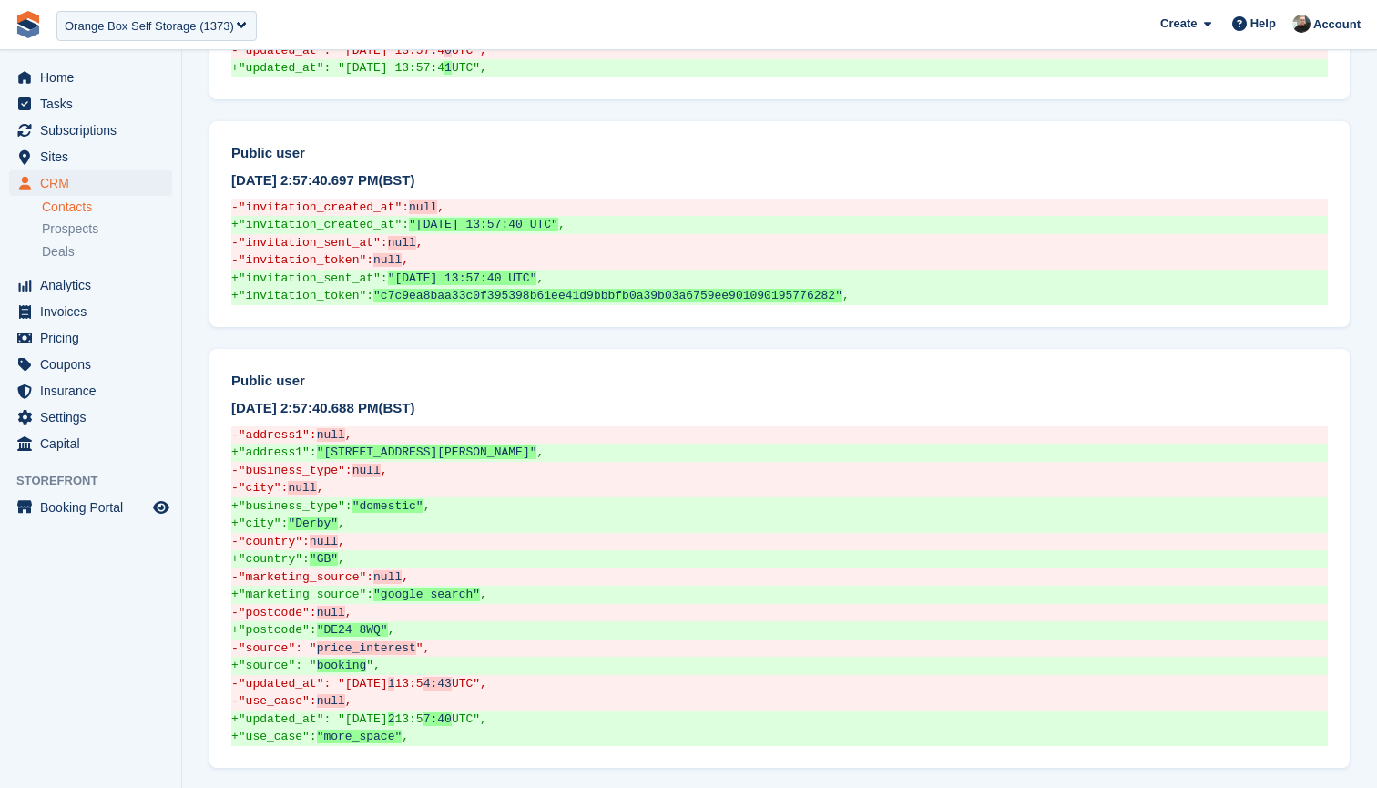
scroll to position [3161, 0]
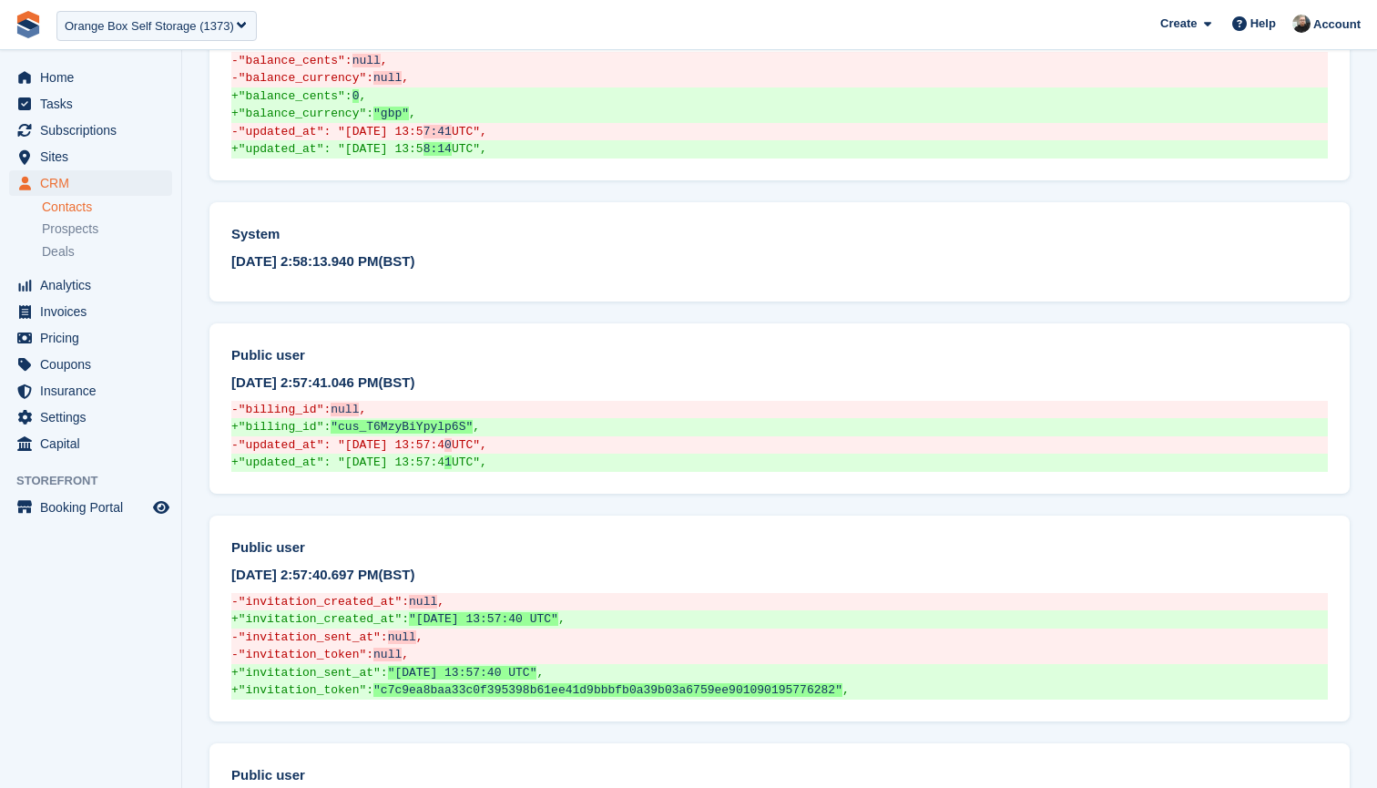
scroll to position [2754, 0]
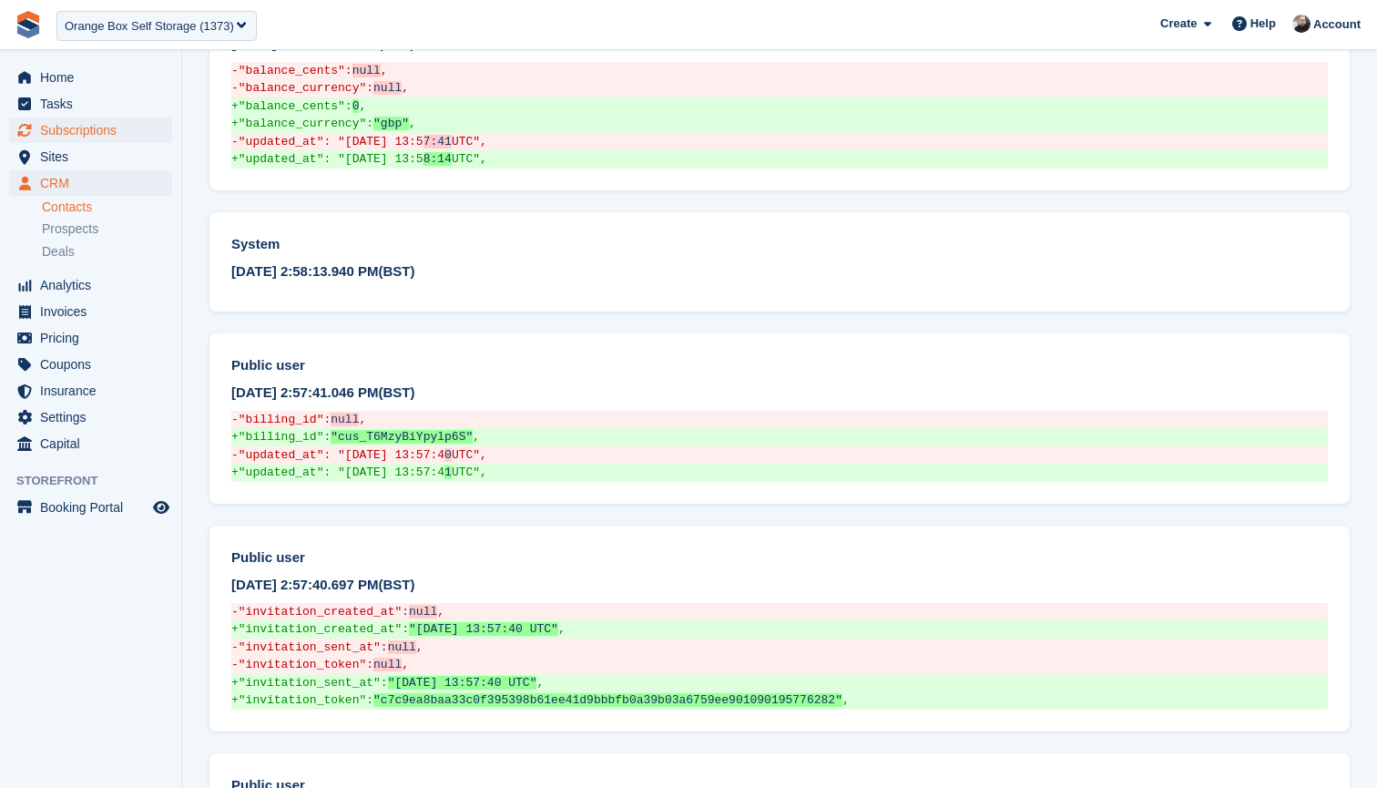
click at [82, 131] on span "Subscriptions" at bounding box center [94, 130] width 109 height 26
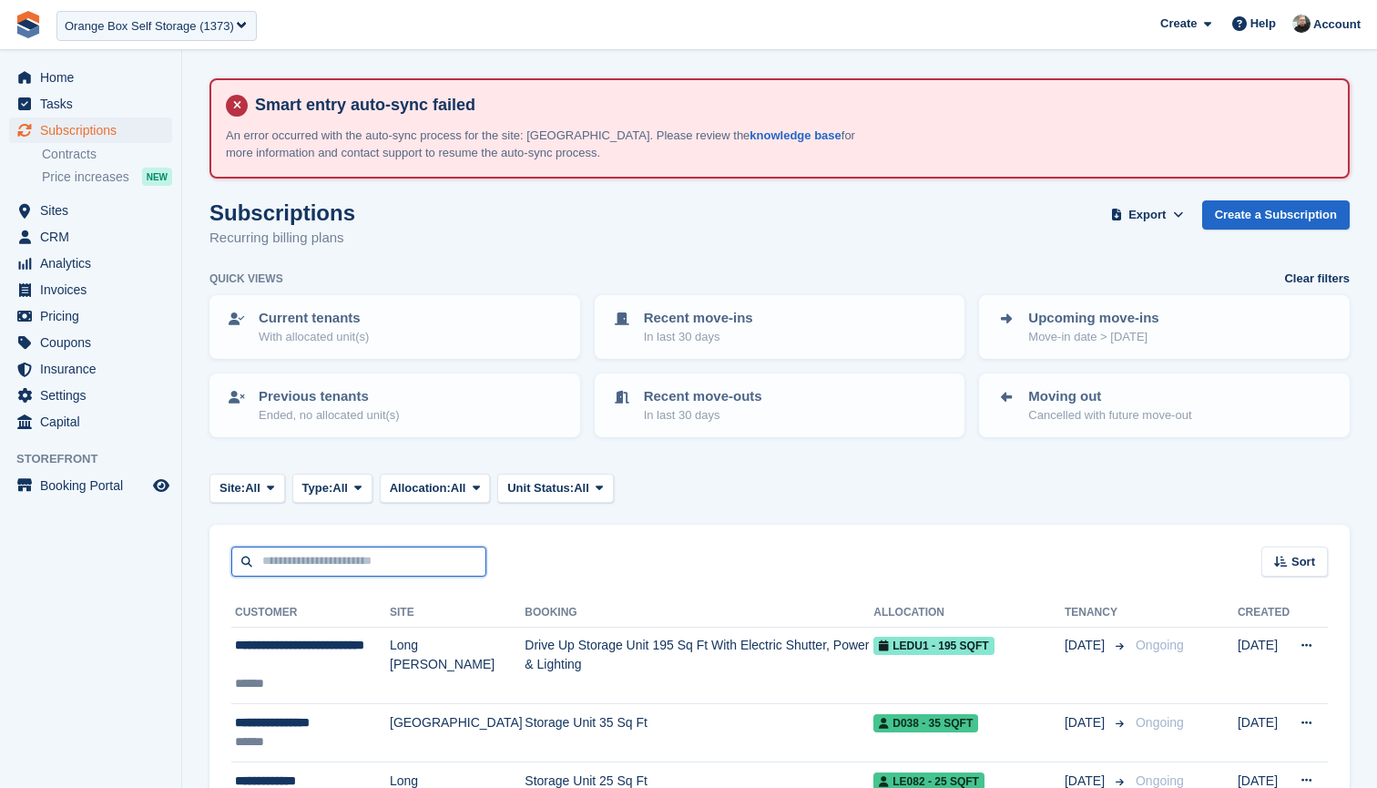
click at [386, 556] on input "text" at bounding box center [358, 561] width 255 height 30
type input "******"
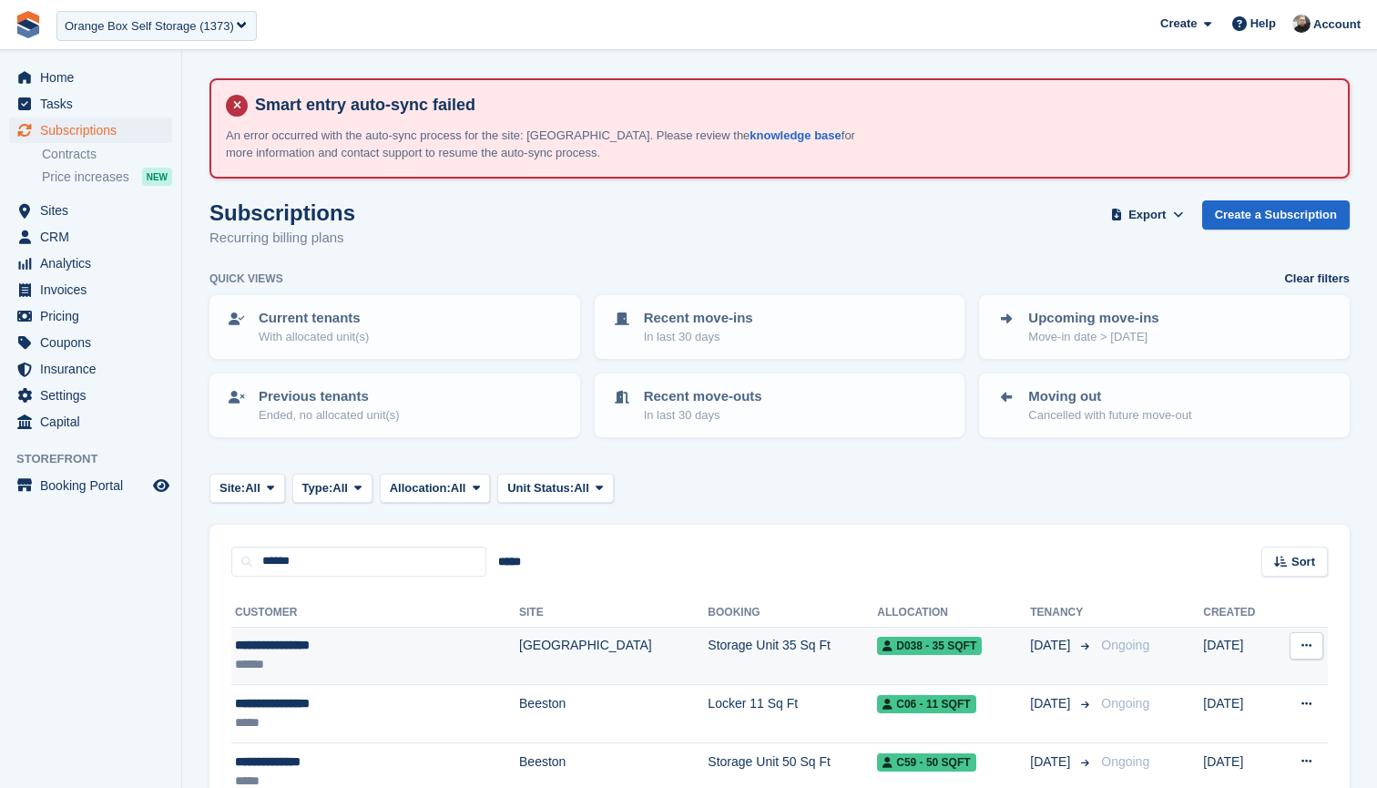
drag, startPoint x: 386, startPoint y: 556, endPoint x: 304, endPoint y: 642, distance: 119.2
click at [304, 642] on div "**********" at bounding box center [337, 645] width 205 height 19
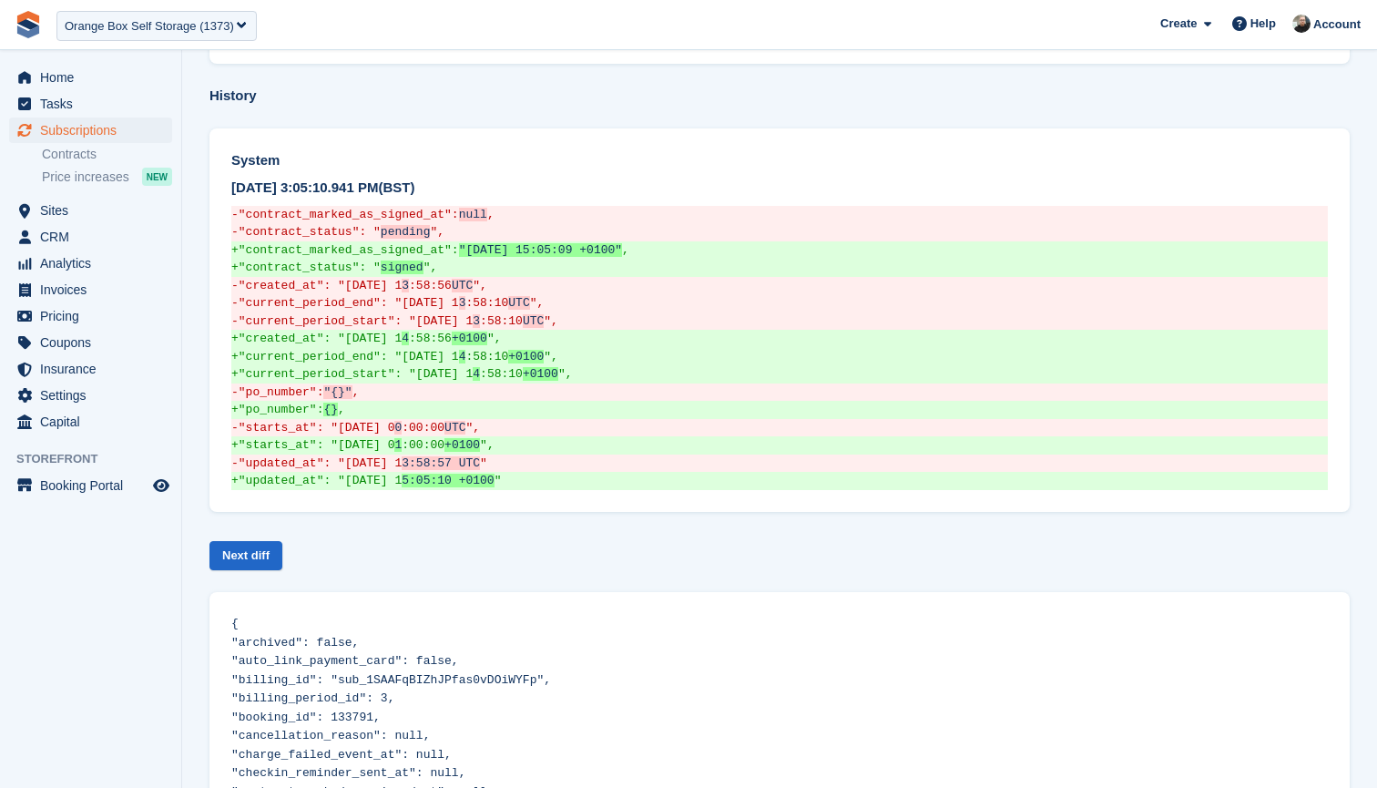
scroll to position [1071, 0]
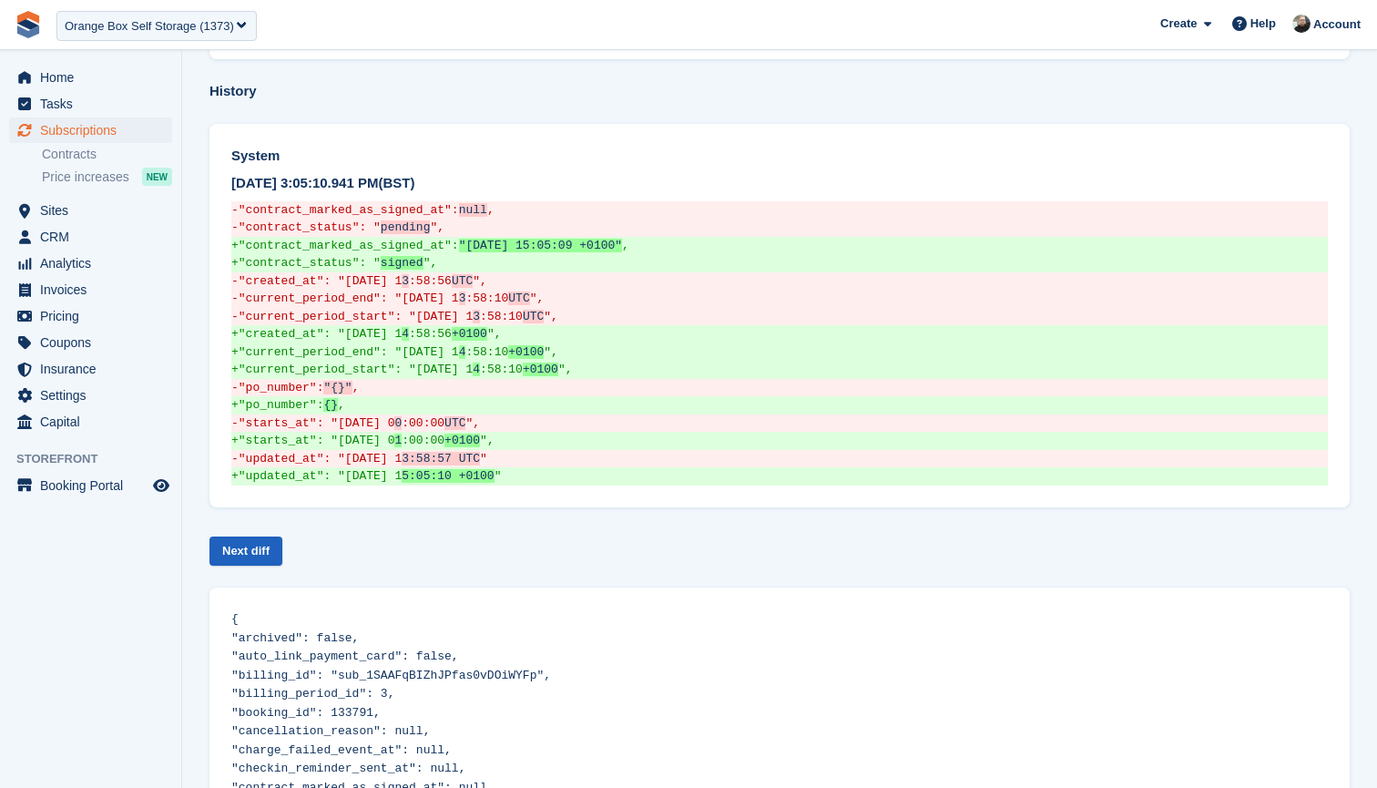
click at [260, 536] on link "Next diff" at bounding box center [245, 551] width 73 height 30
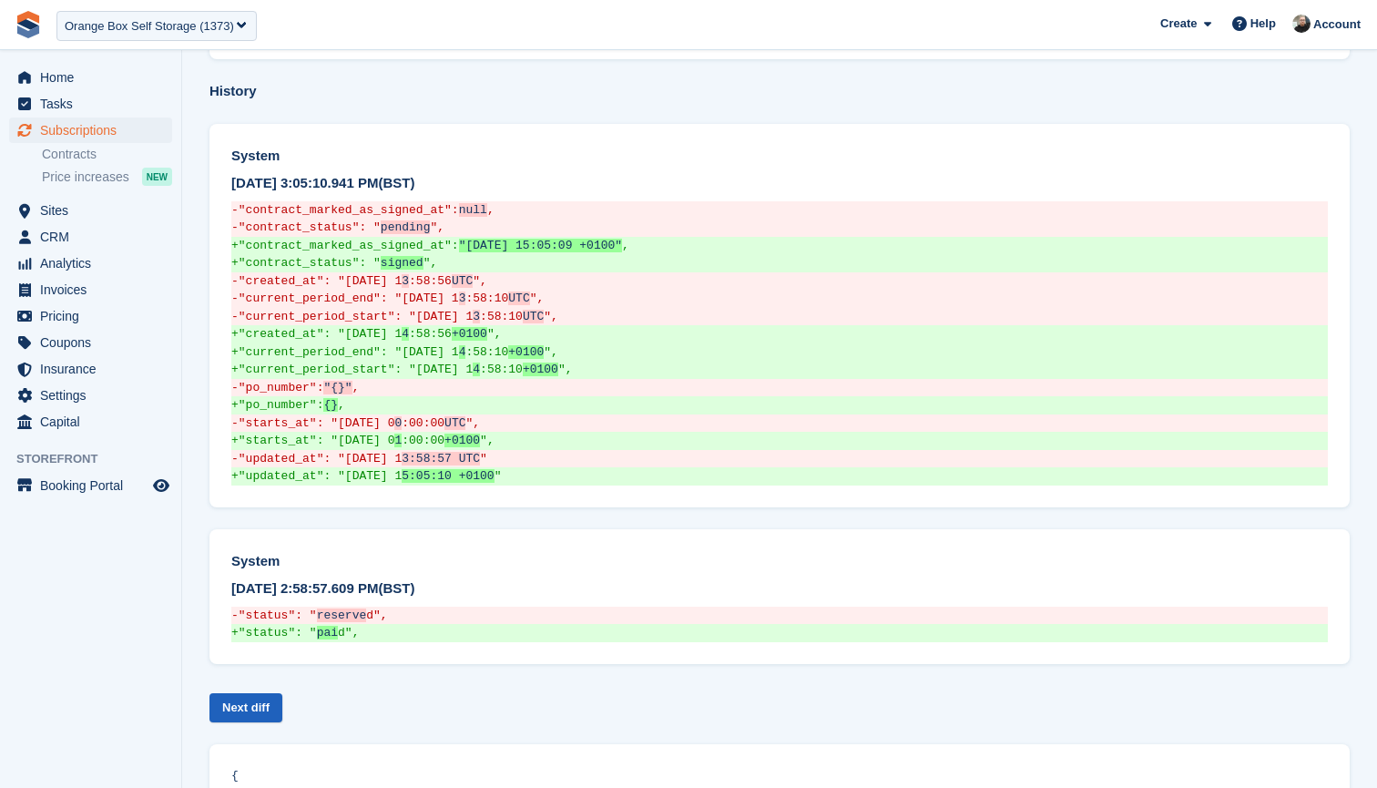
click at [265, 693] on link "Next diff" at bounding box center [245, 708] width 73 height 30
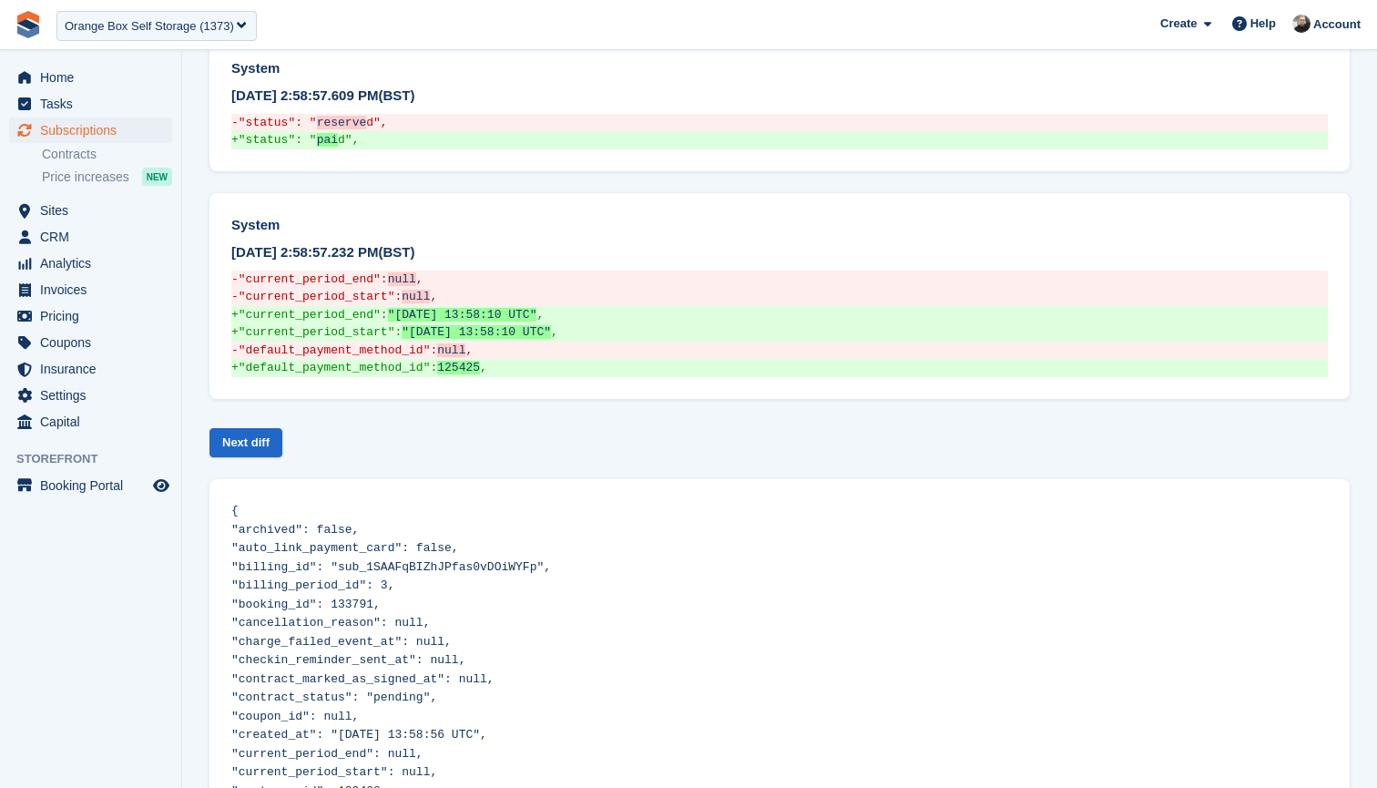
scroll to position [1571, 0]
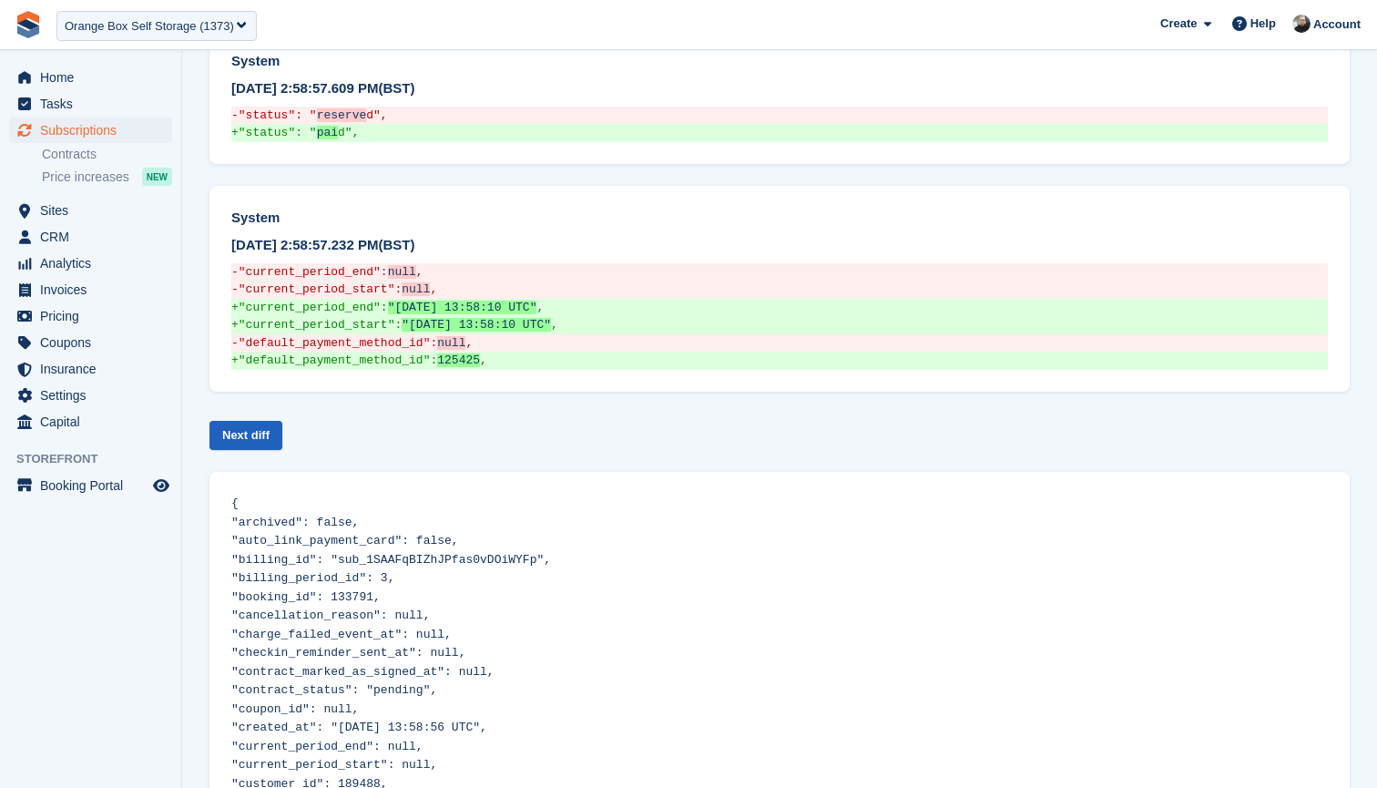
click at [246, 421] on link "Next diff" at bounding box center [245, 436] width 73 height 30
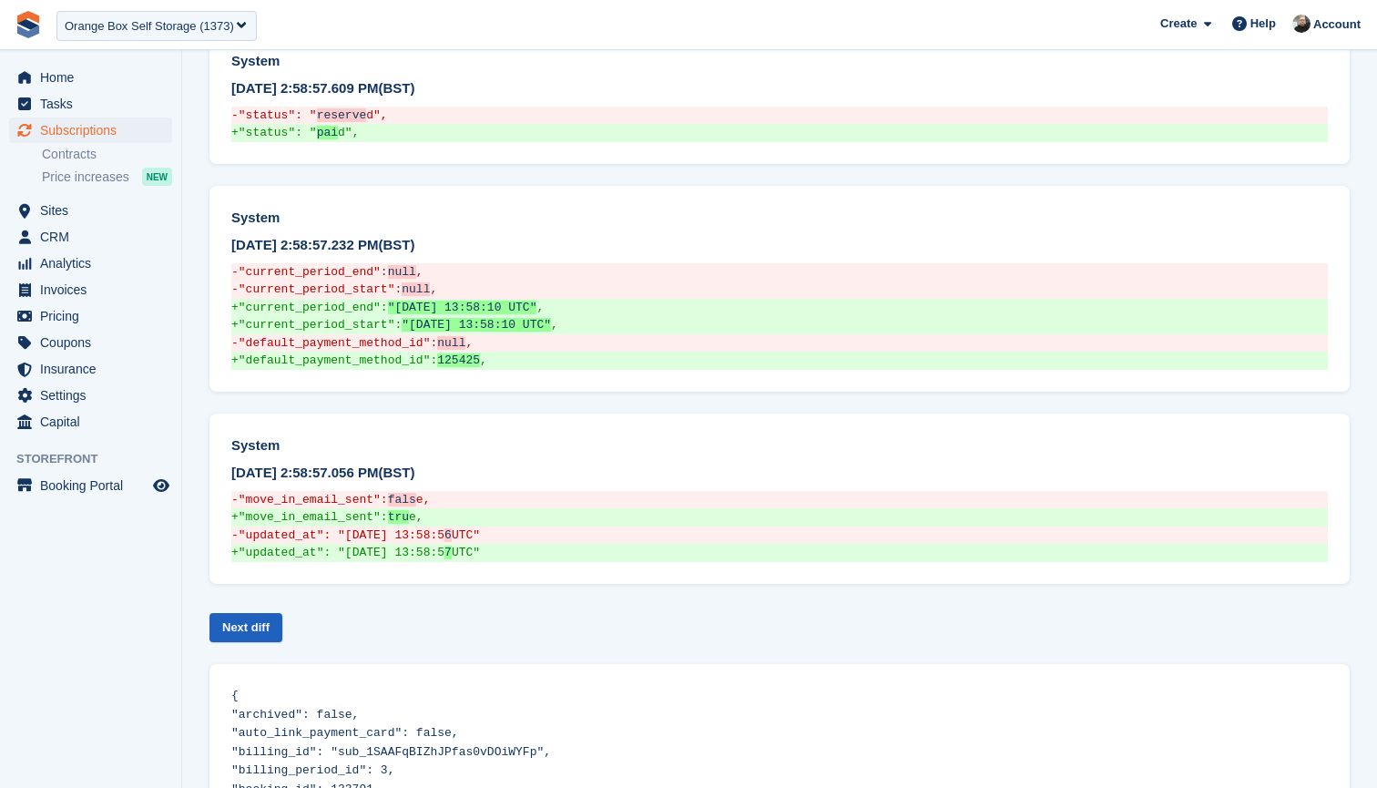
click at [253, 613] on link "Next diff" at bounding box center [245, 628] width 73 height 30
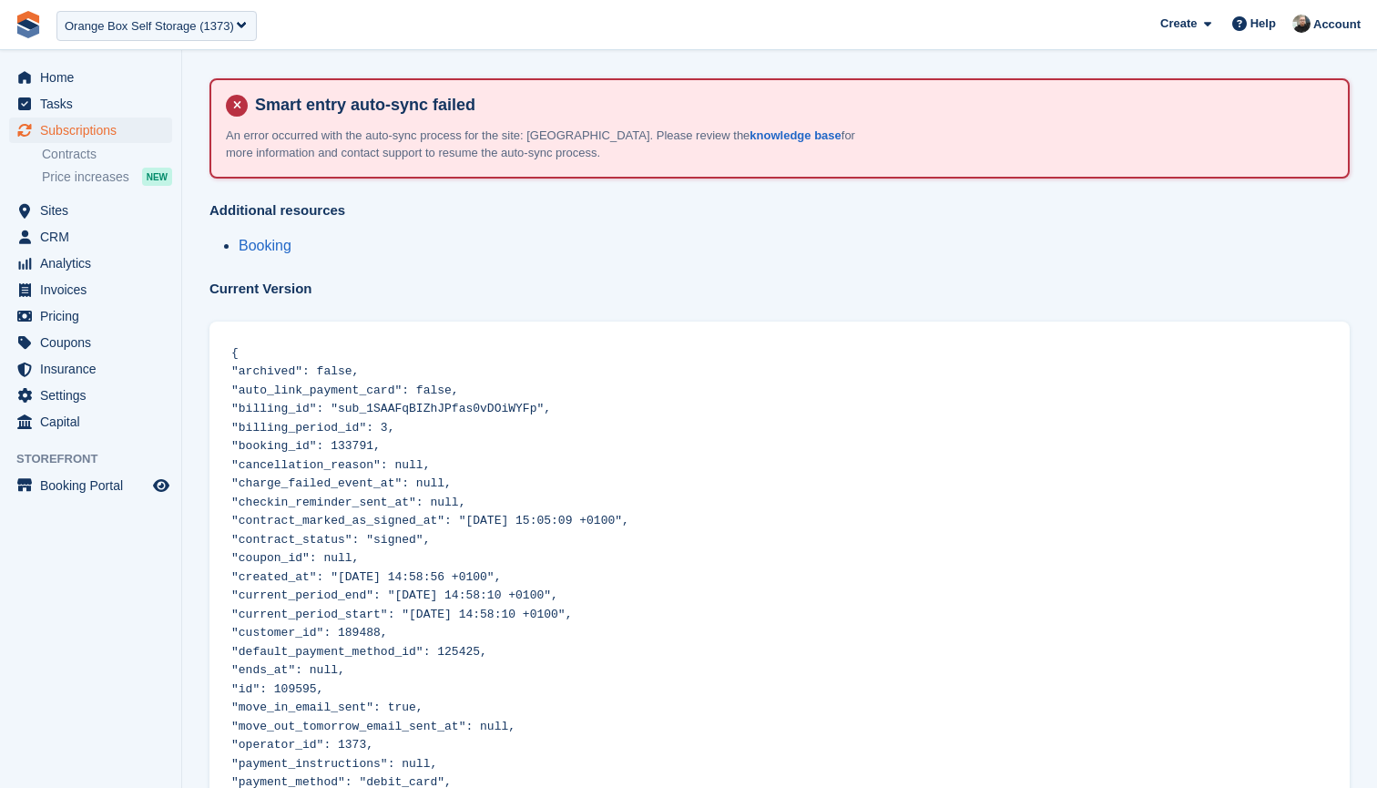
scroll to position [0, 0]
click at [72, 236] on span "CRM" at bounding box center [94, 237] width 109 height 26
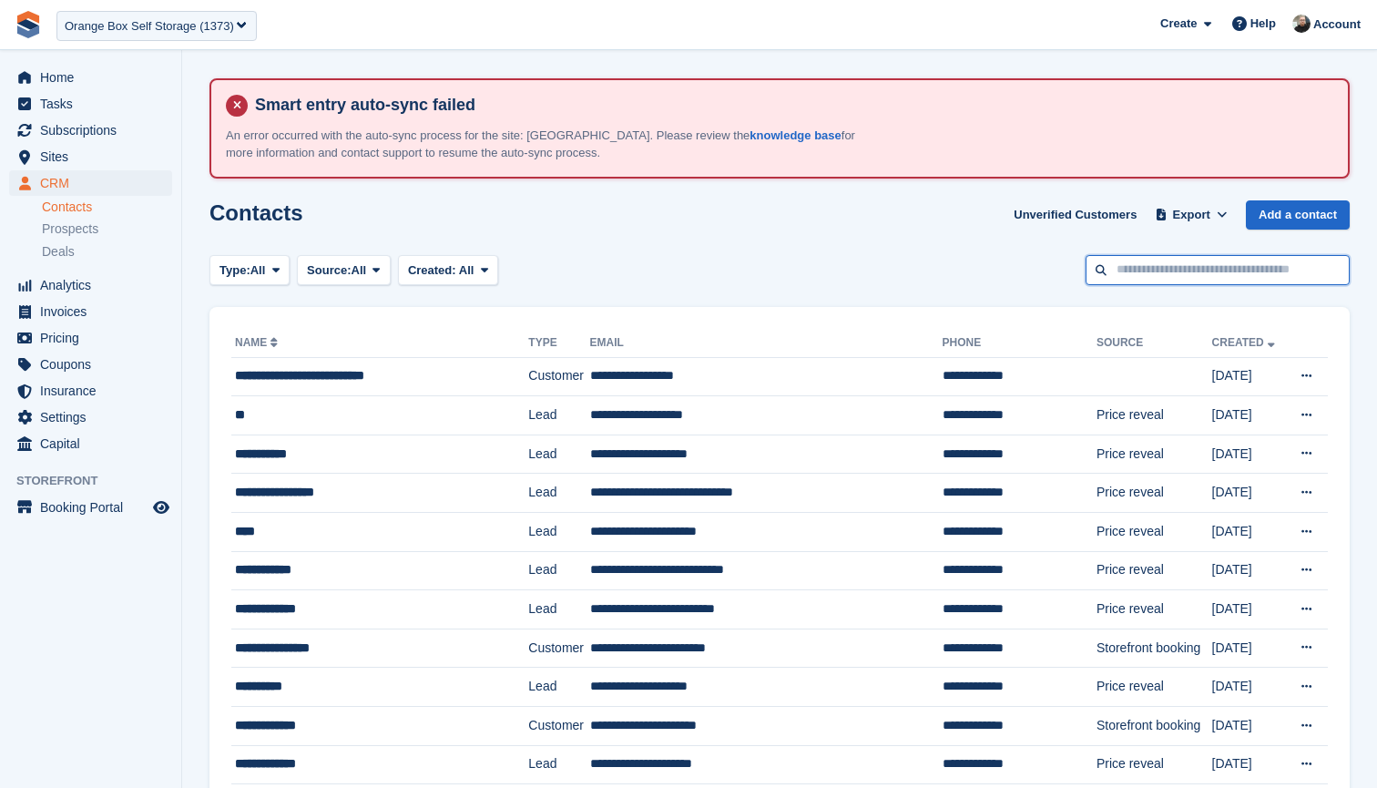
click at [1191, 269] on input "text" at bounding box center [1218, 270] width 264 height 30
type input "******"
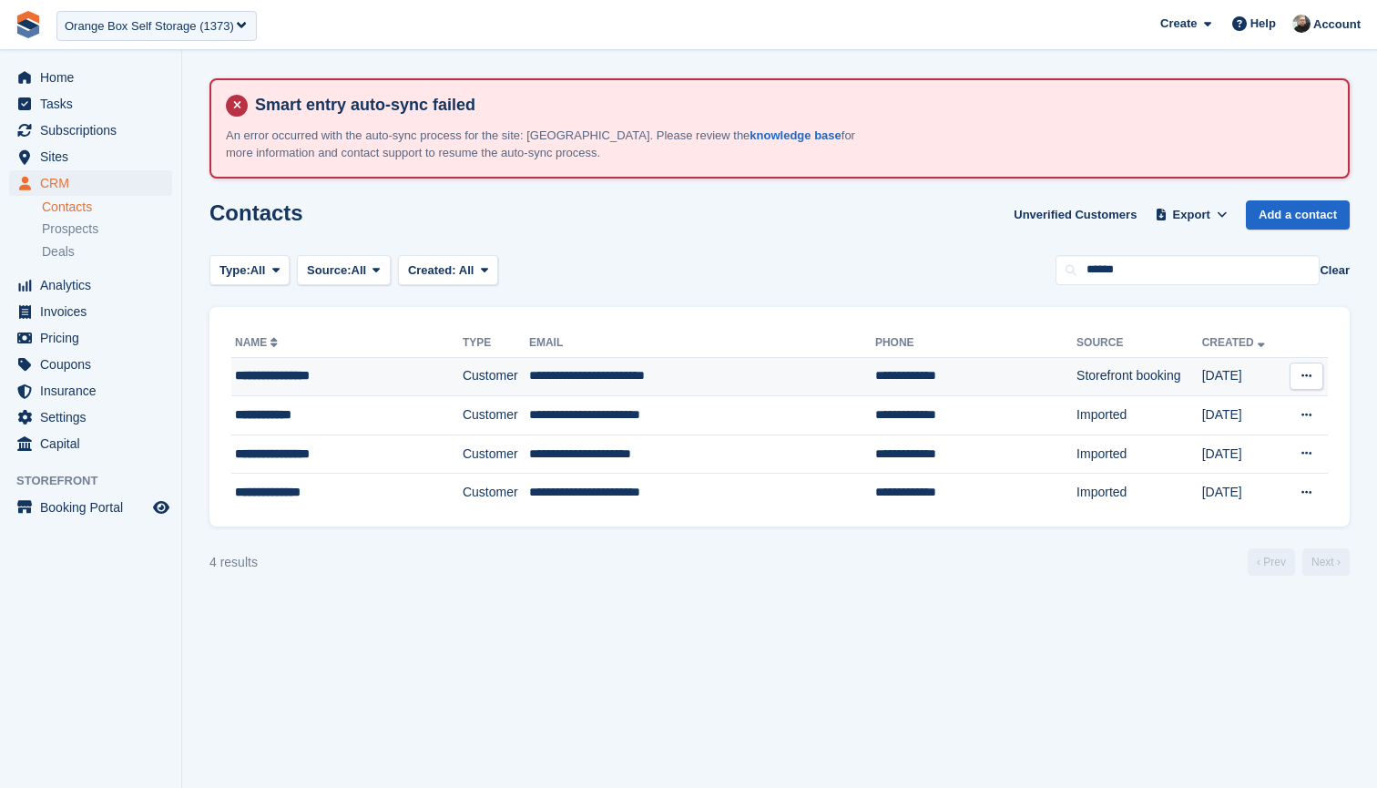
drag, startPoint x: 1191, startPoint y: 269, endPoint x: 670, endPoint y: 386, distance: 534.1
click at [670, 386] on td "**********" at bounding box center [702, 376] width 346 height 39
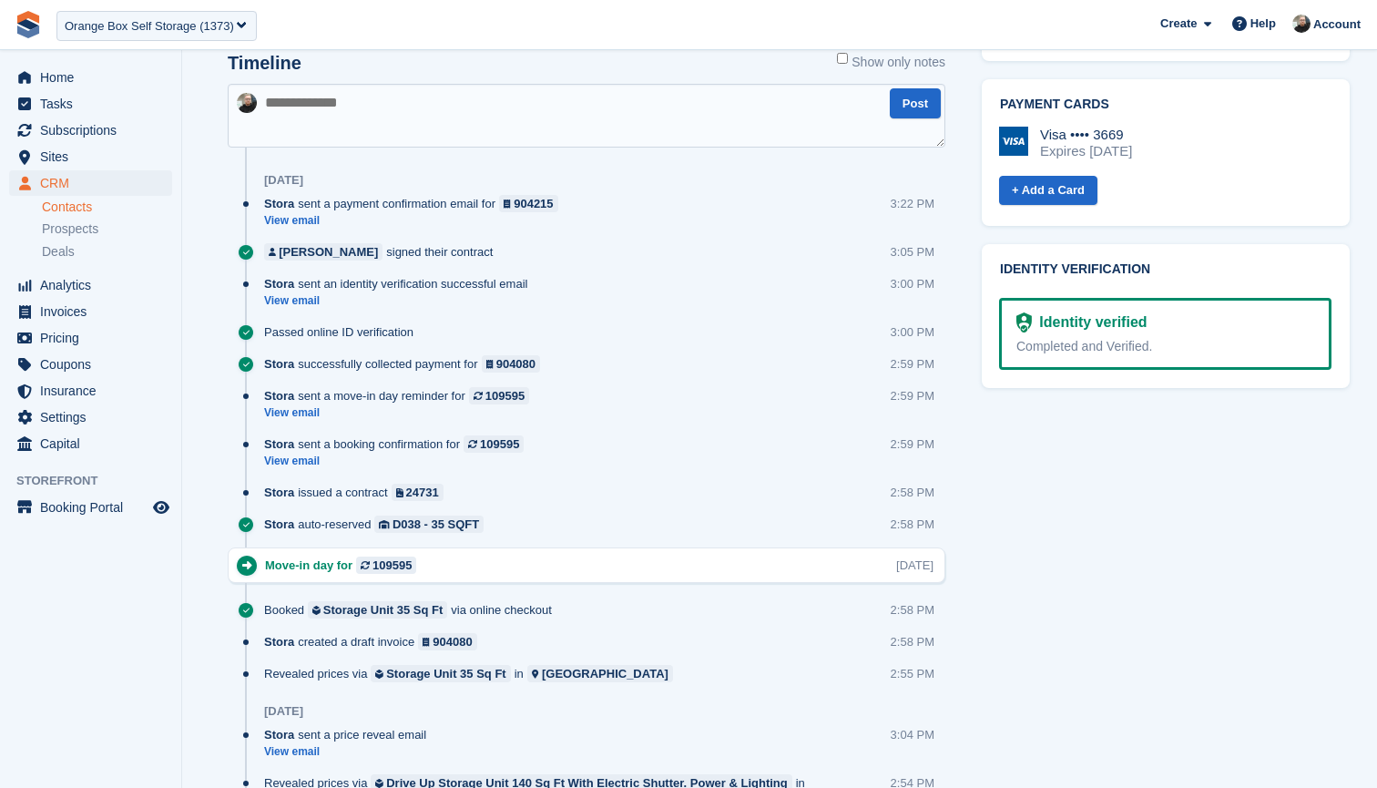
scroll to position [1098, 0]
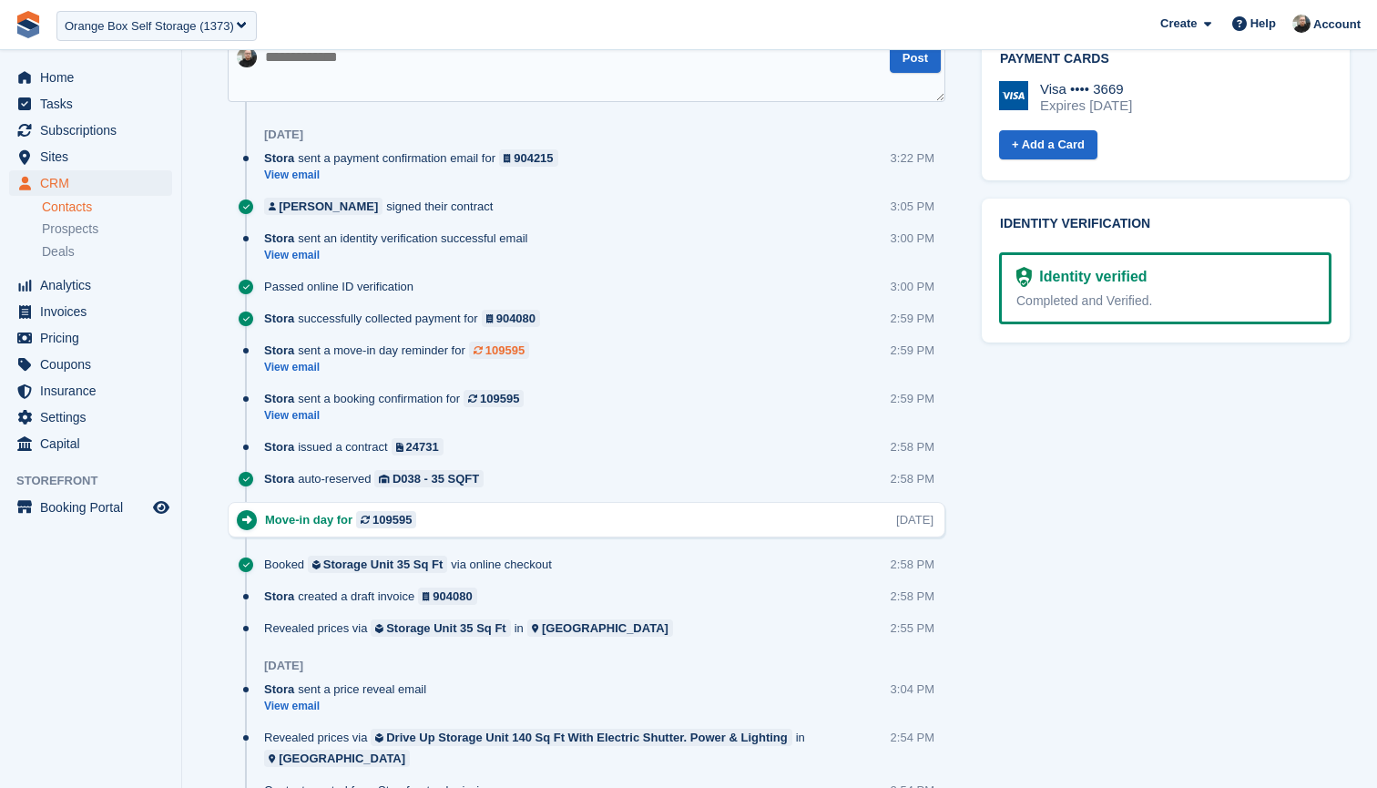
click at [499, 349] on div "109595" at bounding box center [504, 350] width 39 height 17
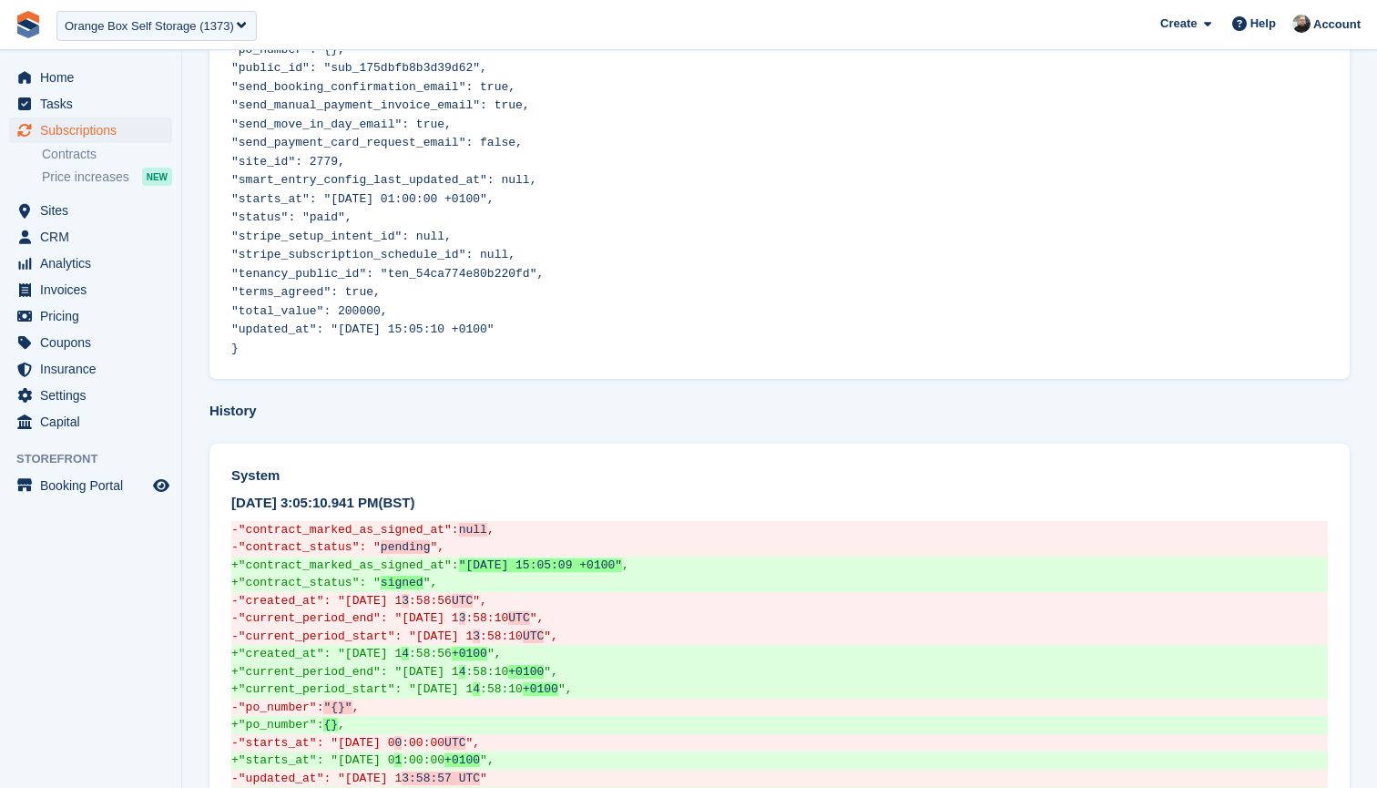
scroll to position [368, 0]
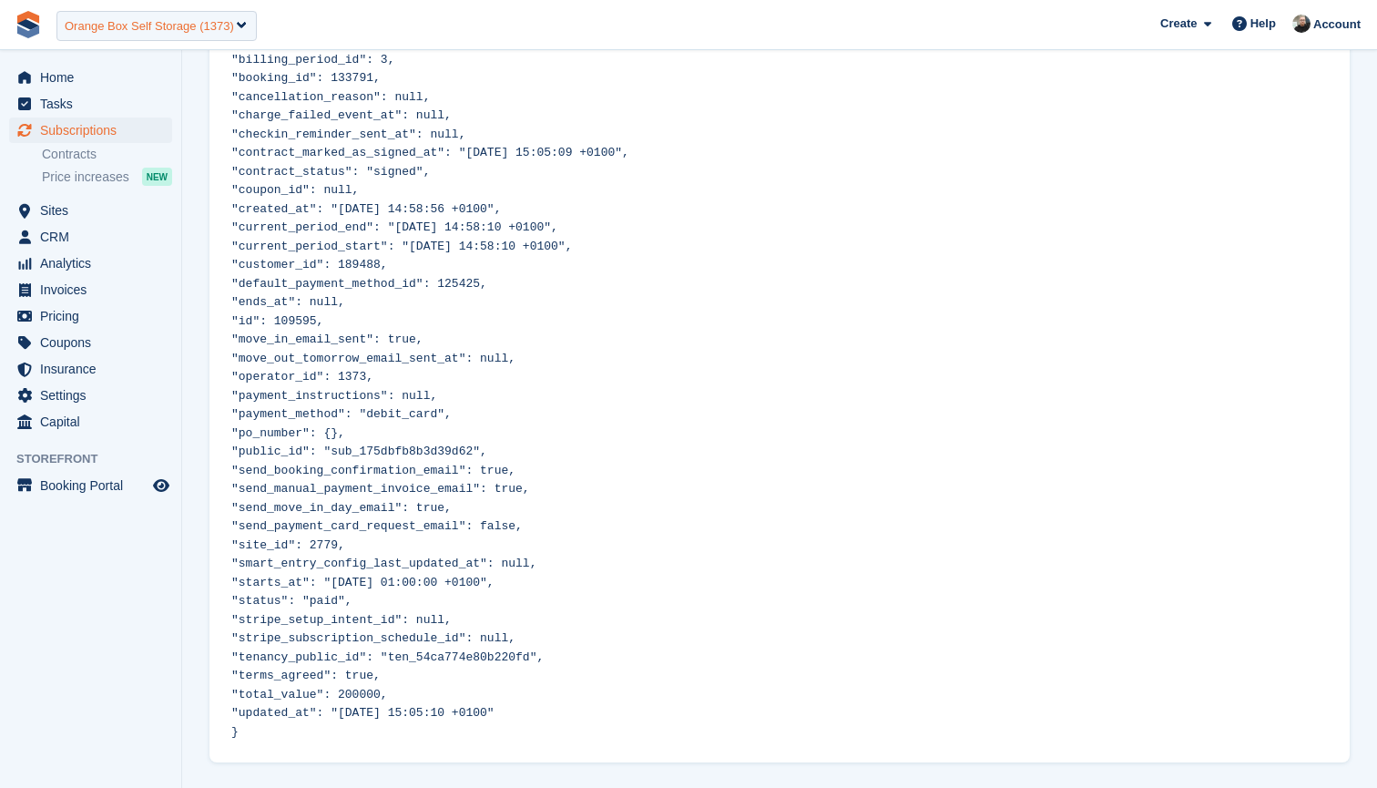
click at [219, 25] on div "Orange Box Self Storage (1373)" at bounding box center [149, 26] width 169 height 18
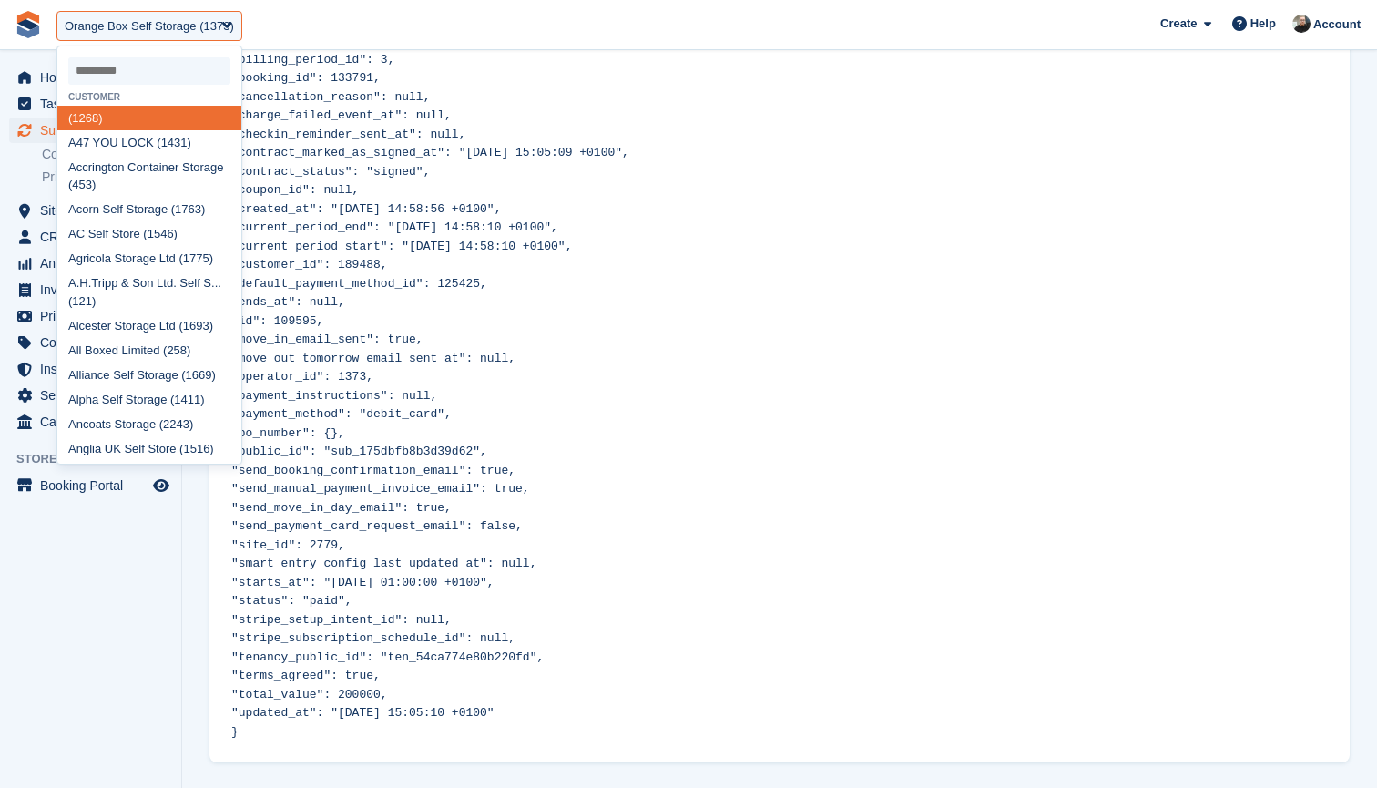
click at [156, 66] on input "select-one" at bounding box center [149, 70] width 162 height 27
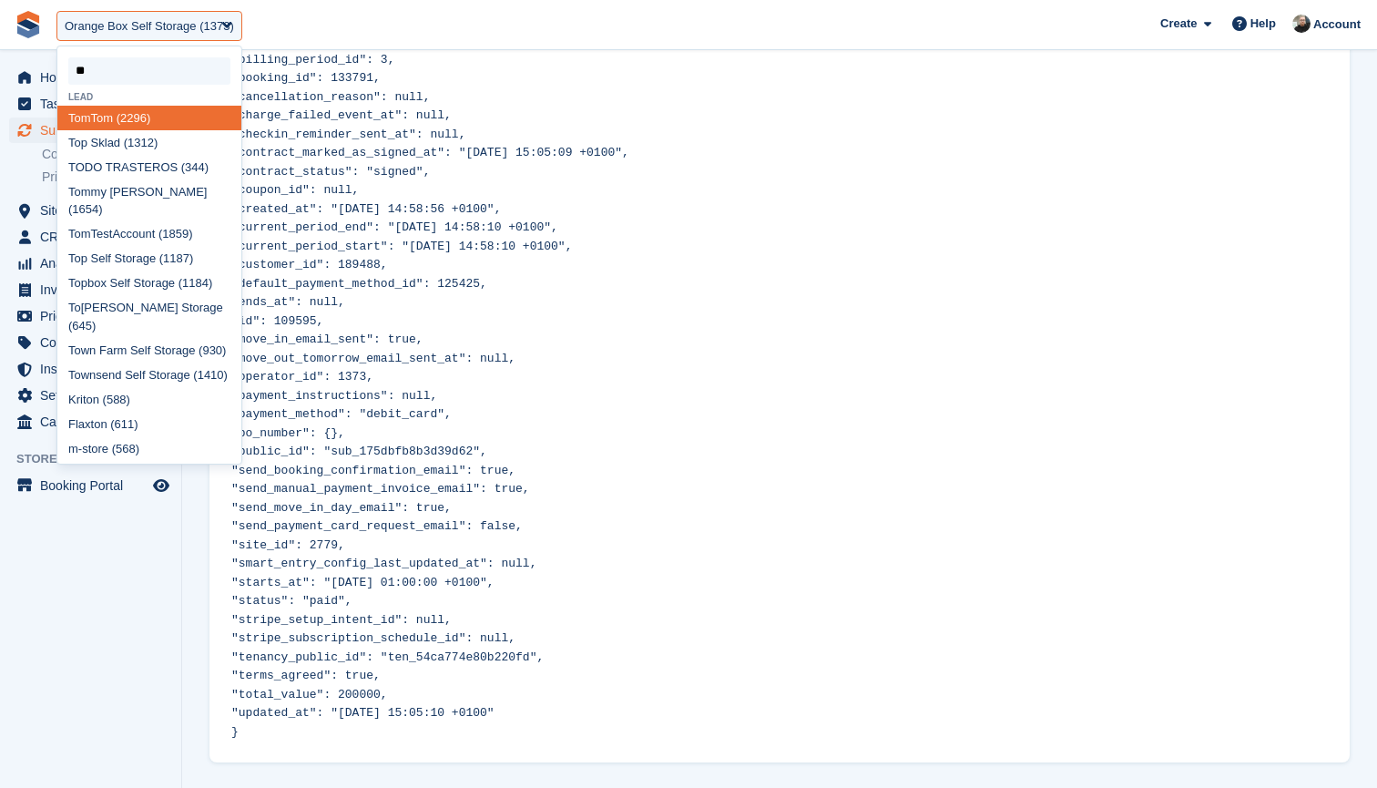
type input "***"
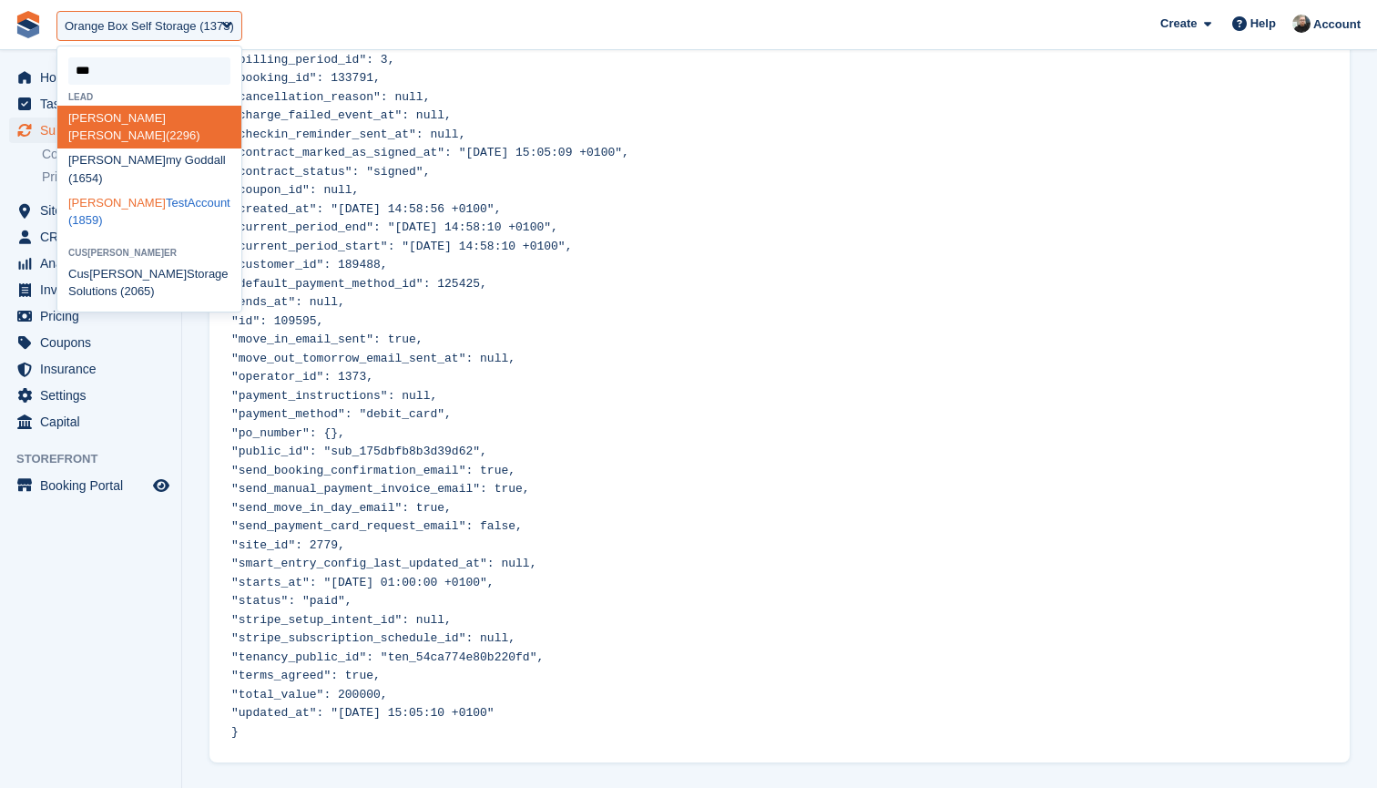
click at [100, 190] on div "[PERSON_NAME] (1859)" at bounding box center [149, 211] width 184 height 43
select select "****"
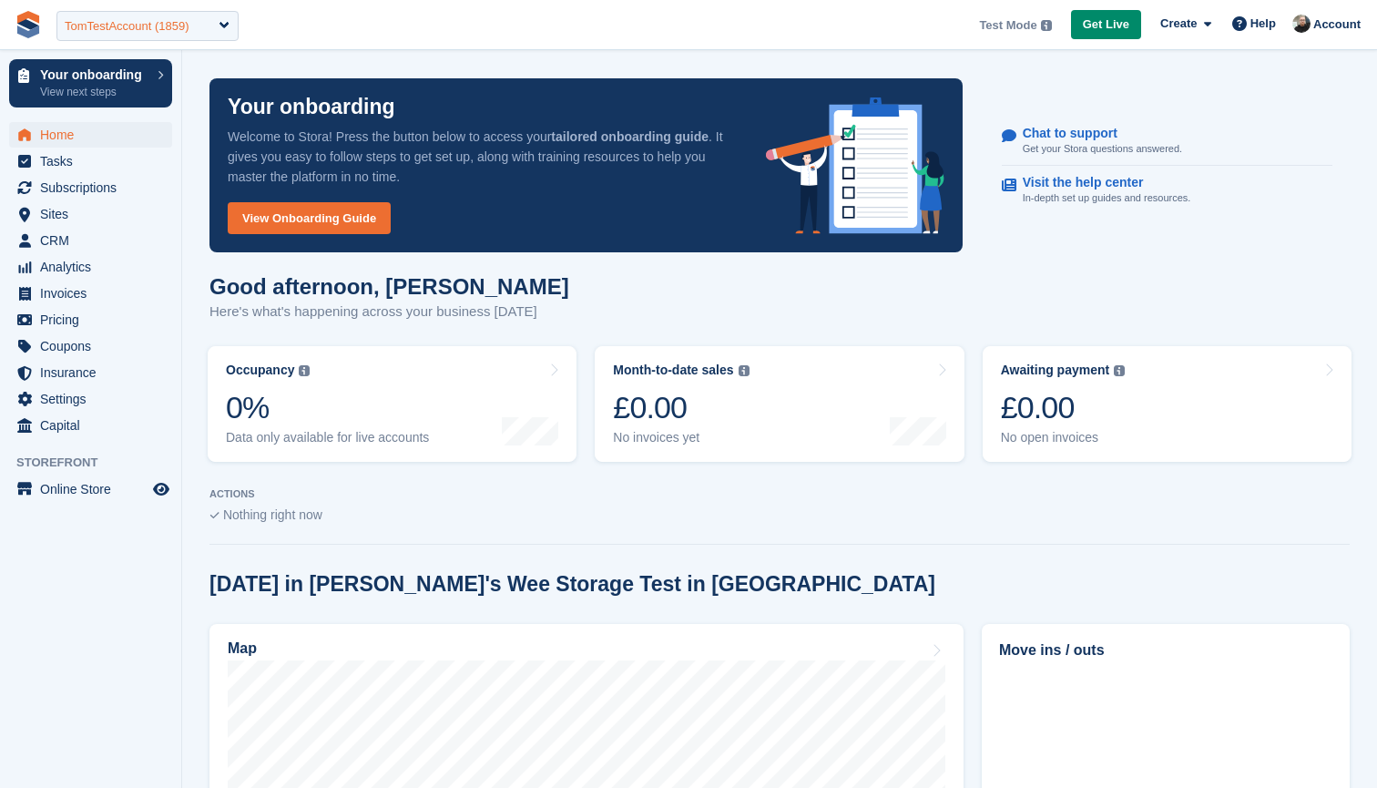
click at [157, 32] on div "TomTestAccount (1859)" at bounding box center [127, 26] width 125 height 18
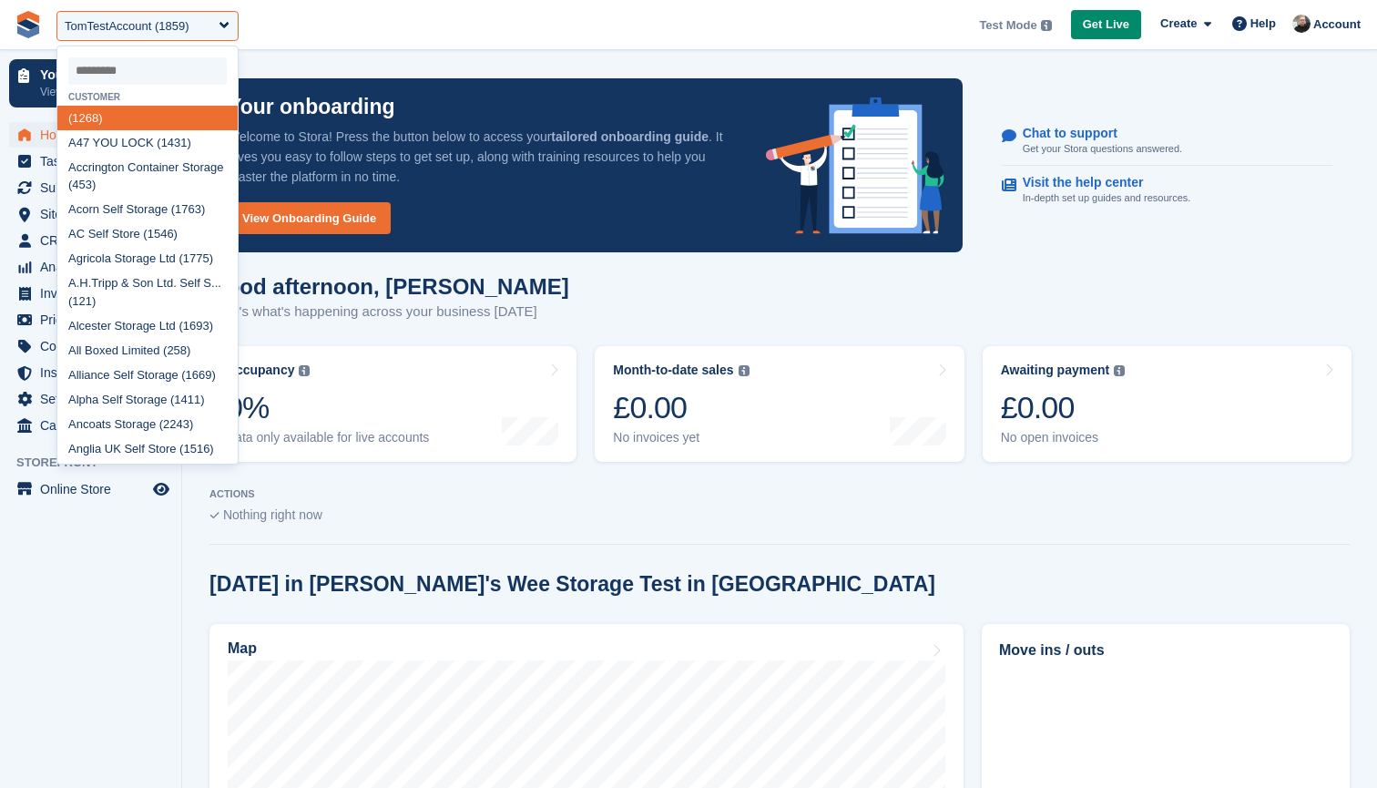
click at [136, 73] on input "select-one" at bounding box center [147, 70] width 158 height 27
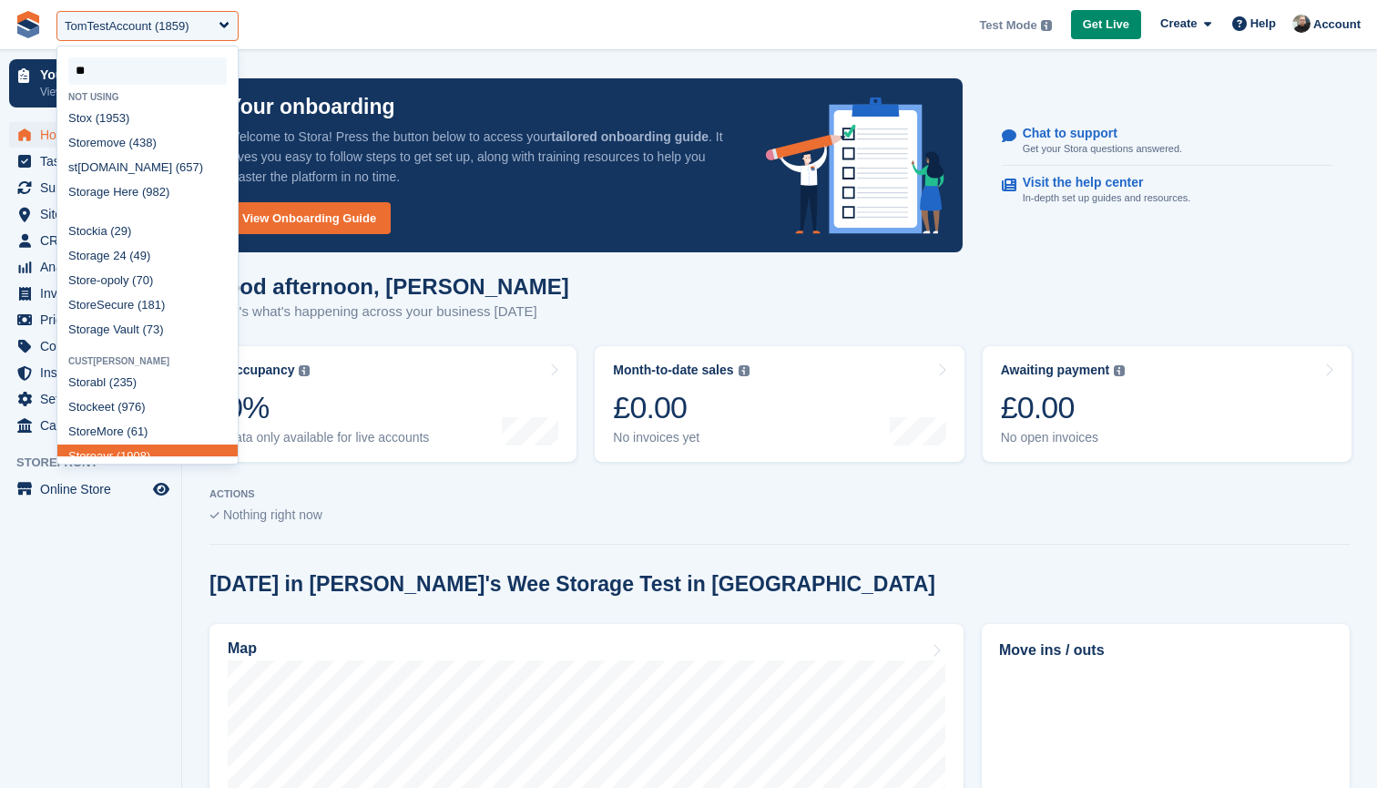
type input "*"
select select
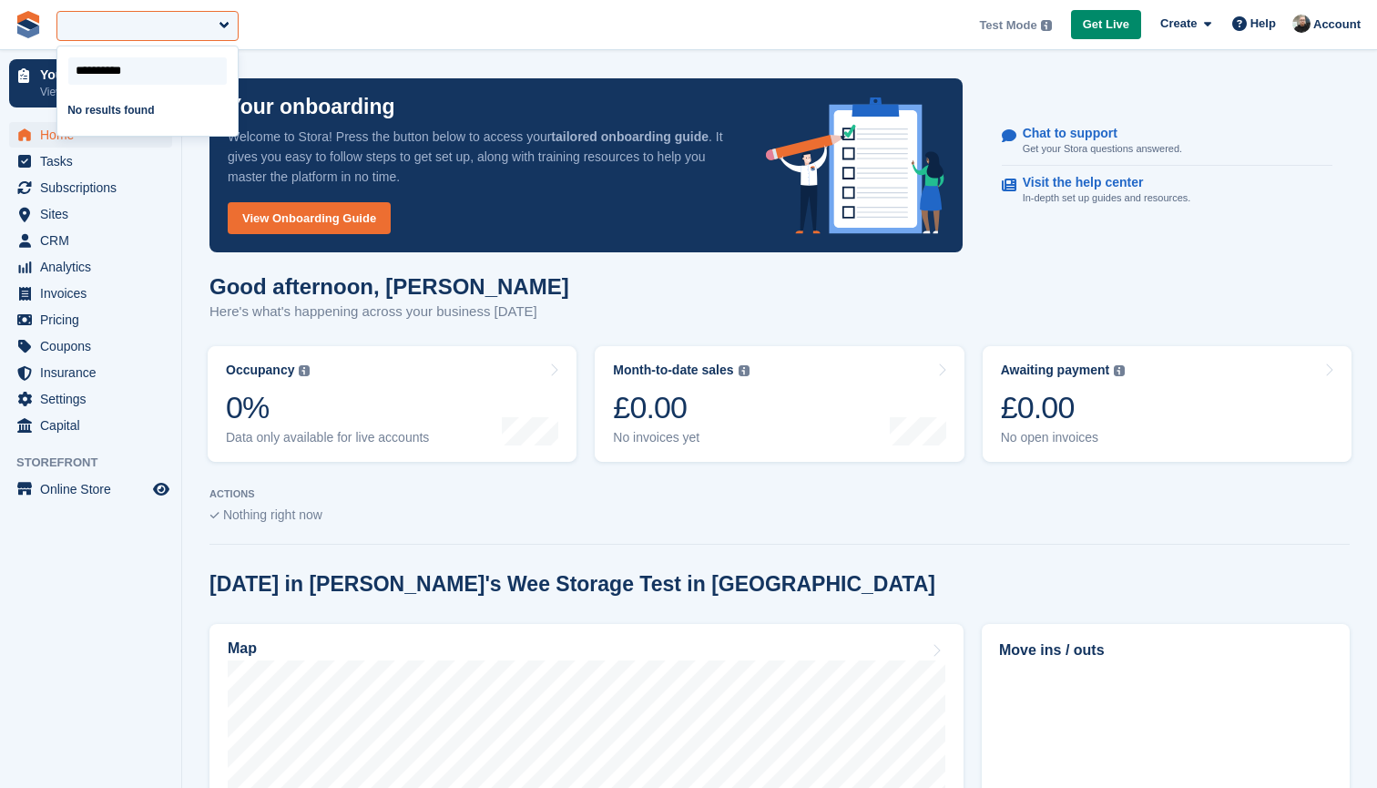
type input "*********"
click at [561, 37] on span "**********" at bounding box center [688, 24] width 1377 height 49
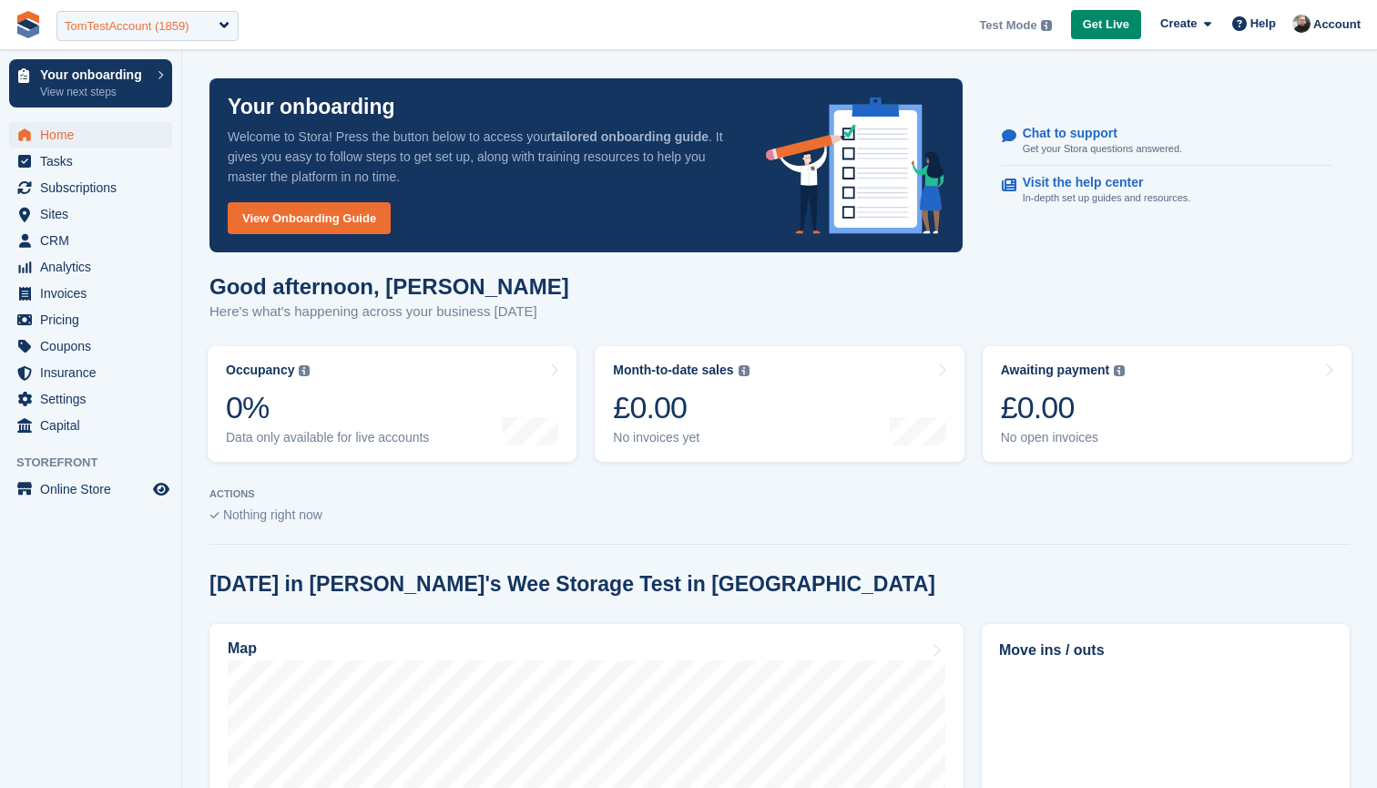
click at [137, 25] on div "TomTestAccount (1859)" at bounding box center [127, 26] width 125 height 18
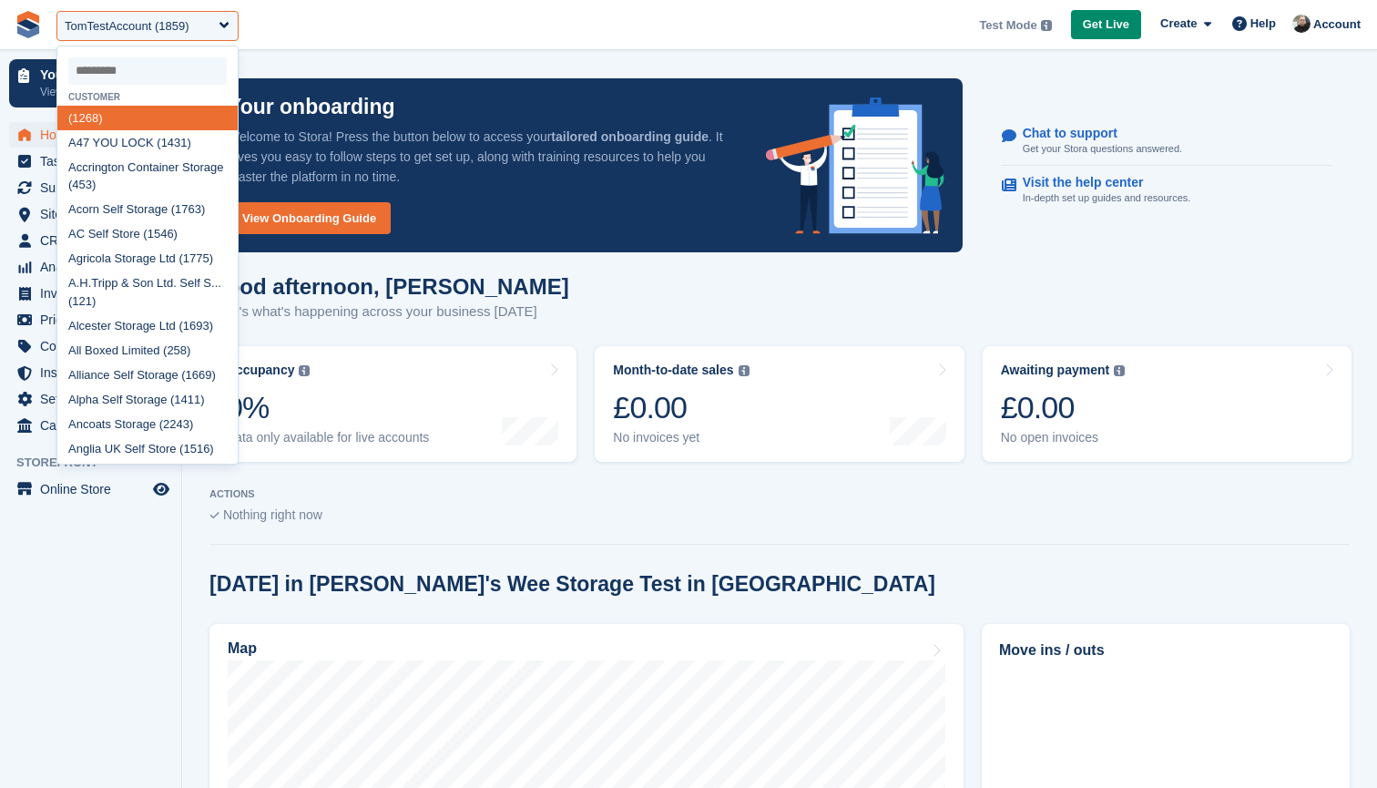
click at [134, 67] on input "select-one" at bounding box center [147, 70] width 158 height 27
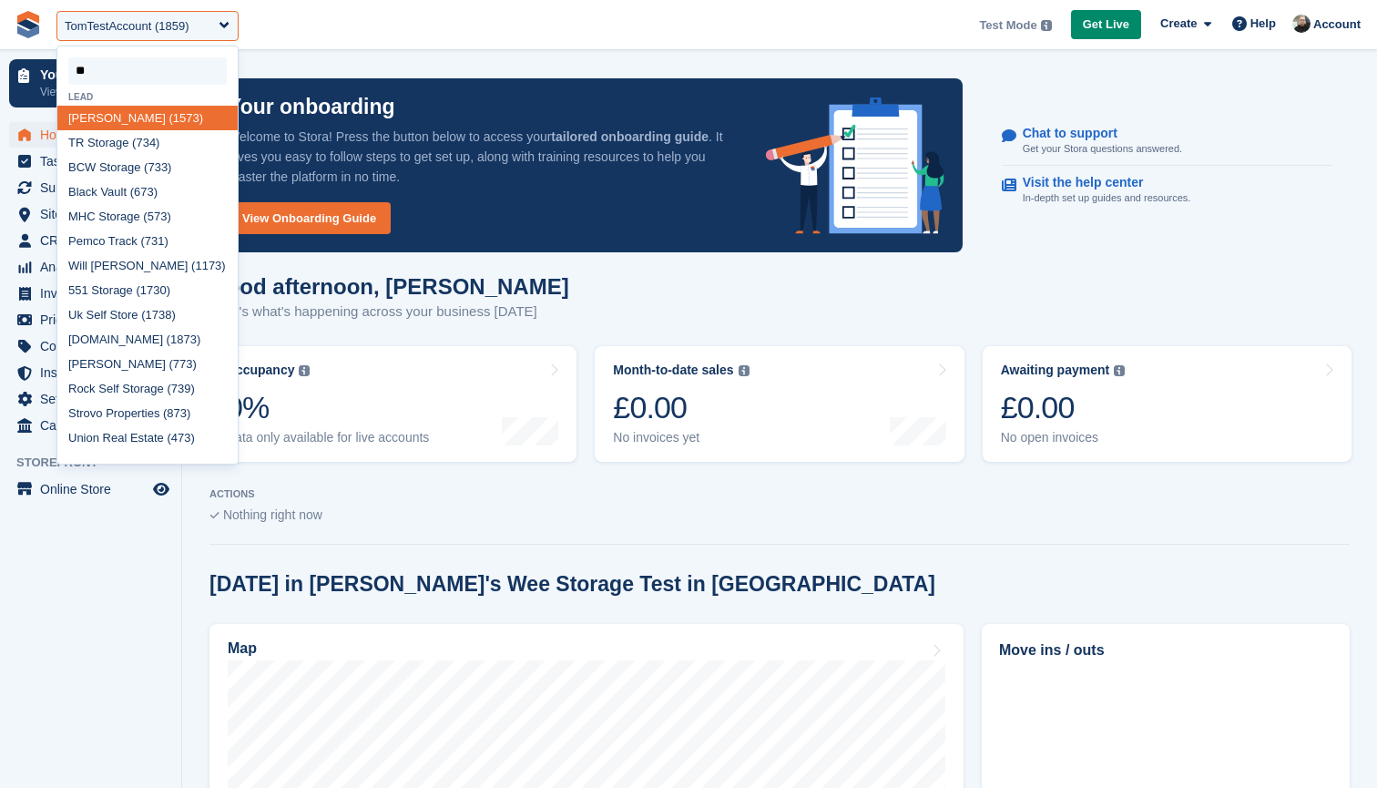
type input "***"
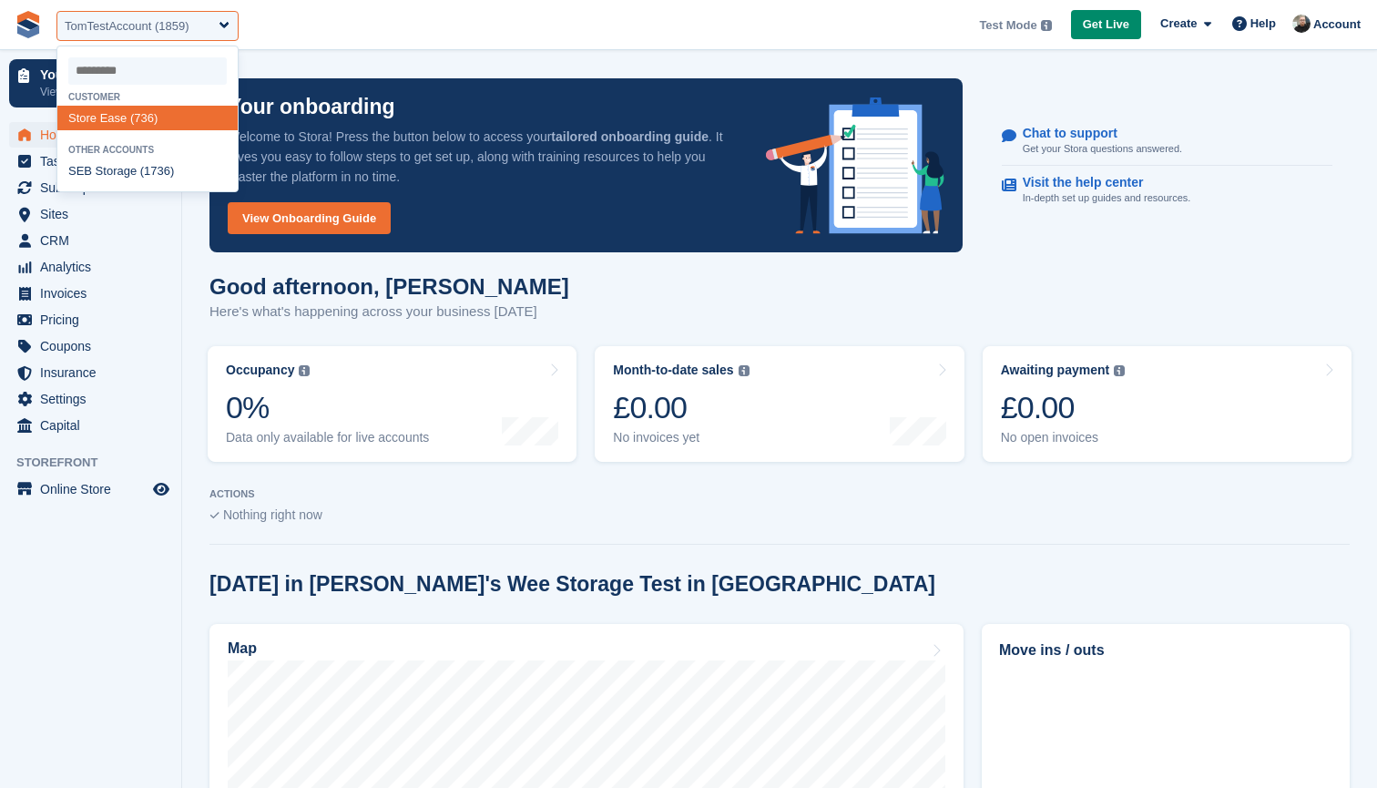
select select "***"
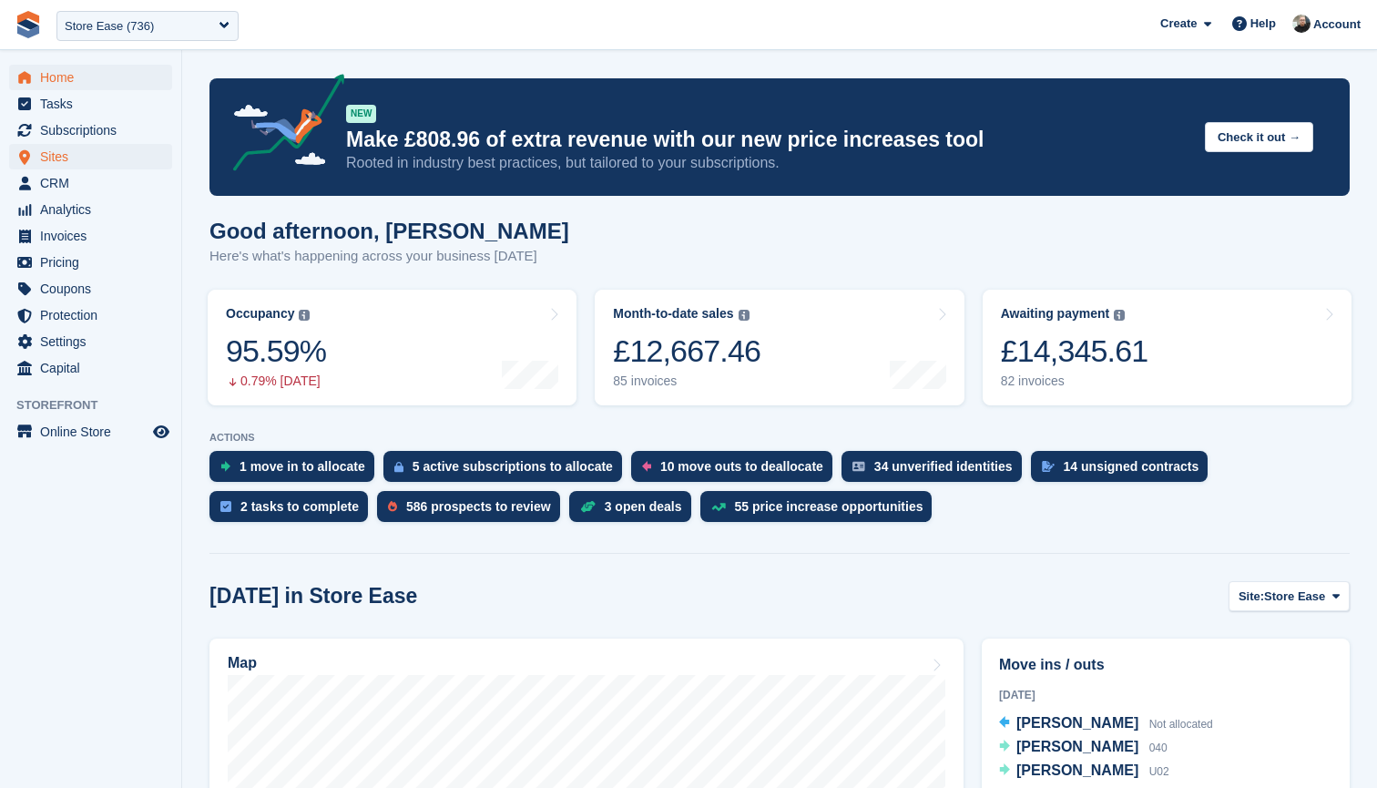
click at [73, 156] on span "Sites" at bounding box center [94, 157] width 109 height 26
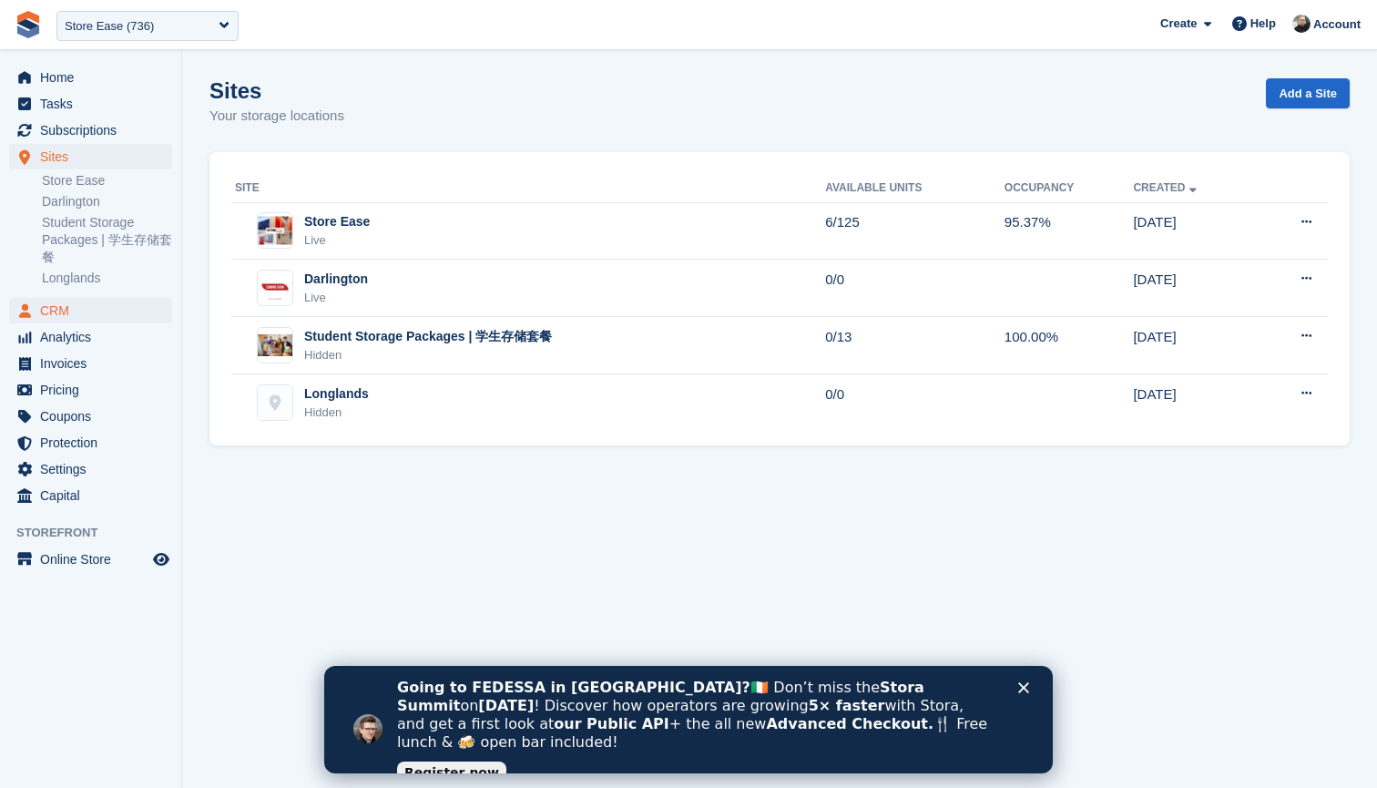
click at [70, 303] on span "CRM" at bounding box center [94, 311] width 109 height 26
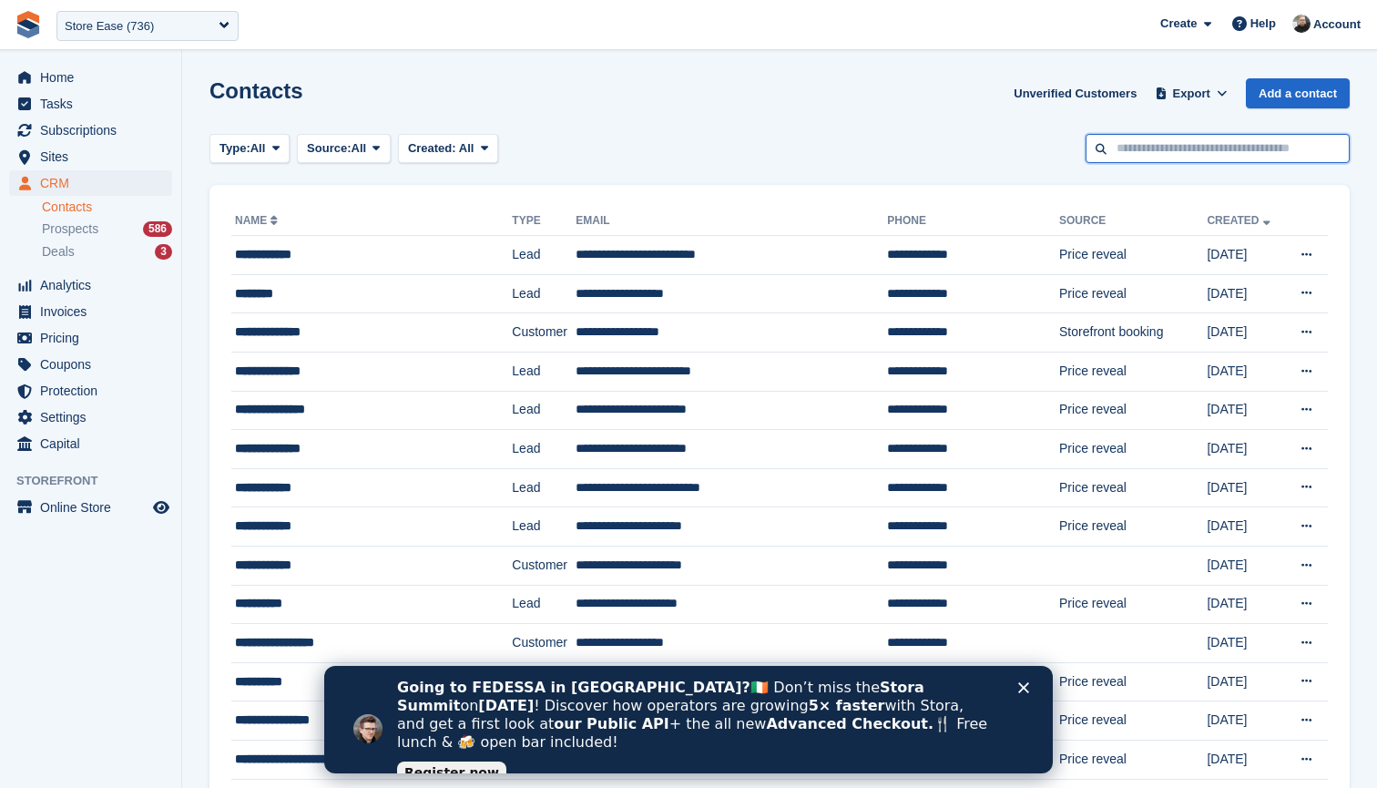
click at [1146, 147] on input "text" at bounding box center [1218, 149] width 264 height 30
paste input "**********"
type input "**********"
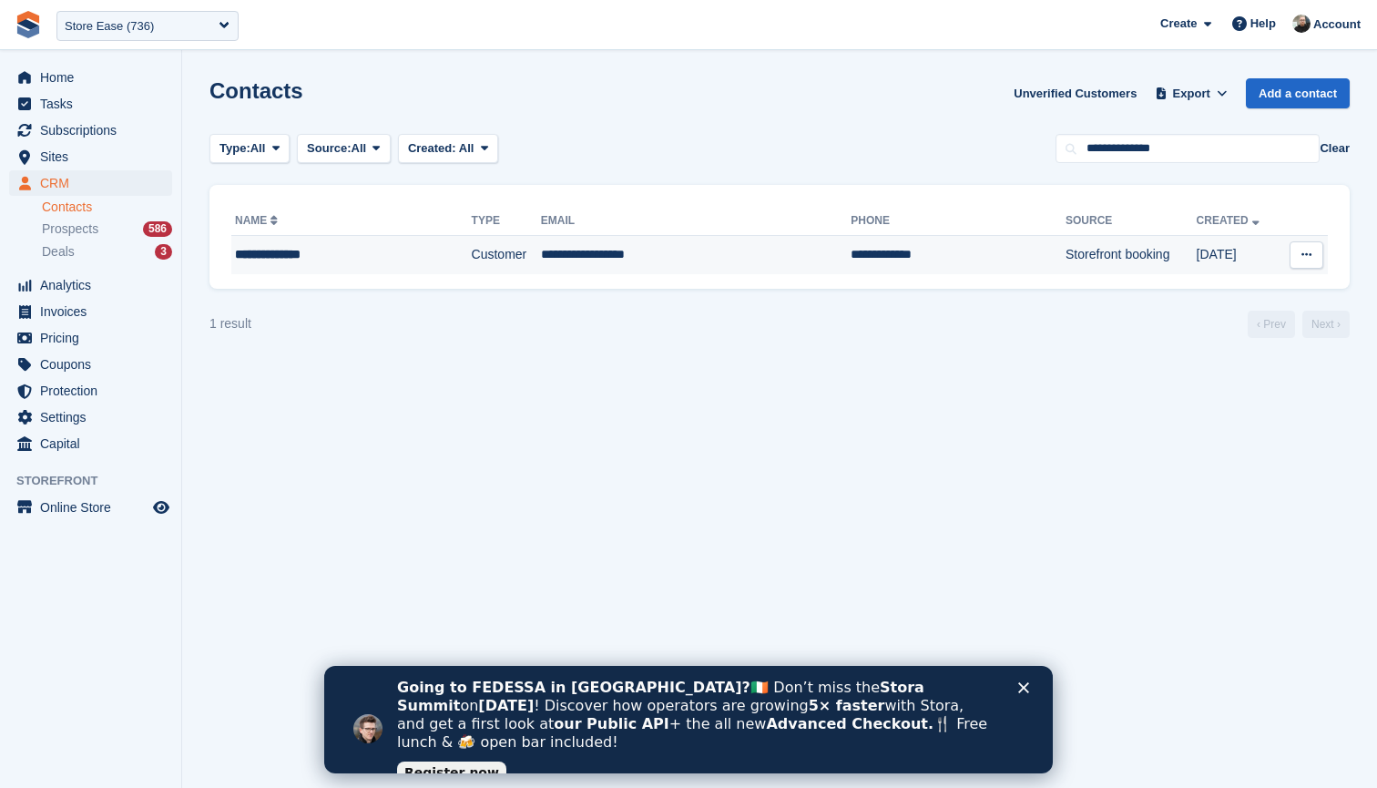
click at [338, 255] on div "**********" at bounding box center [329, 254] width 188 height 19
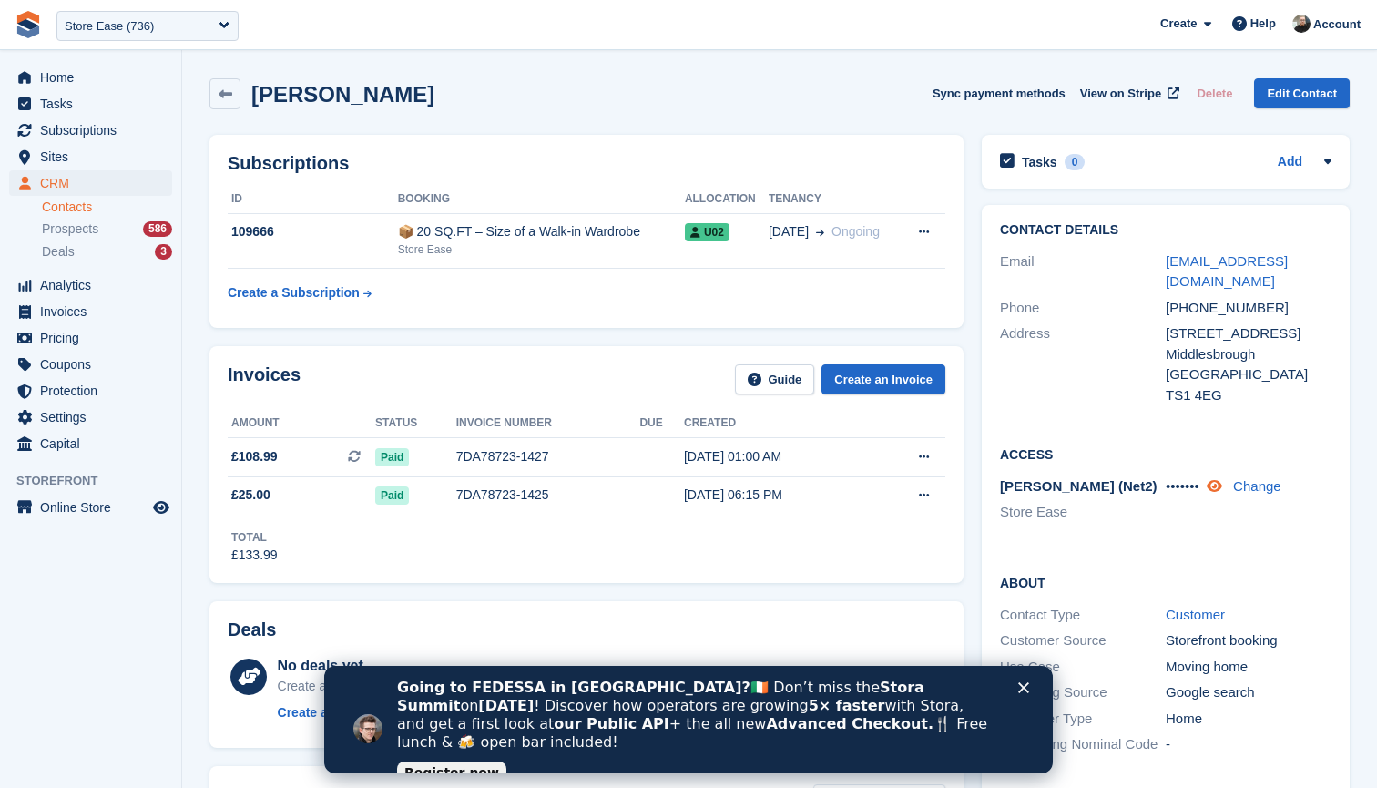
click at [1220, 479] on icon at bounding box center [1214, 486] width 15 height 14
click at [1022, 684] on icon "Close" at bounding box center [1023, 687] width 11 height 11
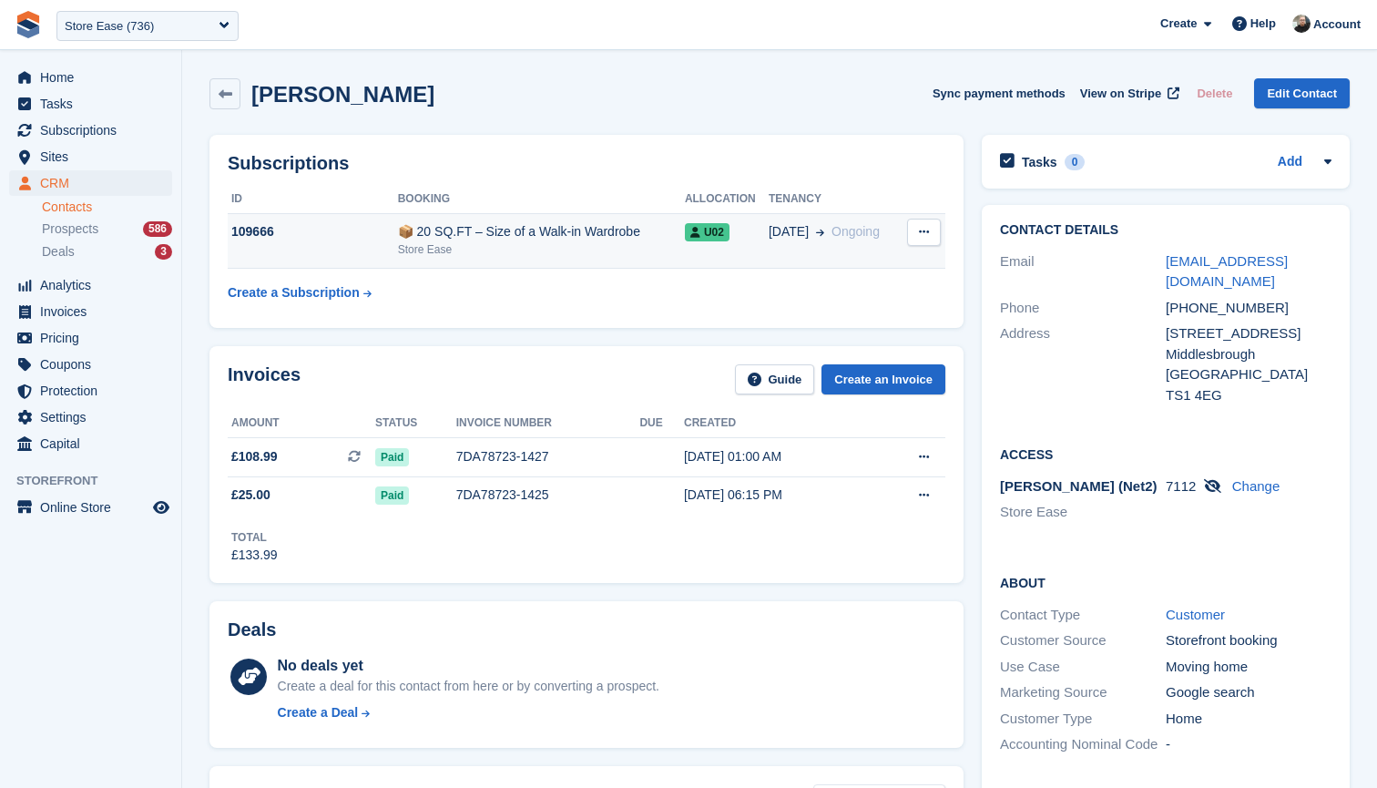
click at [493, 244] on div "Store Ease" at bounding box center [541, 249] width 287 height 16
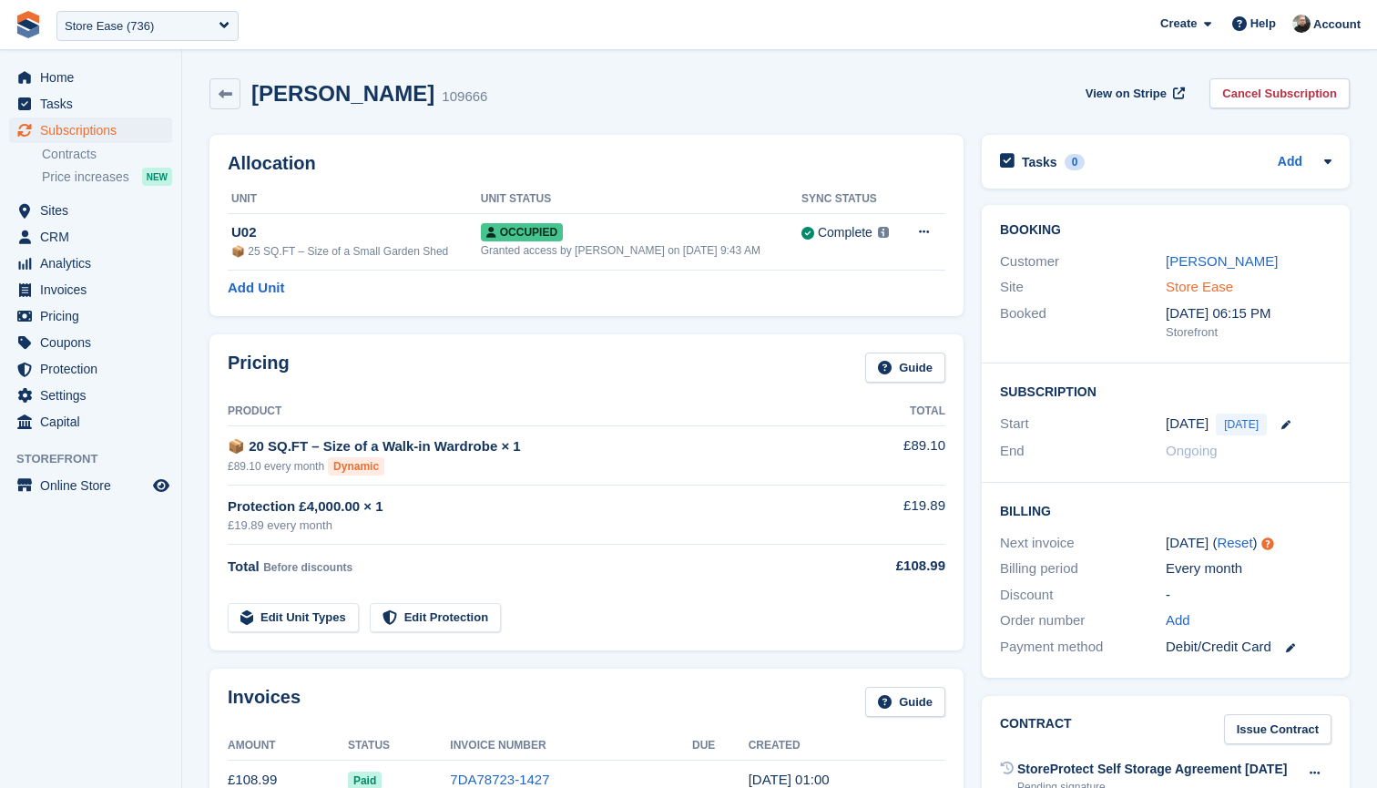
click at [1196, 281] on link "Store Ease" at bounding box center [1199, 286] width 67 height 15
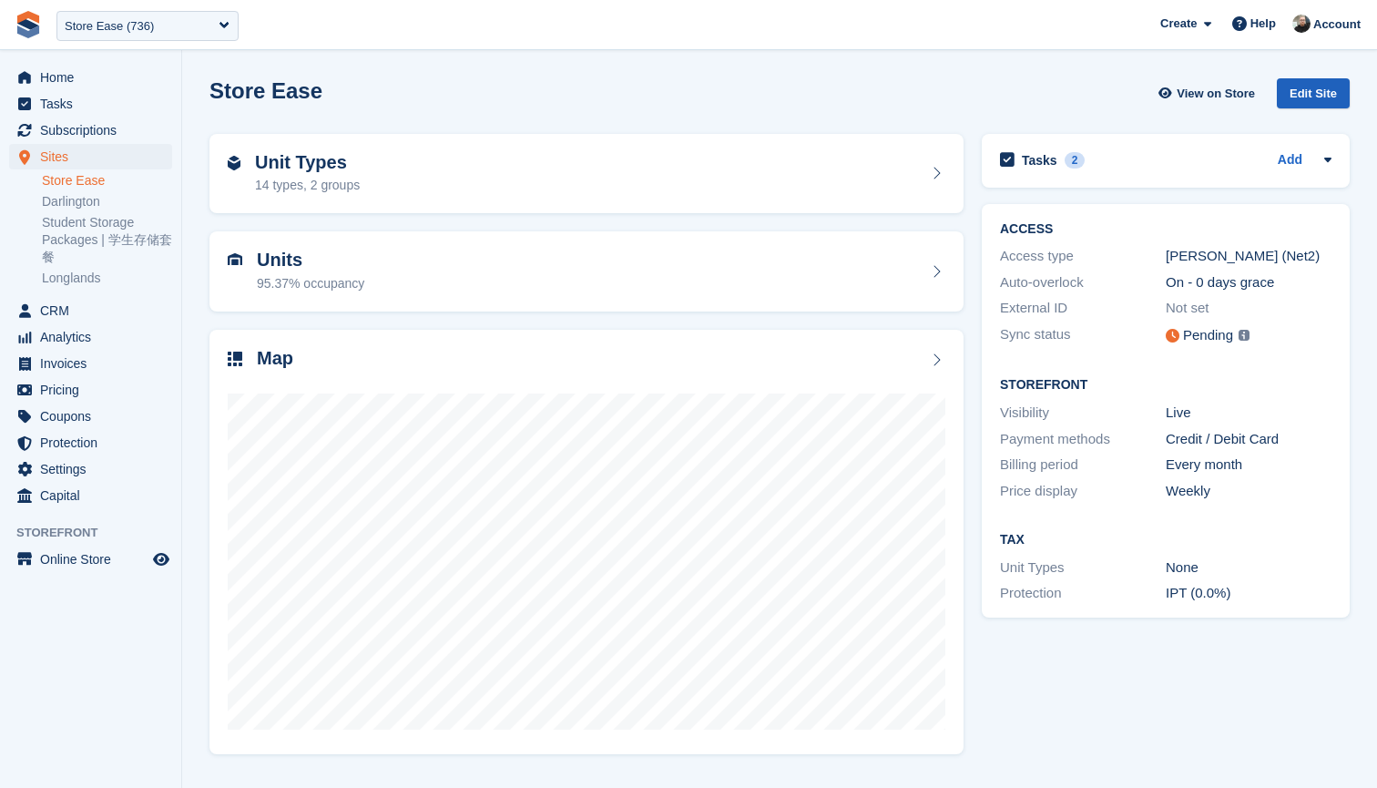
click at [1302, 94] on div "Edit Site" at bounding box center [1313, 93] width 73 height 30
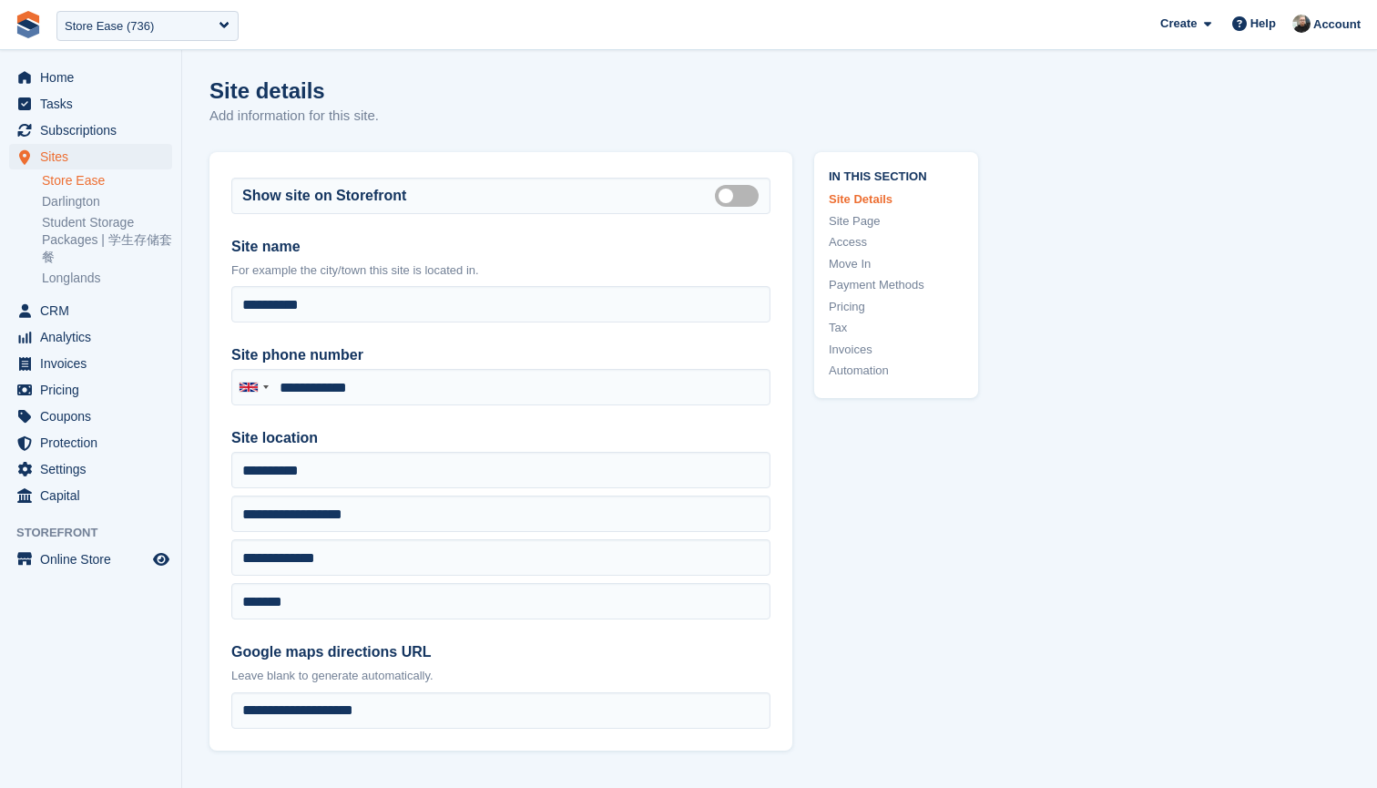
click at [851, 238] on link "Access" at bounding box center [896, 242] width 135 height 18
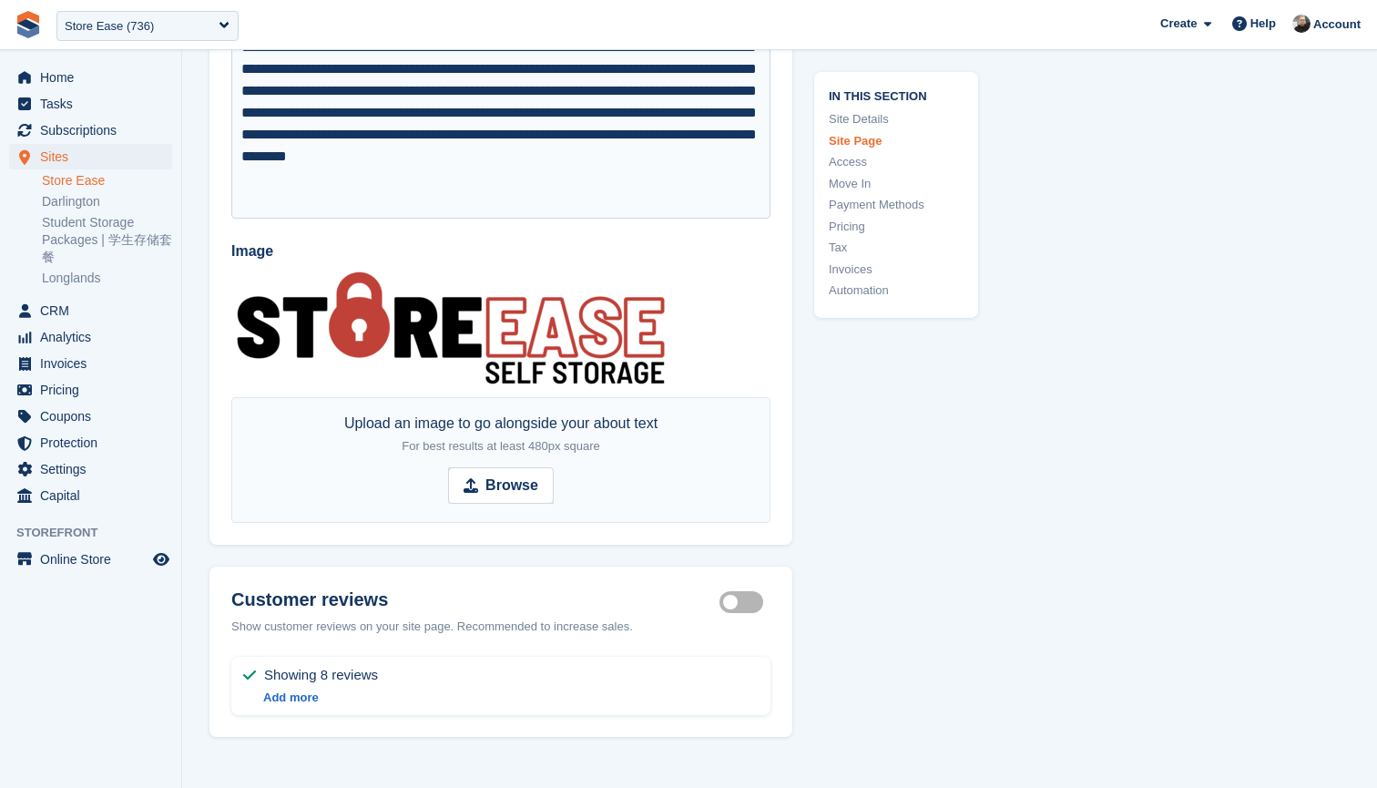
scroll to position [4119, 0]
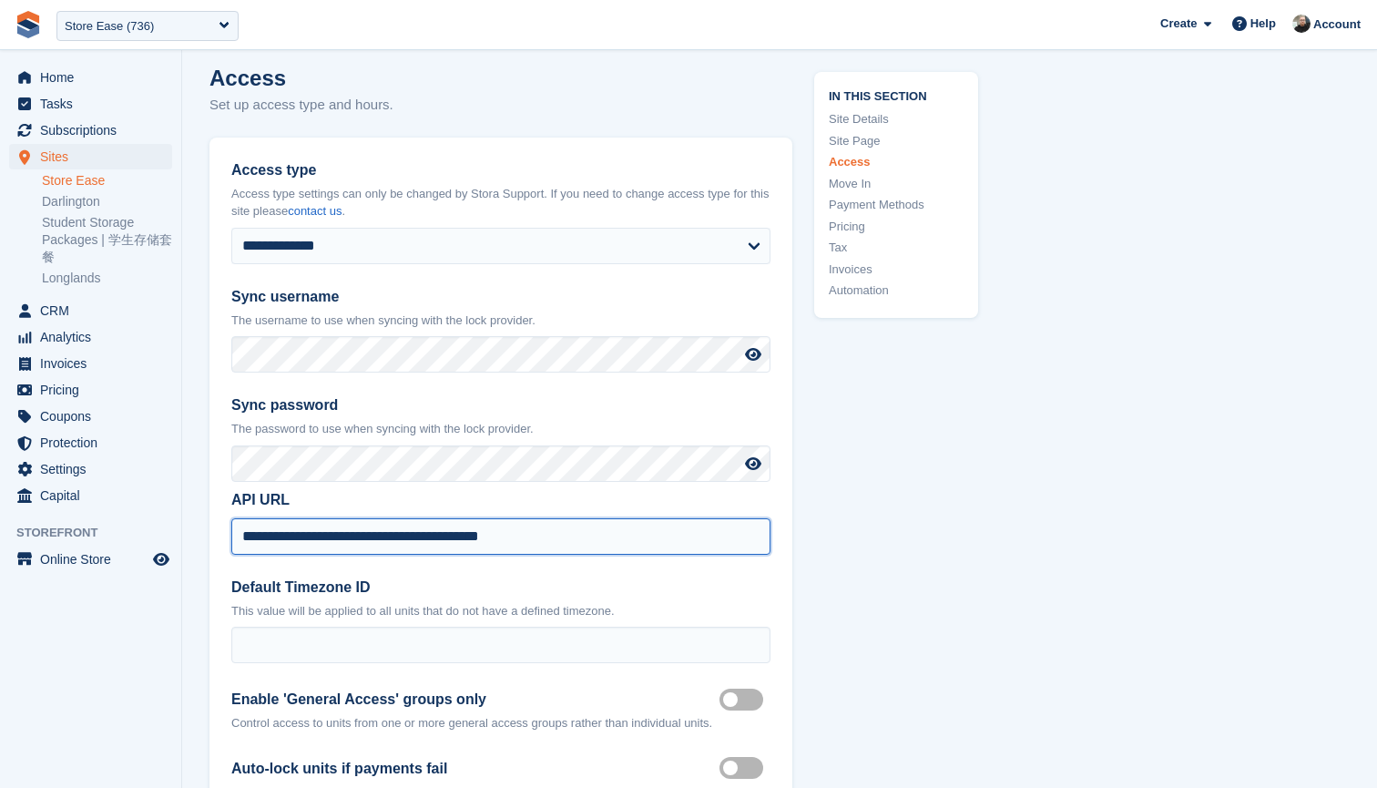
click at [584, 519] on input "**********" at bounding box center [500, 536] width 539 height 36
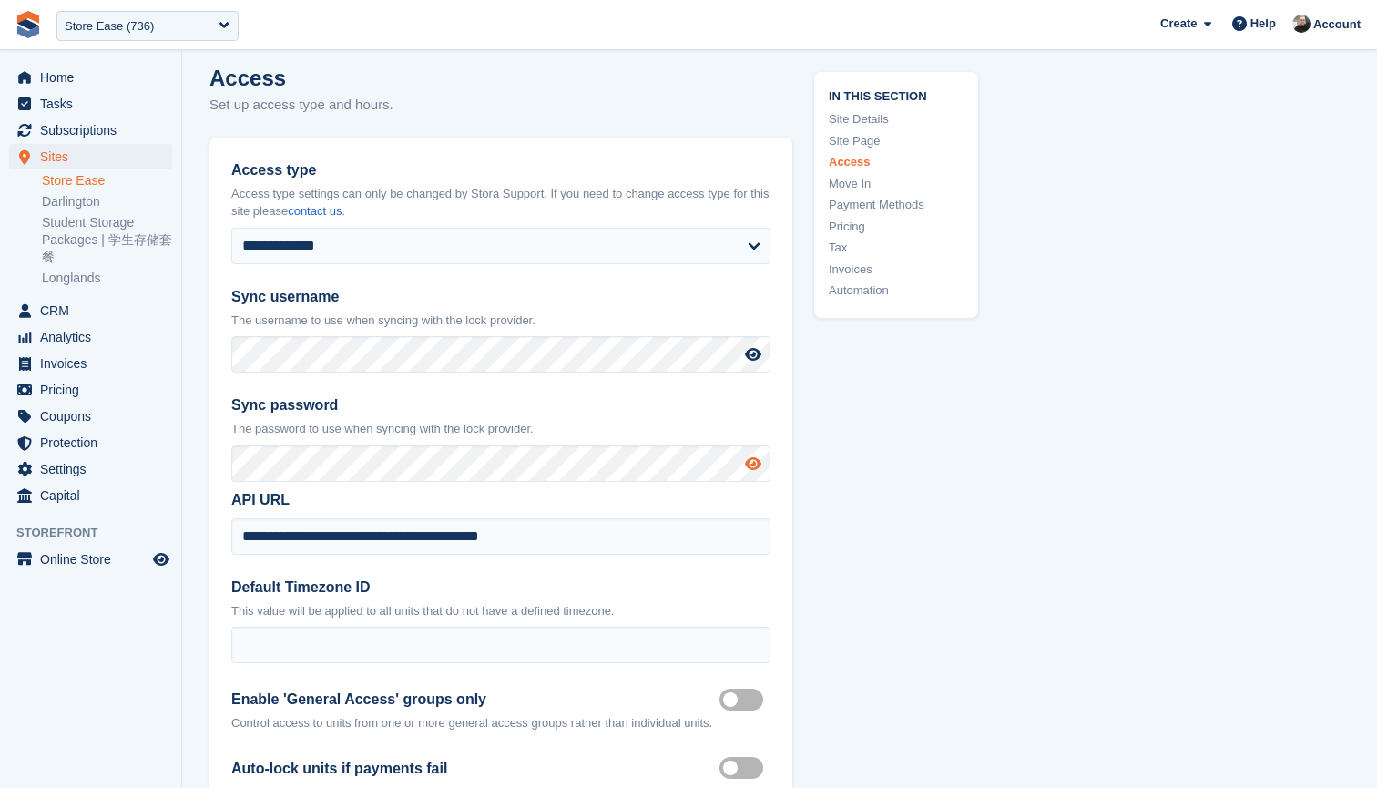
click at [751, 456] on icon at bounding box center [753, 463] width 16 height 15
click at [77, 304] on span "CRM" at bounding box center [94, 311] width 109 height 26
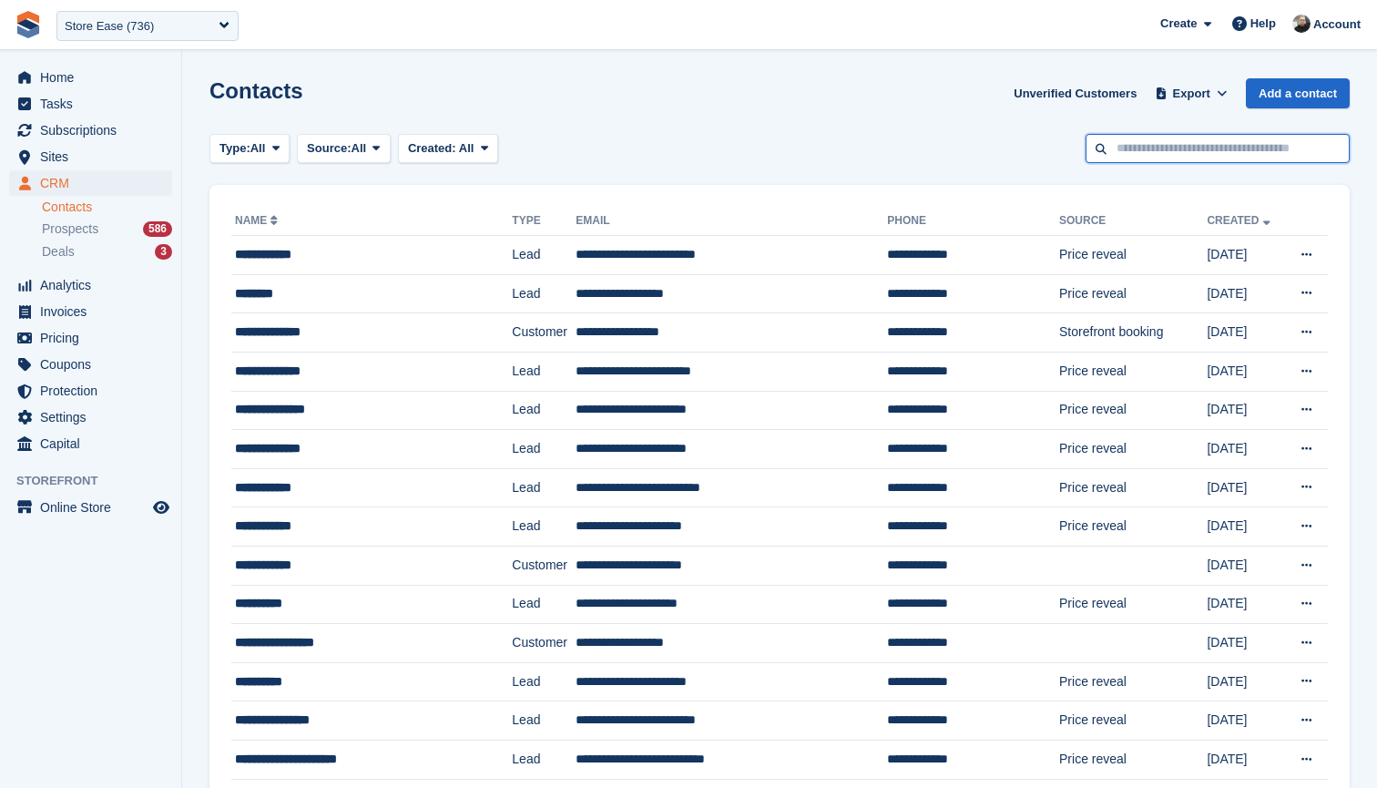
click at [1190, 155] on input "text" at bounding box center [1218, 149] width 264 height 30
type input "****"
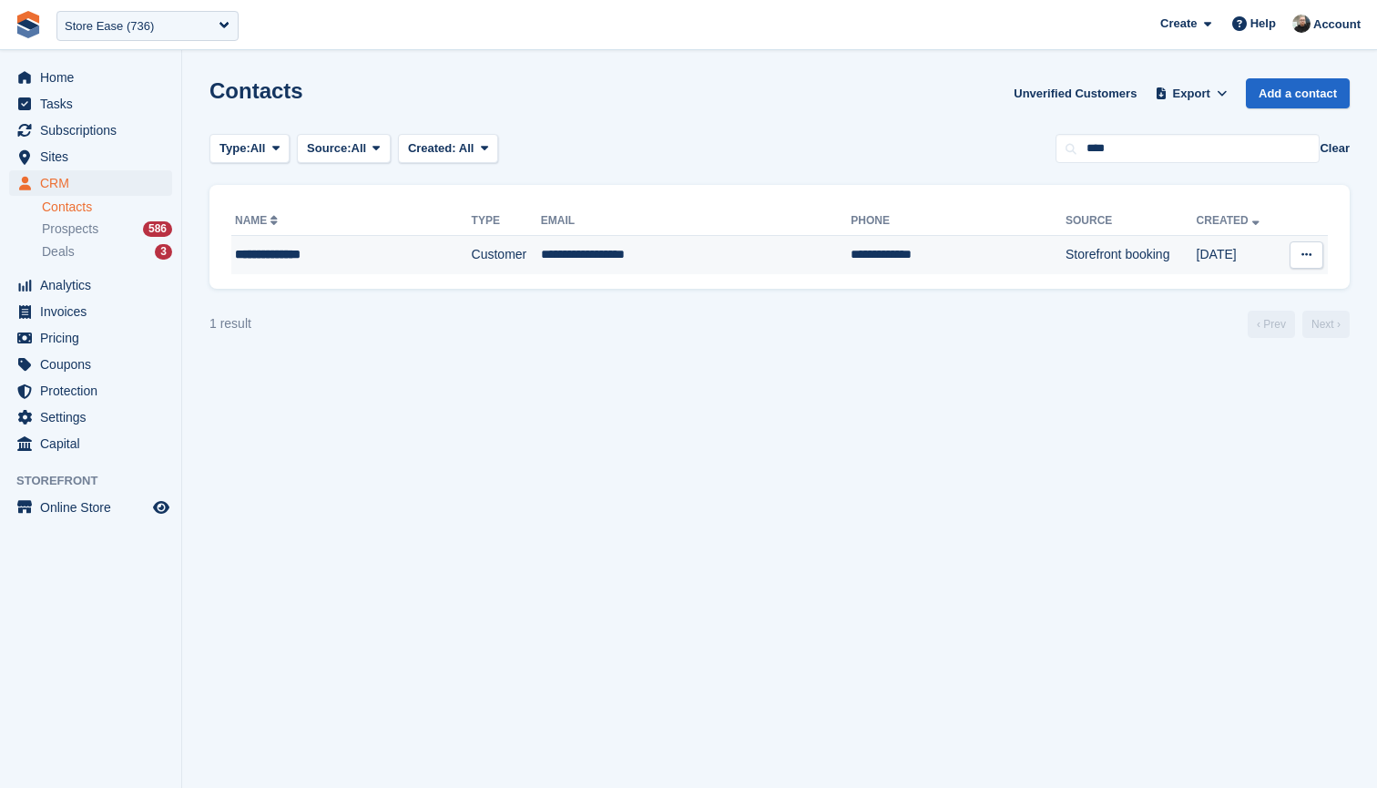
click at [352, 257] on div "**********" at bounding box center [329, 254] width 188 height 19
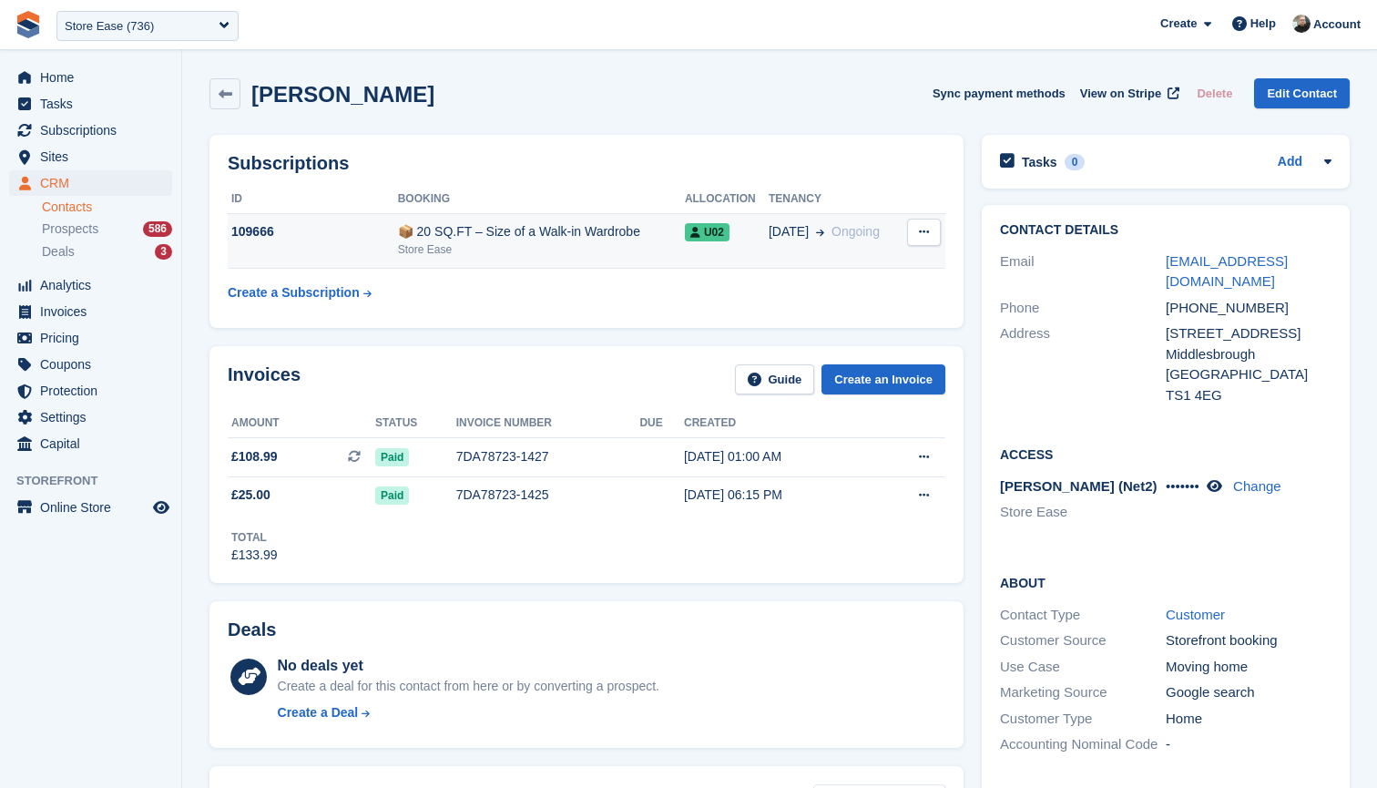
click at [328, 245] on td "109666" at bounding box center [313, 241] width 170 height 56
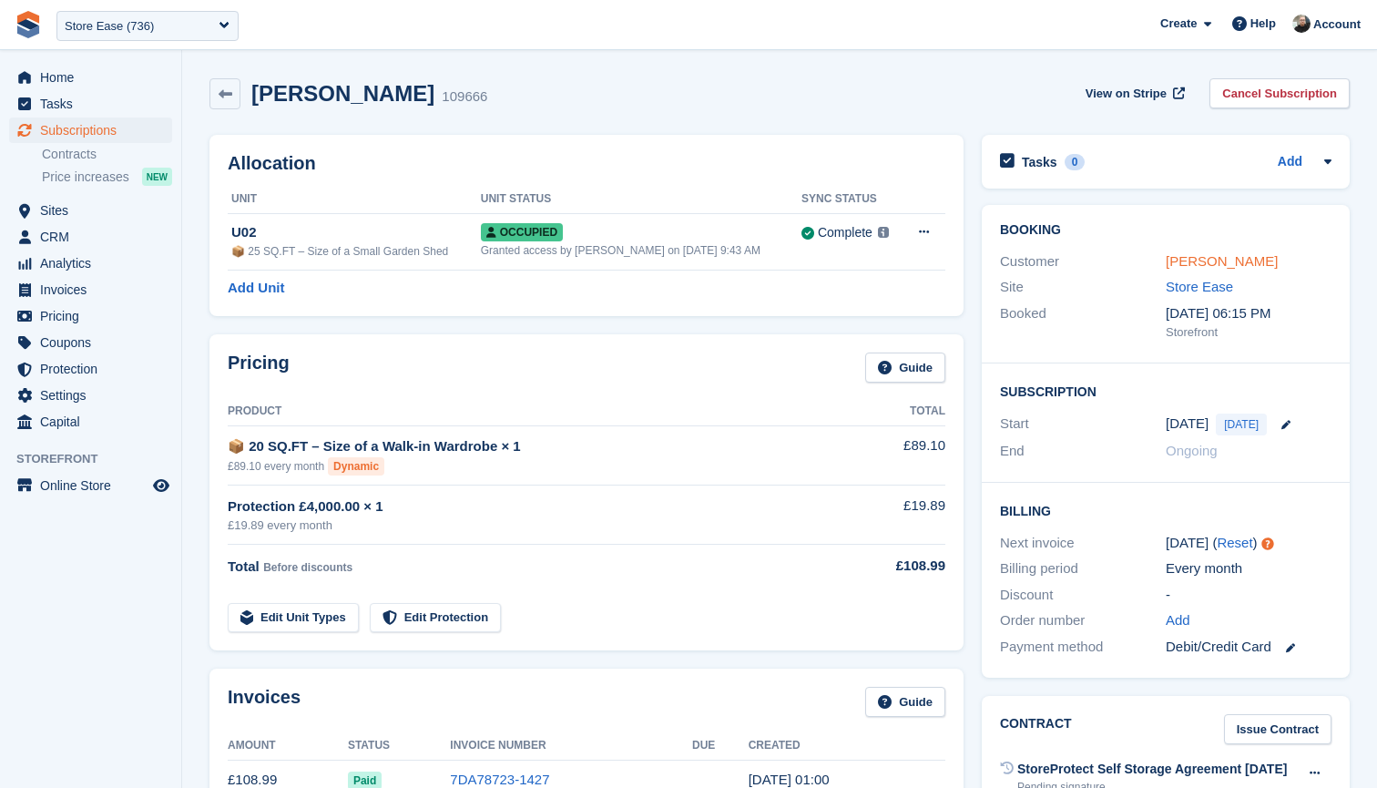
click at [1200, 256] on link "[PERSON_NAME]" at bounding box center [1222, 260] width 112 height 15
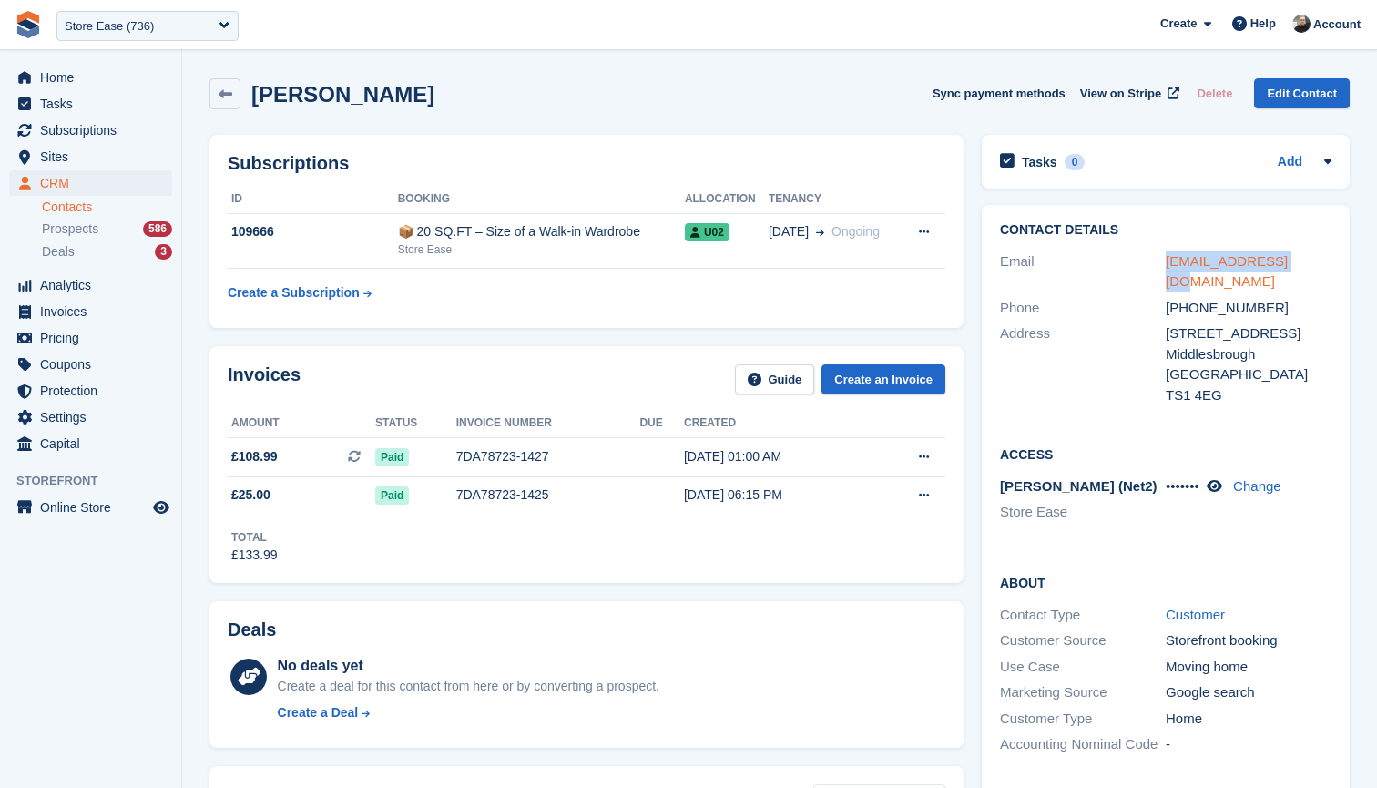
drag, startPoint x: 1320, startPoint y: 264, endPoint x: 1169, endPoint y: 267, distance: 151.2
click at [1169, 267] on div "mmasa485@gmail.com" at bounding box center [1249, 271] width 166 height 41
copy link "mmasa485@gmail.com"
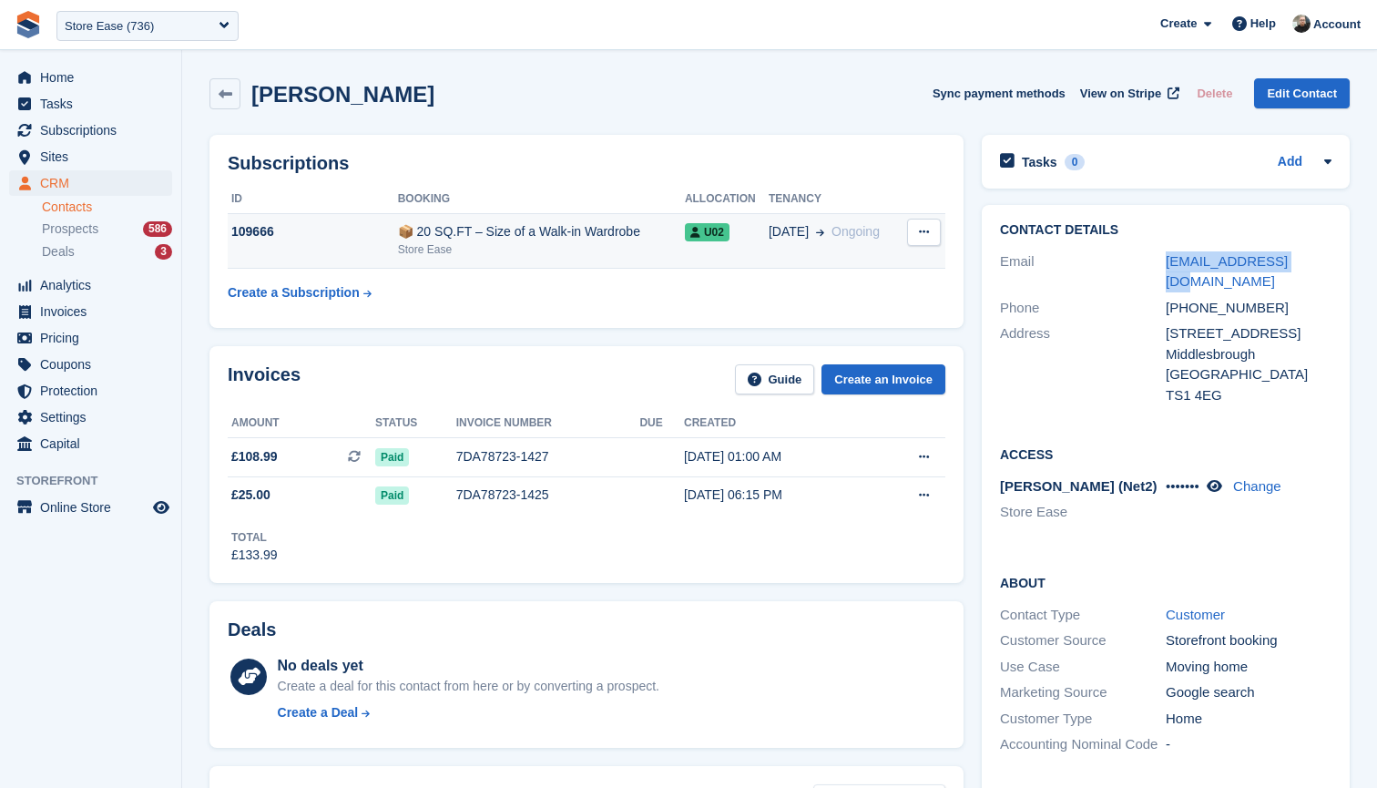
click at [924, 232] on icon at bounding box center [924, 232] width 10 height 12
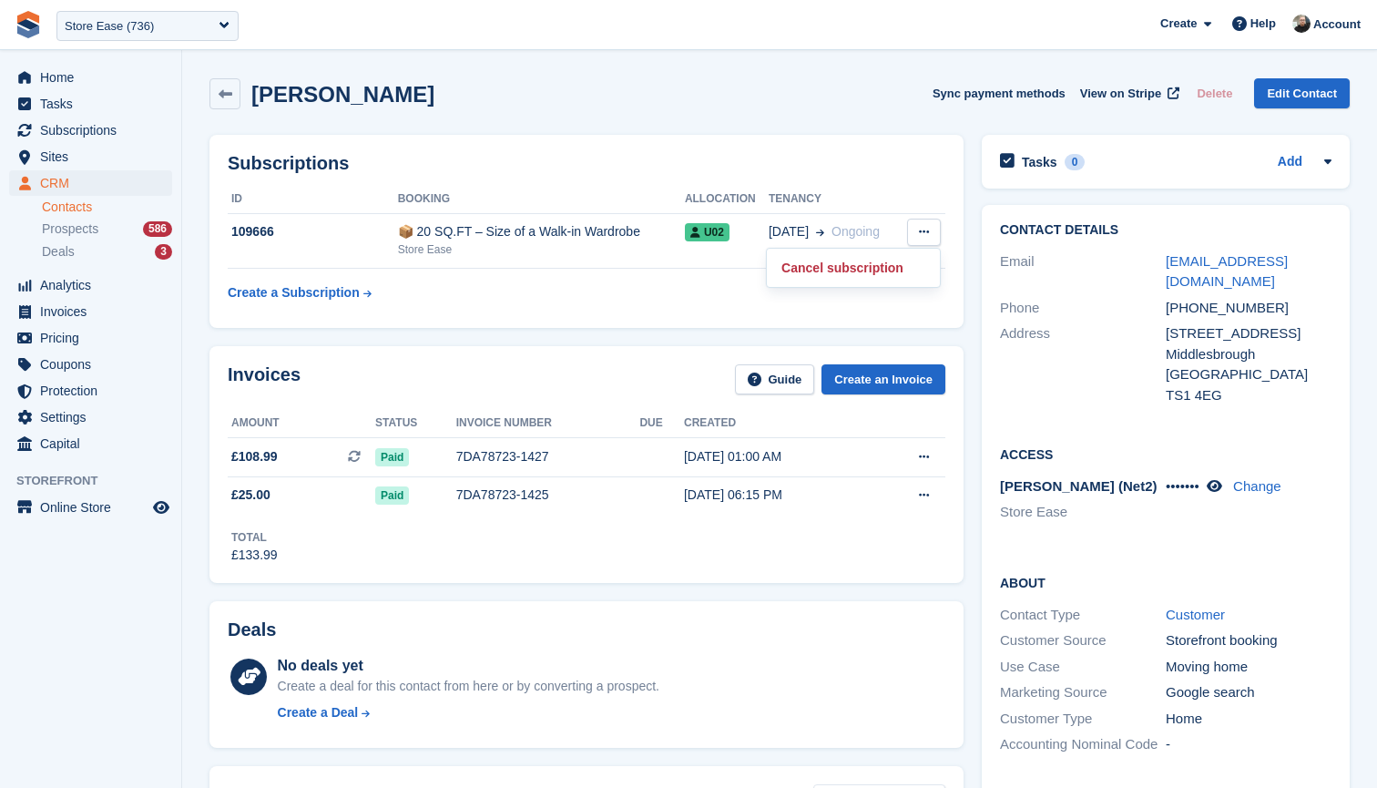
click at [774, 158] on h2 "Subscriptions" at bounding box center [587, 163] width 718 height 21
click at [617, 230] on div "📦 20 SQ.FT – Size of a Walk-in Wardrobe" at bounding box center [541, 231] width 287 height 19
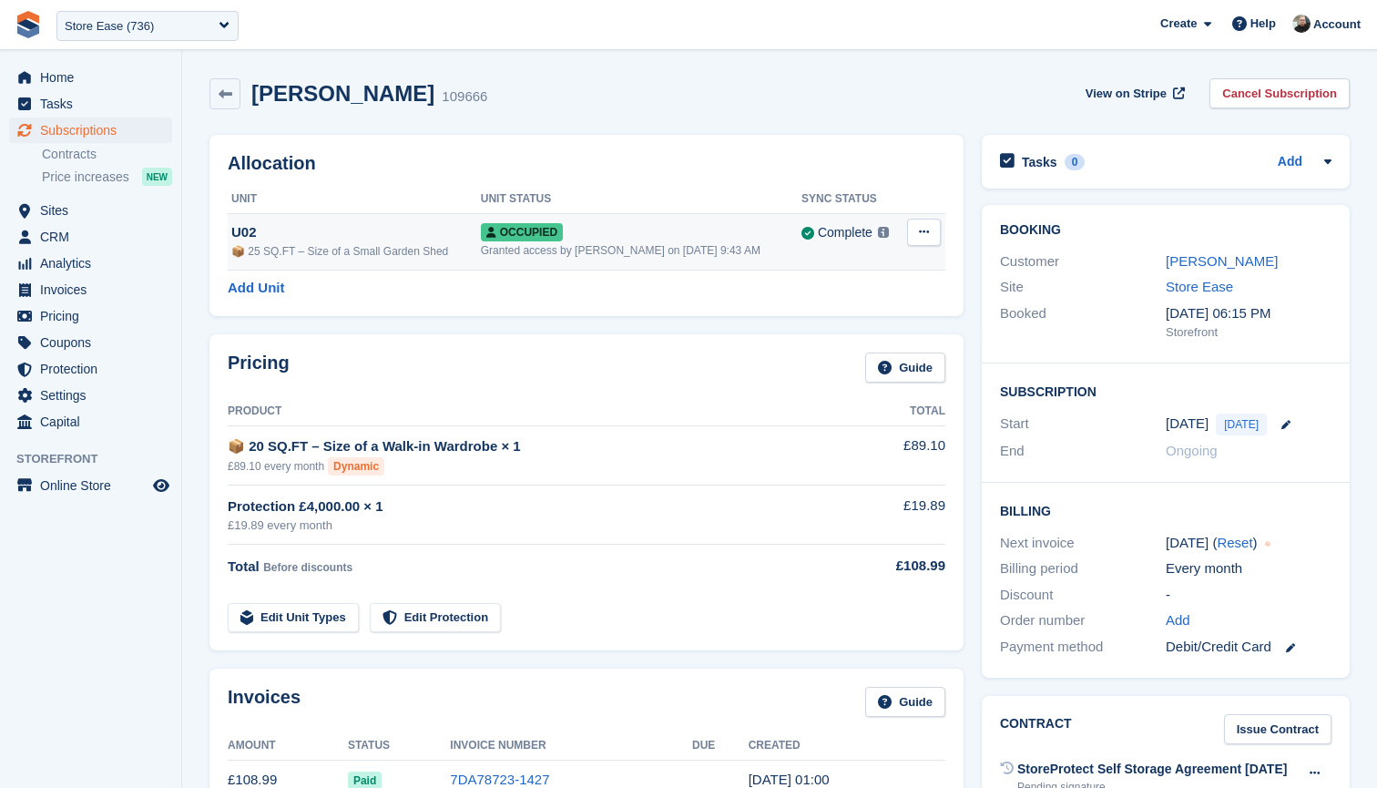
click at [924, 230] on icon at bounding box center [924, 232] width 10 height 12
click at [498, 39] on span "**********" at bounding box center [688, 24] width 1377 height 49
click at [655, 17] on span "**********" at bounding box center [688, 24] width 1377 height 49
